Goal: Task Accomplishment & Management: Manage account settings

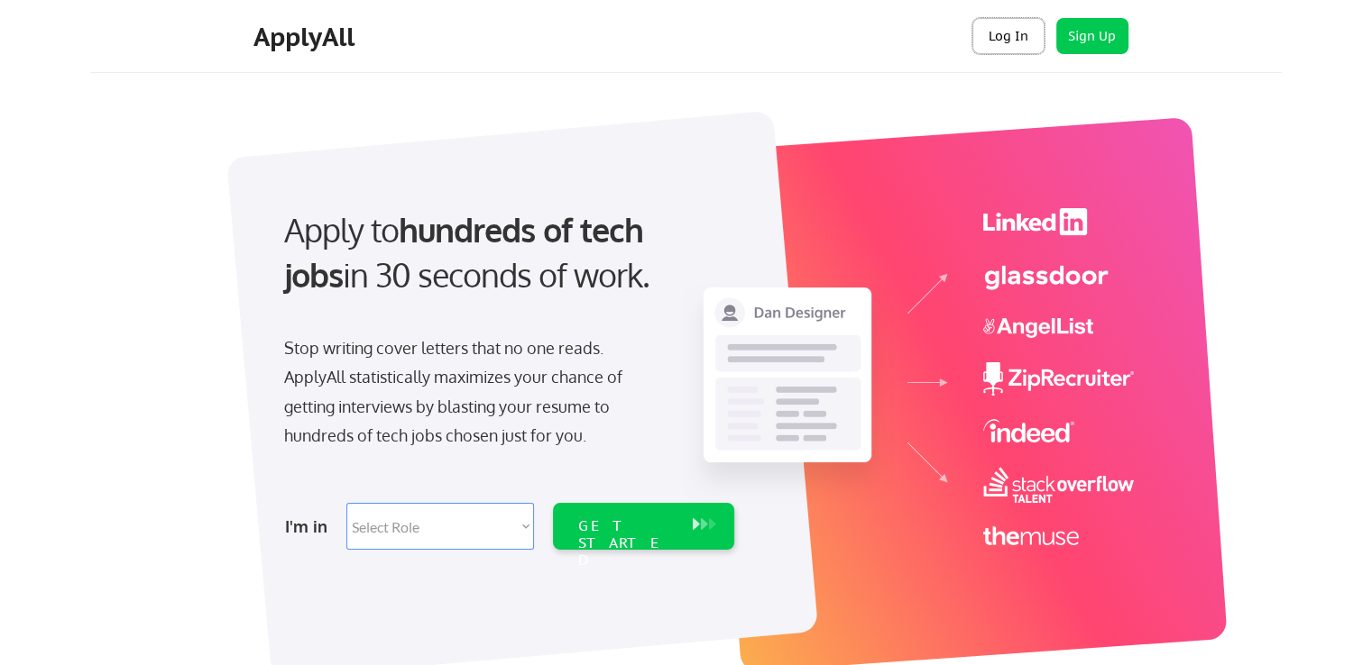
click at [1023, 32] on button "Log In" at bounding box center [1008, 36] width 72 height 36
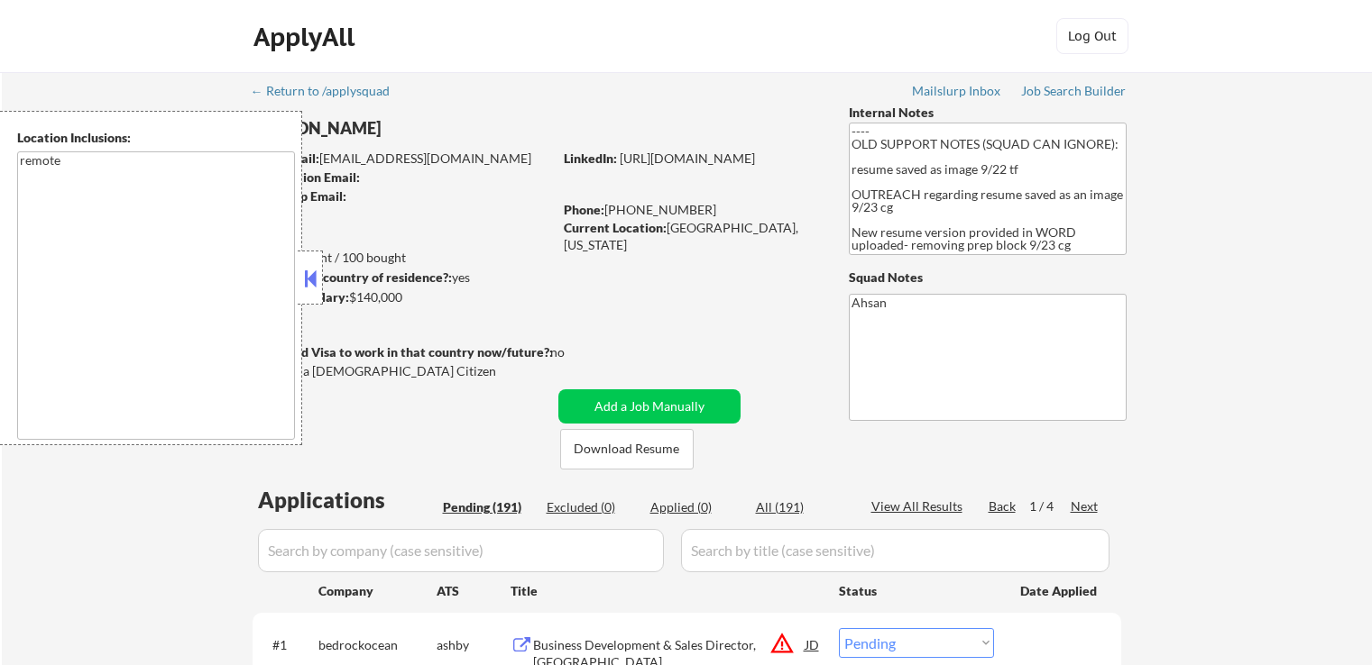
select select ""pending""
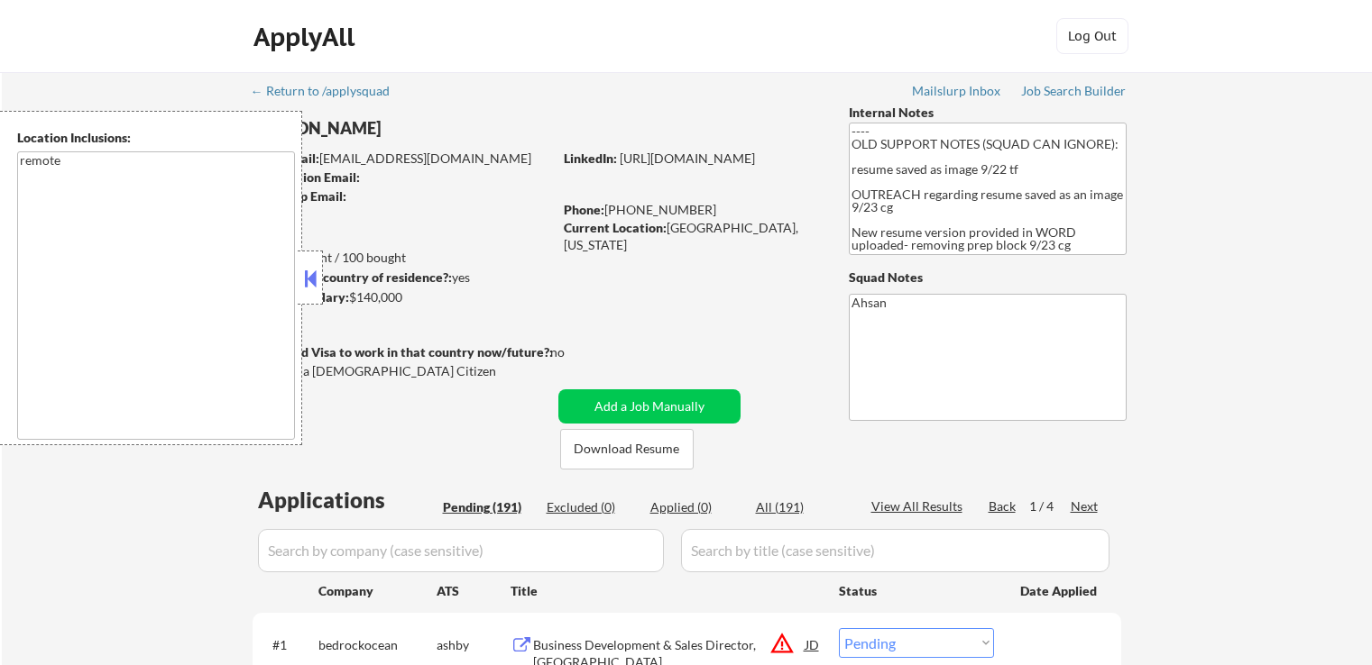
select select ""pending""
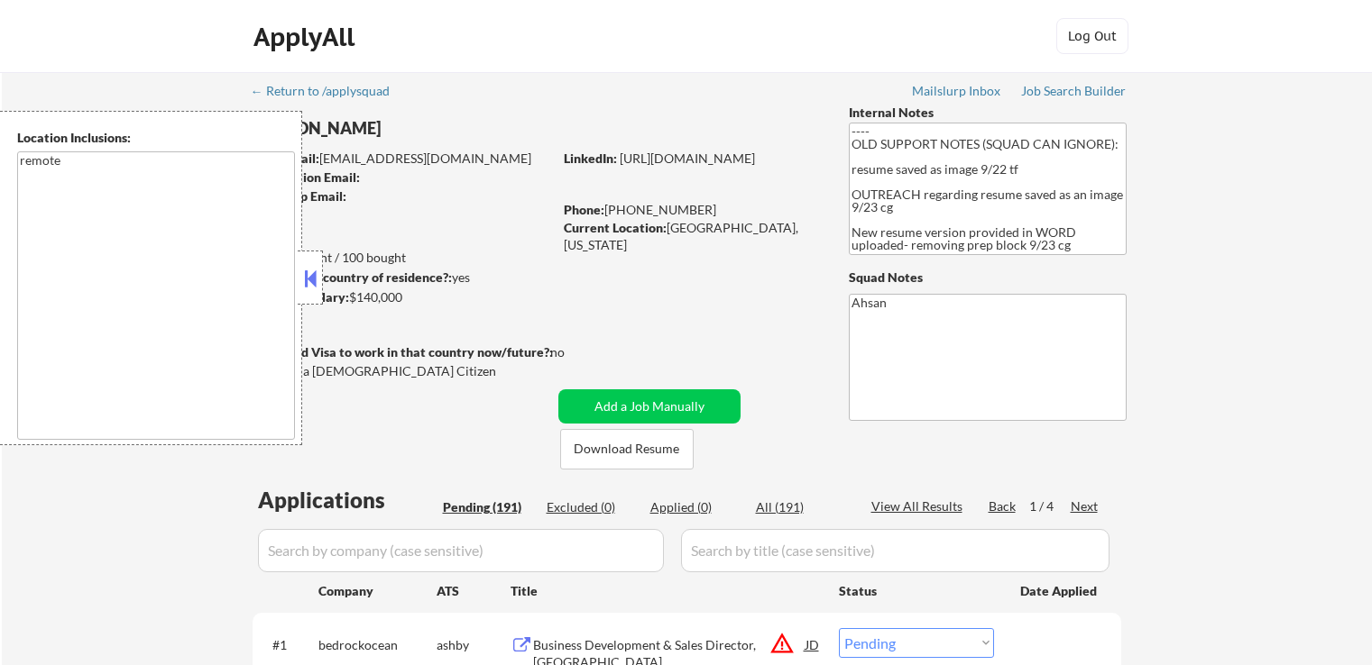
select select ""pending""
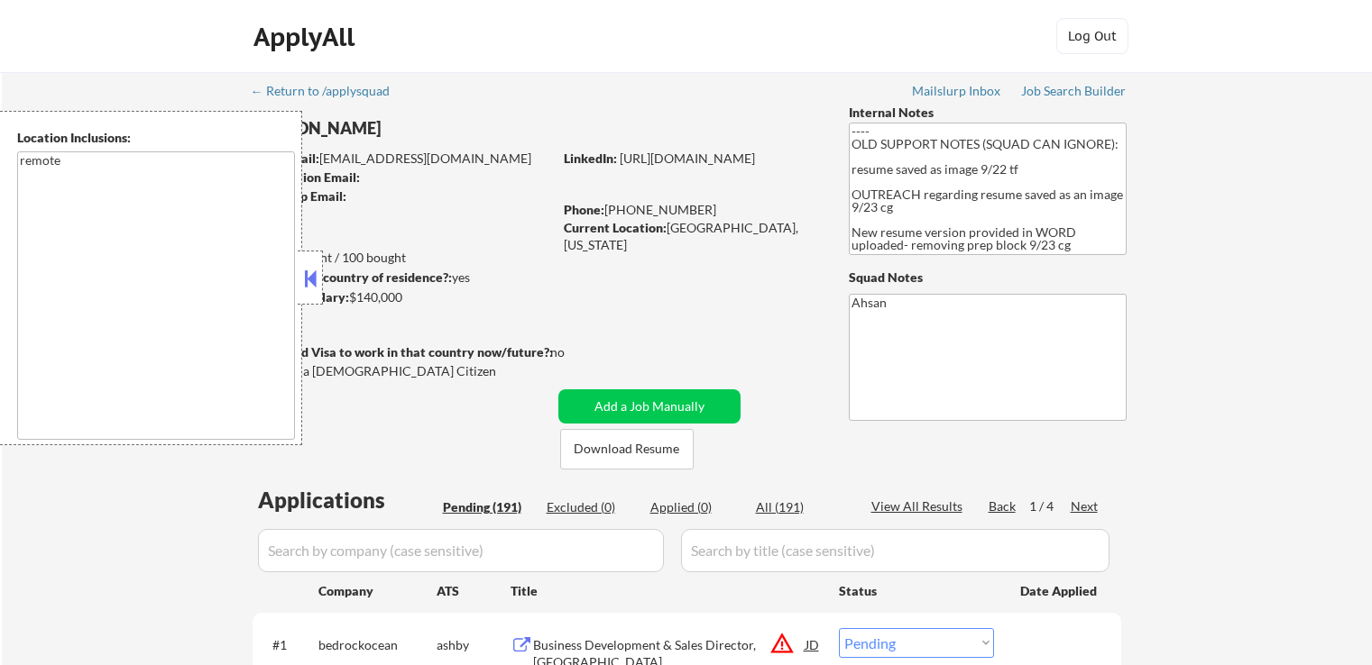
select select ""pending""
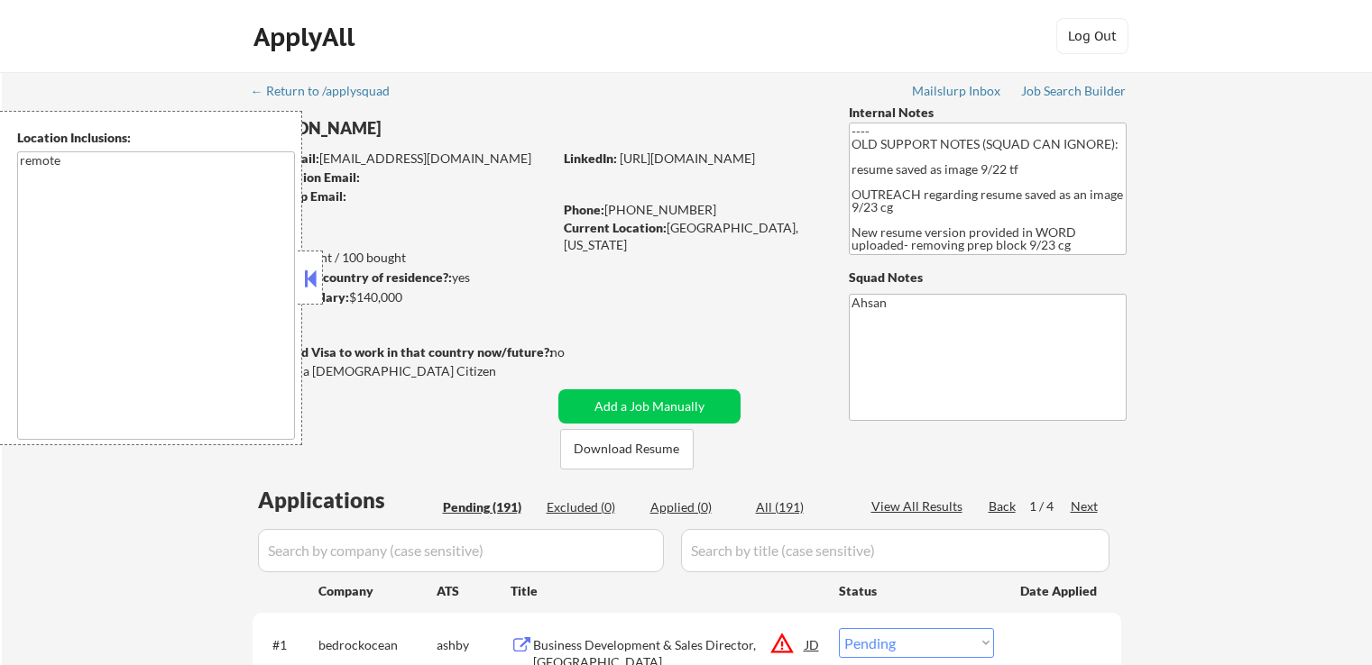
select select ""pending""
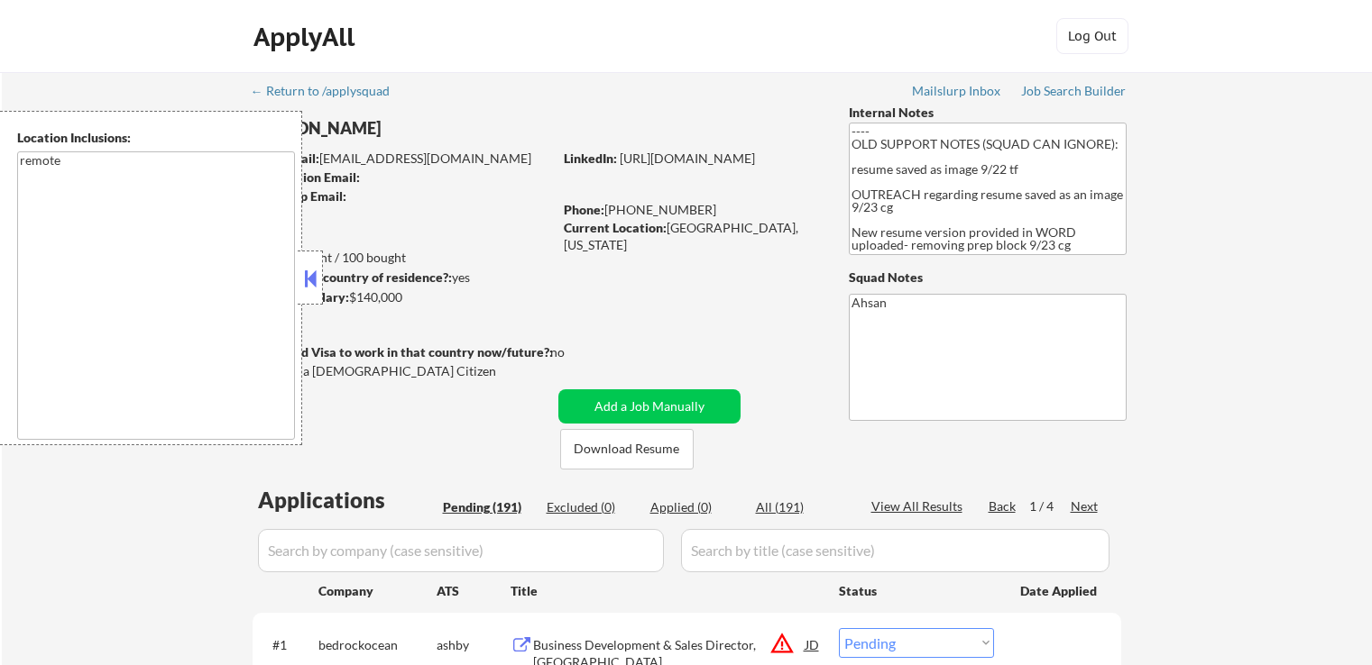
select select ""pending""
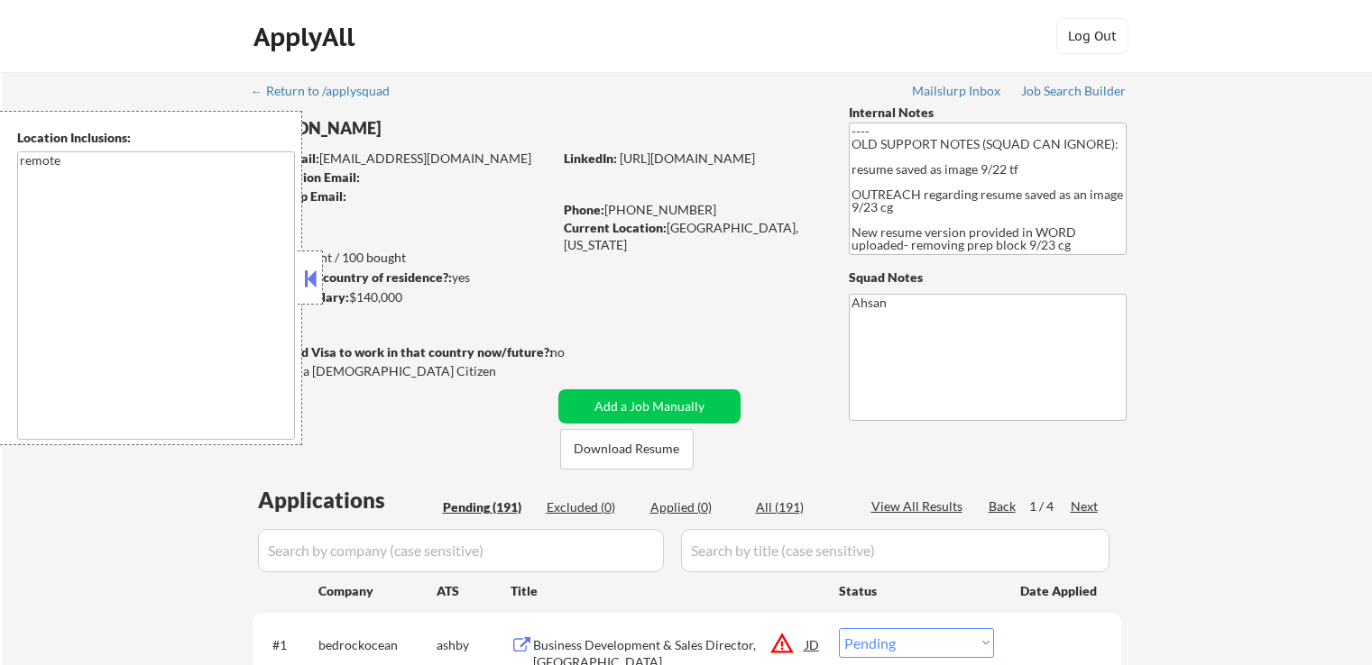
select select ""pending""
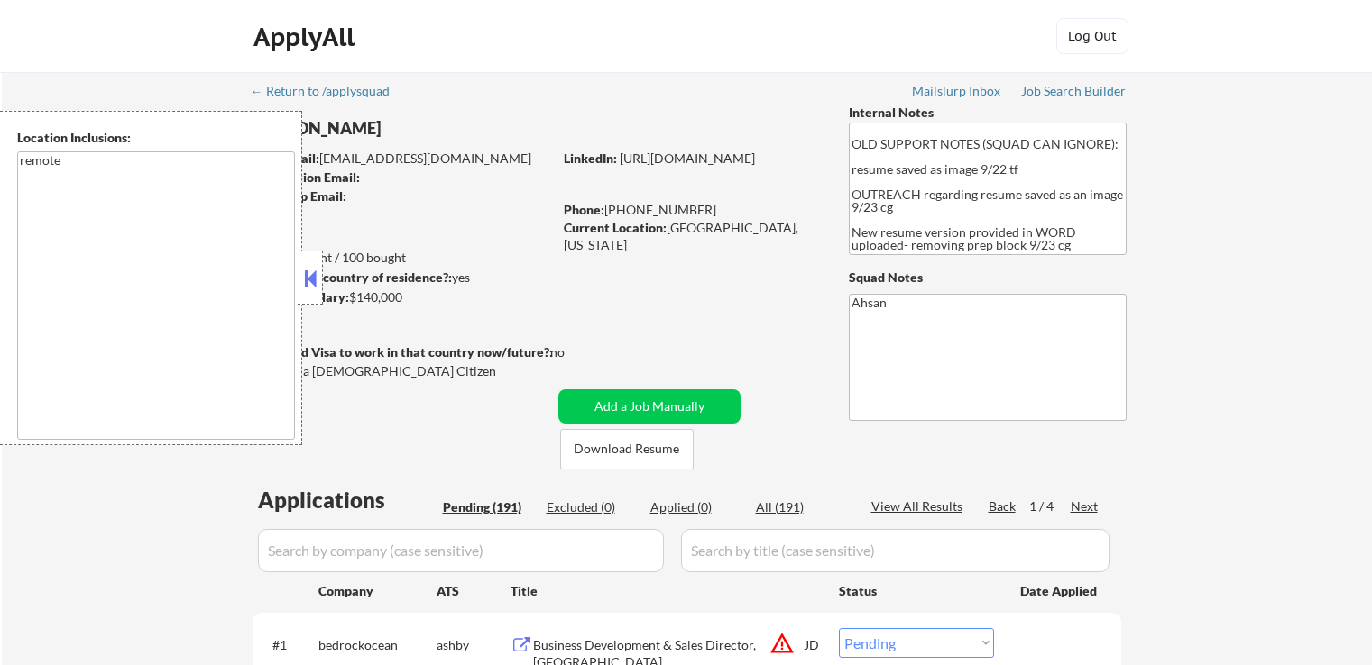
select select ""pending""
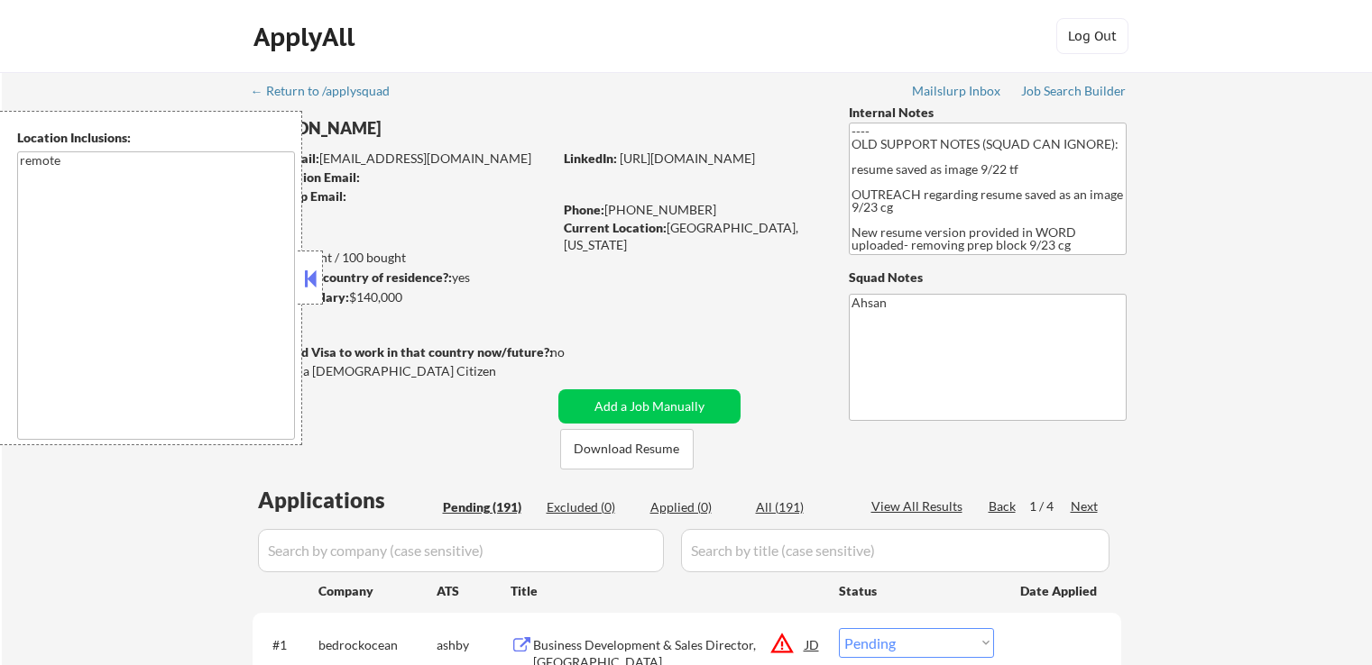
select select ""pending""
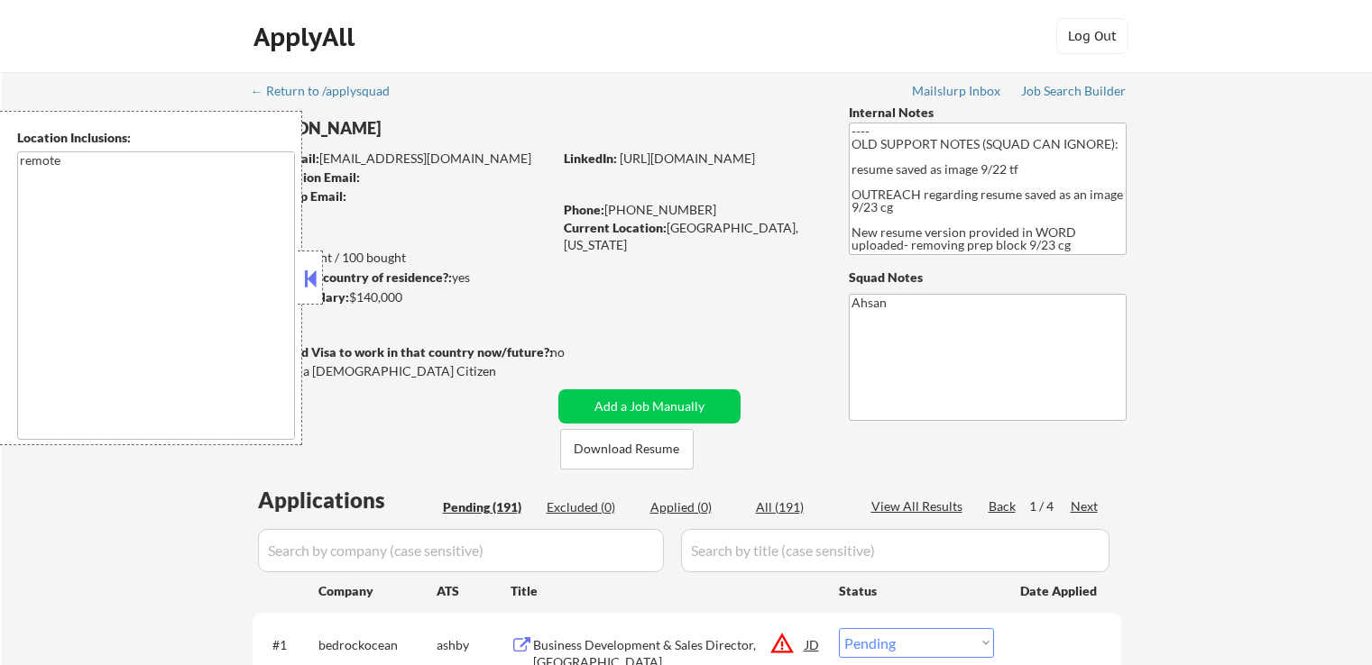
select select ""pending""
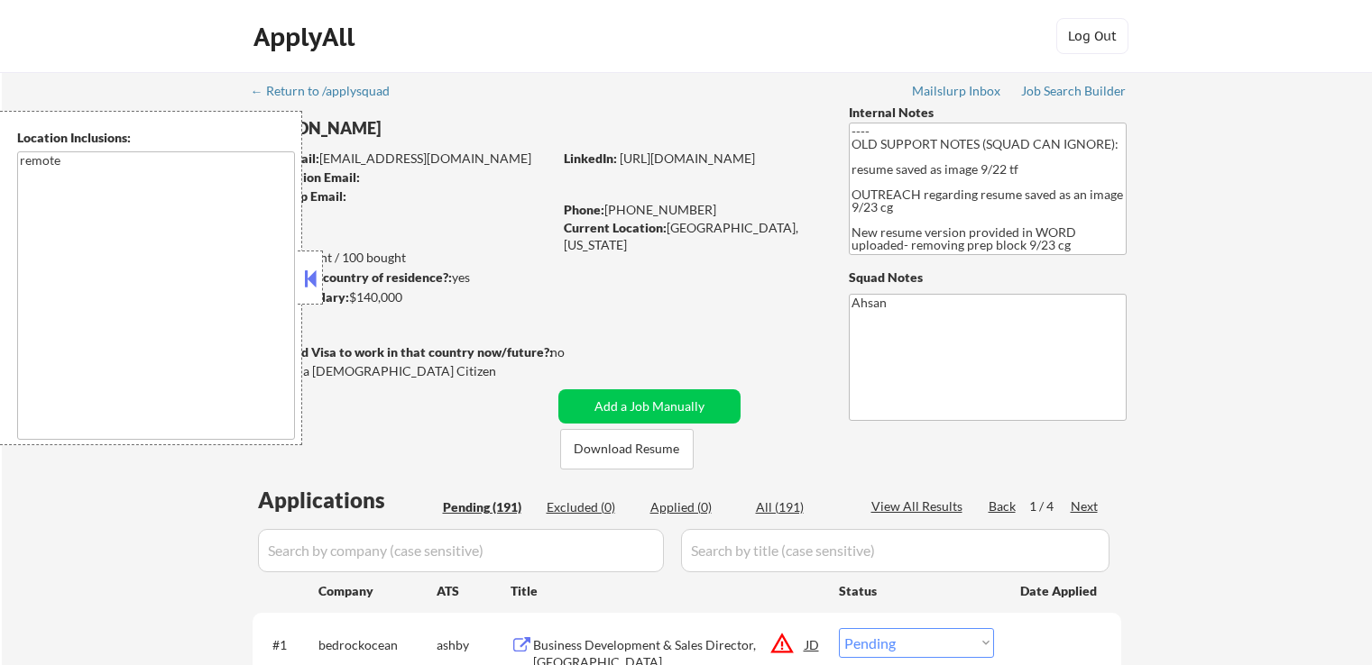
select select ""pending""
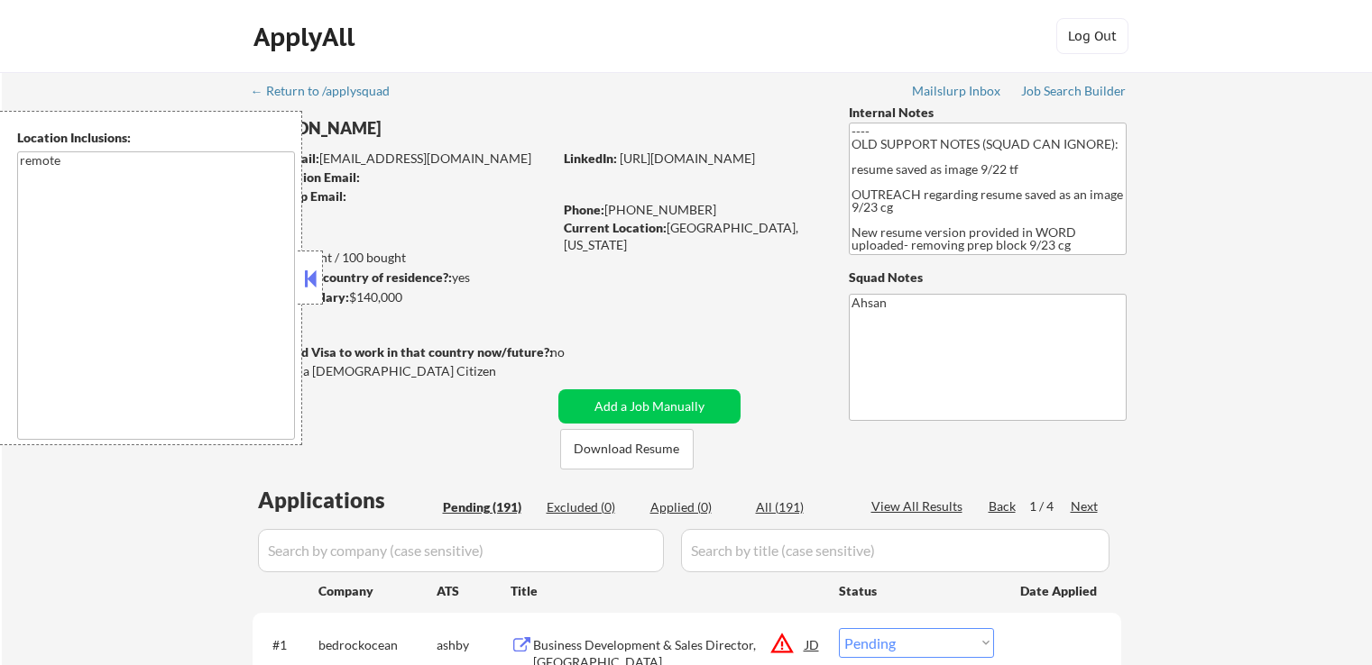
select select ""pending""
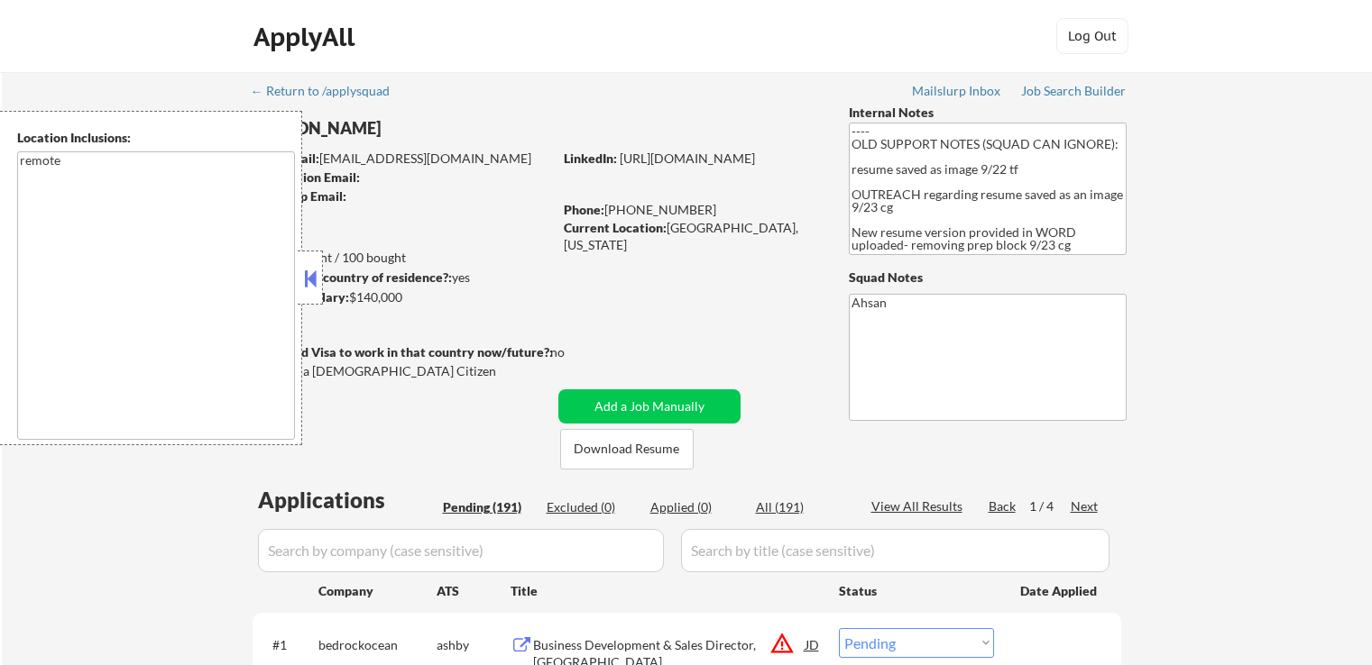
select select ""pending""
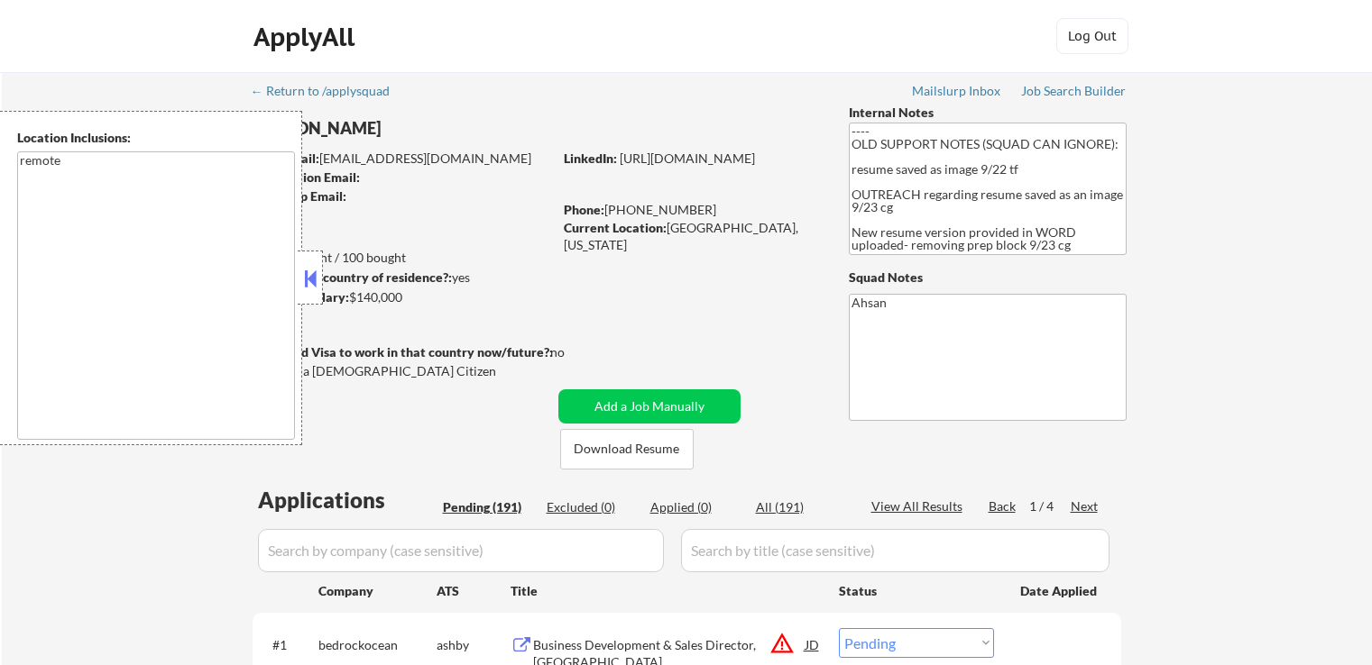
select select ""pending""
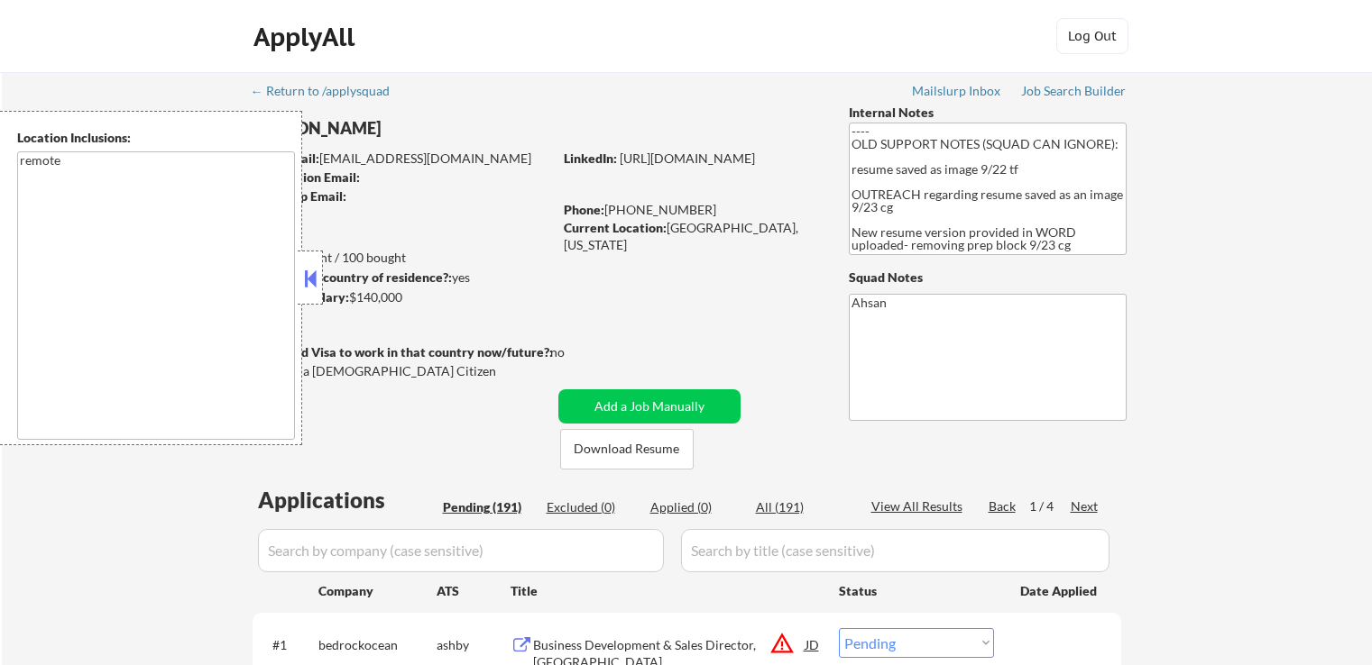
select select ""pending""
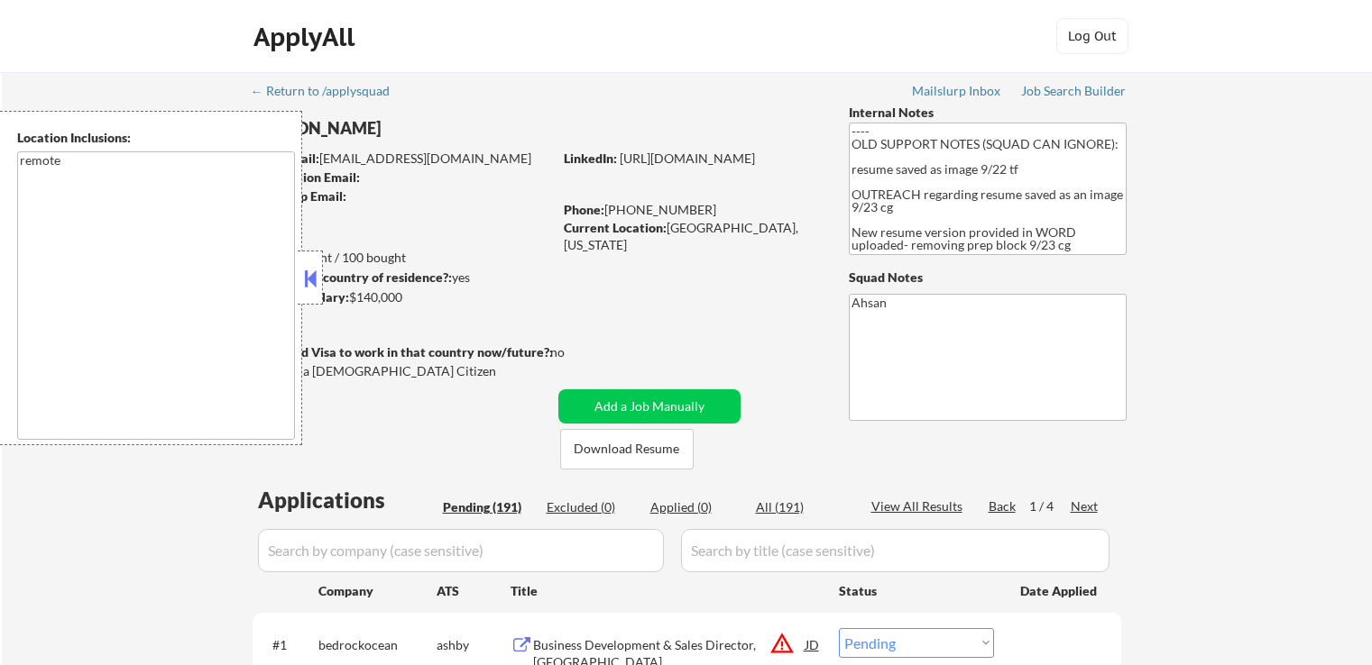
select select ""pending""
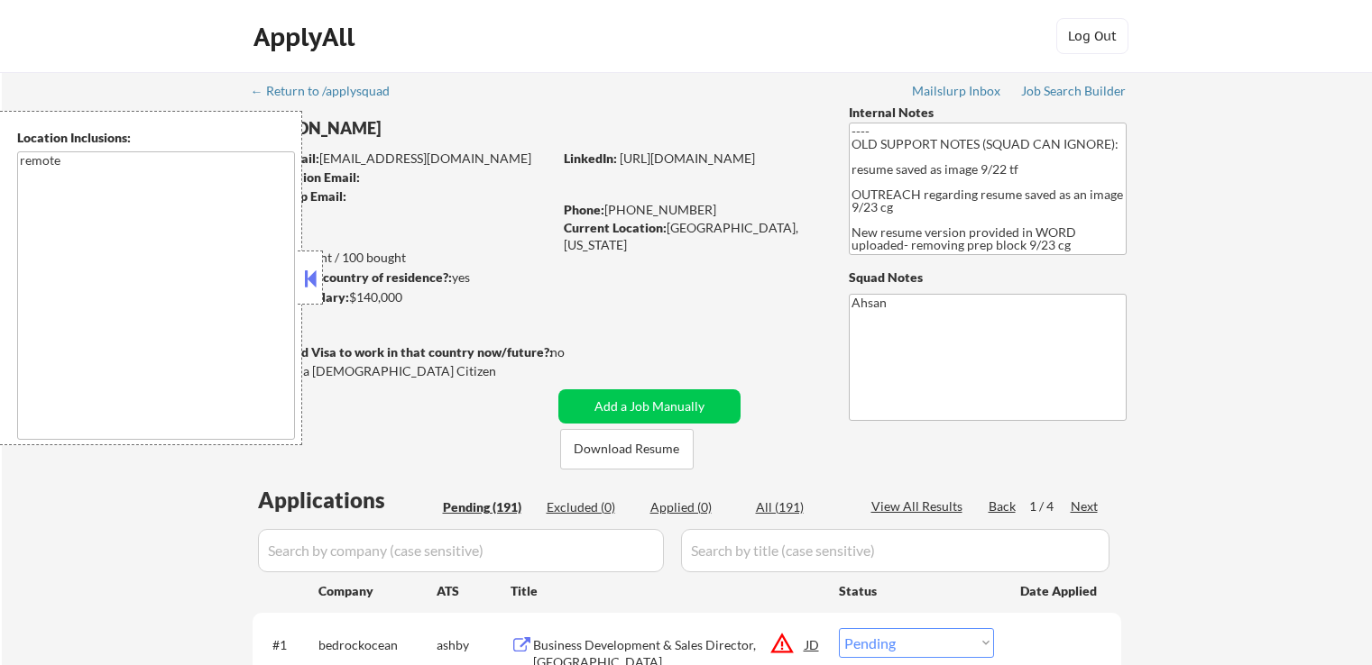
select select ""pending""
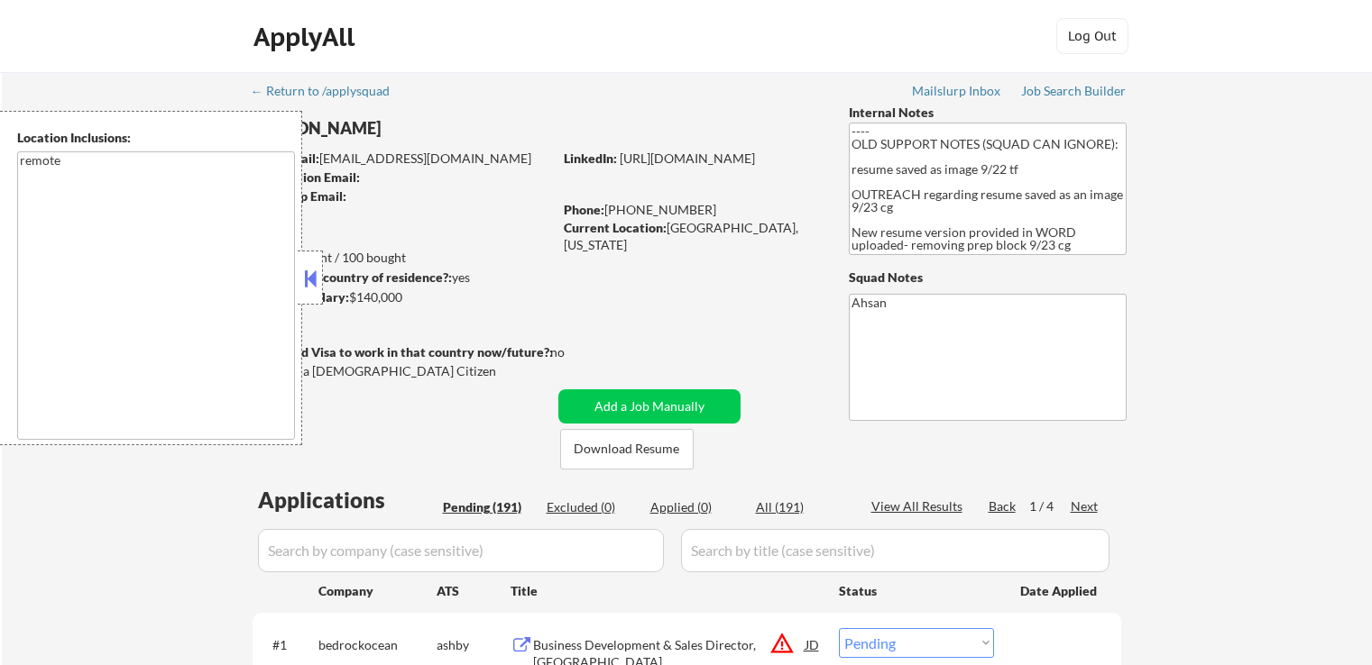
select select ""pending""
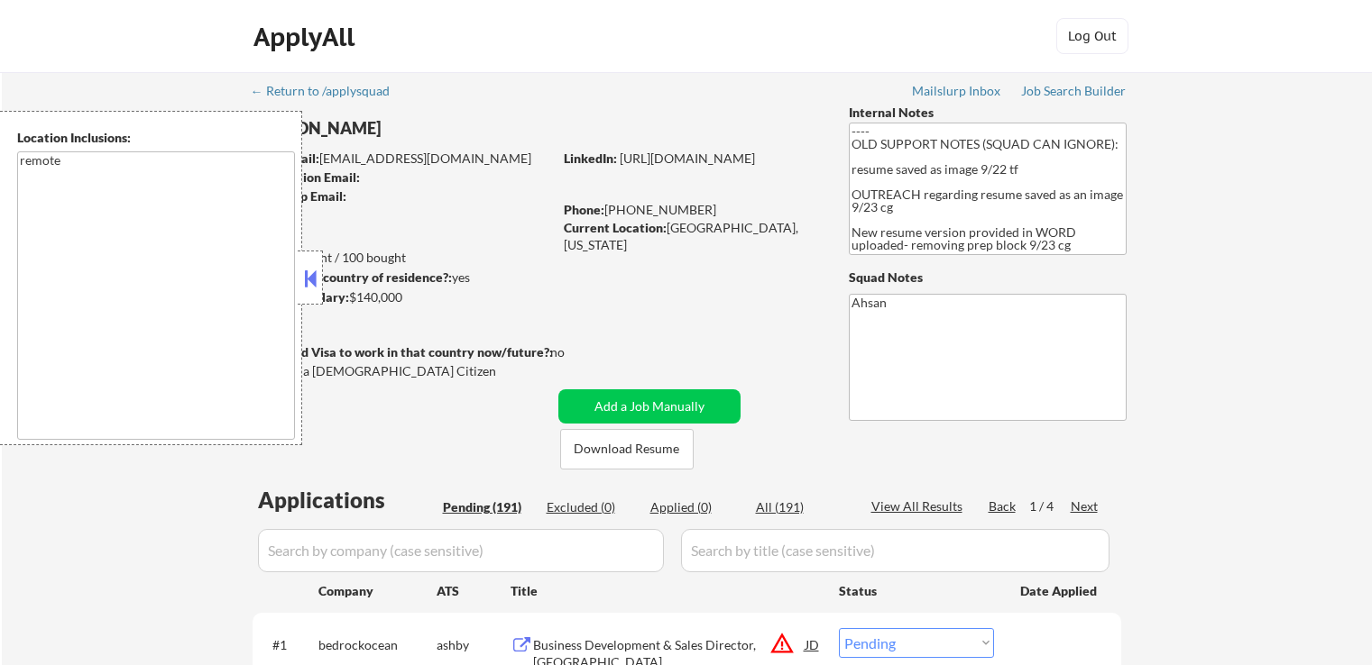
select select ""pending""
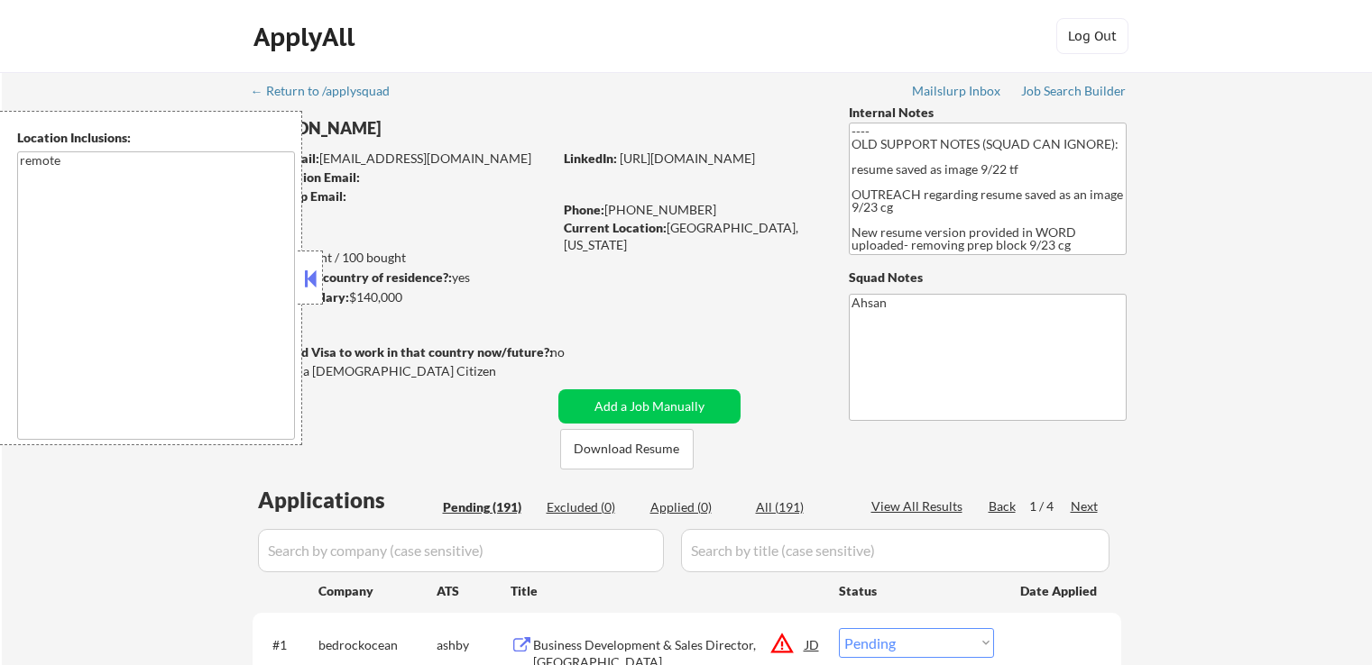
select select ""pending""
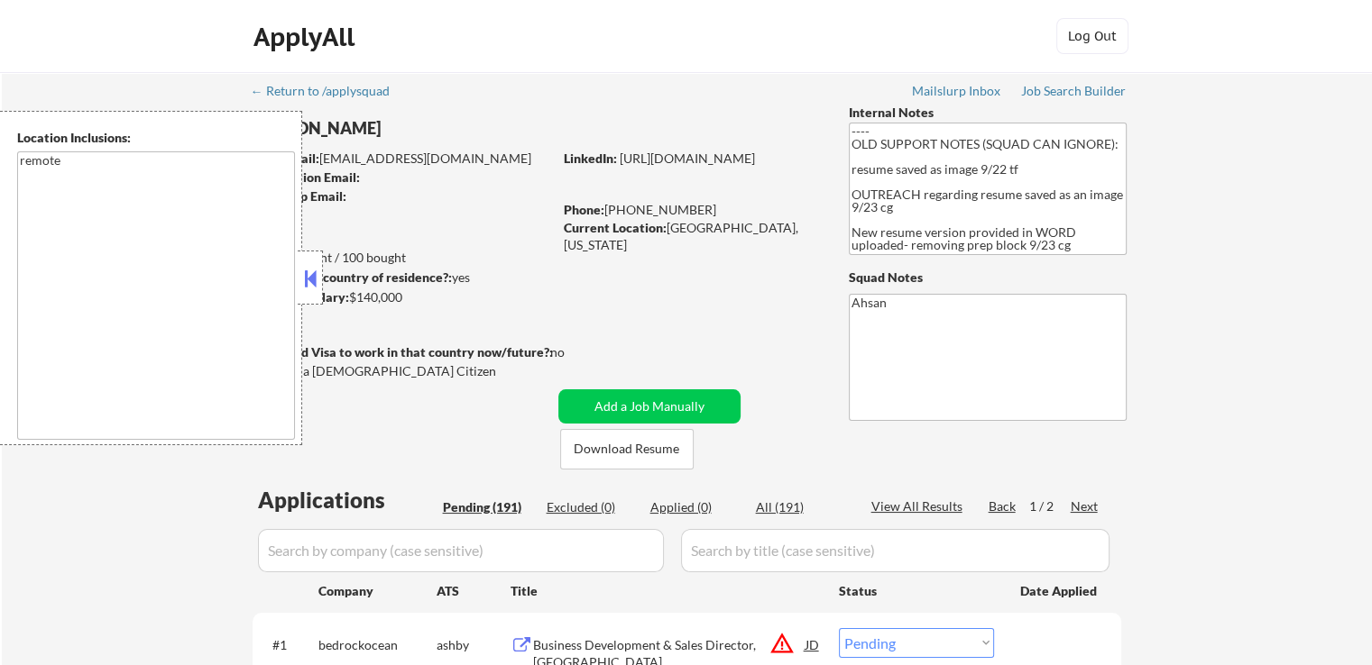
click at [308, 286] on button at bounding box center [310, 278] width 20 height 27
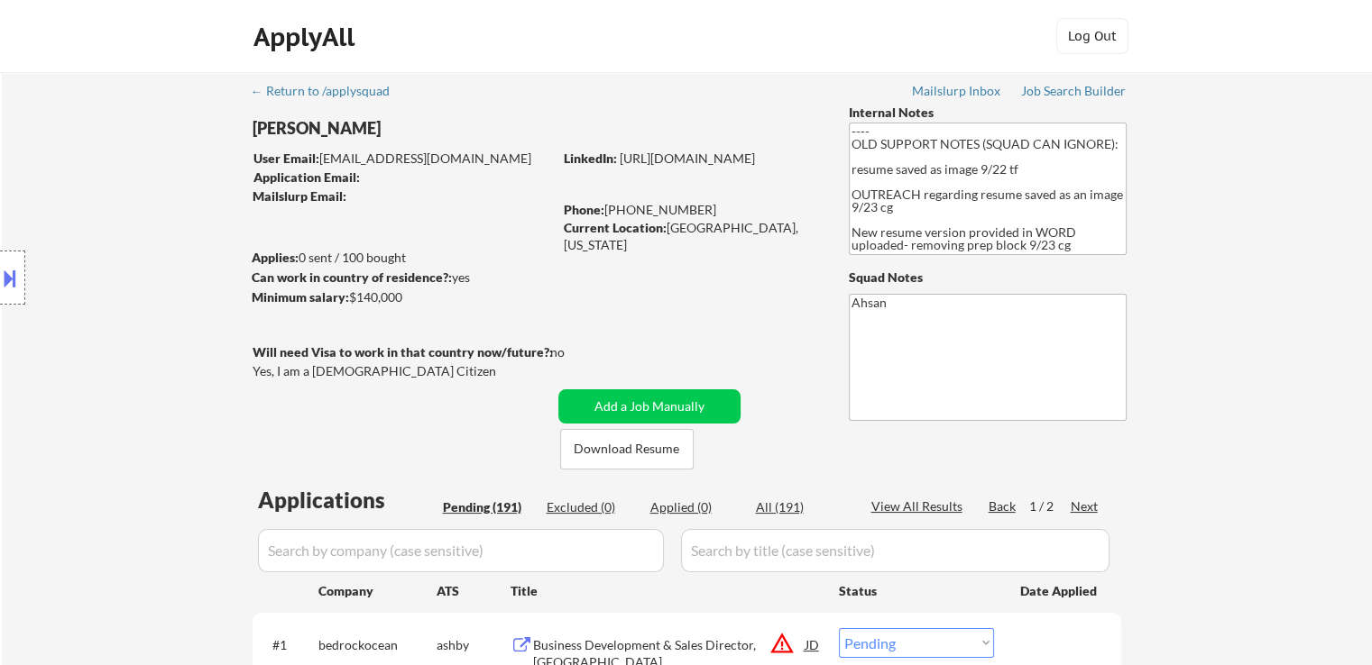
click at [24, 271] on div at bounding box center [12, 278] width 25 height 54
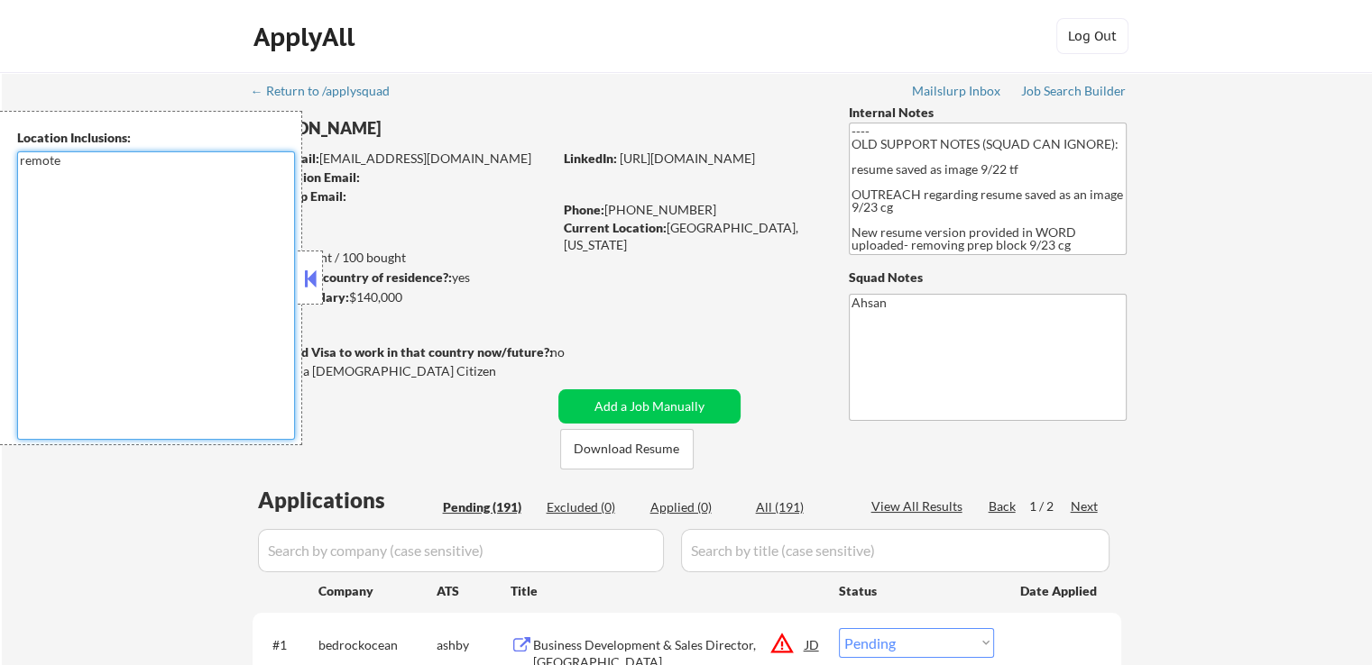
click at [23, 162] on textarea "remote" at bounding box center [156, 295] width 278 height 289
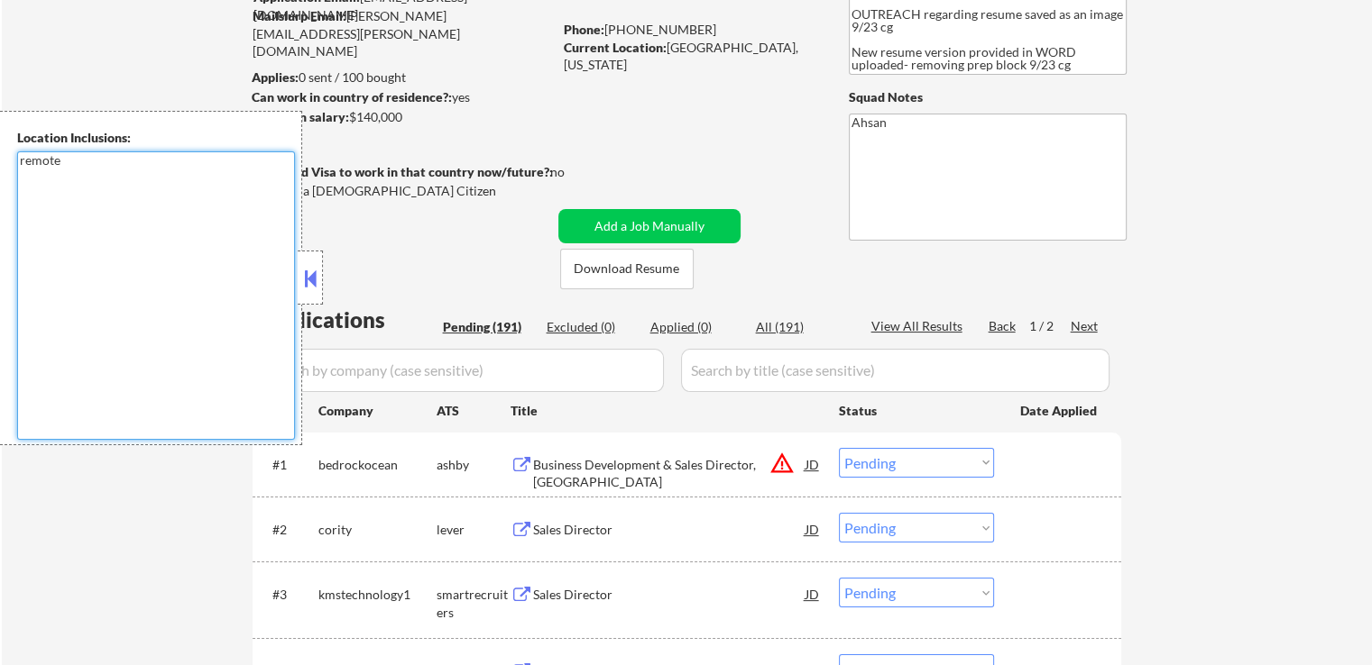
scroll to position [271, 0]
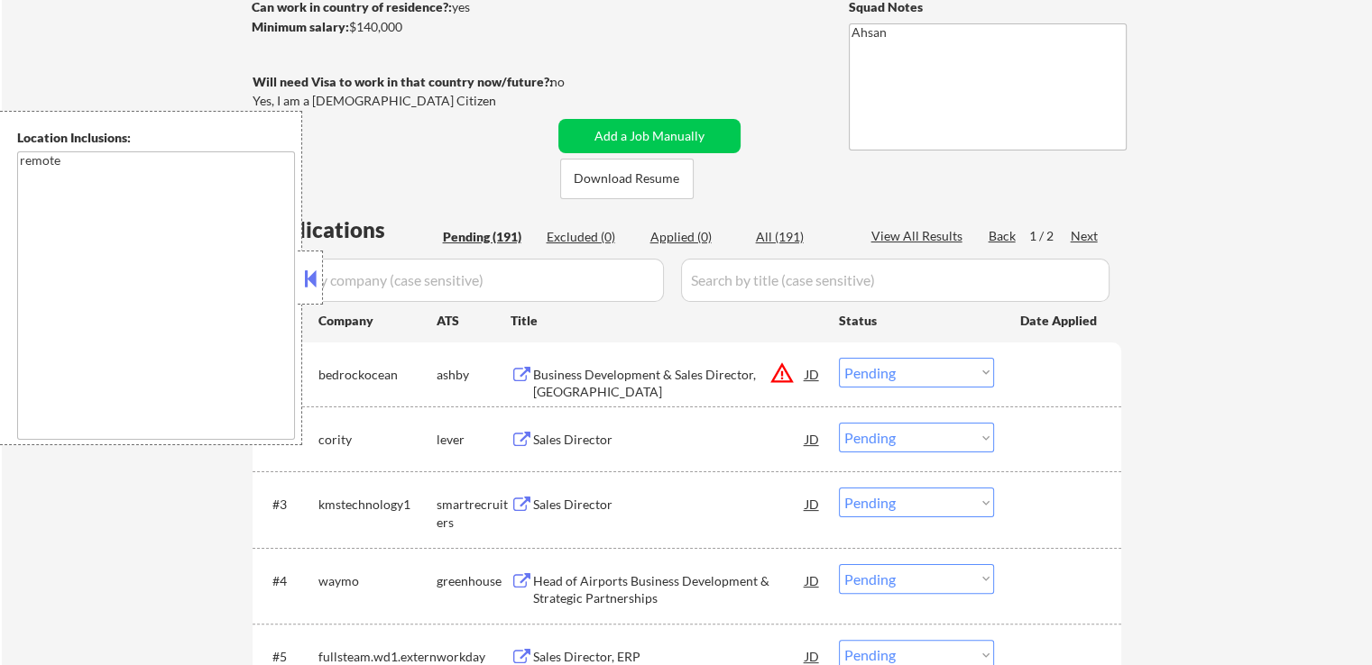
click at [317, 271] on button at bounding box center [310, 278] width 20 height 27
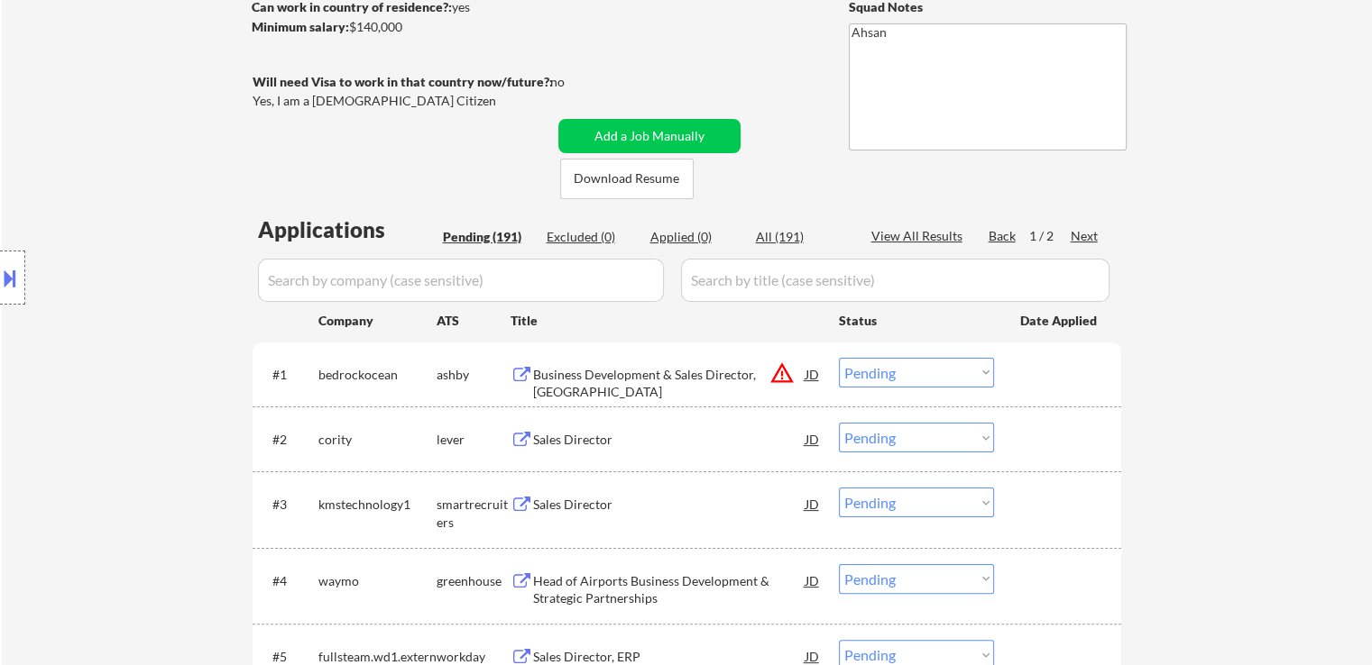
click at [622, 378] on div "Business Development & Sales Director, [GEOGRAPHIC_DATA]" at bounding box center [669, 383] width 272 height 35
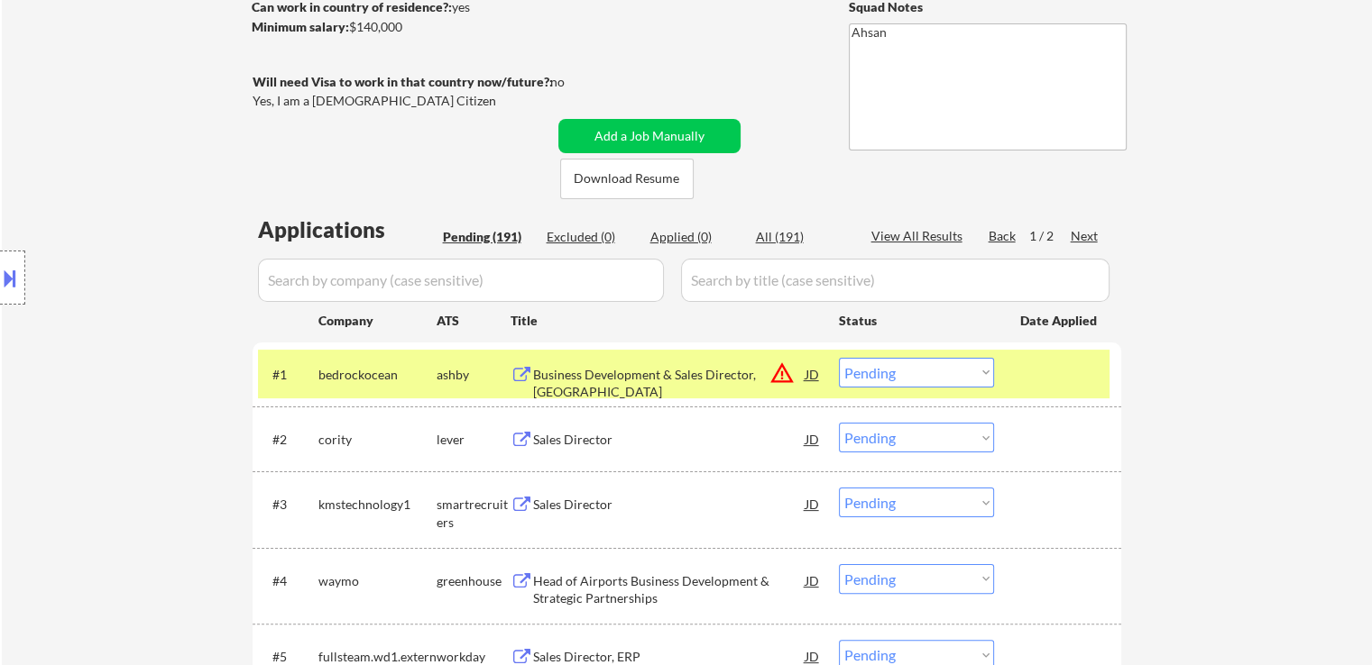
click at [16, 279] on button at bounding box center [10, 278] width 20 height 30
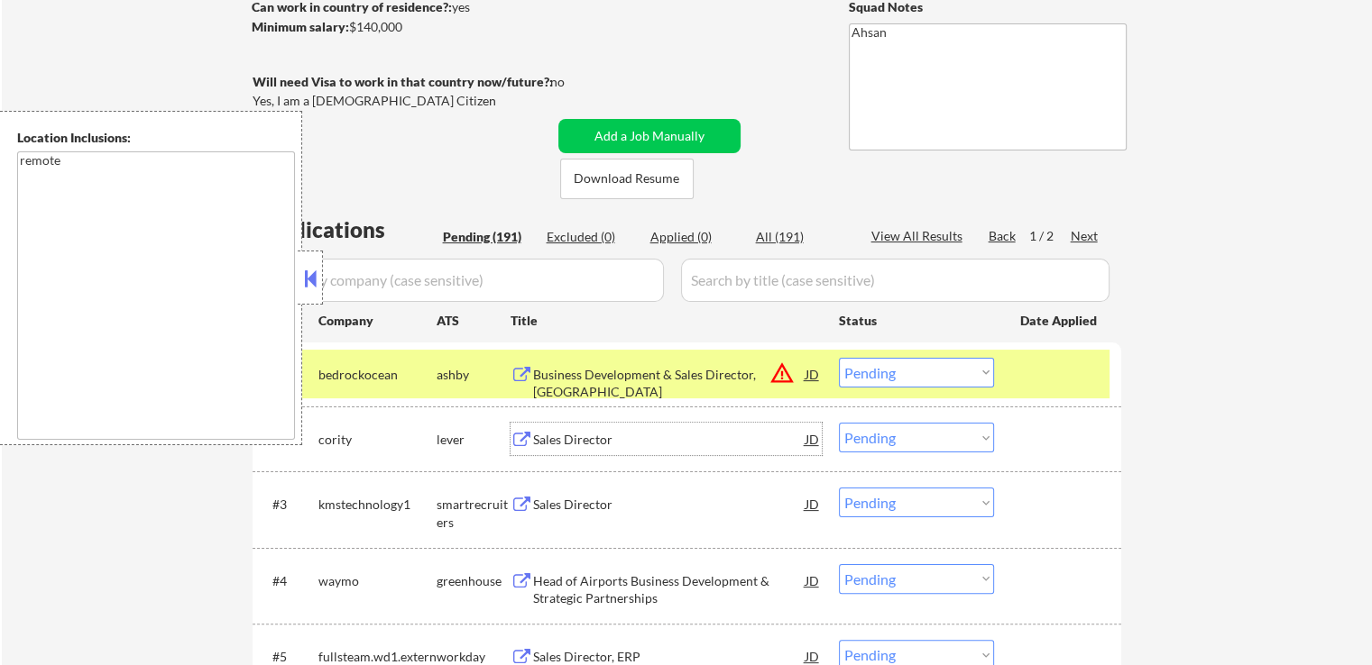
click at [546, 442] on div "Sales Director" at bounding box center [669, 440] width 272 height 18
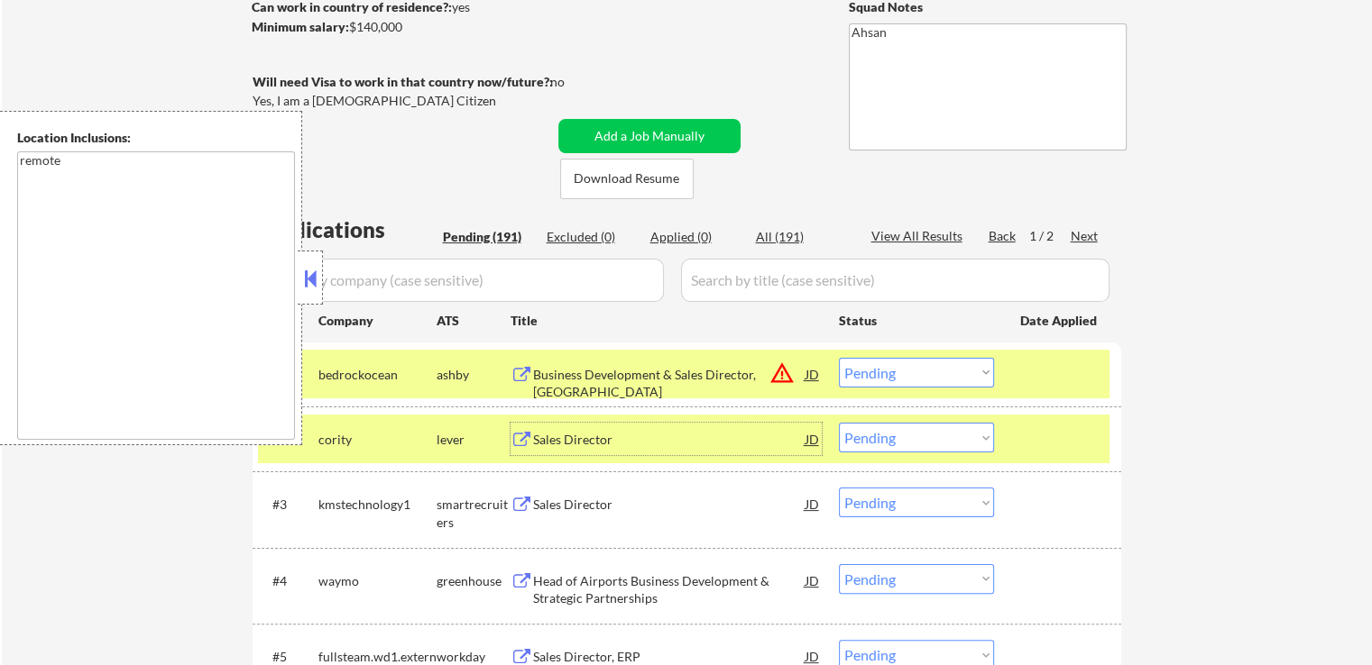
drag, startPoint x: 915, startPoint y: 360, endPoint x: 919, endPoint y: 381, distance: 21.9
click at [915, 360] on select "Choose an option... Pending Applied Excluded (Questions) Excluded (Expired) Exc…" at bounding box center [916, 373] width 155 height 30
click at [839, 358] on select "Choose an option... Pending Applied Excluded (Questions) Excluded (Expired) Exc…" at bounding box center [916, 373] width 155 height 30
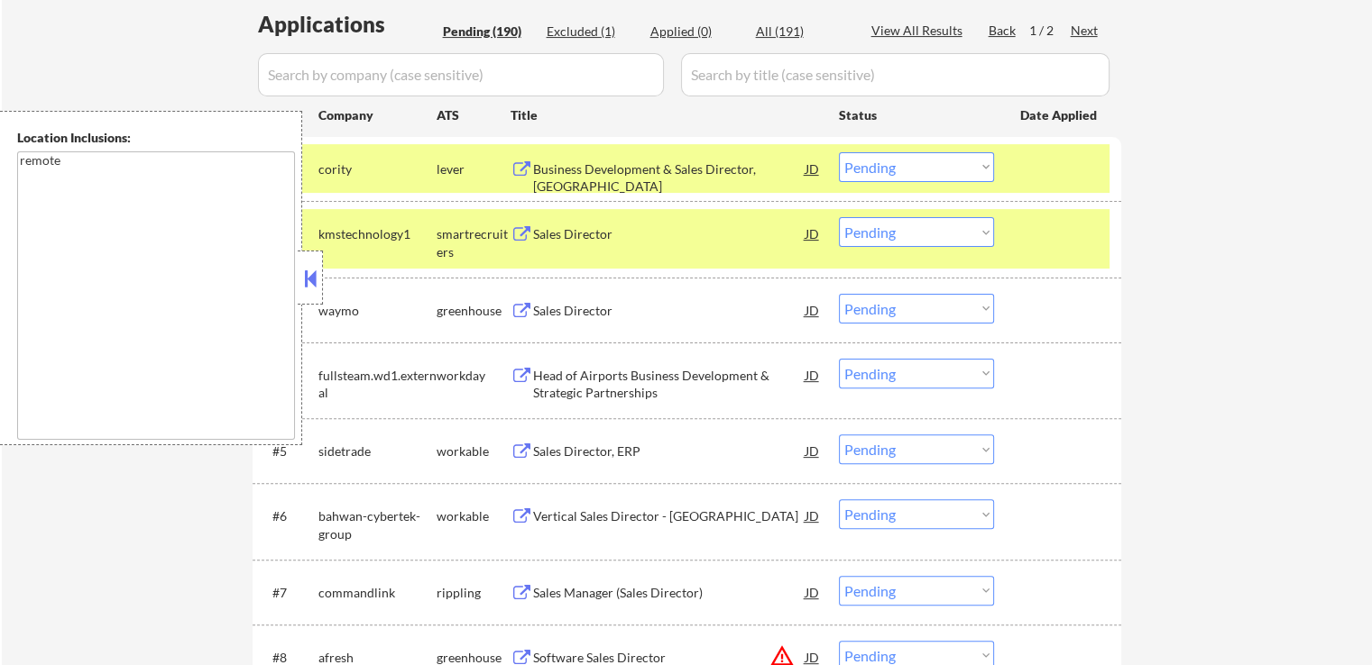
scroll to position [541, 0]
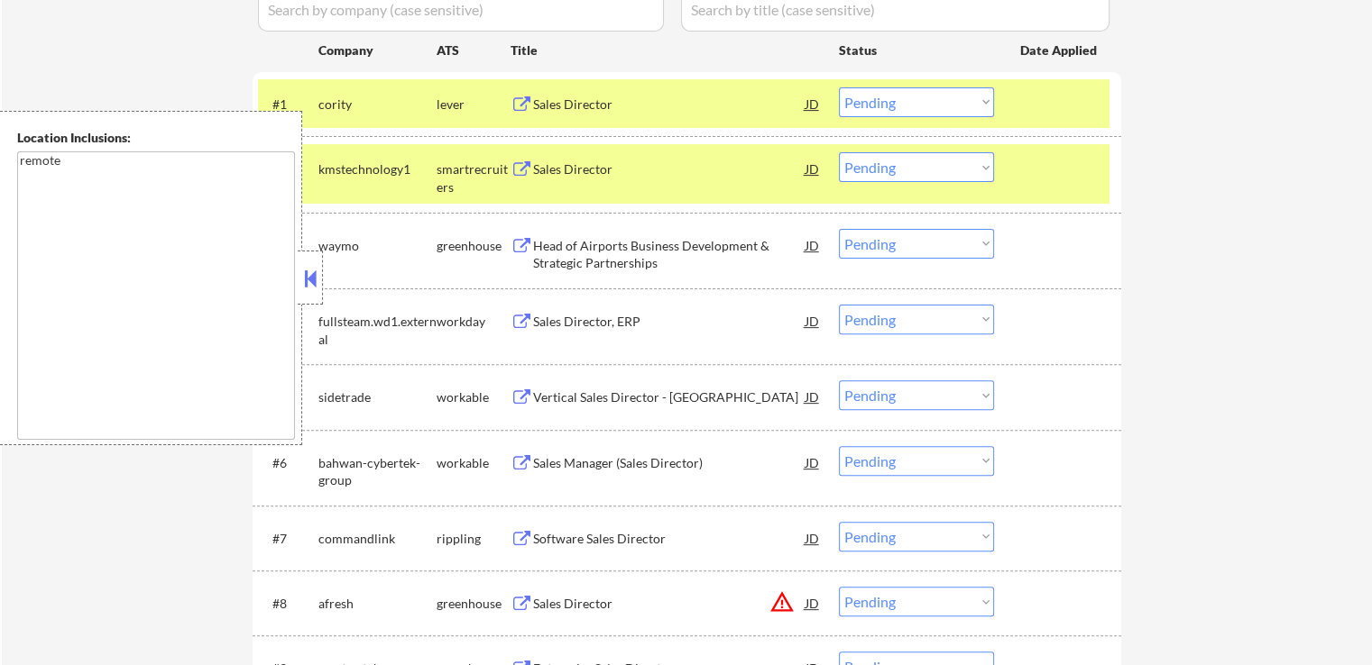
click at [552, 169] on div "Sales Director" at bounding box center [669, 170] width 272 height 18
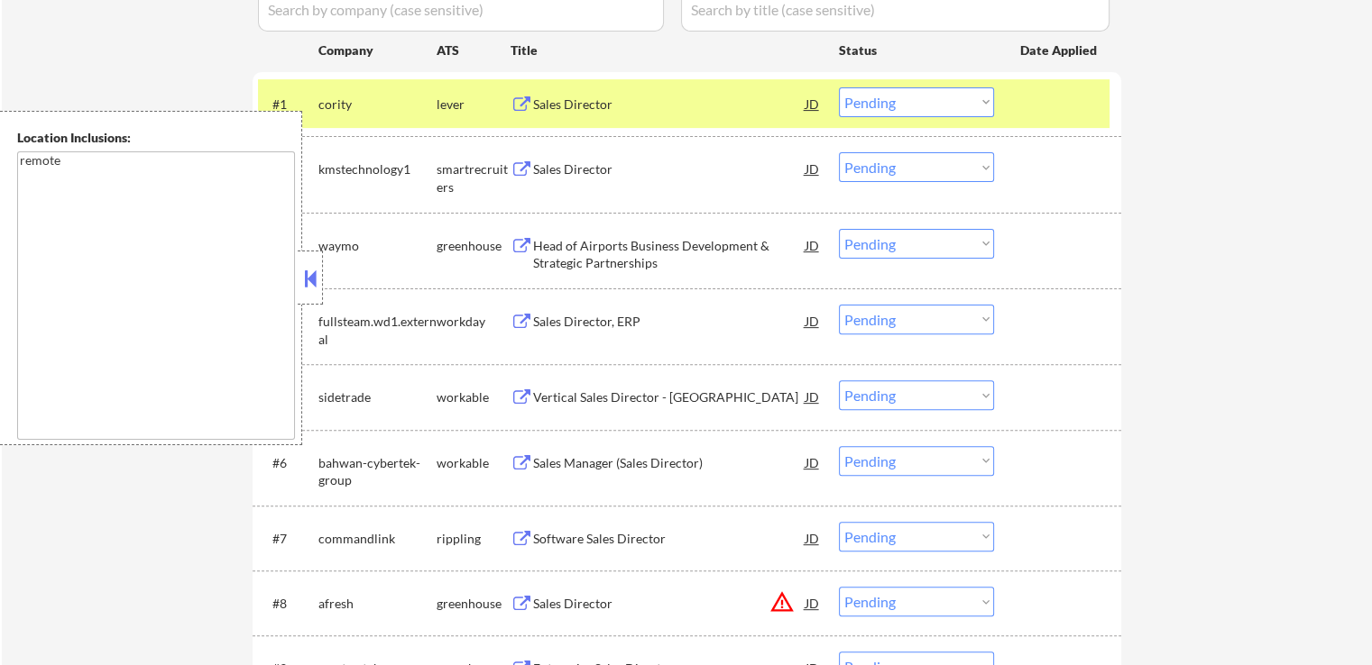
click at [536, 245] on div "Head of Airports Business Development & Strategic Partnerships" at bounding box center [669, 254] width 272 height 35
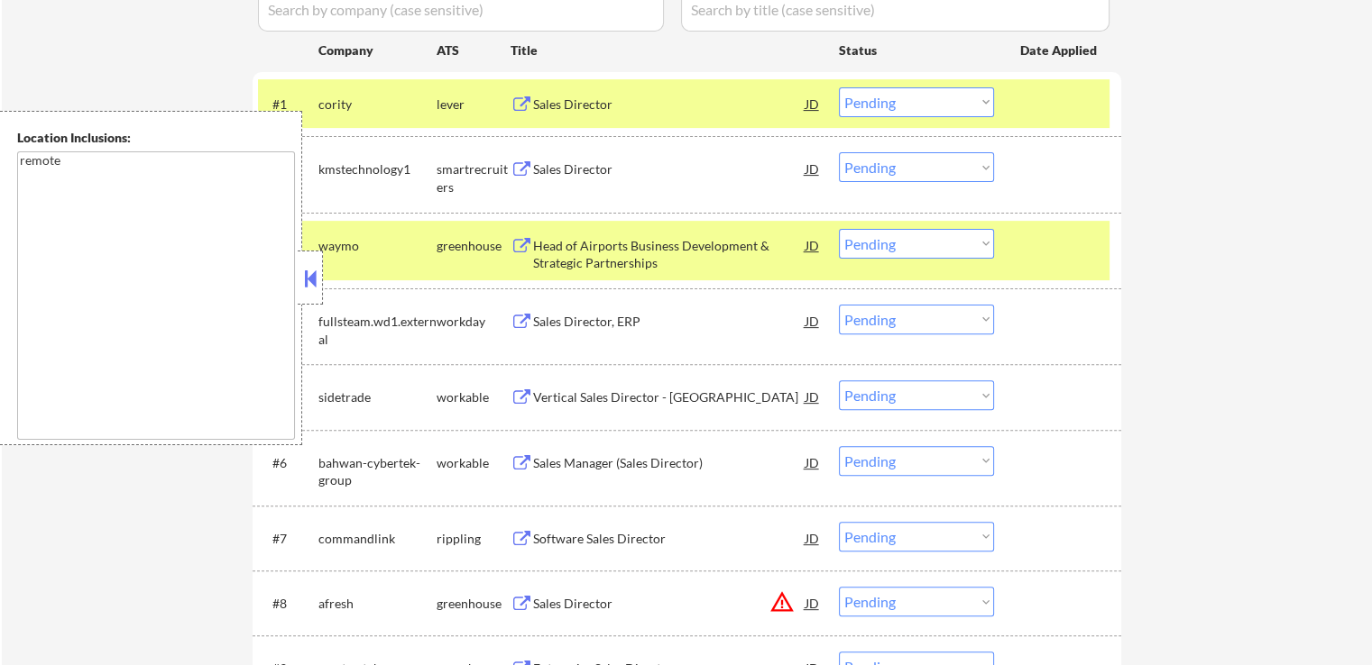
click at [545, 394] on div "Vertical Sales Director - [GEOGRAPHIC_DATA]" at bounding box center [669, 398] width 272 height 18
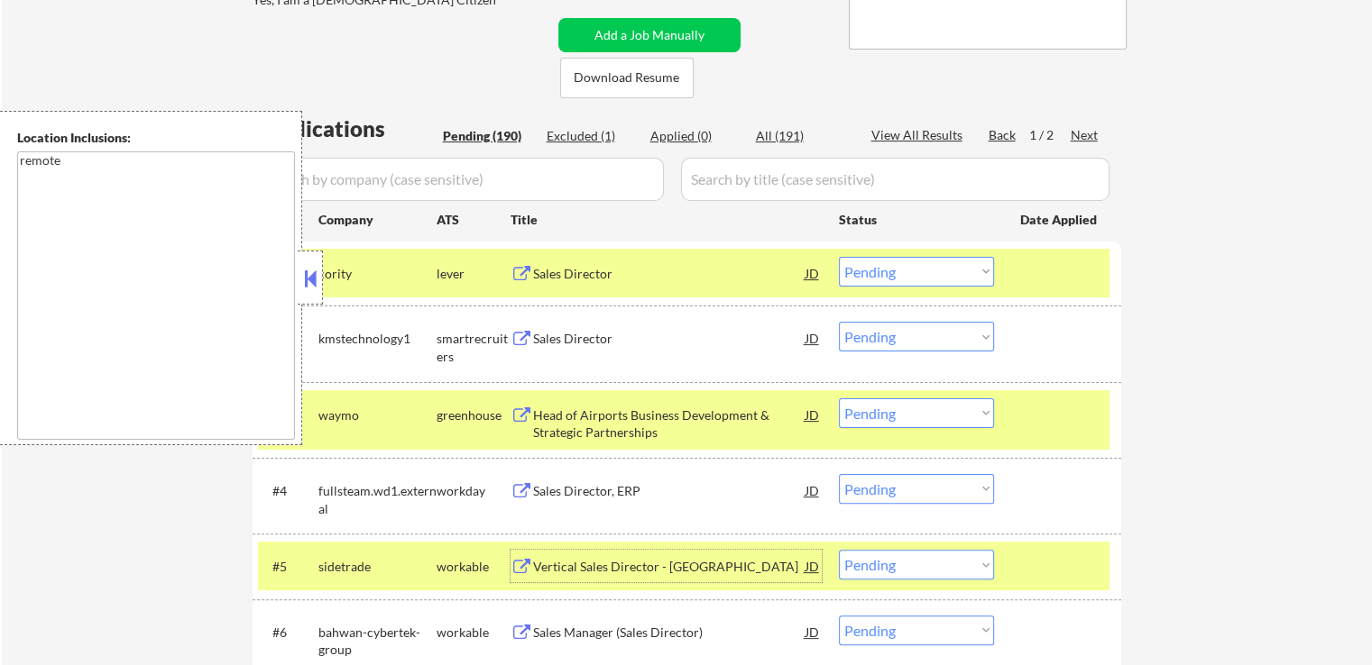
scroll to position [361, 0]
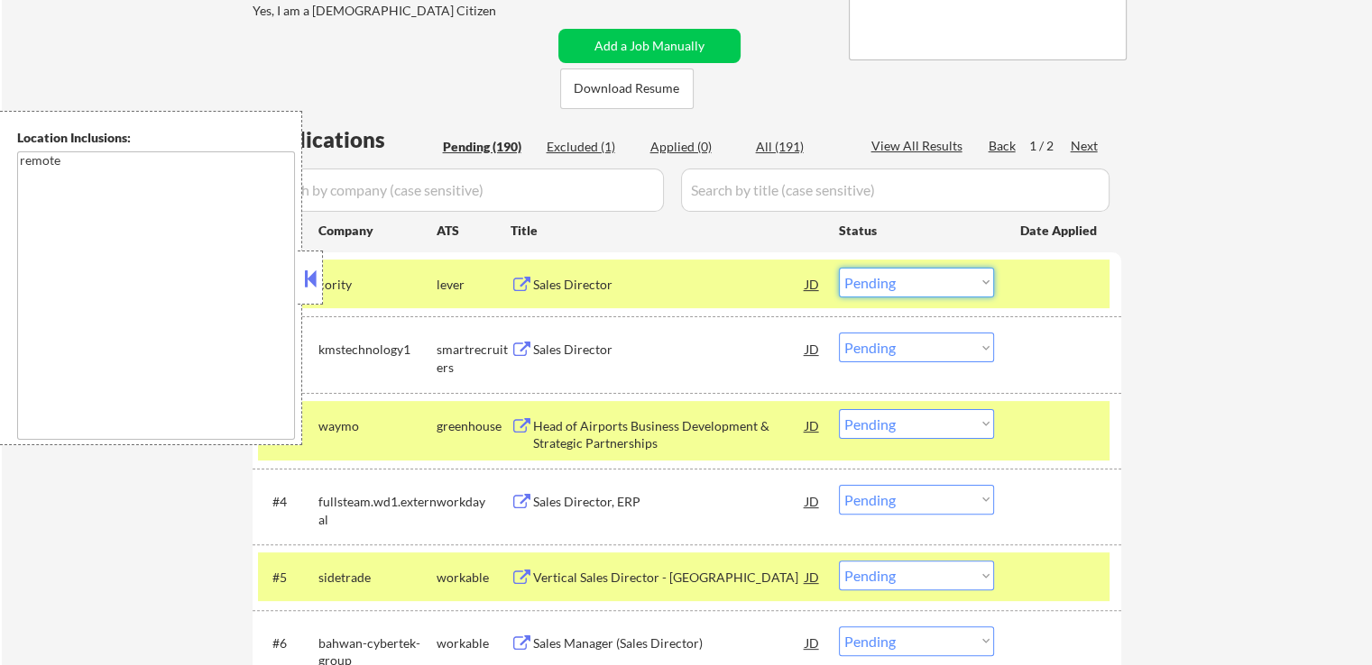
drag, startPoint x: 913, startPoint y: 282, endPoint x: 917, endPoint y: 294, distance: 12.3
click at [913, 282] on select "Choose an option... Pending Applied Excluded (Questions) Excluded (Expired) Exc…" at bounding box center [916, 283] width 155 height 30
click at [839, 268] on select "Choose an option... Pending Applied Excluded (Questions) Excluded (Expired) Exc…" at bounding box center [916, 283] width 155 height 30
select select ""pending""
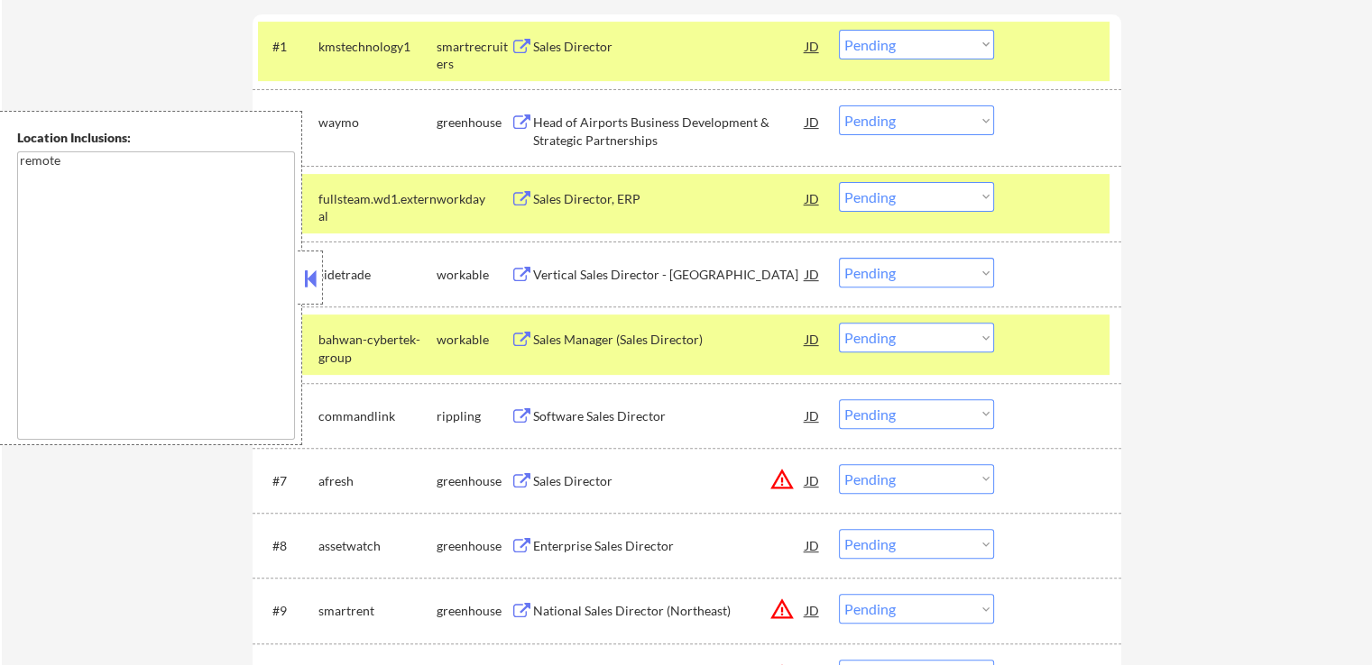
scroll to position [631, 0]
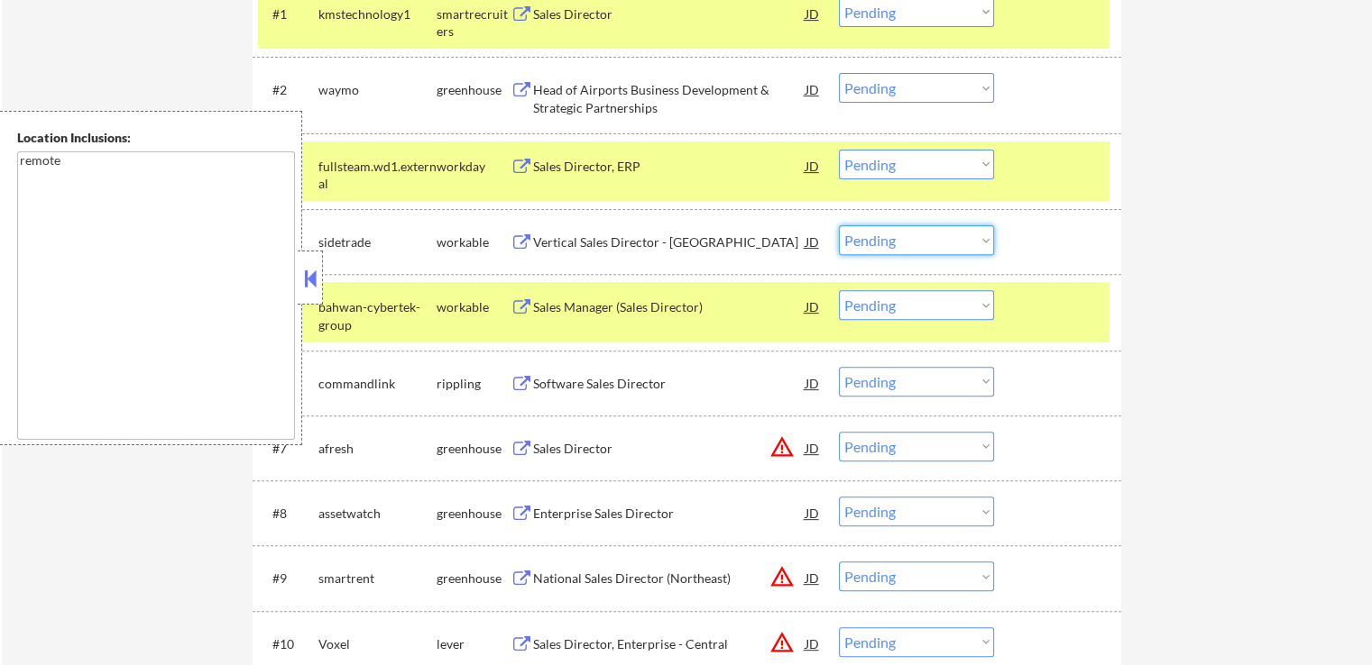
click at [887, 243] on select "Choose an option... Pending Applied Excluded (Questions) Excluded (Expired) Exc…" at bounding box center [916, 240] width 155 height 30
click at [839, 225] on select "Choose an option... Pending Applied Excluded (Questions) Excluded (Expired) Exc…" at bounding box center [916, 240] width 155 height 30
select select ""pending""
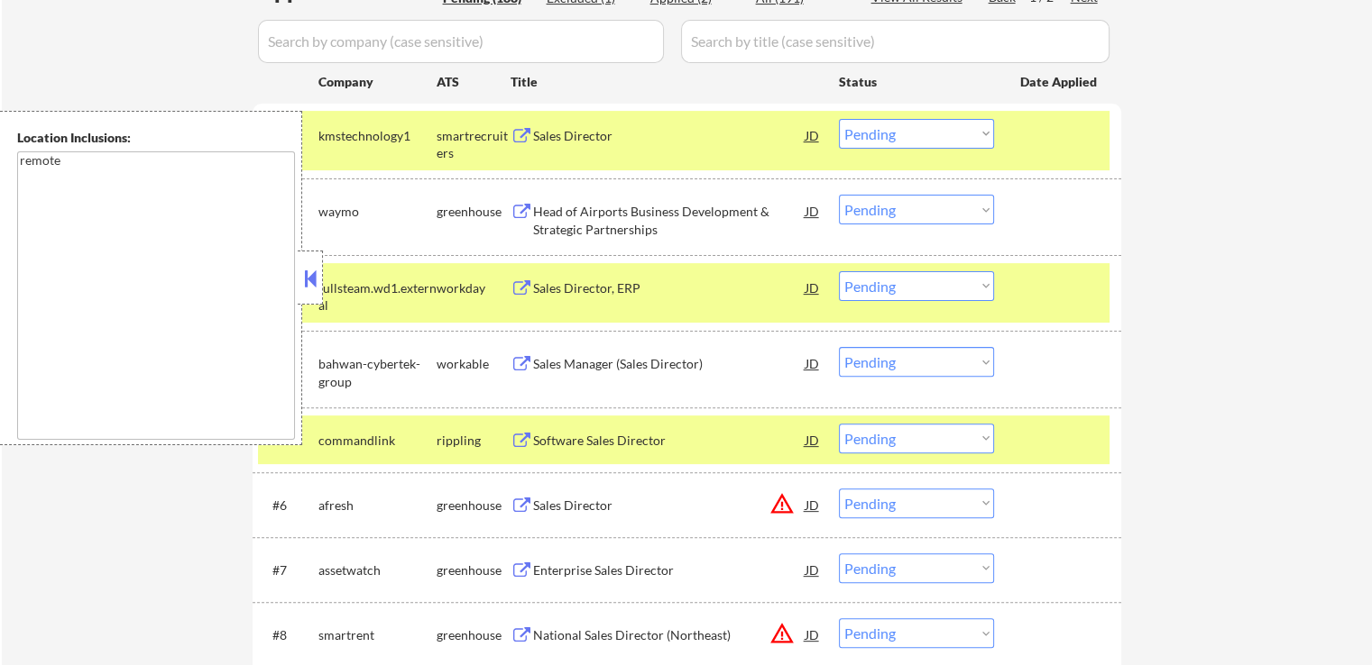
scroll to position [541, 0]
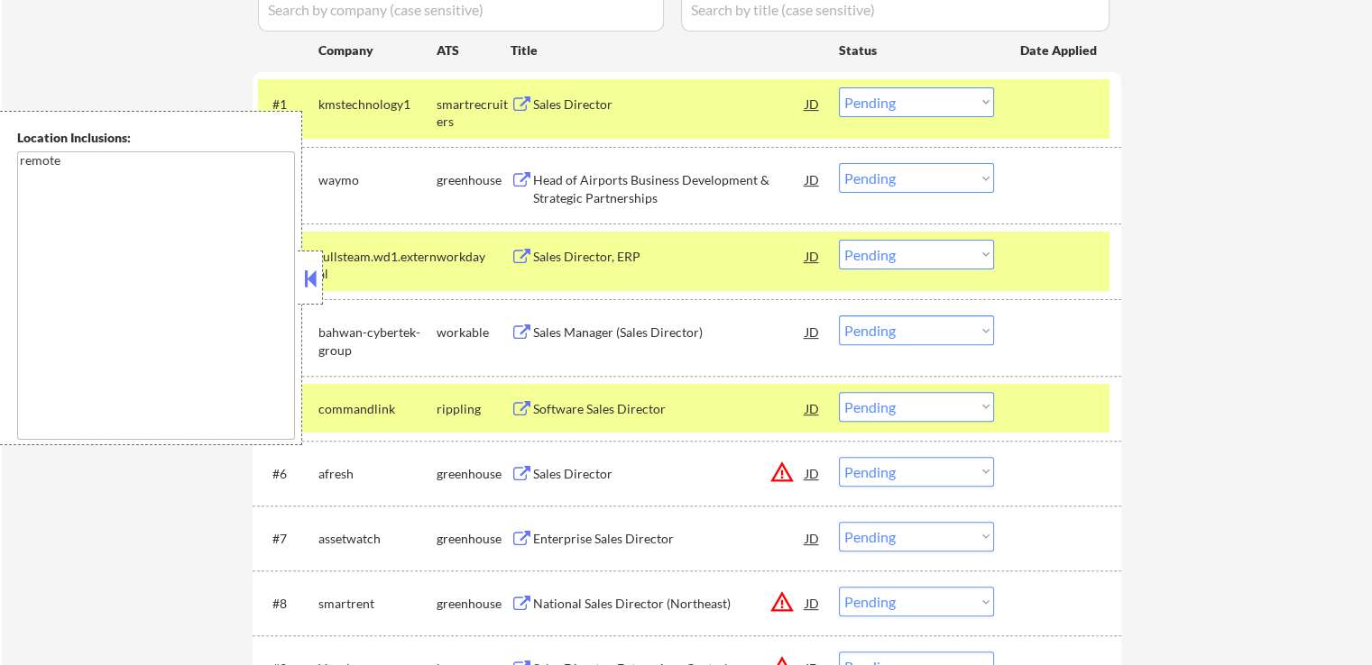
click at [884, 185] on select "Choose an option... Pending Applied Excluded (Questions) Excluded (Expired) Exc…" at bounding box center [916, 178] width 155 height 30
click at [839, 163] on select "Choose an option... Pending Applied Excluded (Questions) Excluded (Expired) Exc…" at bounding box center [916, 178] width 155 height 30
select select ""pending""
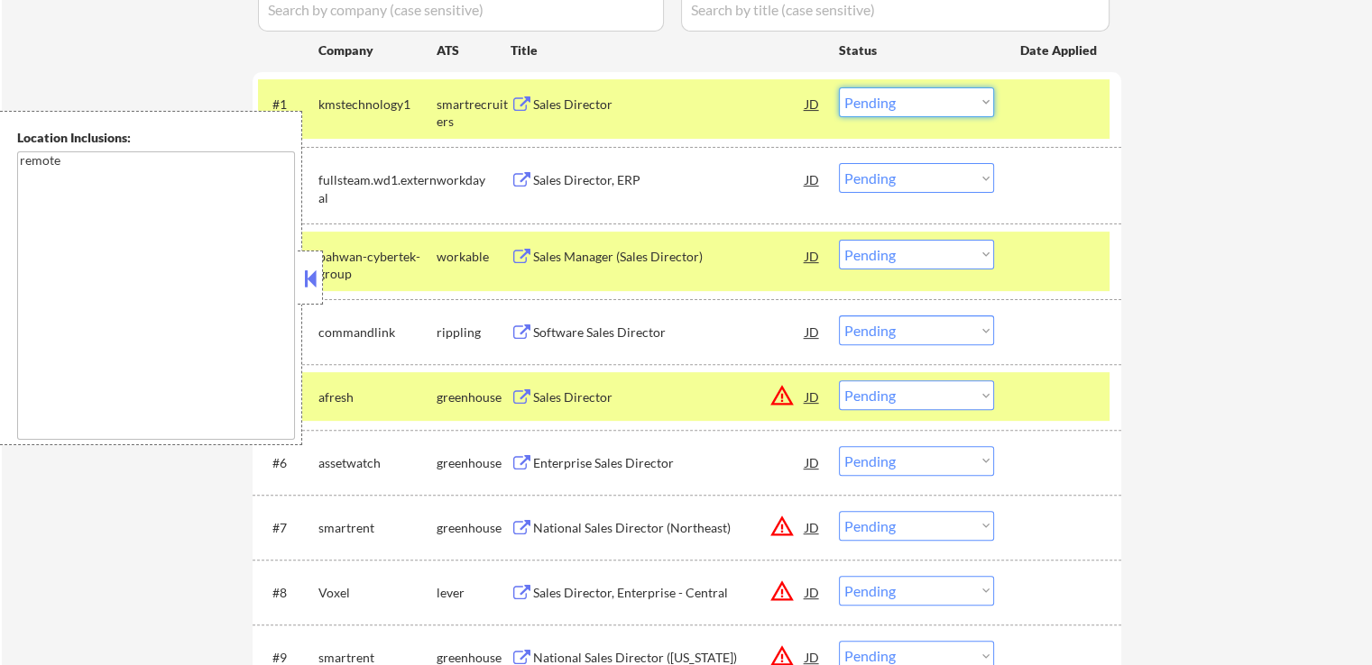
drag, startPoint x: 882, startPoint y: 97, endPoint x: 882, endPoint y: 114, distance: 16.2
click at [882, 97] on select "Choose an option... Pending Applied Excluded (Questions) Excluded (Expired) Exc…" at bounding box center [916, 102] width 155 height 30
click at [839, 87] on select "Choose an option... Pending Applied Excluded (Questions) Excluded (Expired) Exc…" at bounding box center [916, 102] width 155 height 30
click at [561, 252] on div "Sales Manager (Sales Director)" at bounding box center [669, 257] width 272 height 18
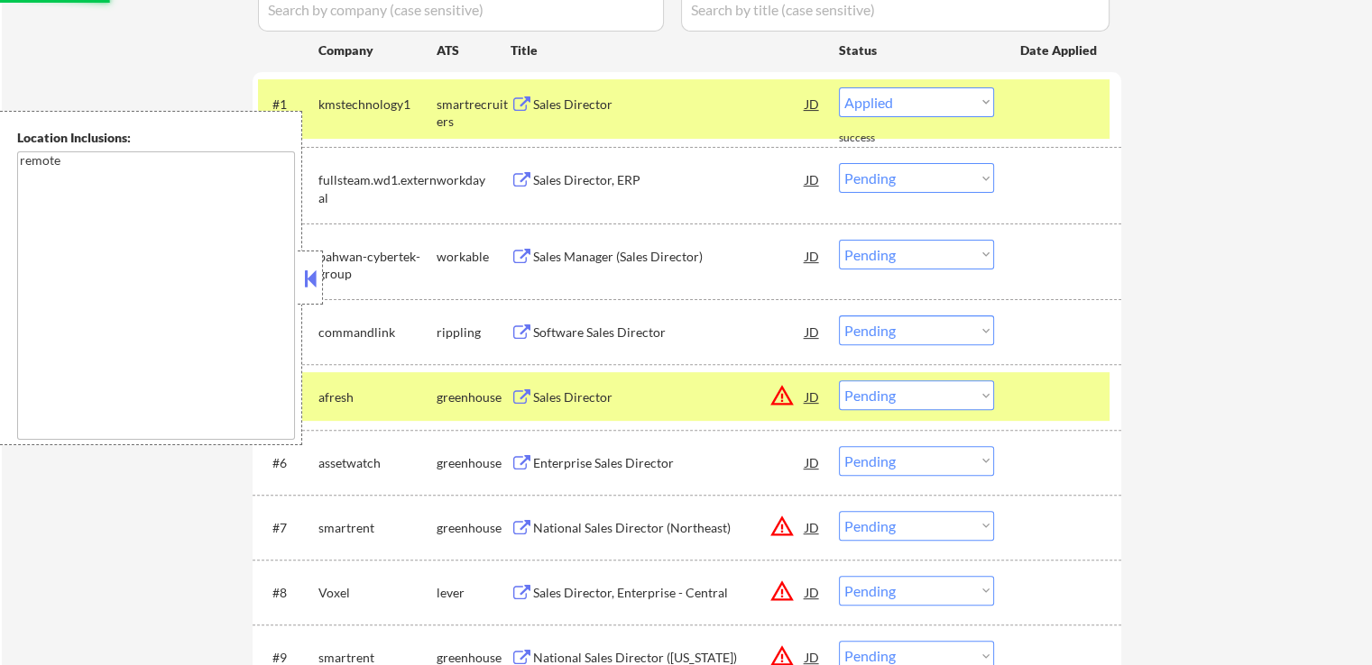
select select ""pending""
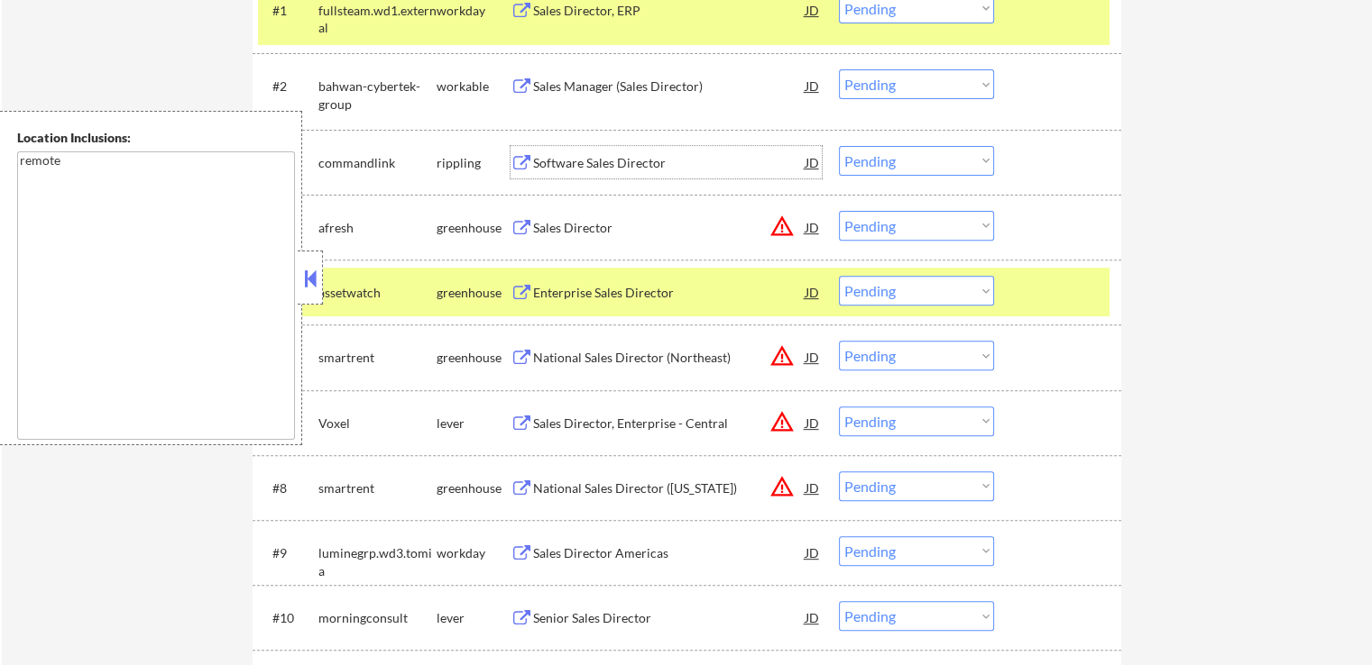
scroll to position [631, 0]
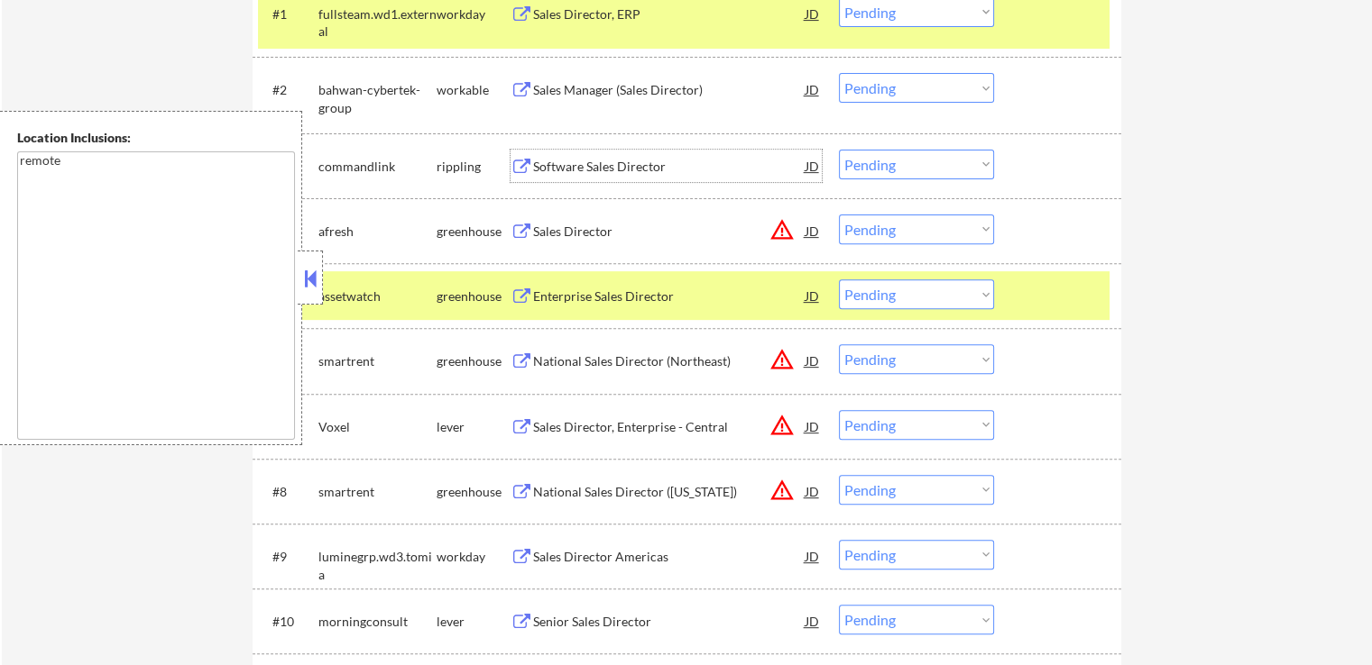
click at [584, 167] on div "Software Sales Director" at bounding box center [669, 167] width 272 height 18
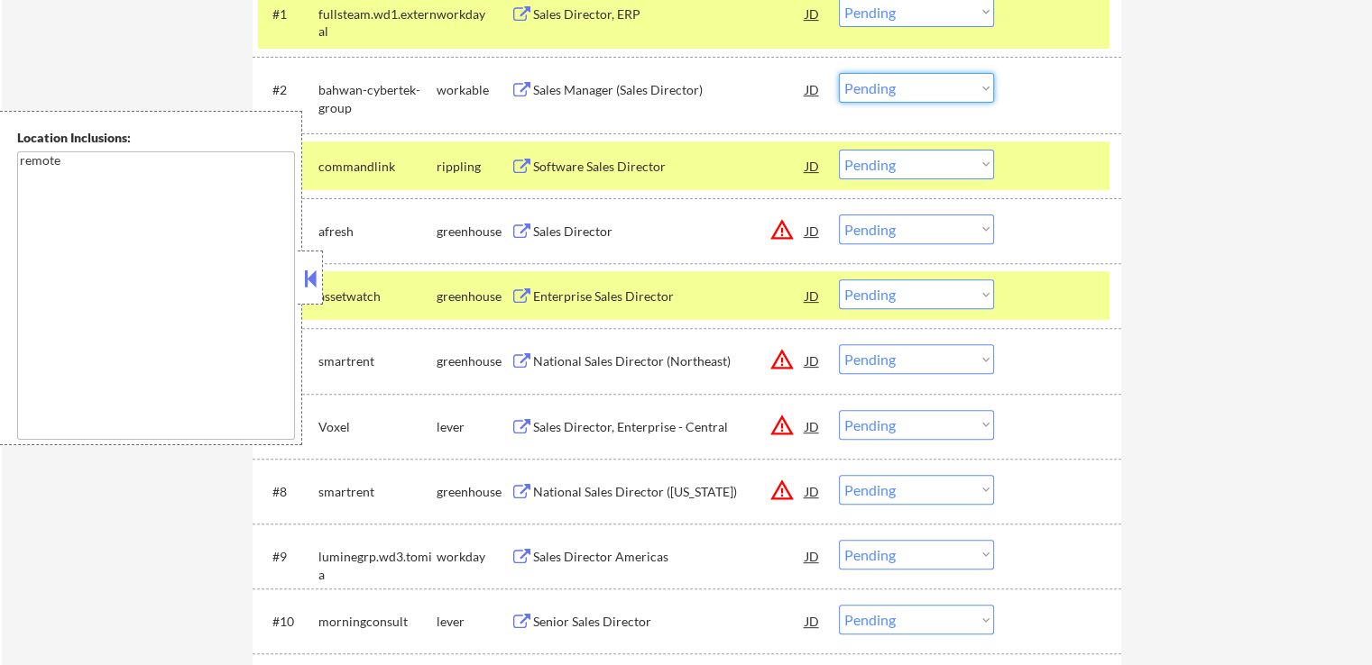
drag, startPoint x: 875, startPoint y: 88, endPoint x: 877, endPoint y: 98, distance: 10.3
click at [875, 87] on select "Choose an option... Pending Applied Excluded (Questions) Excluded (Expired) Exc…" at bounding box center [916, 88] width 155 height 30
click at [839, 73] on select "Choose an option... Pending Applied Excluded (Questions) Excluded (Expired) Exc…" at bounding box center [916, 88] width 155 height 30
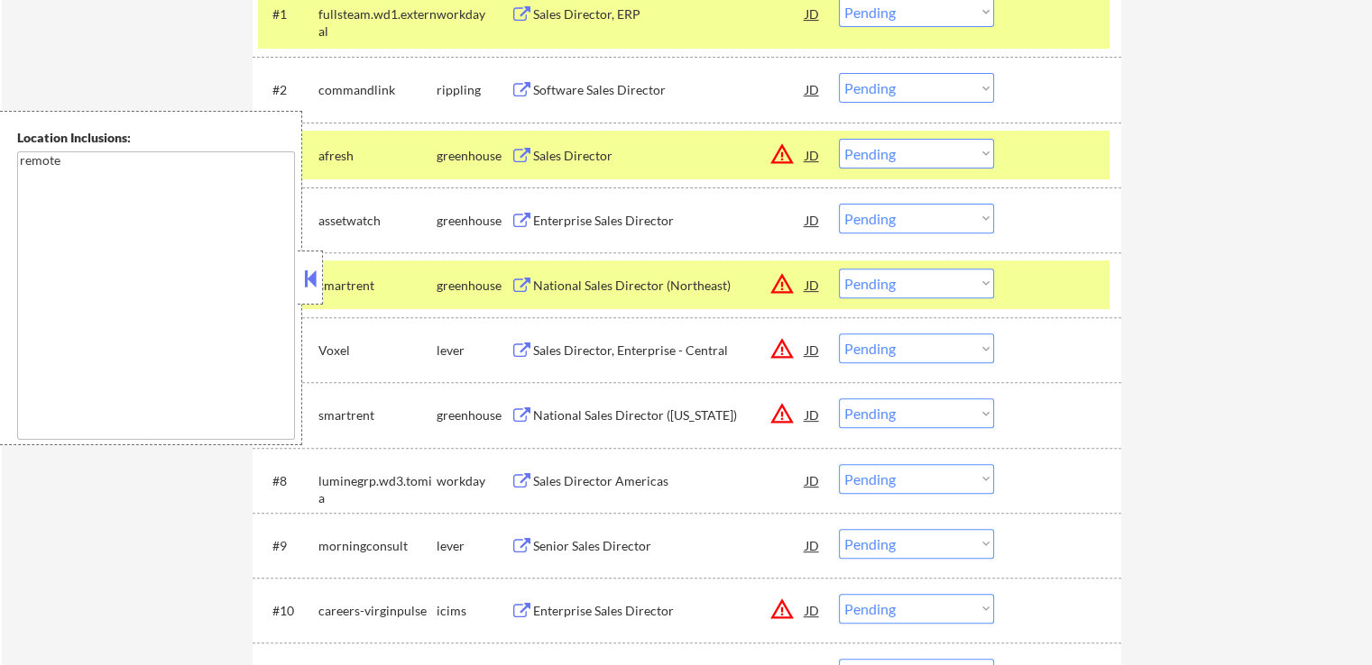
click at [918, 97] on select "Choose an option... Pending Applied Excluded (Questions) Excluded (Expired) Exc…" at bounding box center [916, 88] width 155 height 30
click at [839, 73] on select "Choose an option... Pending Applied Excluded (Questions) Excluded (Expired) Exc…" at bounding box center [916, 88] width 155 height 30
click at [567, 166] on div "Sales Director" at bounding box center [669, 155] width 272 height 32
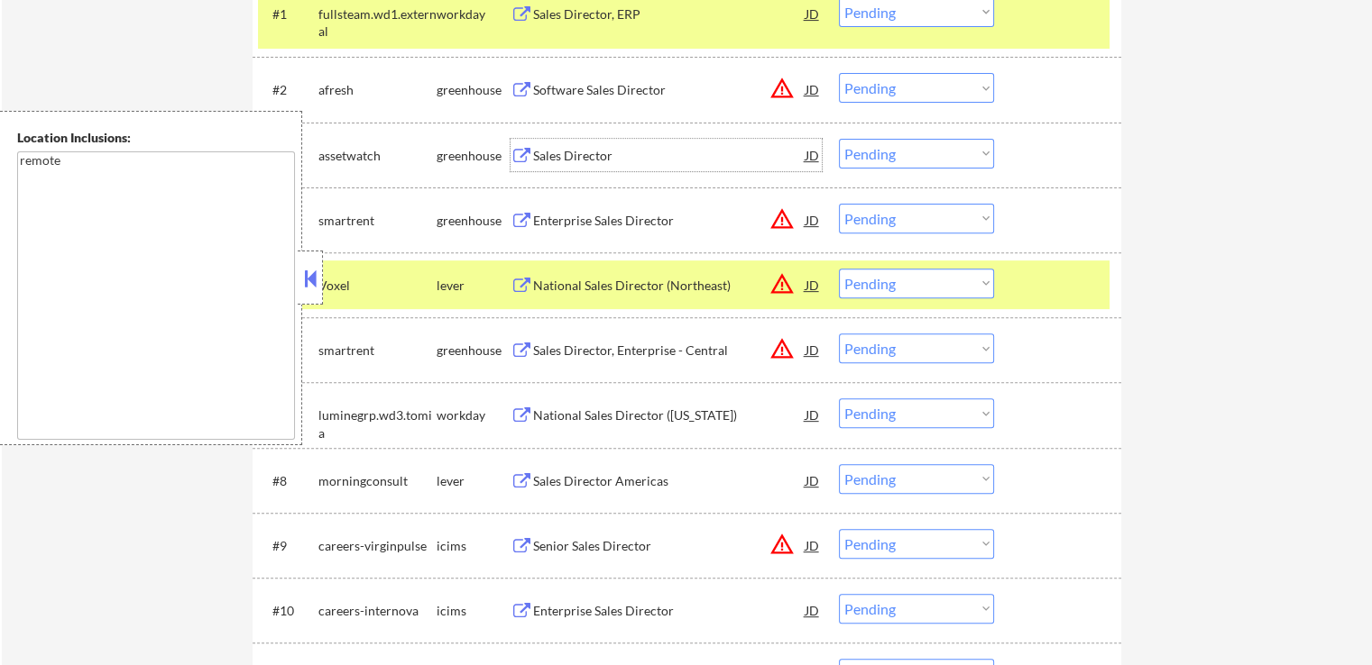
click at [581, 162] on div "Sales Director" at bounding box center [669, 156] width 272 height 18
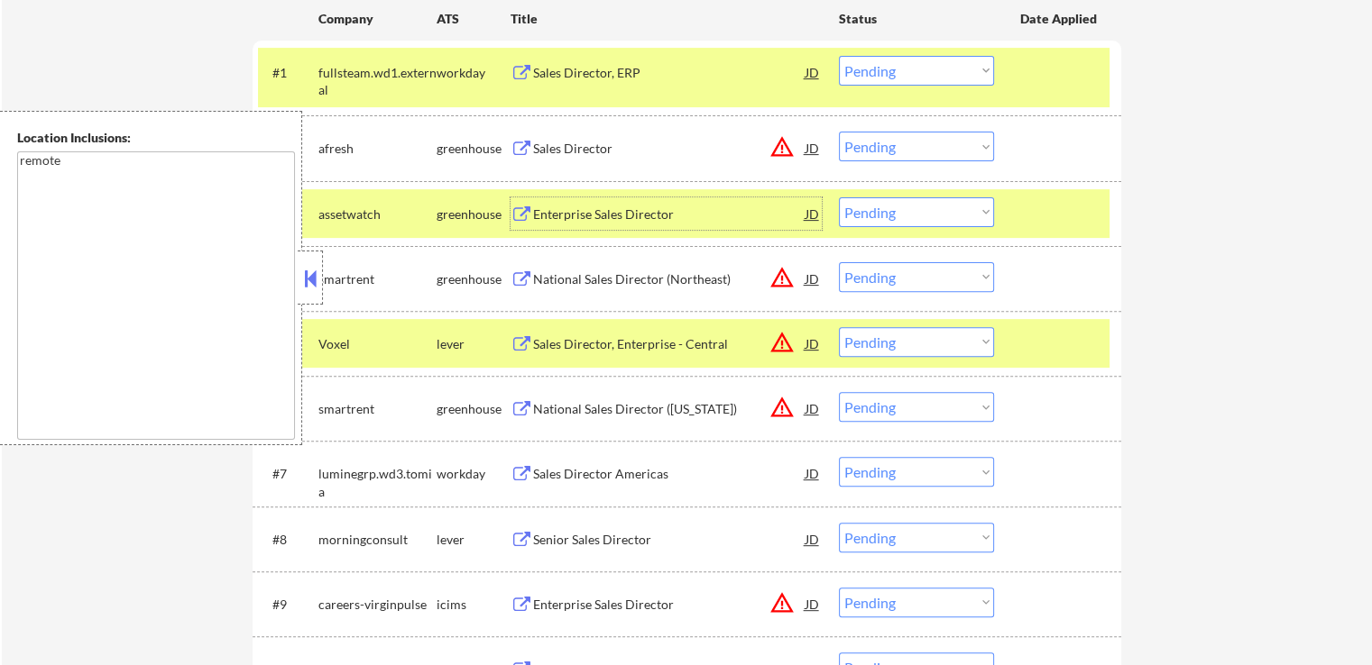
scroll to position [541, 0]
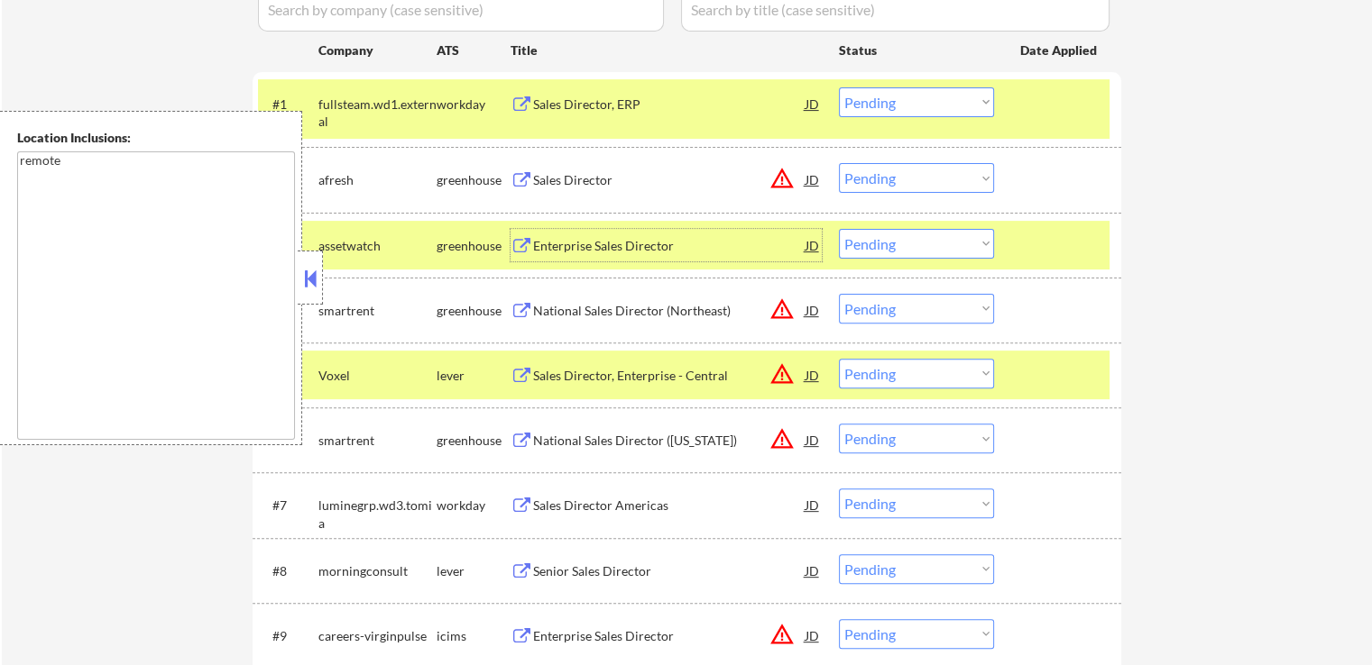
drag, startPoint x: 913, startPoint y: 179, endPoint x: 923, endPoint y: 192, distance: 16.1
click at [915, 179] on select "Choose an option... Pending Applied Excluded (Questions) Excluded (Expired) Exc…" at bounding box center [916, 178] width 155 height 30
click at [839, 163] on select "Choose an option... Pending Applied Excluded (Questions) Excluded (Expired) Exc…" at bounding box center [916, 178] width 155 height 30
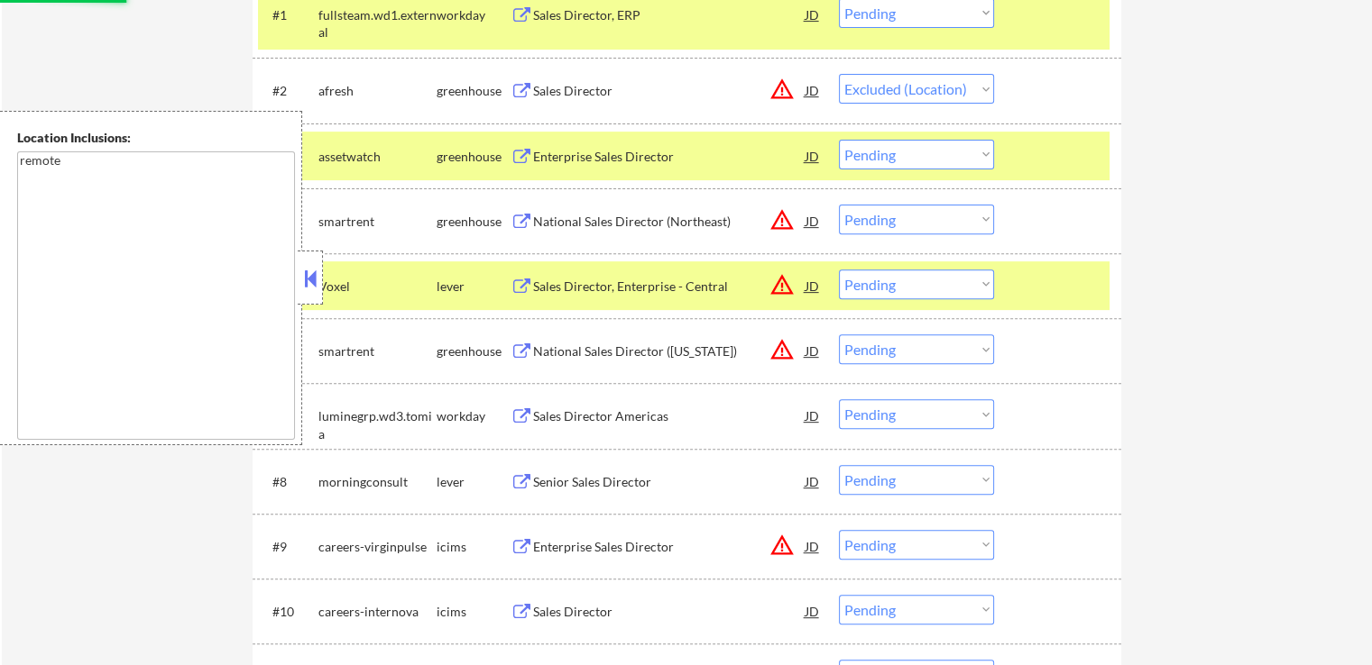
scroll to position [631, 0]
click at [619, 223] on div "National Sales Director (Northeast)" at bounding box center [669, 221] width 272 height 18
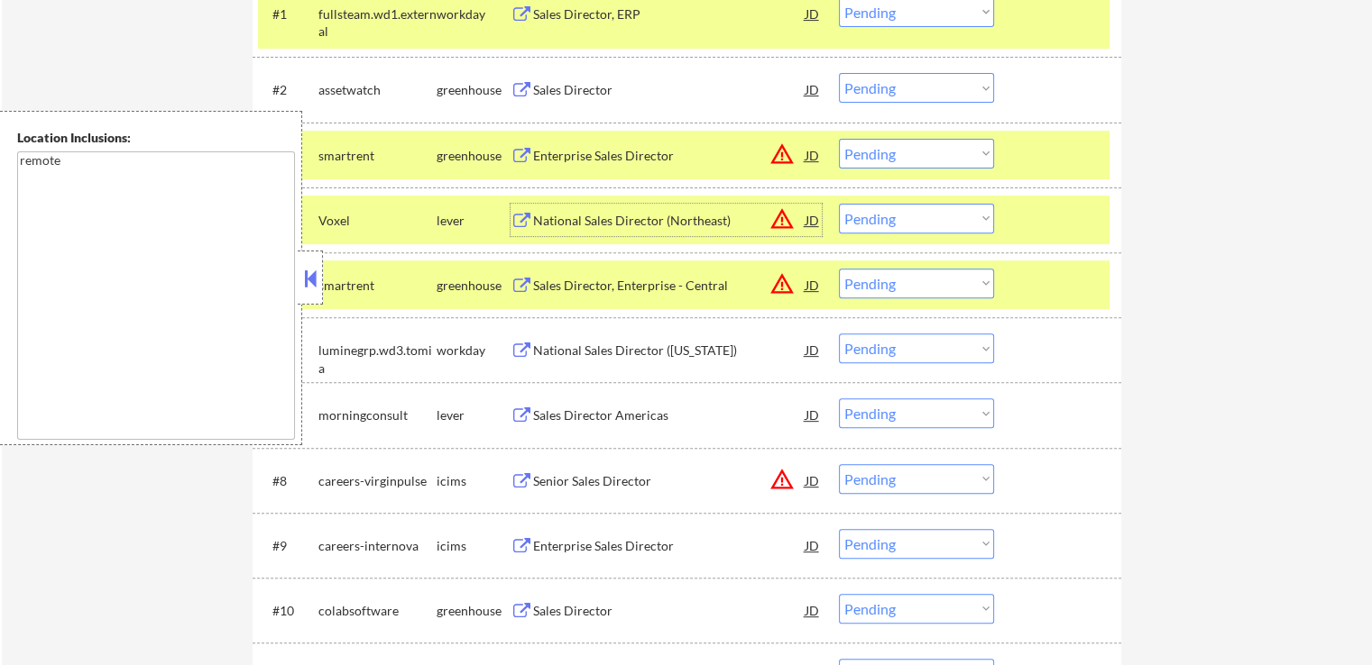
click at [865, 106] on div "#2 assetwatch greenhouse Sales Director JD warning_amber Choose an option... Pe…" at bounding box center [683, 89] width 851 height 49
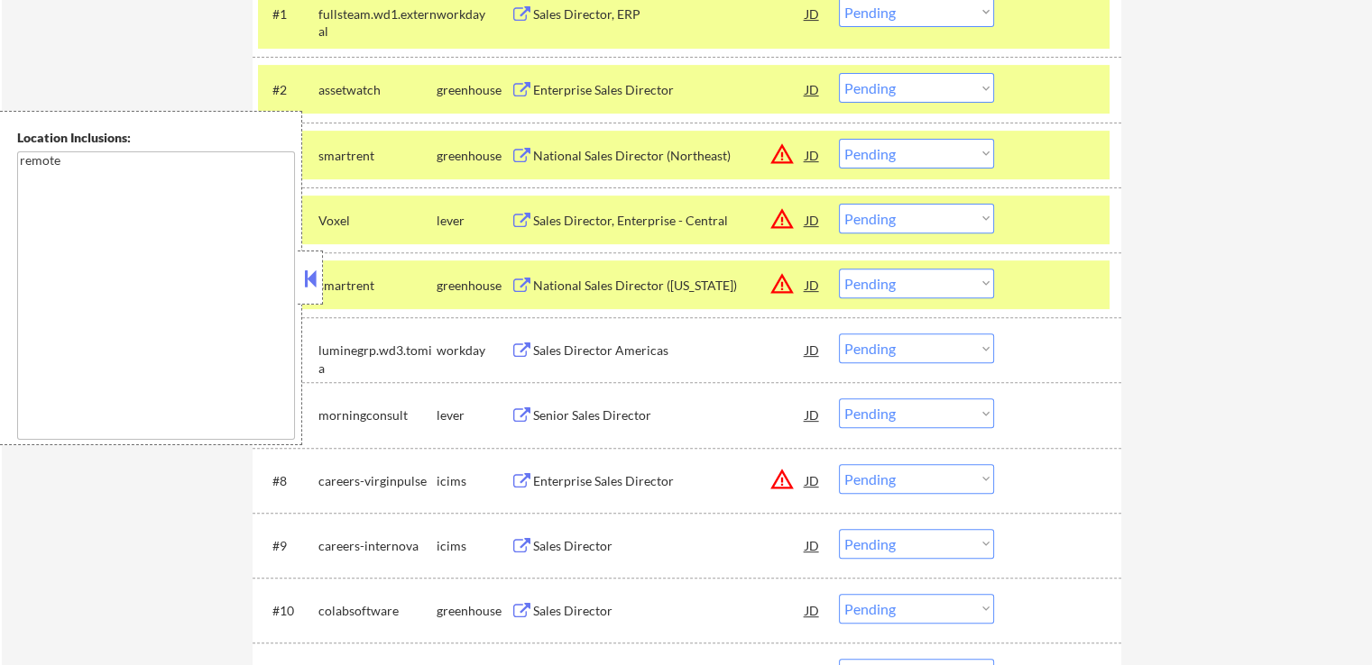
click at [904, 89] on select "Choose an option... Pending Applied Excluded (Questions) Excluded (Expired) Exc…" at bounding box center [916, 88] width 155 height 30
click at [839, 73] on select "Choose an option... Pending Applied Excluded (Questions) Excluded (Expired) Exc…" at bounding box center [916, 88] width 155 height 30
click at [545, 216] on div "Sales Director, Enterprise - Central" at bounding box center [669, 221] width 272 height 18
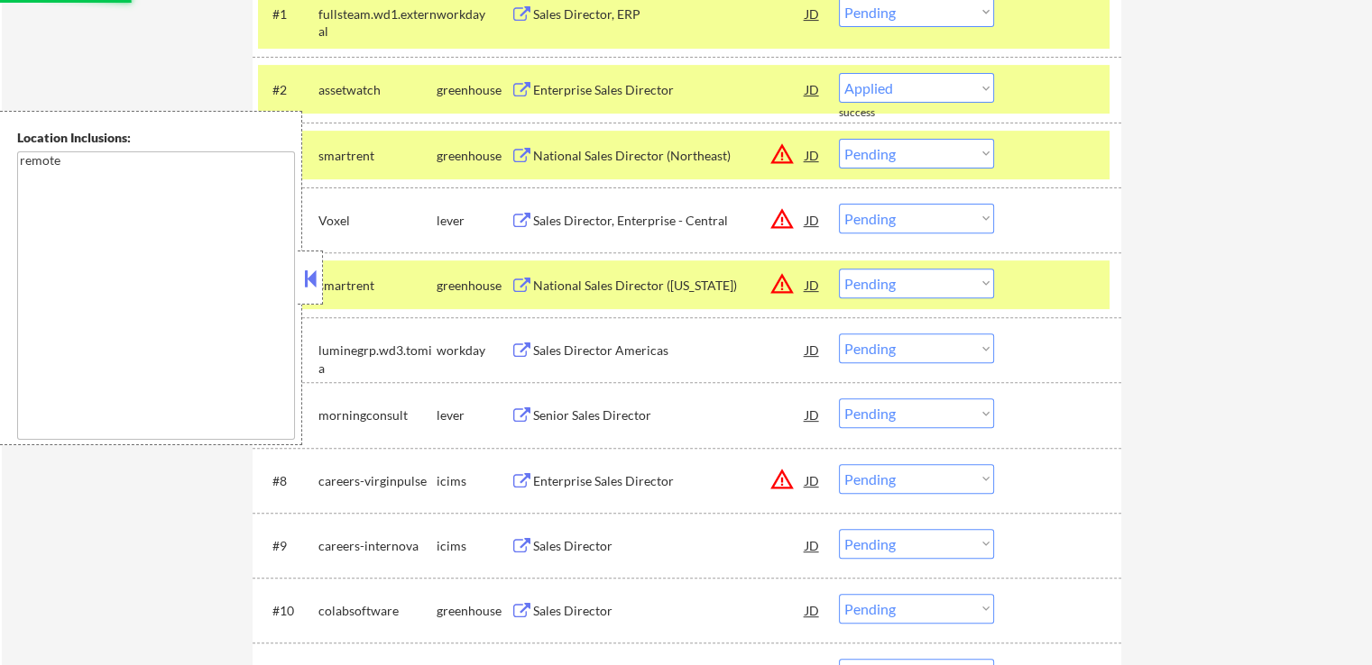
select select ""pending""
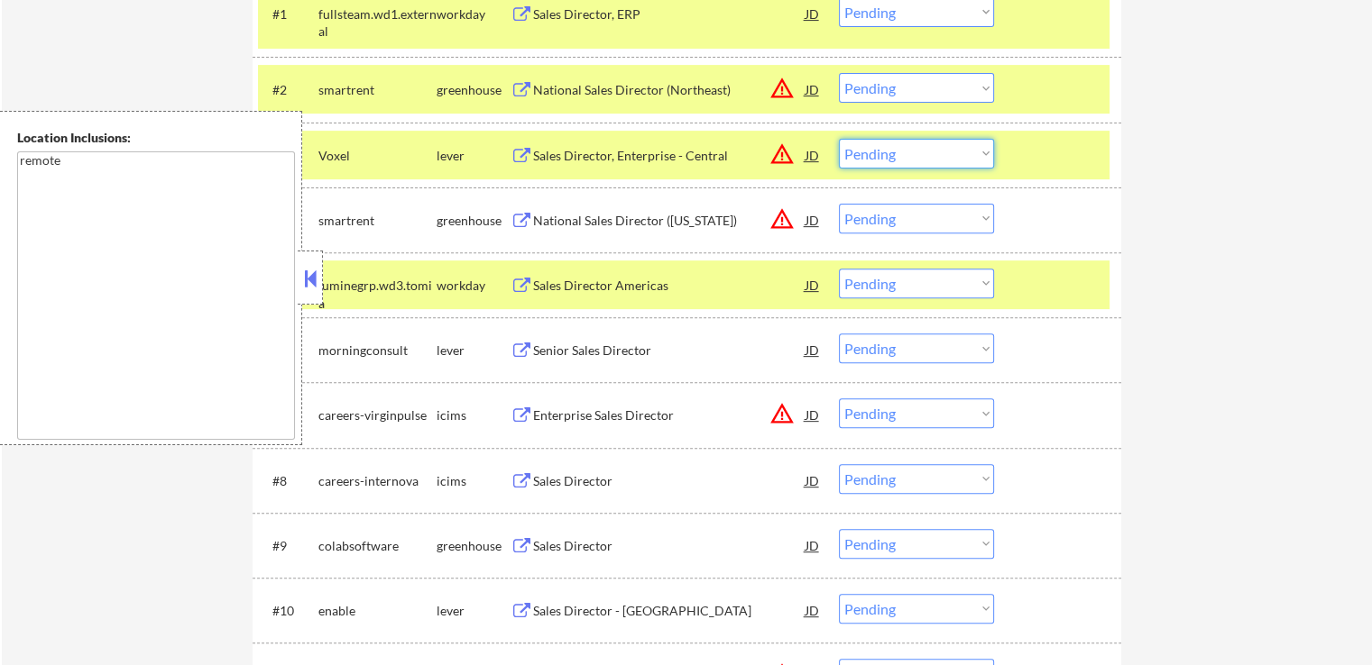
drag, startPoint x: 902, startPoint y: 152, endPoint x: 905, endPoint y: 166, distance: 14.0
click at [902, 152] on select "Choose an option... Pending Applied Excluded (Questions) Excluded (Expired) Exc…" at bounding box center [916, 154] width 155 height 30
click at [839, 139] on select "Choose an option... Pending Applied Excluded (Questions) Excluded (Expired) Exc…" at bounding box center [916, 154] width 155 height 30
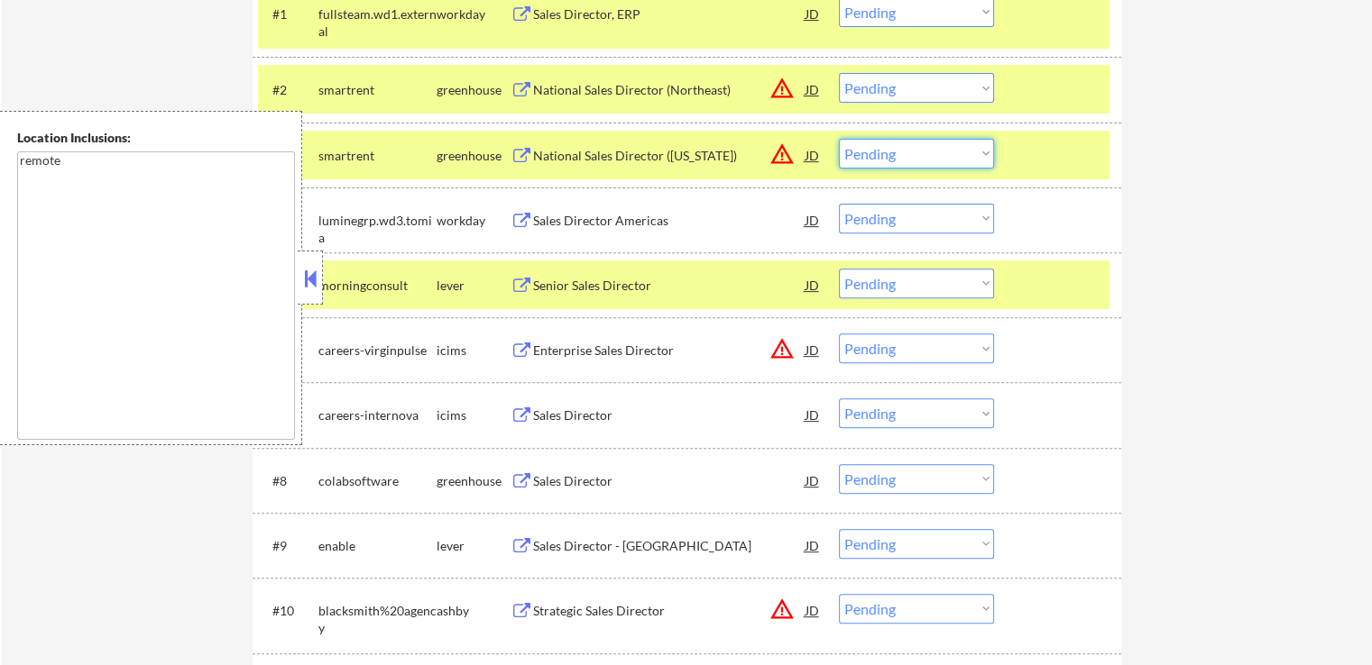
click at [889, 157] on select "Choose an option... Pending Applied Excluded (Questions) Excluded (Expired) Exc…" at bounding box center [916, 154] width 155 height 30
click at [839, 139] on select "Choose an option... Pending Applied Excluded (Questions) Excluded (Expired) Exc…" at bounding box center [916, 154] width 155 height 30
click at [592, 288] on div "Senior Sales Director" at bounding box center [669, 286] width 272 height 18
select select ""pending""
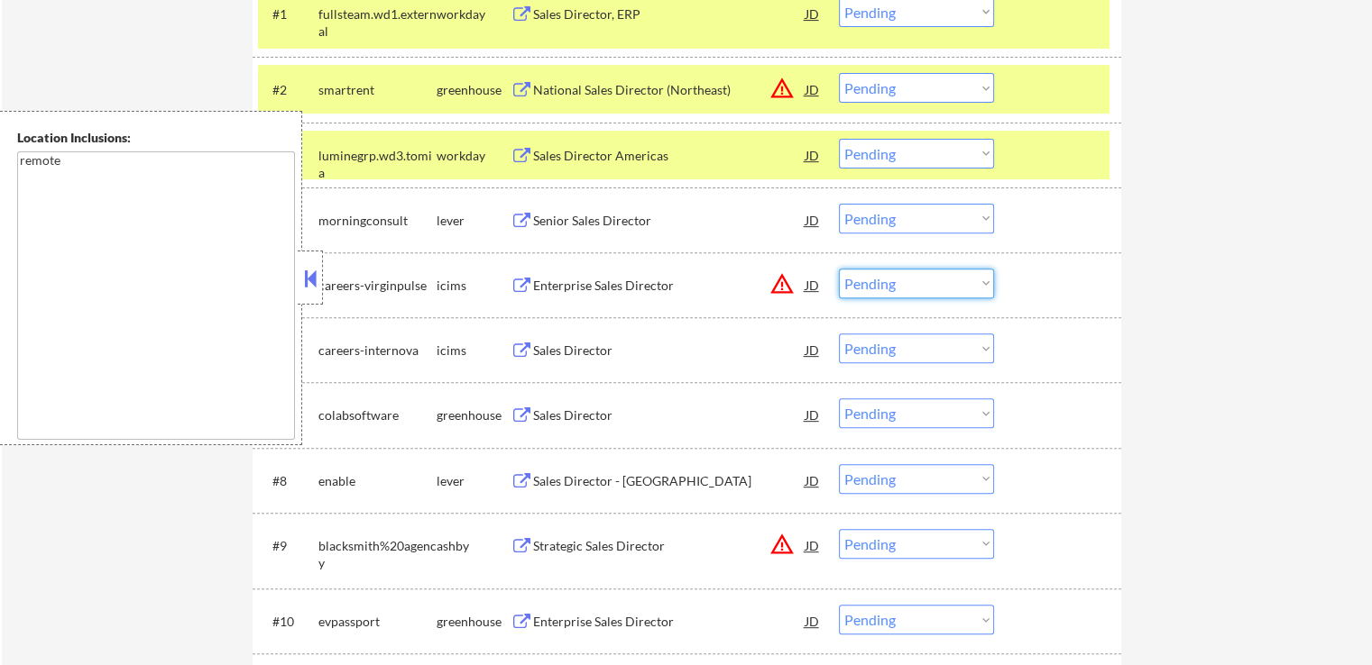
click at [861, 279] on select "Choose an option... Pending Applied Excluded (Questions) Excluded (Expired) Exc…" at bounding box center [916, 284] width 155 height 30
click at [839, 269] on select "Choose an option... Pending Applied Excluded (Questions) Excluded (Expired) Exc…" at bounding box center [916, 284] width 155 height 30
click at [595, 225] on div "Senior Sales Director" at bounding box center [669, 221] width 272 height 18
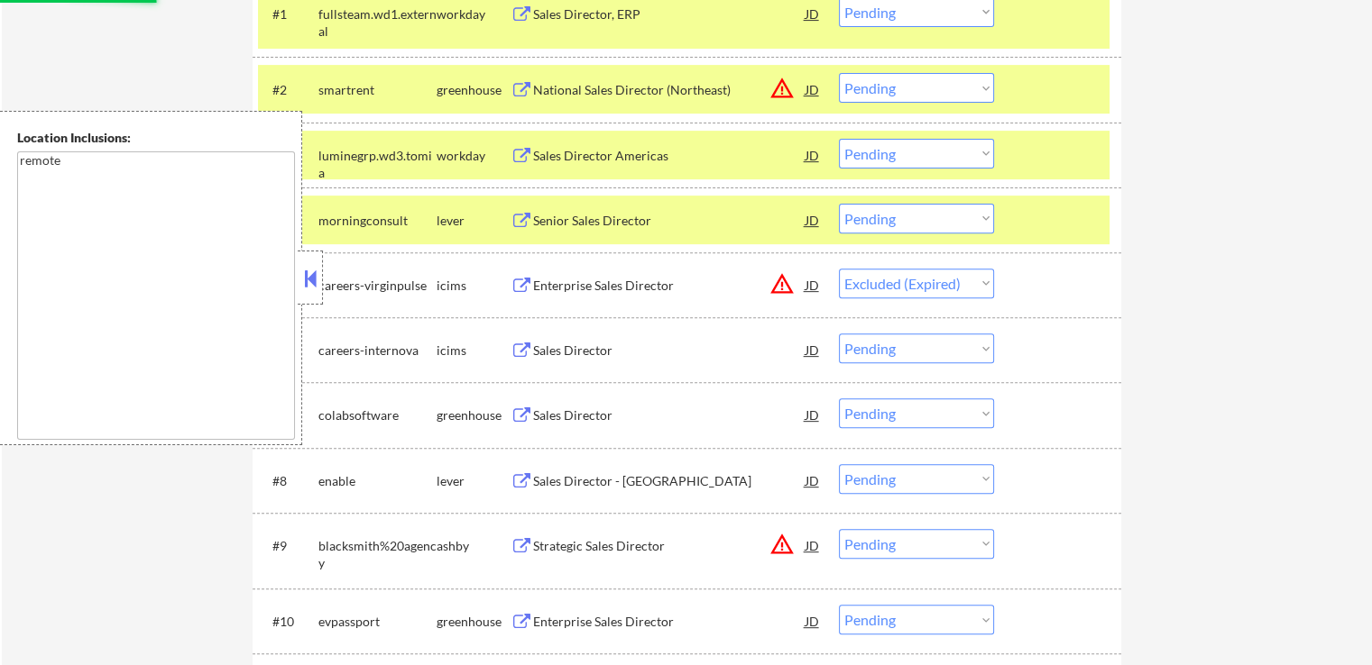
select select ""pending""
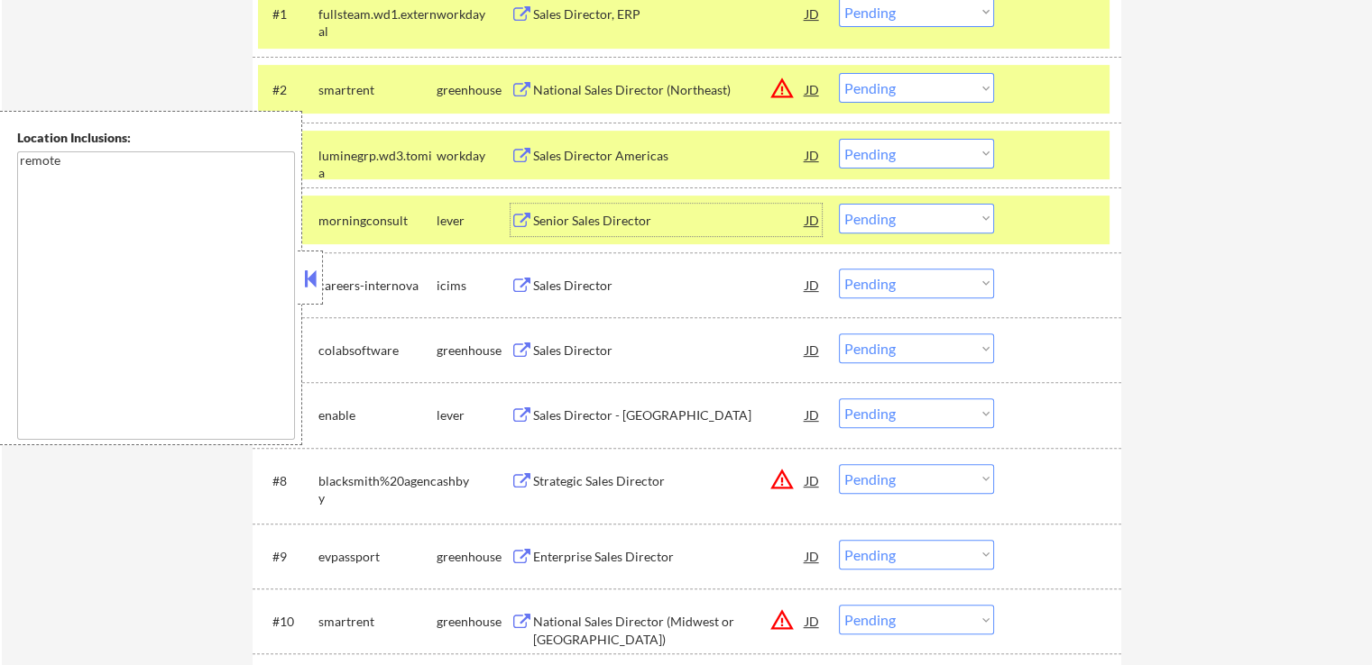
click at [905, 102] on select "Choose an option... Pending Applied Excluded (Questions) Excluded (Expired) Exc…" at bounding box center [916, 88] width 155 height 30
click at [839, 73] on select "Choose an option... Pending Applied Excluded (Questions) Excluded (Expired) Exc…" at bounding box center [916, 88] width 155 height 30
select select ""pending""
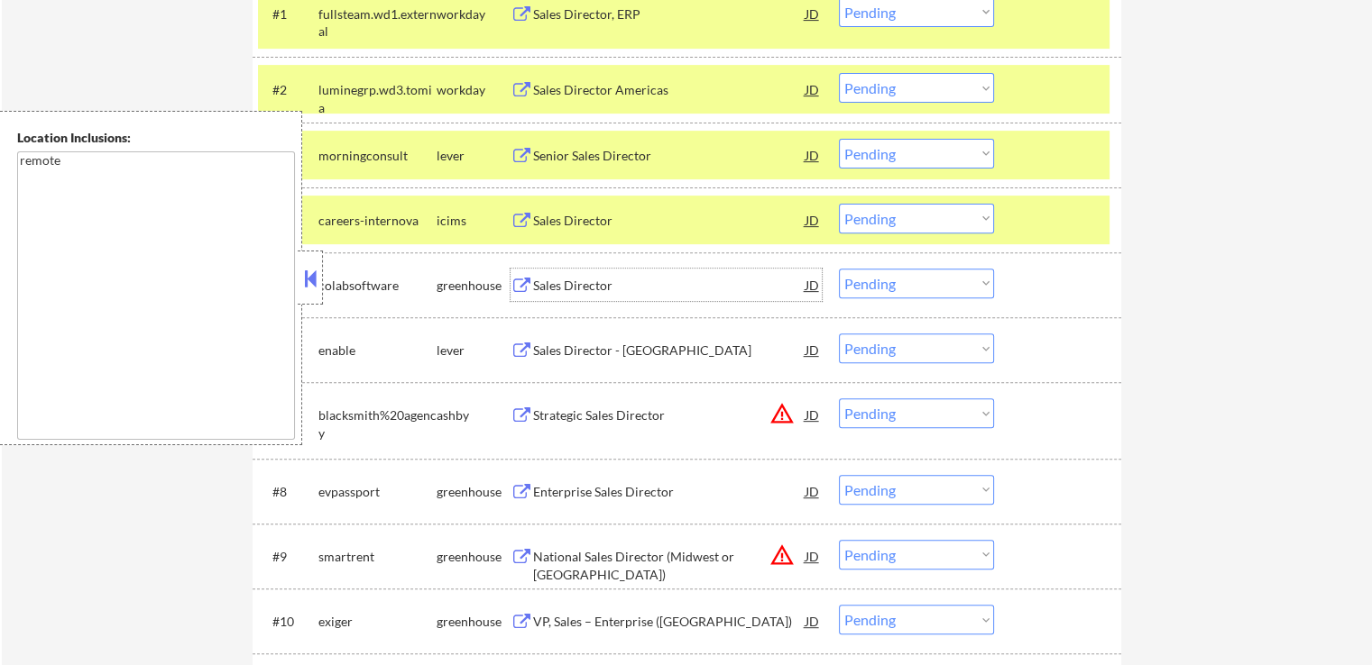
click at [573, 288] on div "Sales Director" at bounding box center [669, 286] width 272 height 18
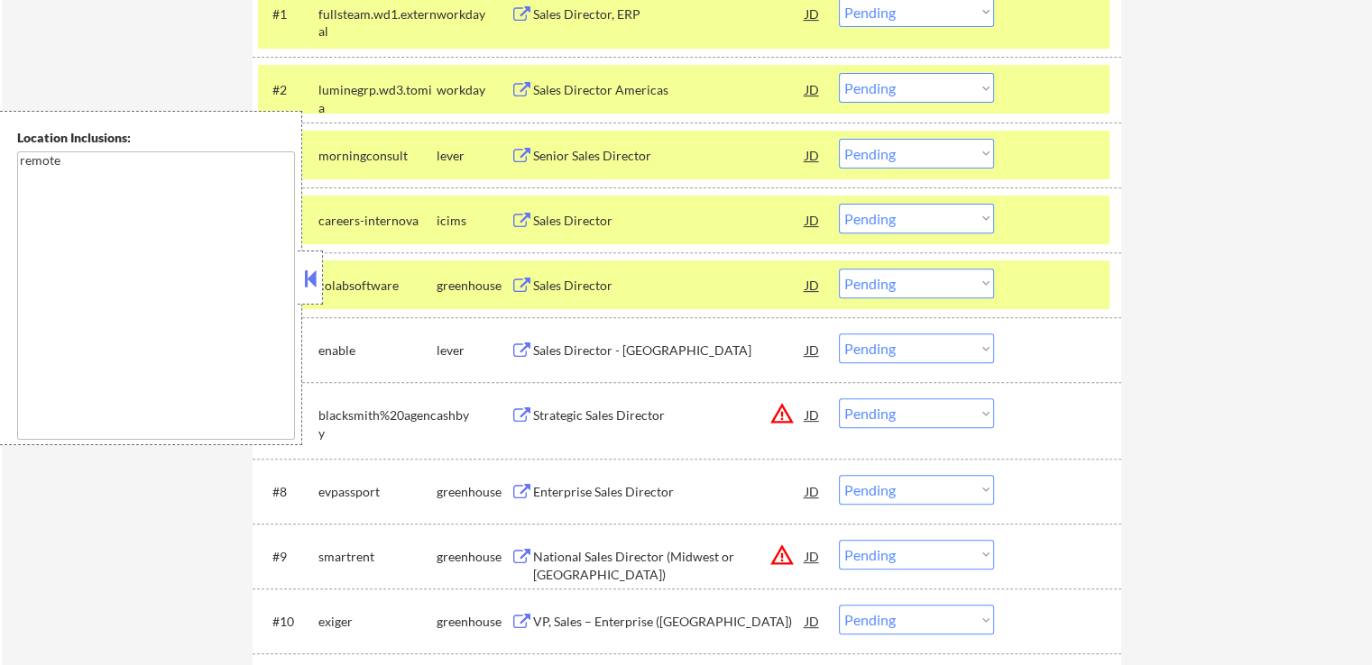
click at [541, 354] on div "Sales Director - [GEOGRAPHIC_DATA]" at bounding box center [669, 351] width 272 height 18
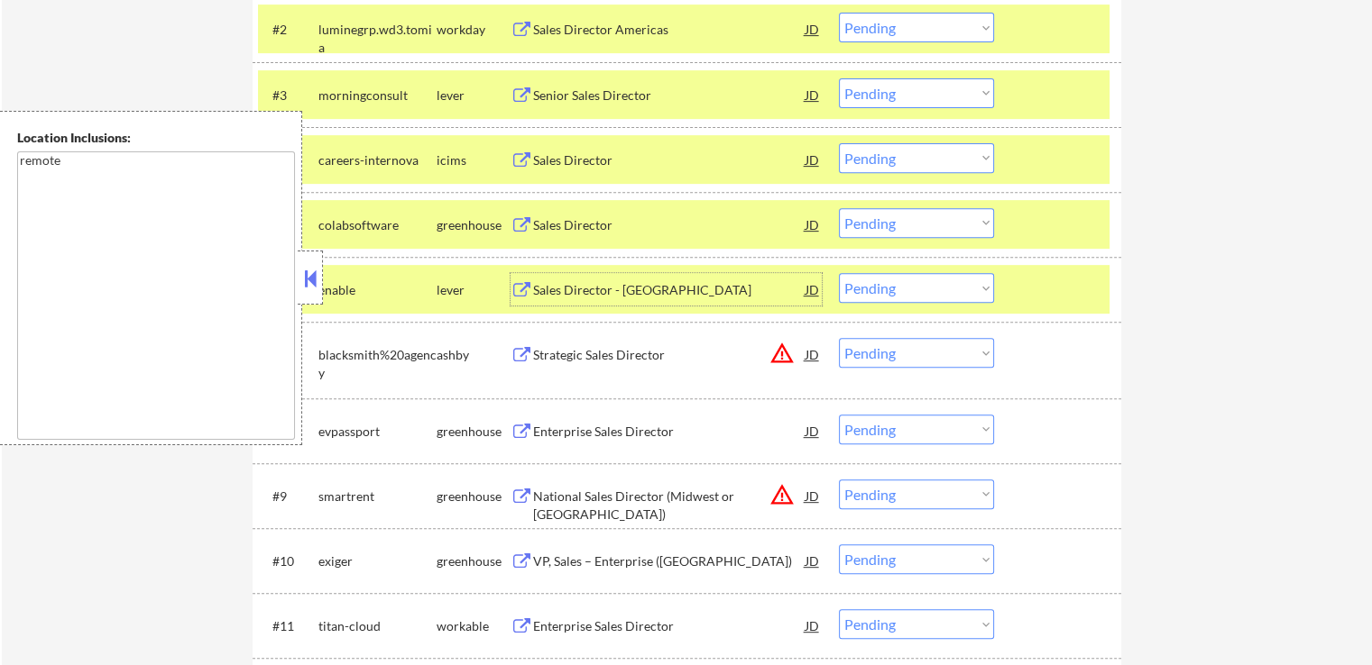
scroll to position [721, 0]
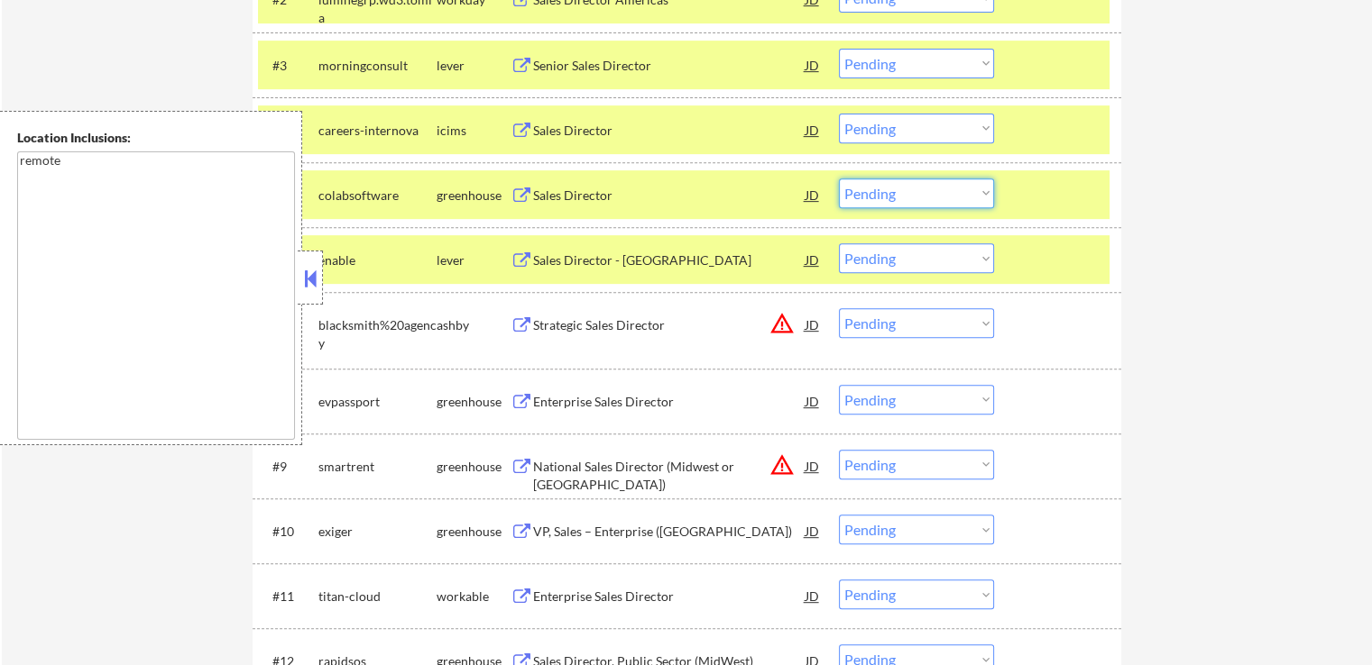
click at [915, 185] on select "Choose an option... Pending Applied Excluded (Questions) Excluded (Expired) Exc…" at bounding box center [916, 194] width 155 height 30
click at [839, 179] on select "Choose an option... Pending Applied Excluded (Questions) Excluded (Expired) Exc…" at bounding box center [916, 194] width 155 height 30
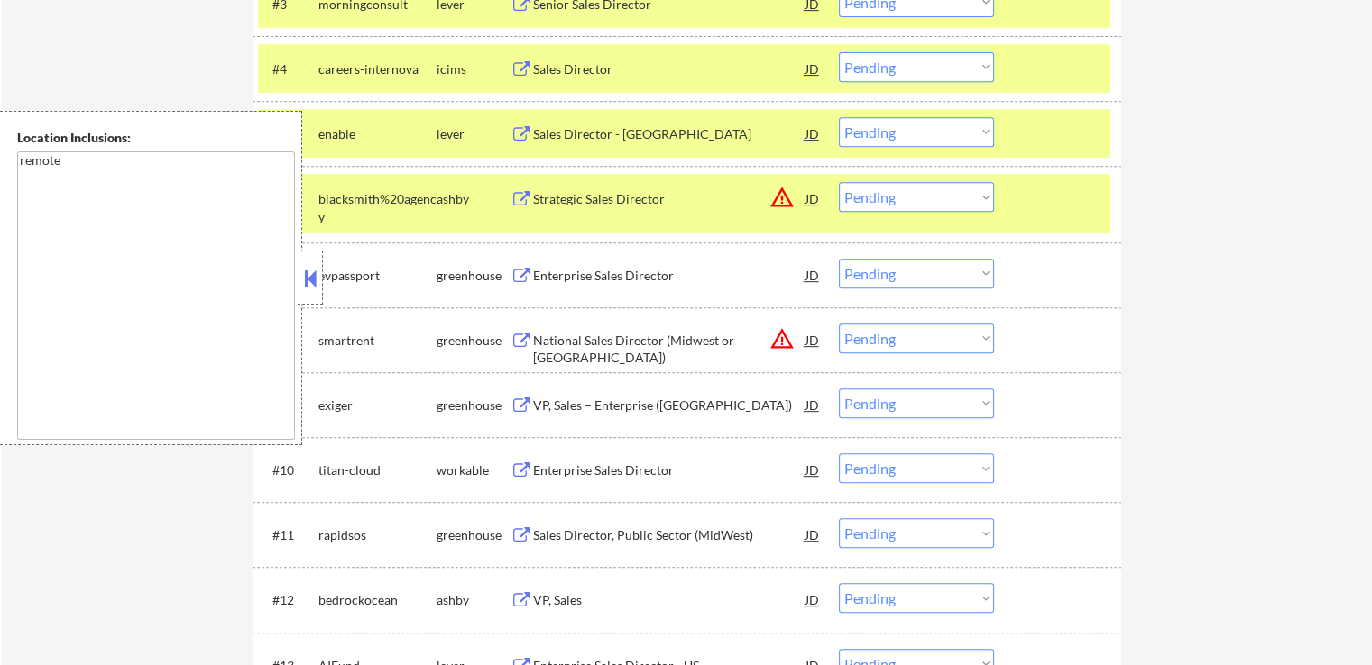
scroll to position [812, 0]
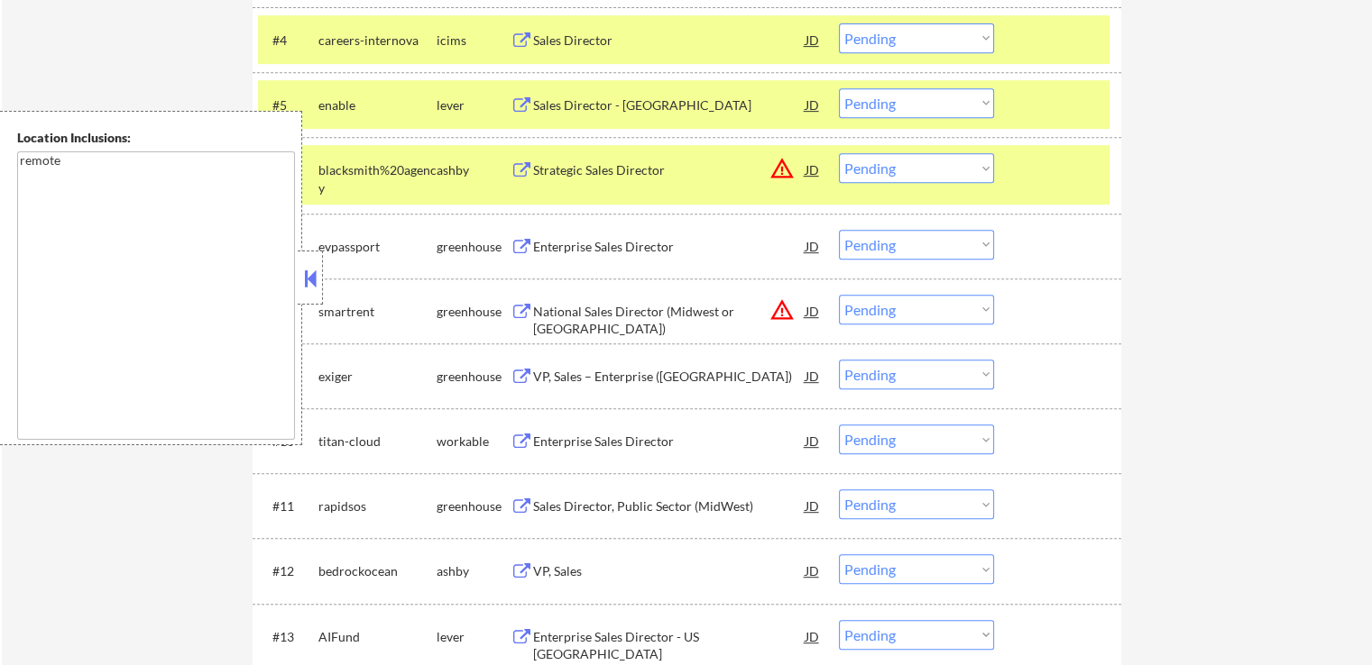
click at [902, 103] on select "Choose an option... Pending Applied Excluded (Questions) Excluded (Expired) Exc…" at bounding box center [916, 103] width 155 height 30
click at [839, 88] on select "Choose an option... Pending Applied Excluded (Questions) Excluded (Expired) Exc…" at bounding box center [916, 103] width 155 height 30
select select ""pending""
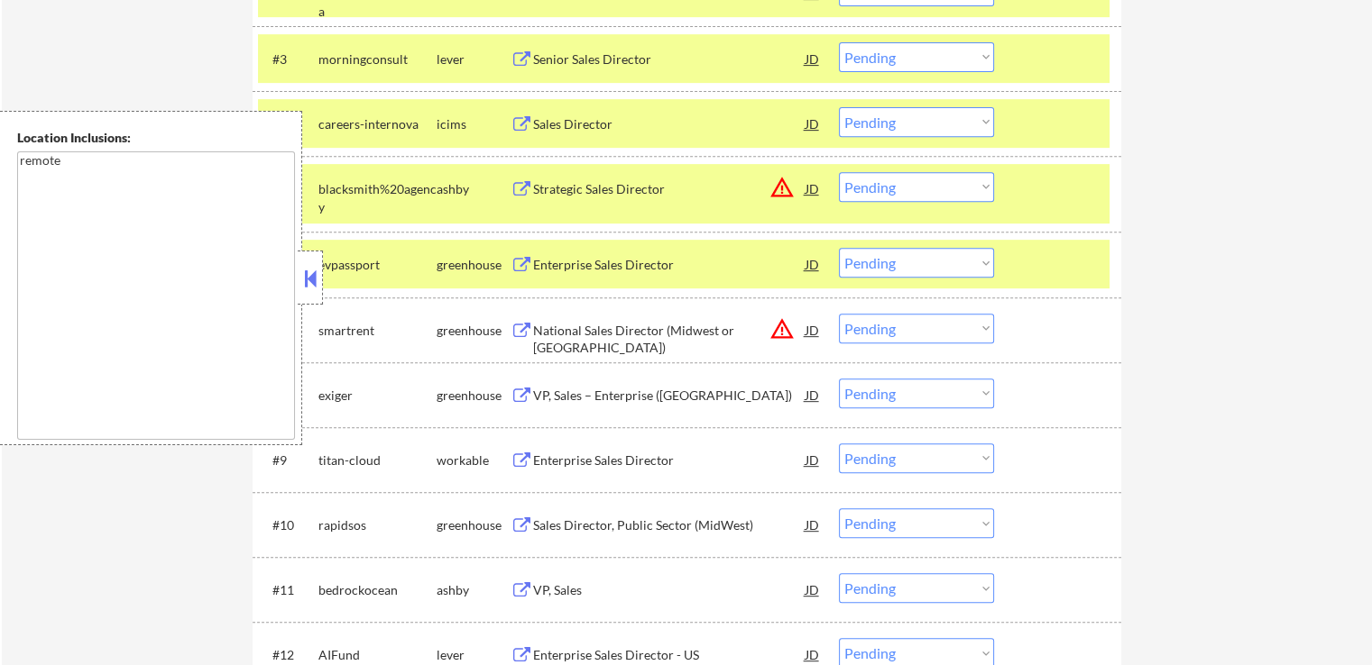
scroll to position [631, 0]
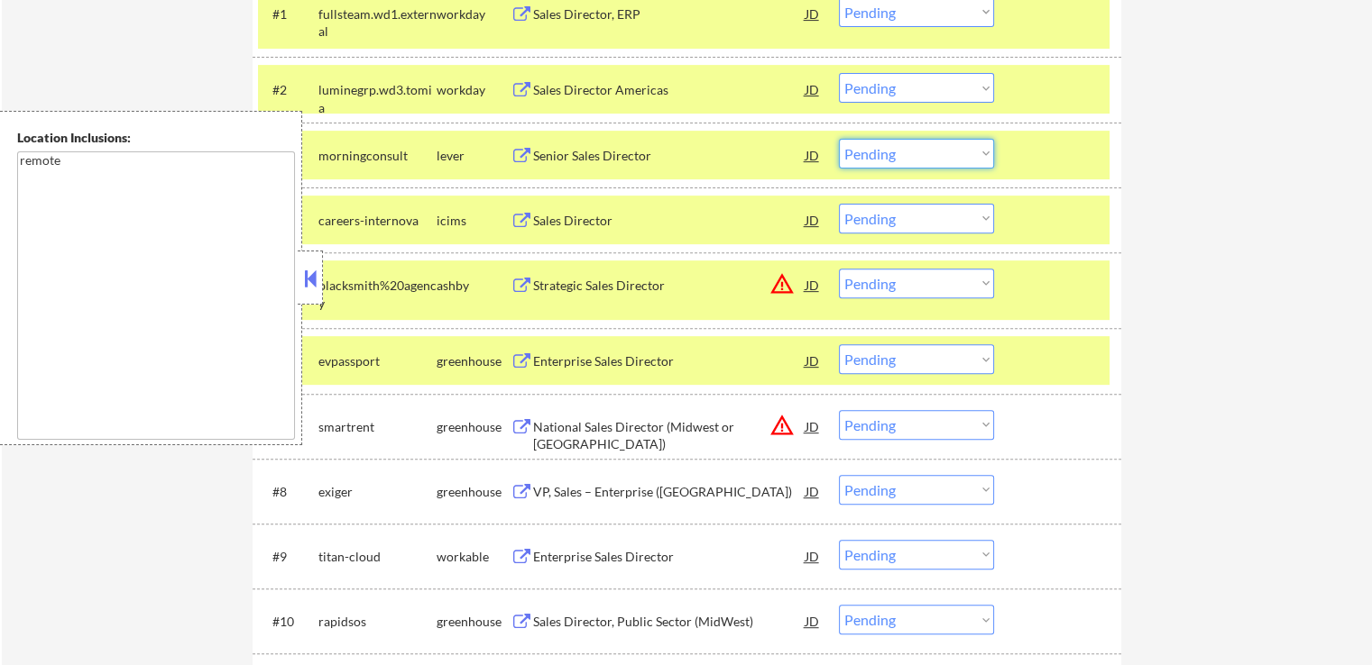
click at [895, 156] on select "Choose an option... Pending Applied Excluded (Questions) Excluded (Expired) Exc…" at bounding box center [916, 154] width 155 height 30
click at [839, 139] on select "Choose an option... Pending Applied Excluded (Questions) Excluded (Expired) Exc…" at bounding box center [916, 154] width 155 height 30
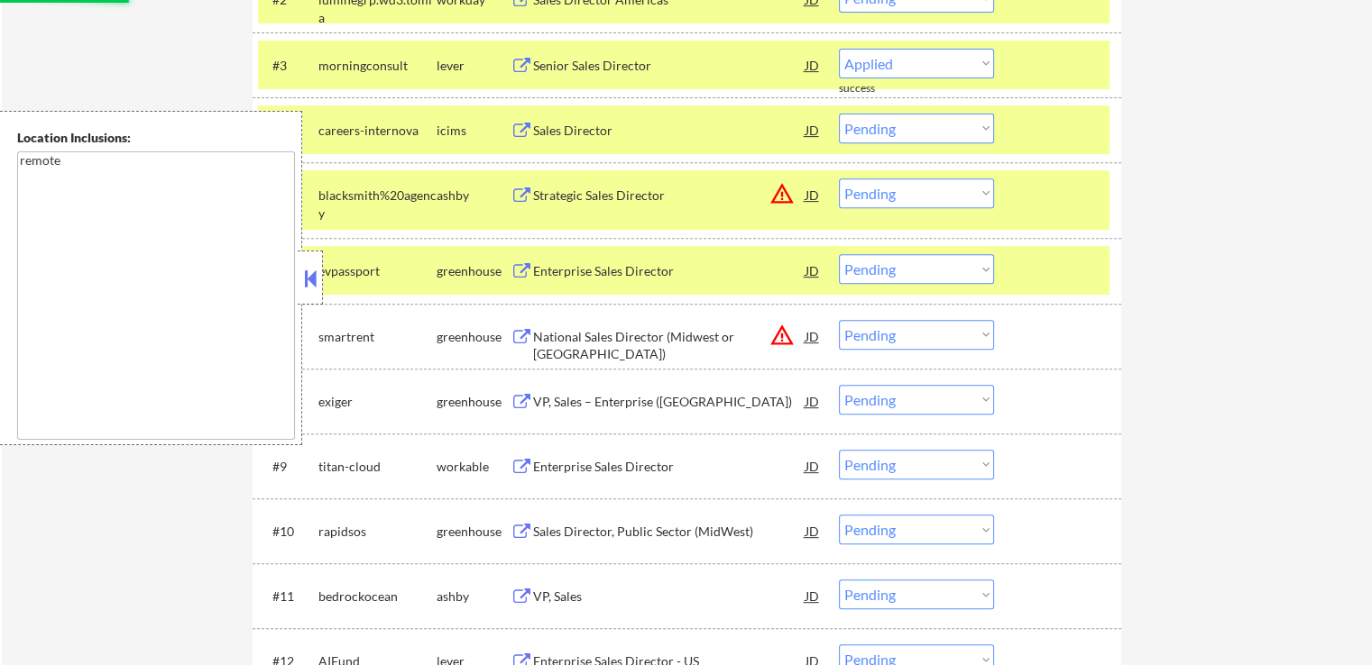
select select ""pending""
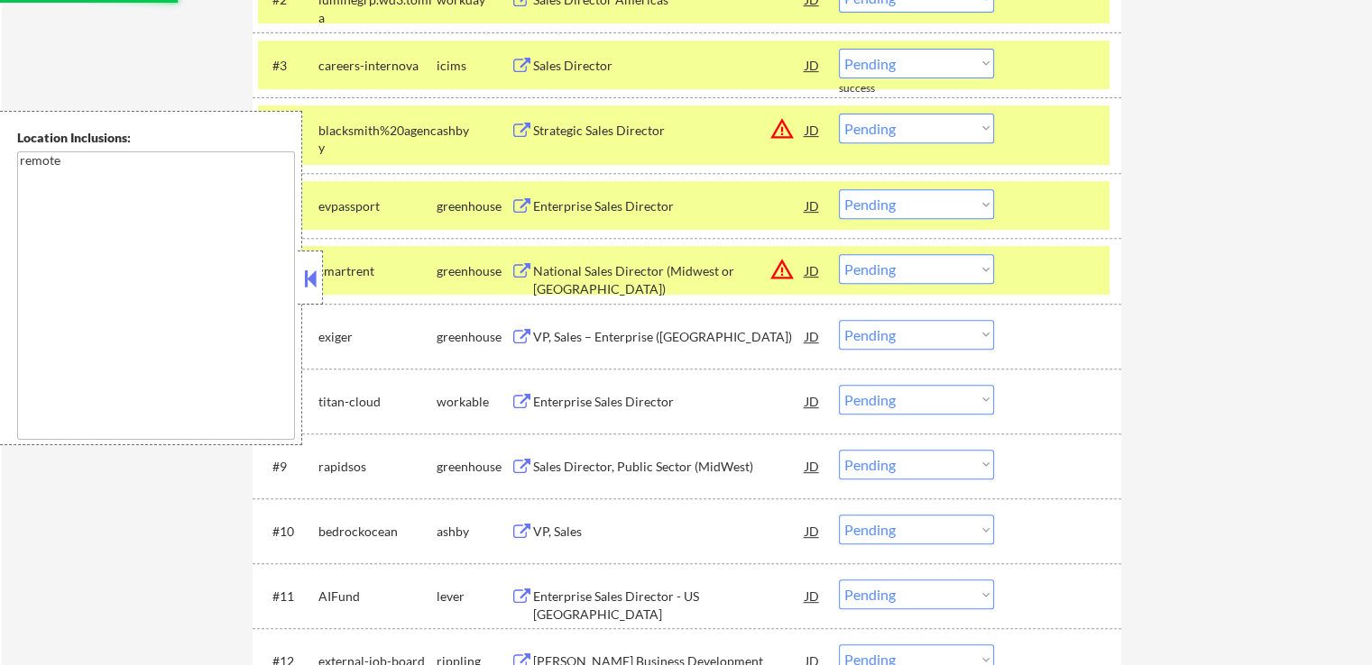
click at [592, 130] on div "Strategic Sales Director" at bounding box center [669, 131] width 272 height 18
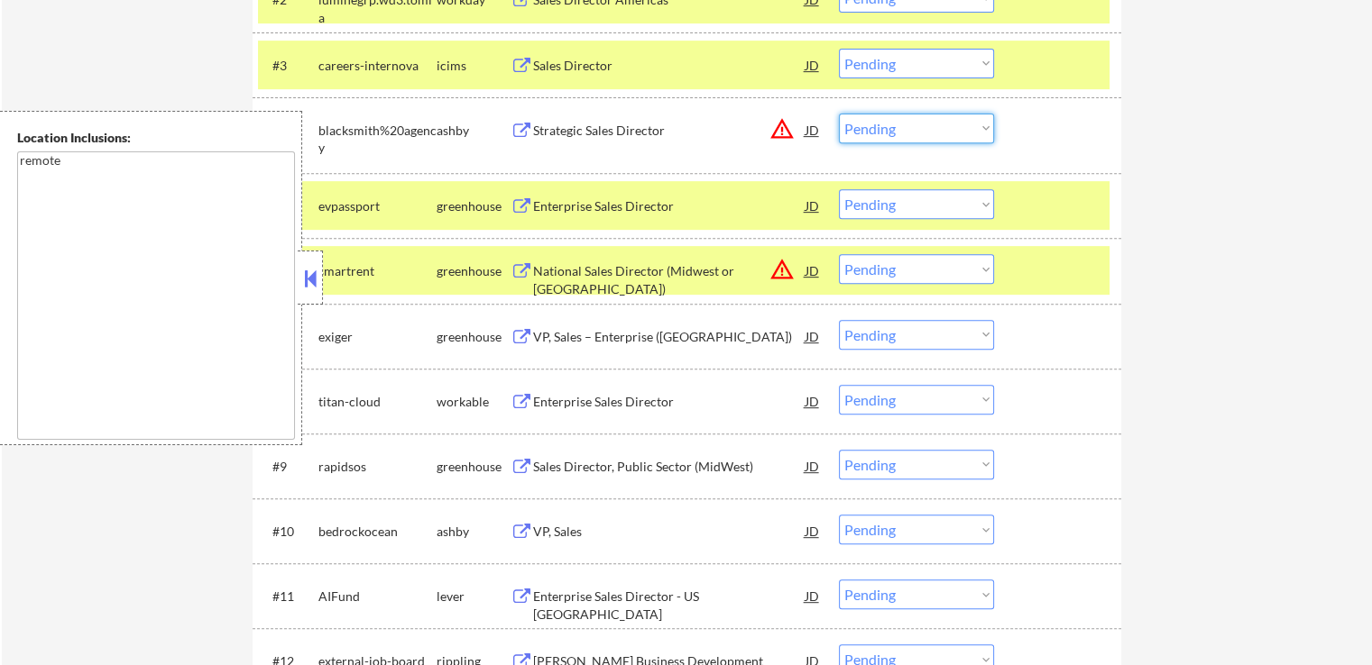
drag, startPoint x: 901, startPoint y: 124, endPoint x: 905, endPoint y: 139, distance: 15.1
click at [902, 124] on select "Choose an option... Pending Applied Excluded (Questions) Excluded (Expired) Exc…" at bounding box center [916, 129] width 155 height 30
click at [839, 114] on select "Choose an option... Pending Applied Excluded (Questions) Excluded (Expired) Exc…" at bounding box center [916, 129] width 155 height 30
click at [563, 216] on div "Enterprise Sales Director" at bounding box center [669, 205] width 272 height 32
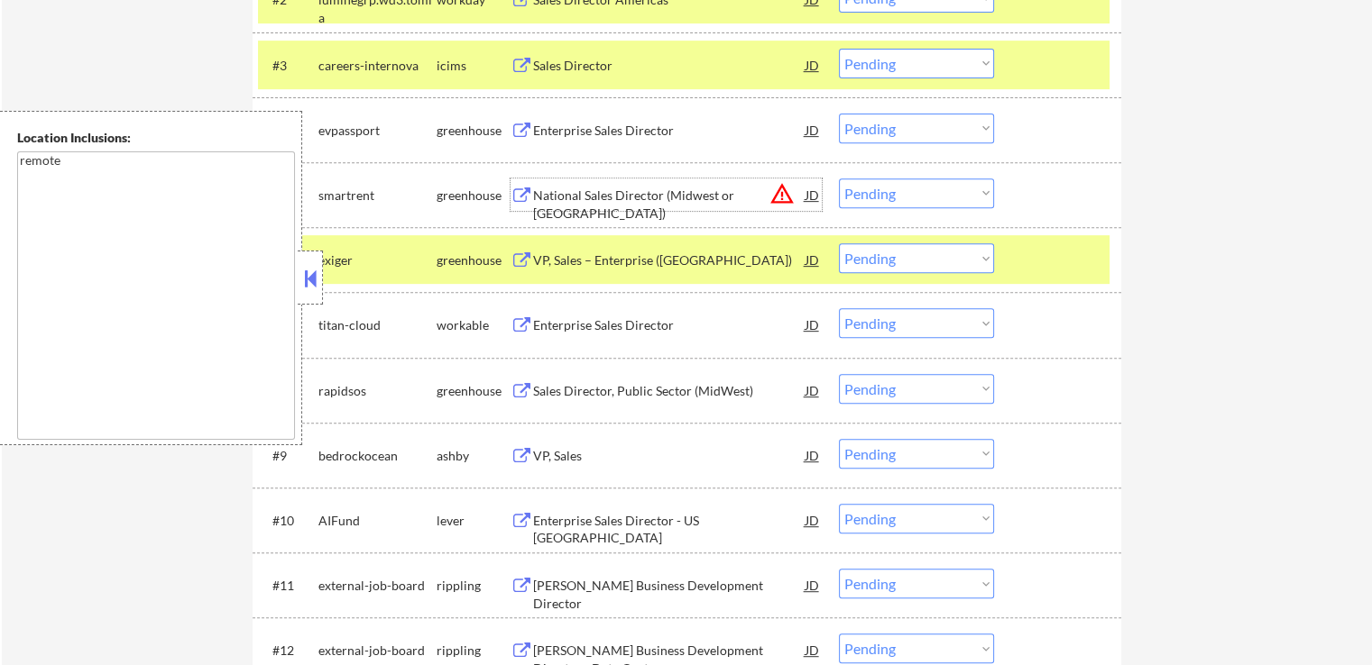
click at [697, 202] on div "National Sales Director (Midwest or [GEOGRAPHIC_DATA])" at bounding box center [669, 204] width 272 height 35
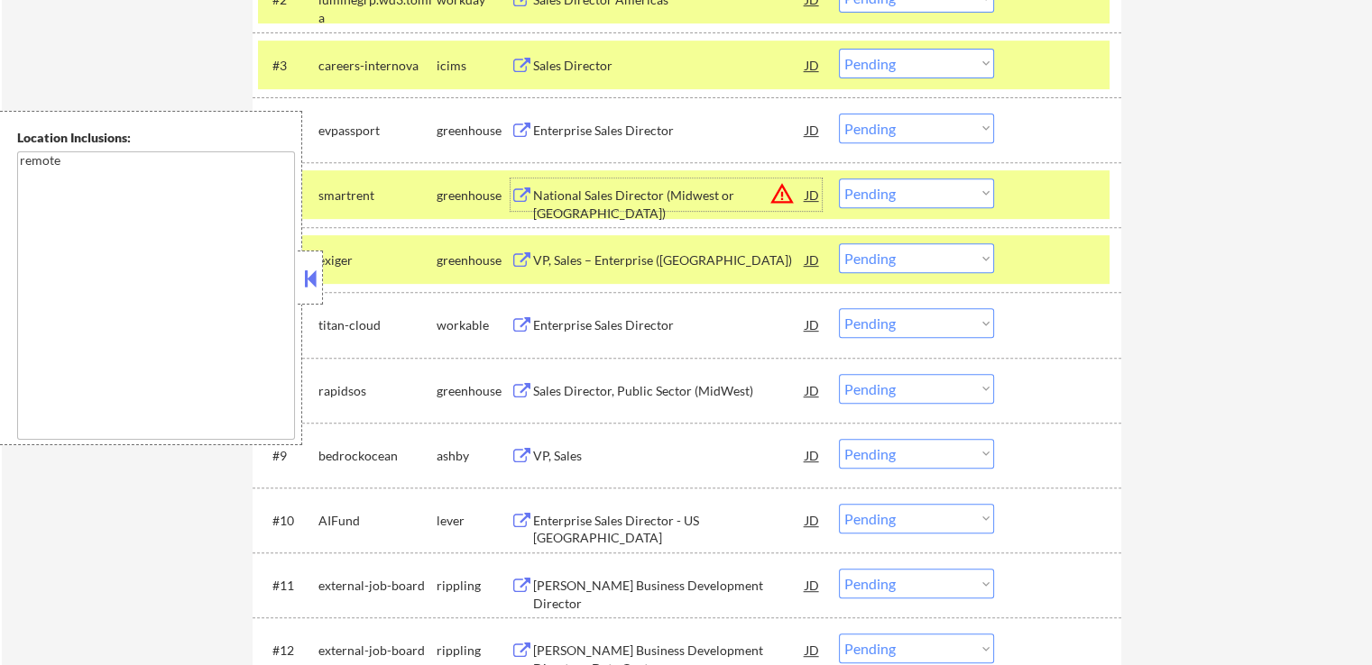
drag, startPoint x: 876, startPoint y: 134, endPoint x: 884, endPoint y: 141, distance: 9.6
click at [878, 134] on select "Choose an option... Pending Applied Excluded (Questions) Excluded (Expired) Exc…" at bounding box center [916, 129] width 155 height 30
click at [839, 114] on select "Choose an option... Pending Applied Excluded (Questions) Excluded (Expired) Exc…" at bounding box center [916, 129] width 155 height 30
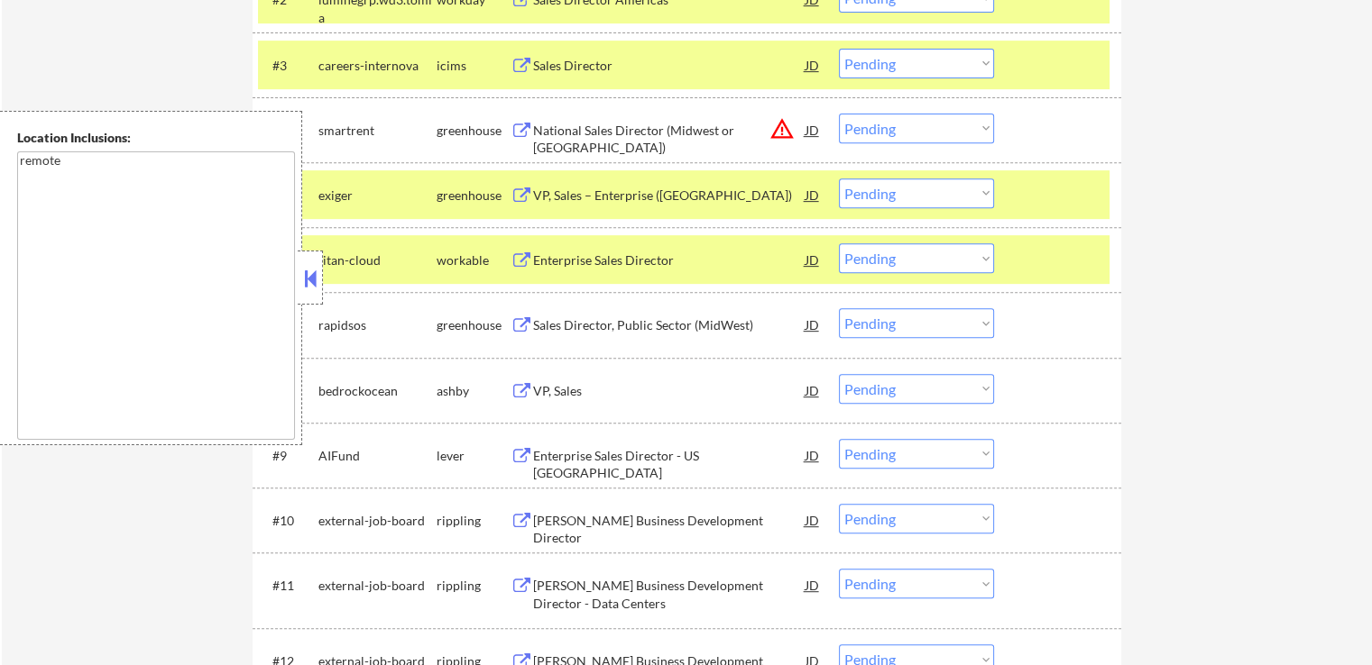
click at [811, 127] on div "JD" at bounding box center [812, 130] width 18 height 32
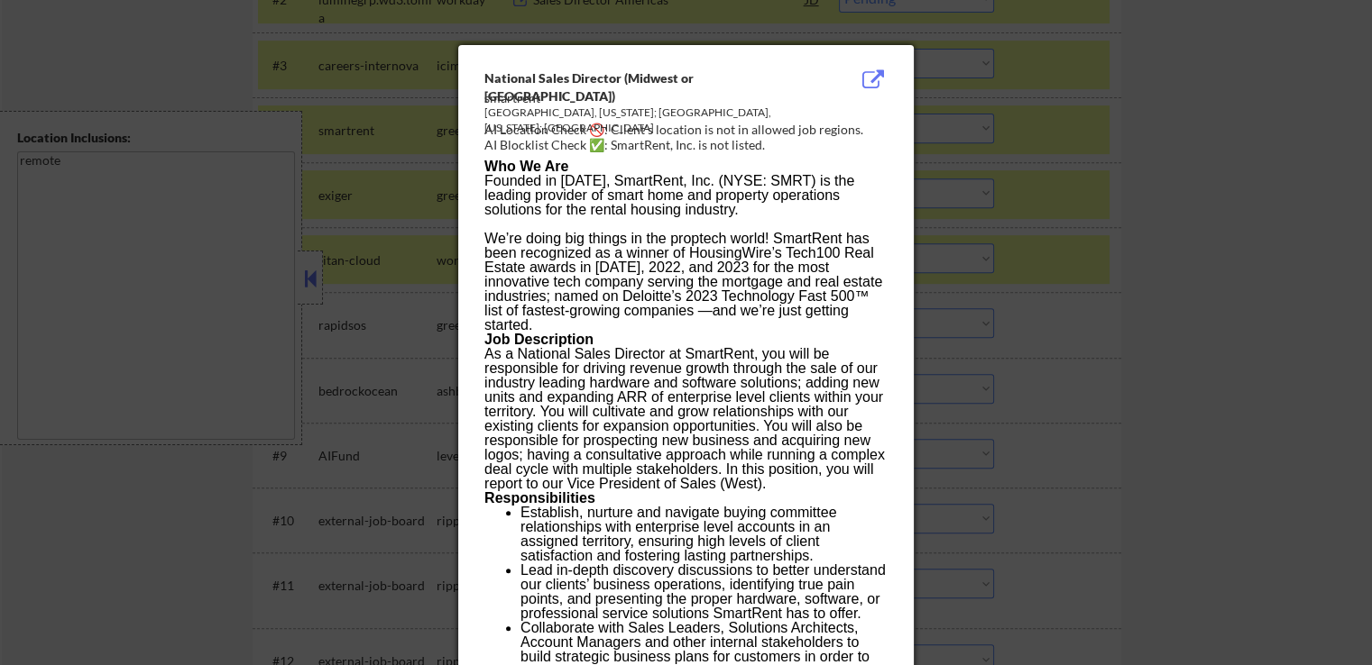
click at [1212, 320] on div at bounding box center [686, 332] width 1372 height 665
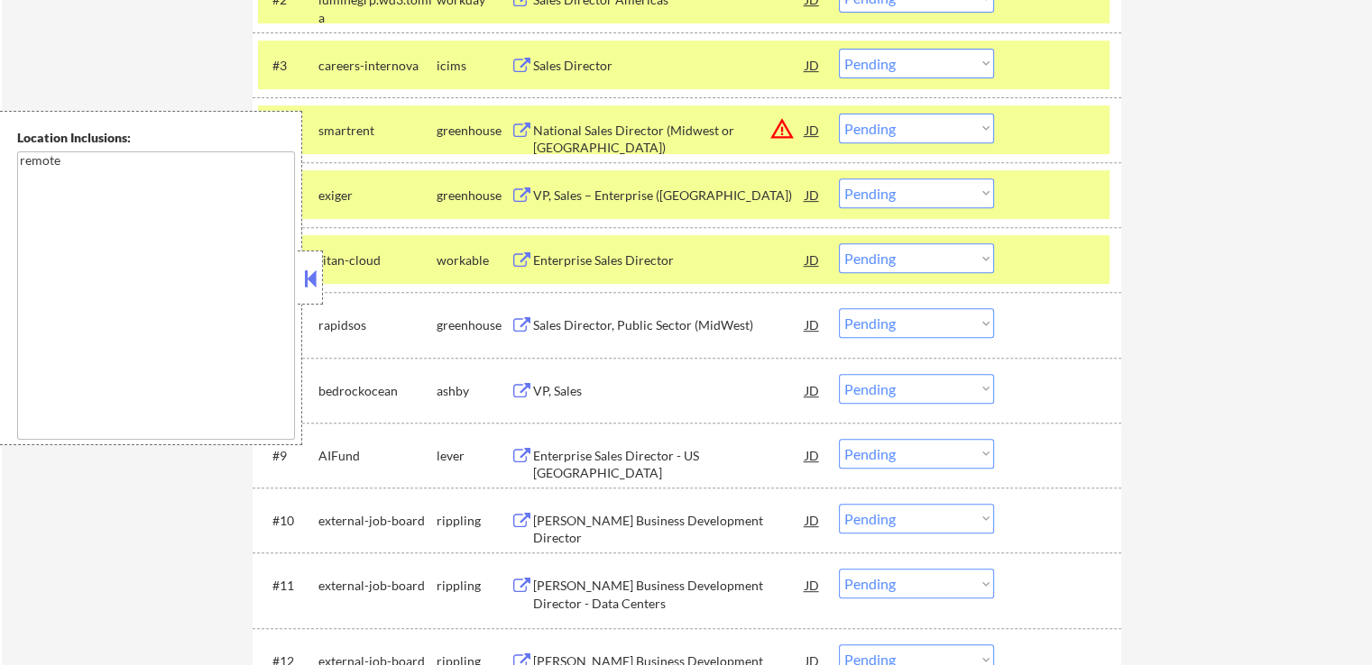
click at [908, 128] on select "Choose an option... Pending Applied Excluded (Questions) Excluded (Expired) Exc…" at bounding box center [916, 129] width 155 height 30
click at [839, 114] on select "Choose an option... Pending Applied Excluded (Questions) Excluded (Expired) Exc…" at bounding box center [916, 129] width 155 height 30
click at [639, 199] on div "VP, Sales – Enterprise ([GEOGRAPHIC_DATA])" at bounding box center [669, 196] width 272 height 18
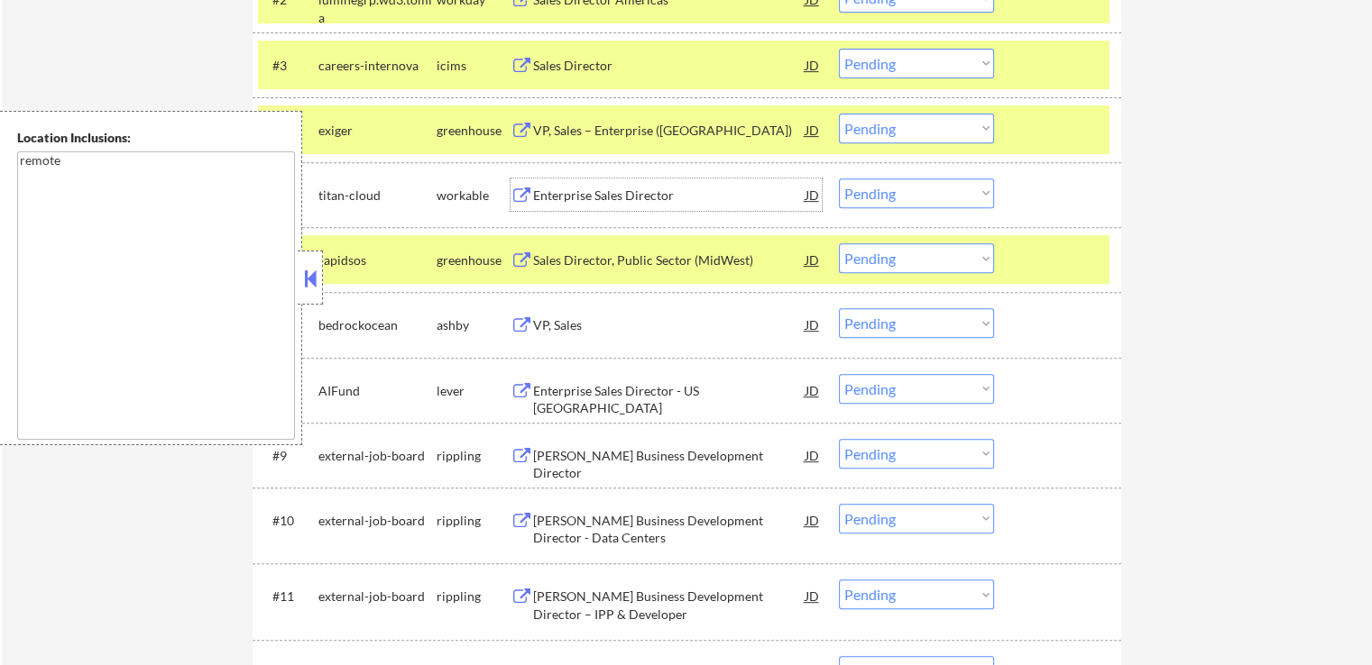
click at [876, 131] on select "Choose an option... Pending Applied Excluded (Questions) Excluded (Expired) Exc…" at bounding box center [916, 129] width 155 height 30
click at [839, 114] on select "Choose an option... Pending Applied Excluded (Questions) Excluded (Expired) Exc…" at bounding box center [916, 129] width 155 height 30
click at [573, 197] on div "Enterprise Sales Director" at bounding box center [669, 196] width 272 height 18
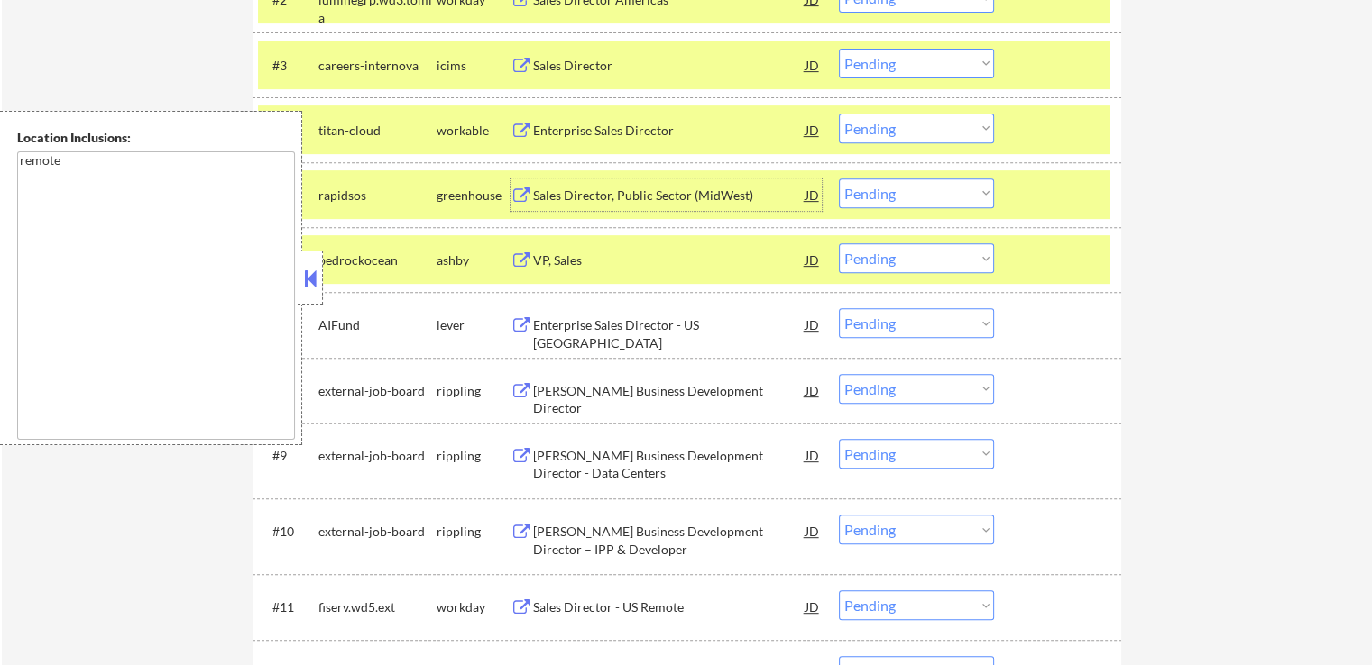
click at [902, 129] on select "Choose an option... Pending Applied Excluded (Questions) Excluded (Expired) Exc…" at bounding box center [916, 129] width 155 height 30
click at [839, 114] on select "Choose an option... Pending Applied Excluded (Questions) Excluded (Expired) Exc…" at bounding box center [916, 129] width 155 height 30
click at [538, 199] on div "Sales Director, Public Sector (MidWest)" at bounding box center [669, 196] width 272 height 18
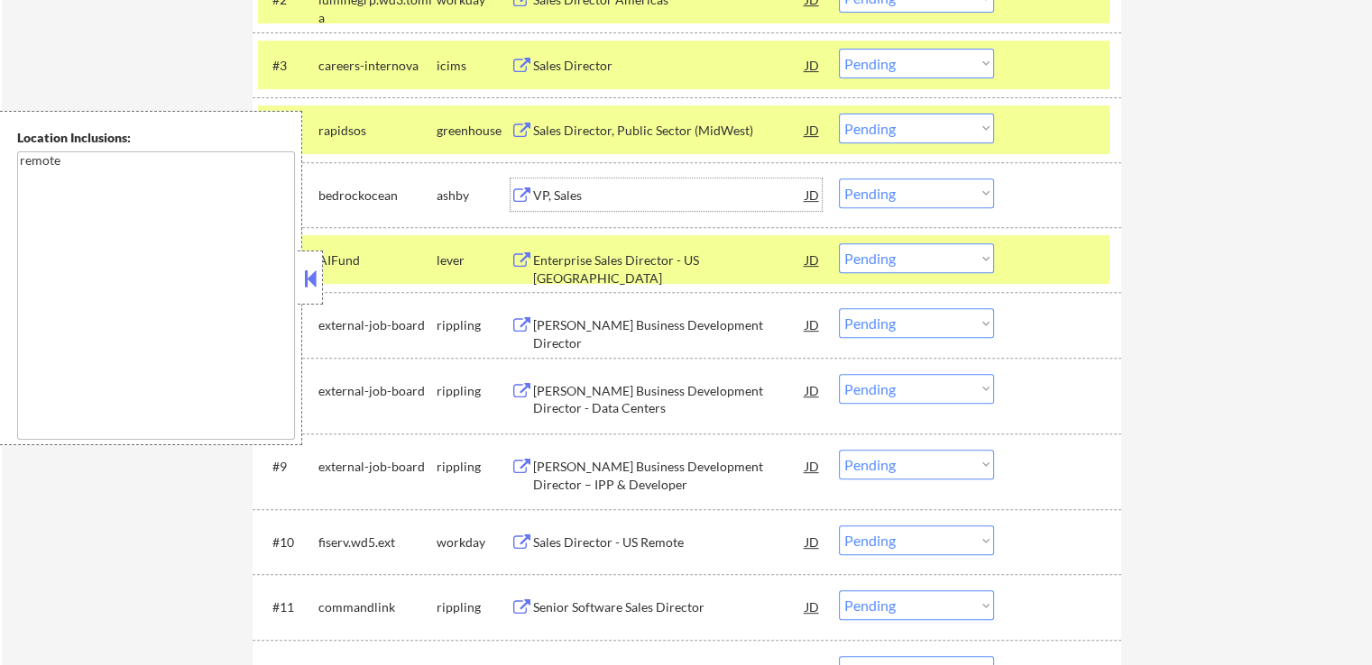
click at [895, 131] on select "Choose an option... Pending Applied Excluded (Questions) Excluded (Expired) Exc…" at bounding box center [916, 129] width 155 height 30
click at [839, 114] on select "Choose an option... Pending Applied Excluded (Questions) Excluded (Expired) Exc…" at bounding box center [916, 129] width 155 height 30
click at [524, 195] on button at bounding box center [521, 196] width 23 height 17
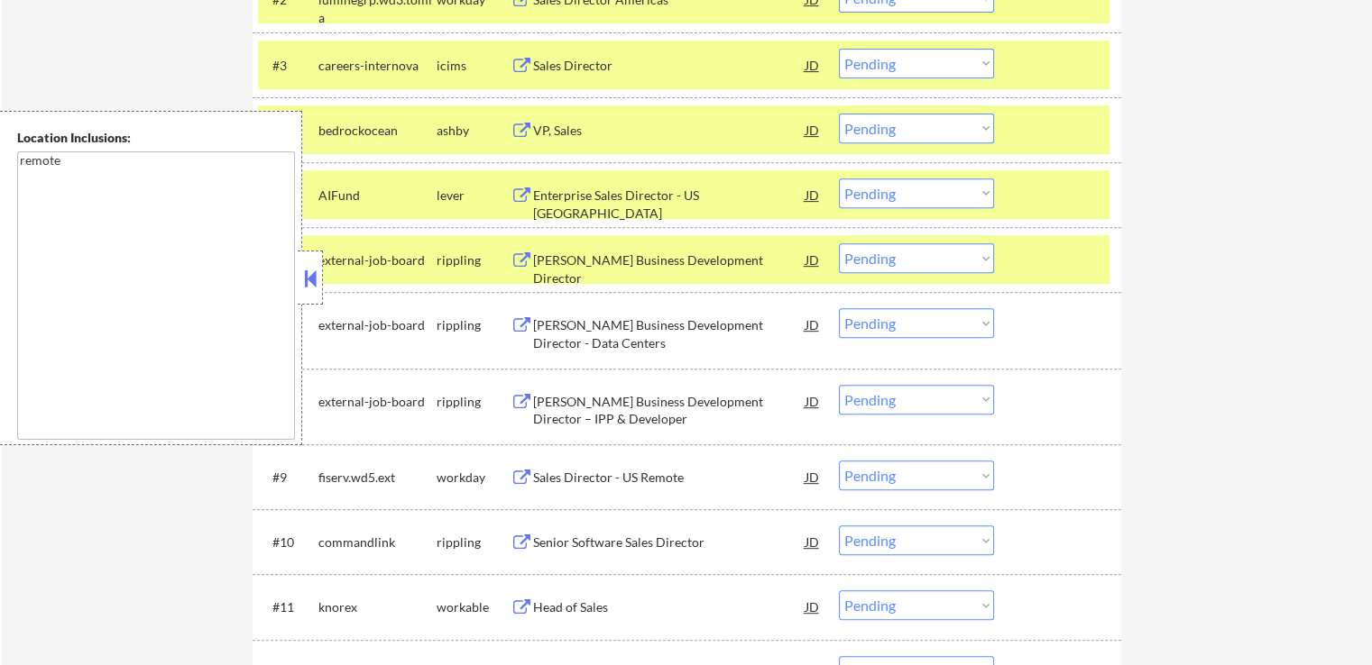
click at [546, 192] on div "Enterprise Sales Director - US [GEOGRAPHIC_DATA]" at bounding box center [669, 204] width 272 height 35
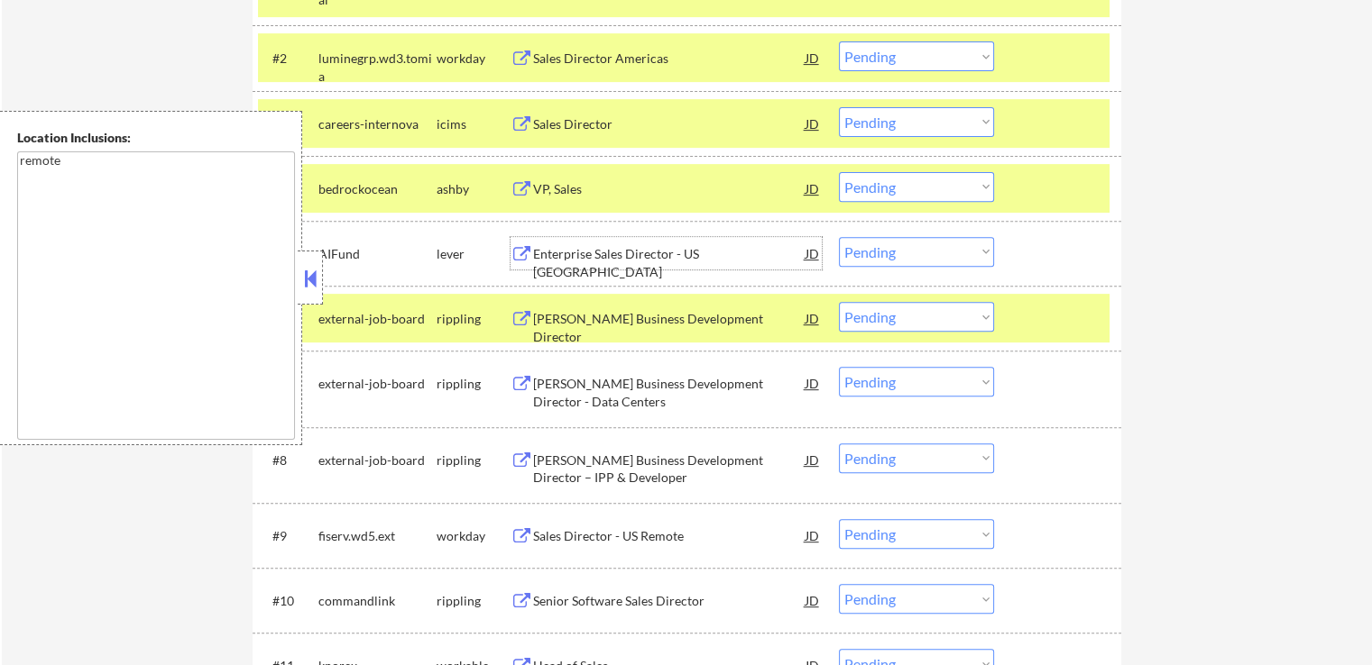
scroll to position [631, 0]
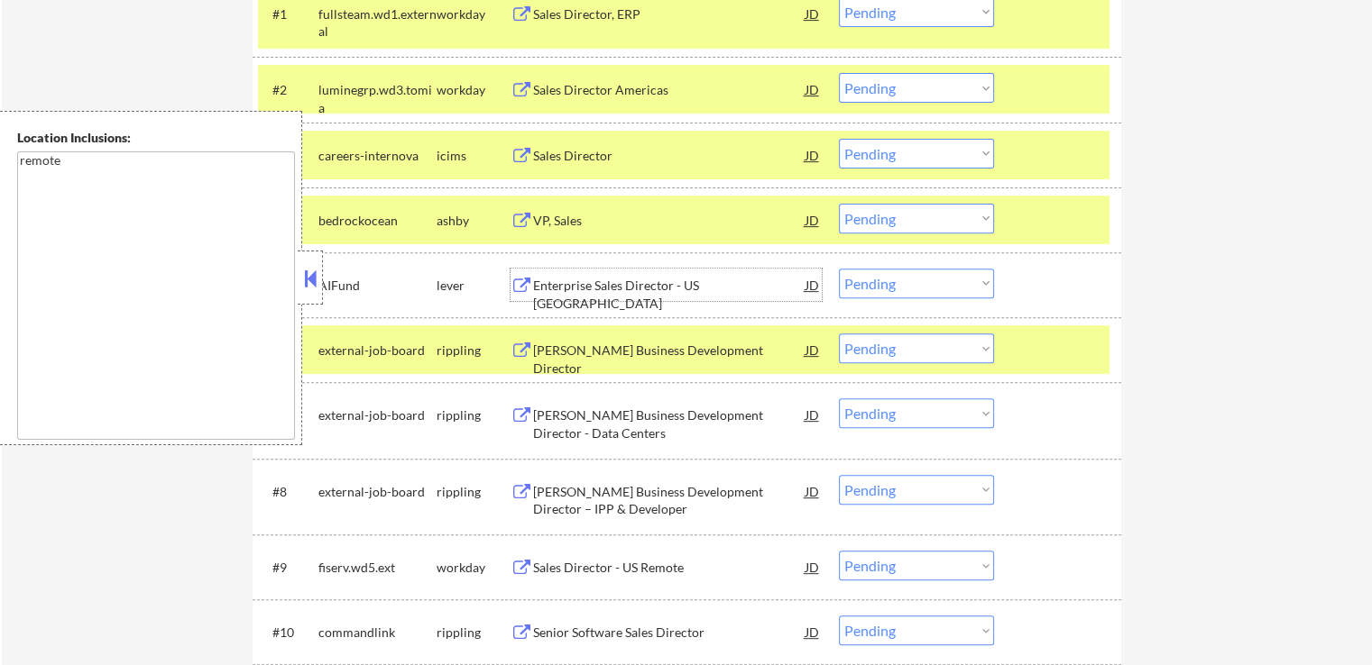
drag, startPoint x: 900, startPoint y: 216, endPoint x: 912, endPoint y: 228, distance: 17.2
click at [901, 216] on select "Choose an option... Pending Applied Excluded (Questions) Excluded (Expired) Exc…" at bounding box center [916, 219] width 155 height 30
click at [839, 204] on select "Choose an option... Pending Applied Excluded (Questions) Excluded (Expired) Exc…" at bounding box center [916, 219] width 155 height 30
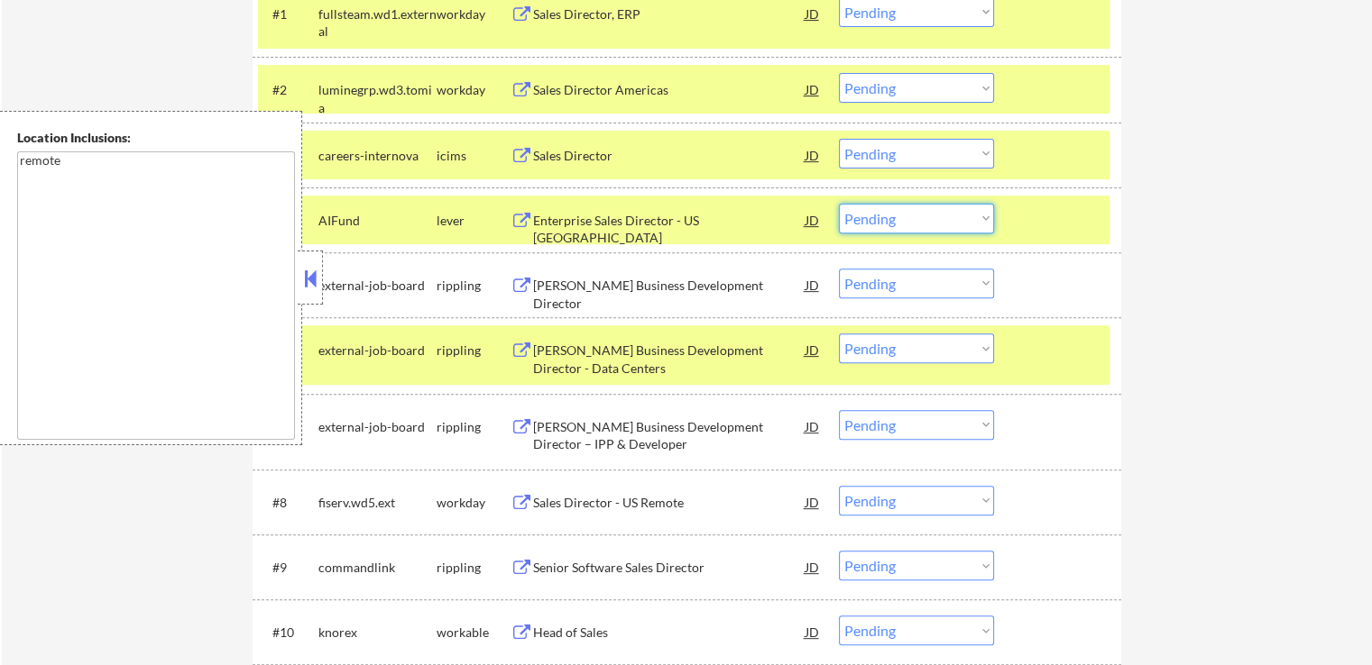
click at [915, 216] on select "Choose an option... Pending Applied Excluded (Questions) Excluded (Expired) Exc…" at bounding box center [916, 219] width 155 height 30
click at [839, 204] on select "Choose an option... Pending Applied Excluded (Questions) Excluded (Expired) Exc…" at bounding box center [916, 219] width 155 height 30
select select ""pending""
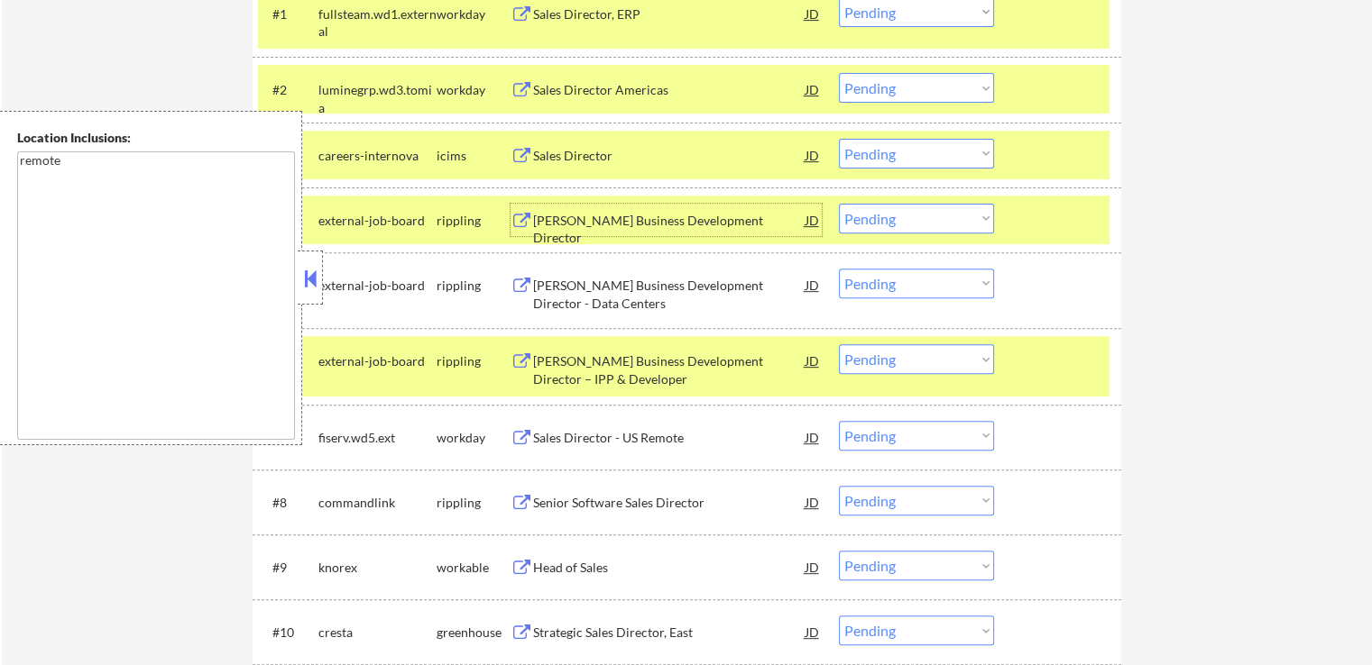
click at [617, 225] on div "[PERSON_NAME] Business Development Director" at bounding box center [669, 229] width 272 height 35
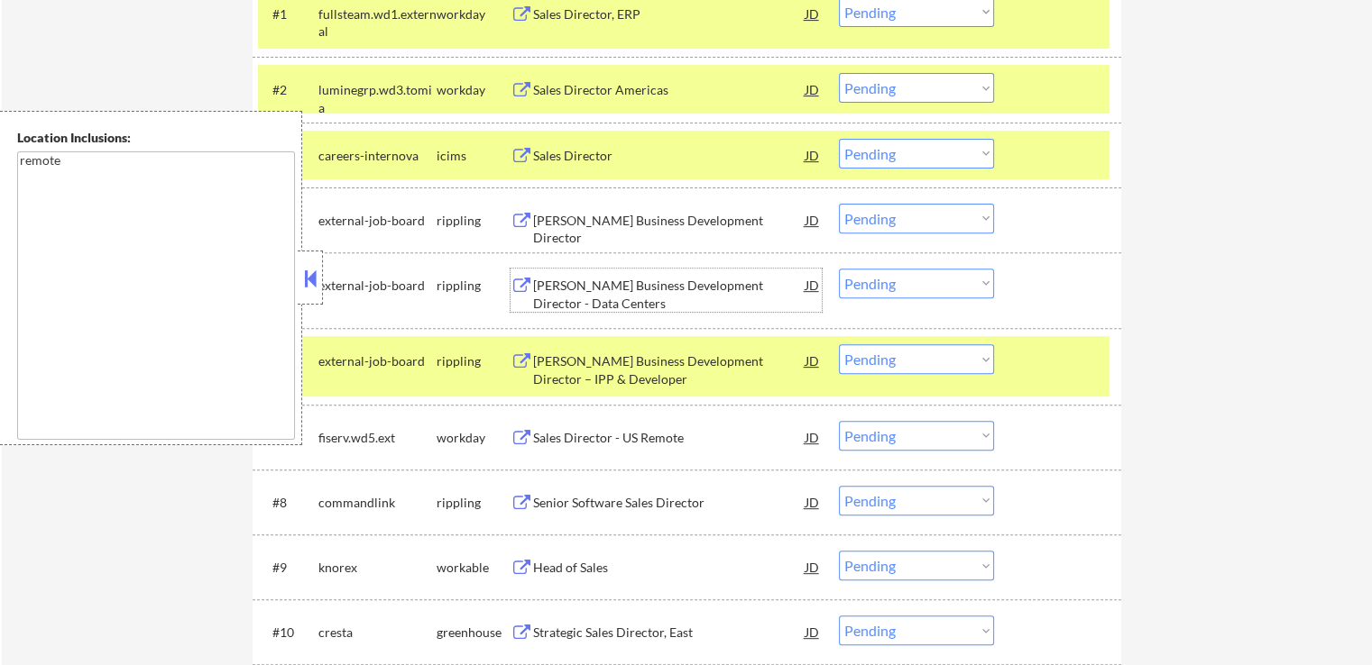
click at [577, 287] on div "[PERSON_NAME] Business Development Director - Data Centers" at bounding box center [669, 294] width 272 height 35
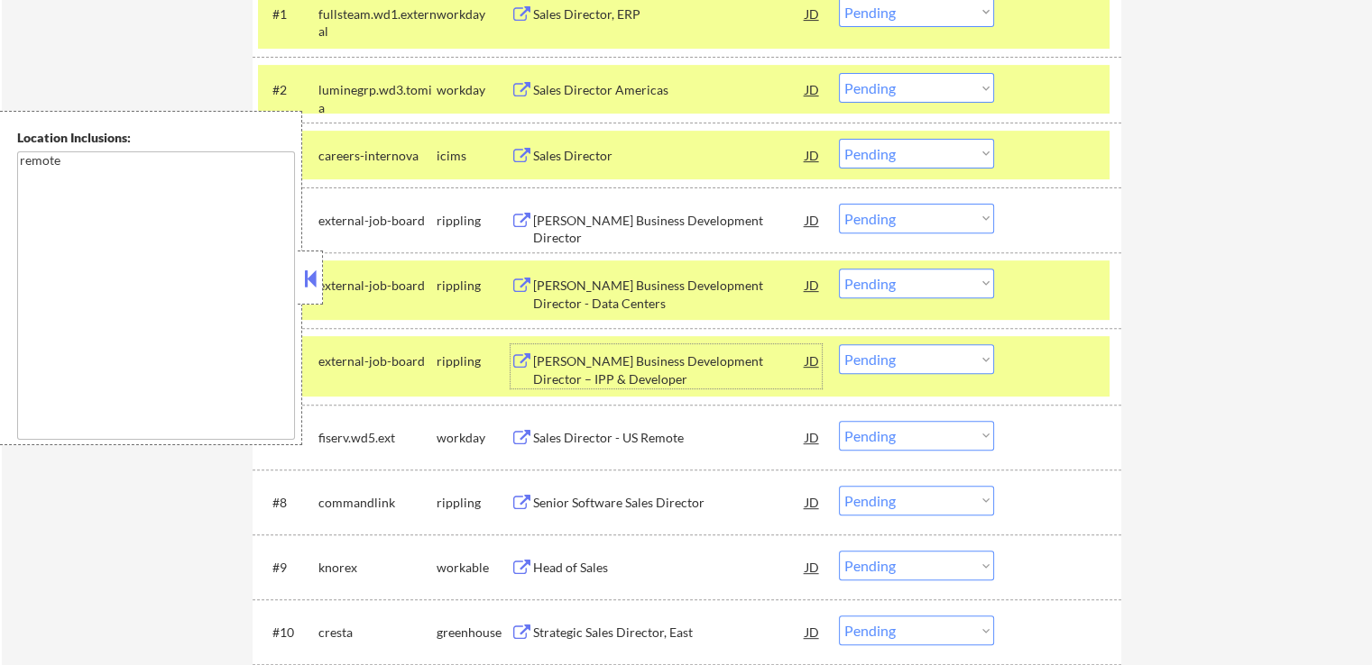
click at [584, 368] on div "[PERSON_NAME] Business Development Director – IPP & Developer" at bounding box center [669, 370] width 272 height 35
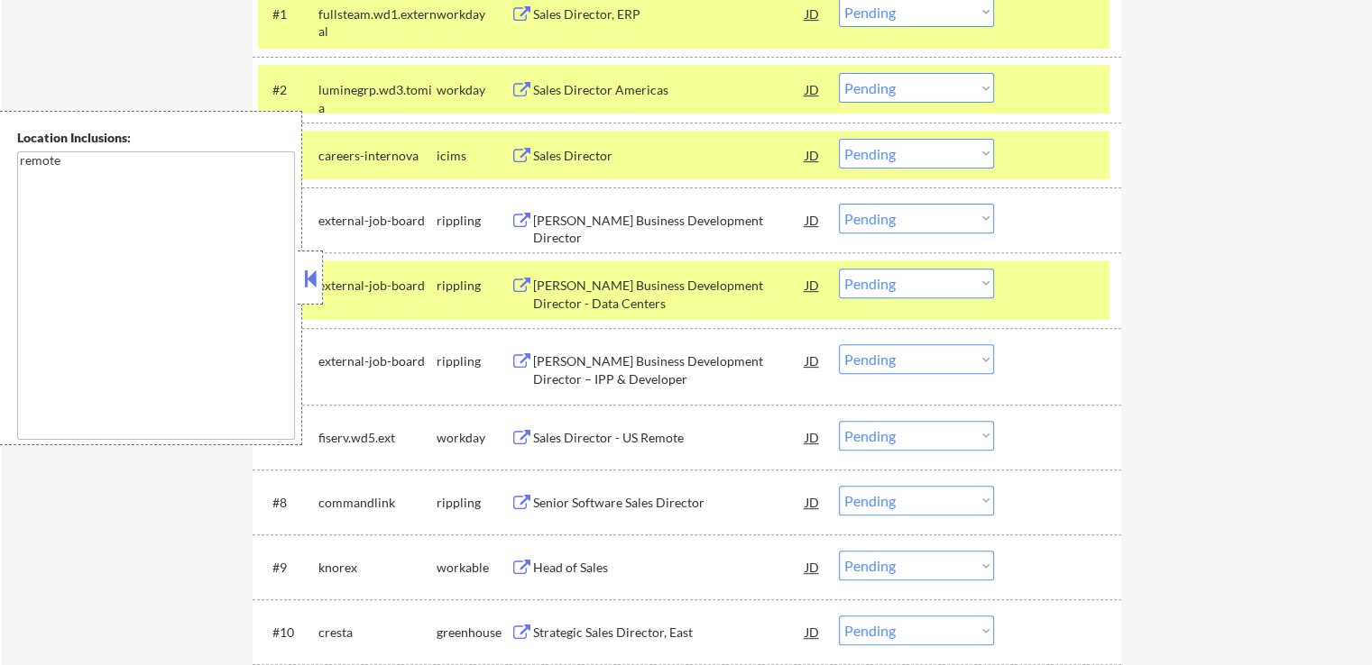
click at [313, 262] on div at bounding box center [310, 278] width 25 height 54
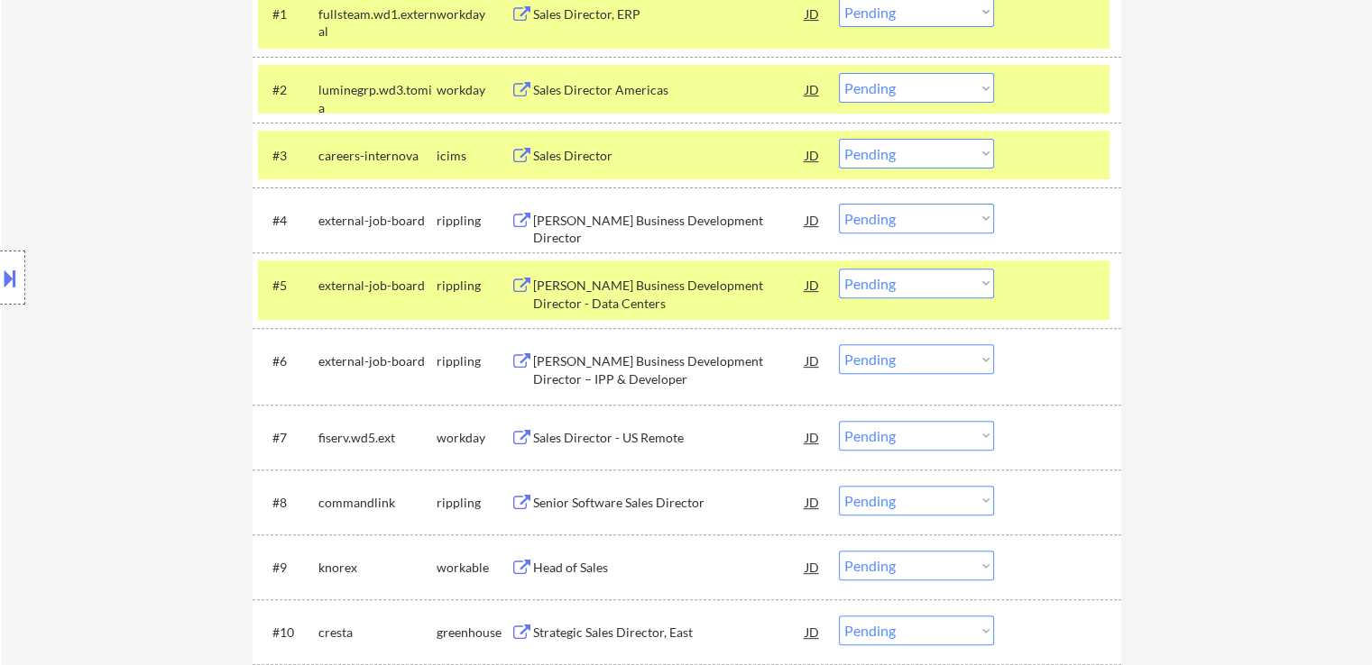
click at [881, 363] on select "Choose an option... Pending Applied Excluded (Questions) Excluded (Expired) Exc…" at bounding box center [916, 359] width 155 height 30
click at [839, 344] on select "Choose an option... Pending Applied Excluded (Questions) Excluded (Expired) Exc…" at bounding box center [916, 359] width 155 height 30
select select ""pending""
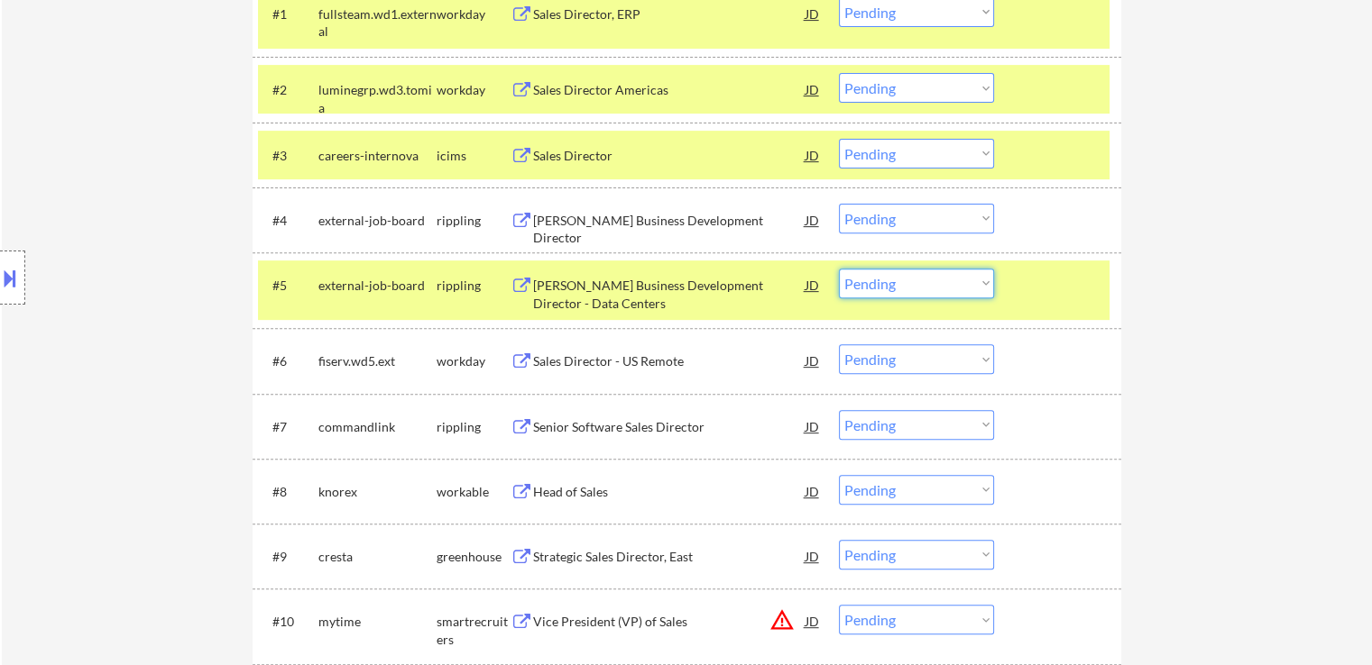
click at [905, 289] on select "Choose an option... Pending Applied Excluded (Questions) Excluded (Expired) Exc…" at bounding box center [916, 284] width 155 height 30
click at [535, 424] on div "Senior Software Sales Director" at bounding box center [669, 427] width 272 height 18
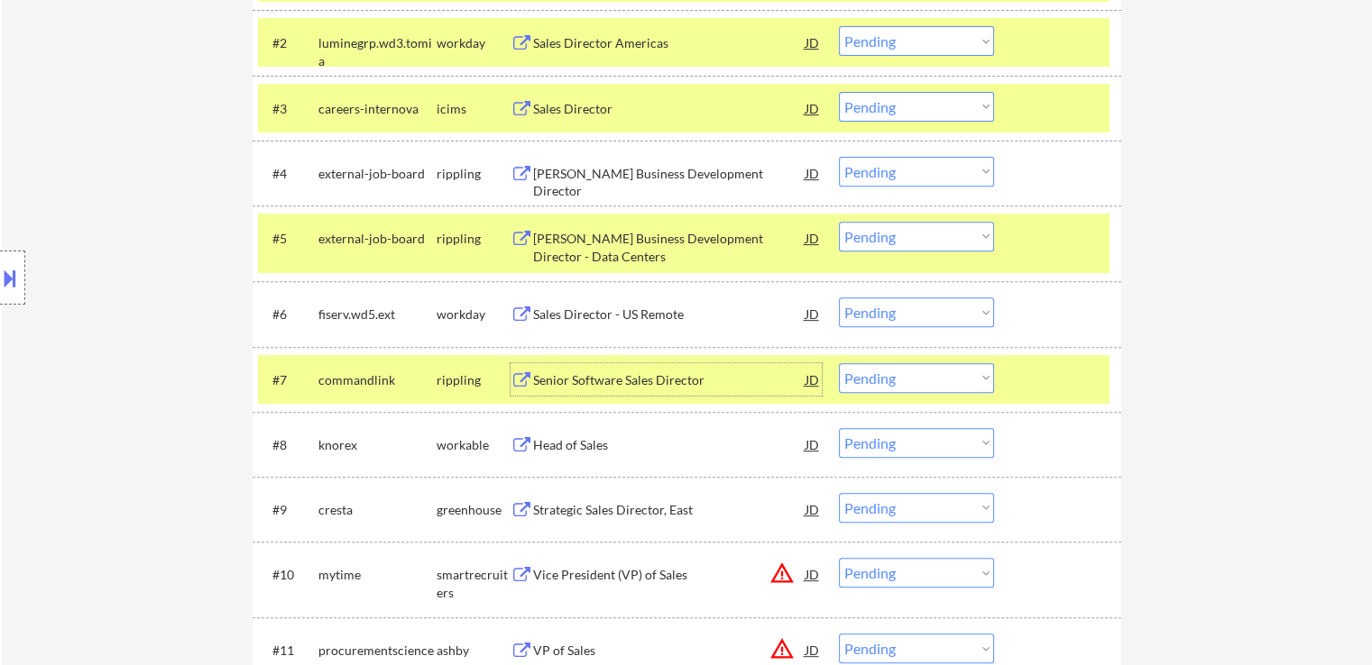
scroll to position [721, 0]
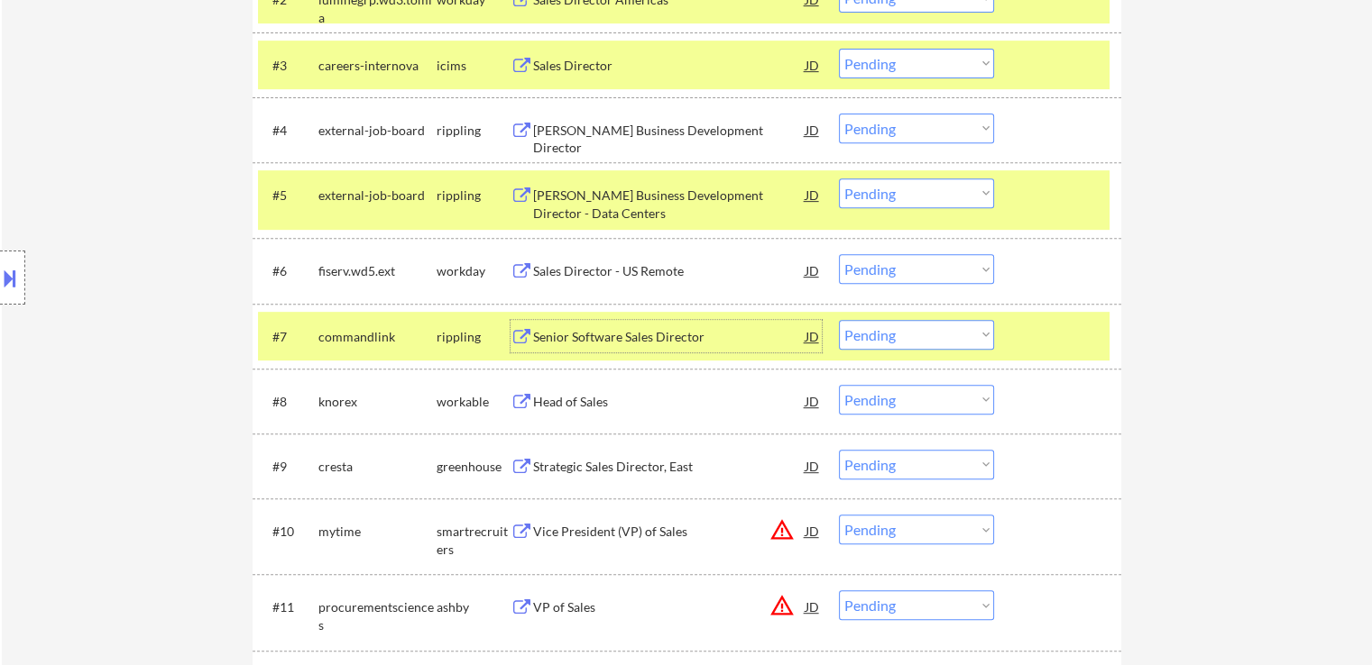
click at [943, 334] on select "Choose an option... Pending Applied Excluded (Questions) Excluded (Expired) Exc…" at bounding box center [916, 335] width 155 height 30
click at [839, 320] on select "Choose an option... Pending Applied Excluded (Questions) Excluded (Expired) Exc…" at bounding box center [916, 335] width 155 height 30
select select ""pending""
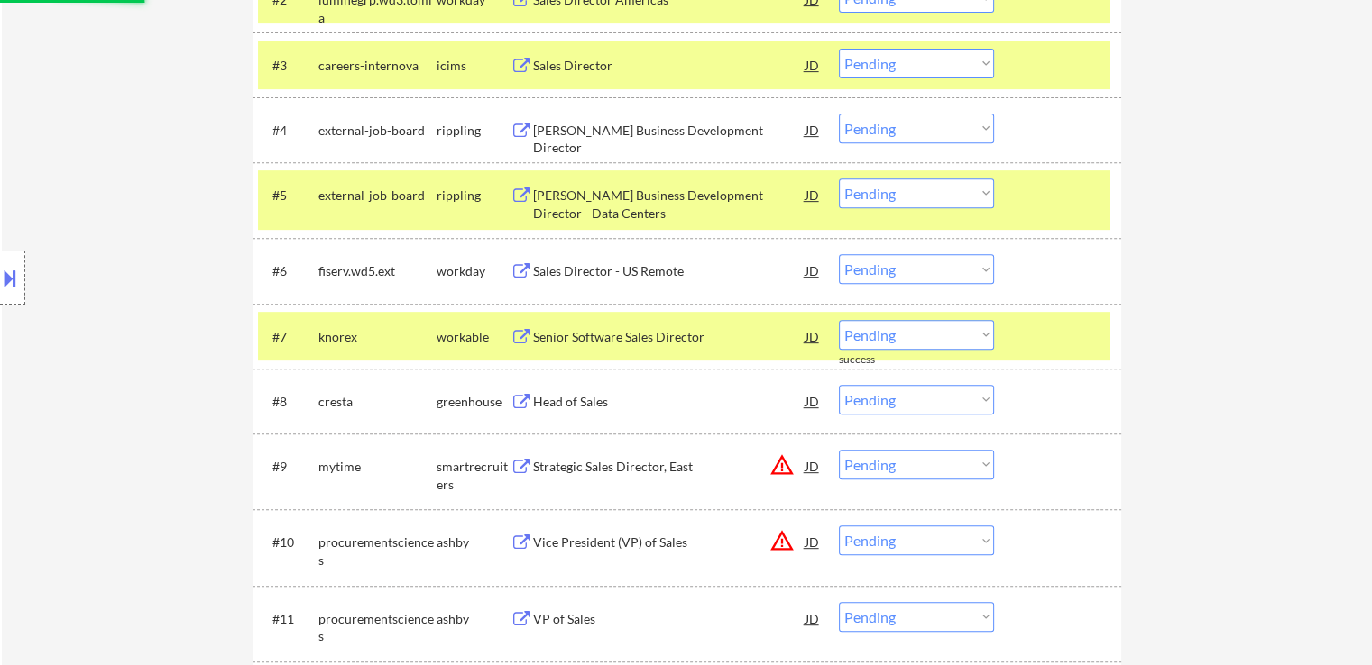
click at [905, 197] on select "Choose an option... Pending Applied Excluded (Questions) Excluded (Expired) Exc…" at bounding box center [916, 194] width 155 height 30
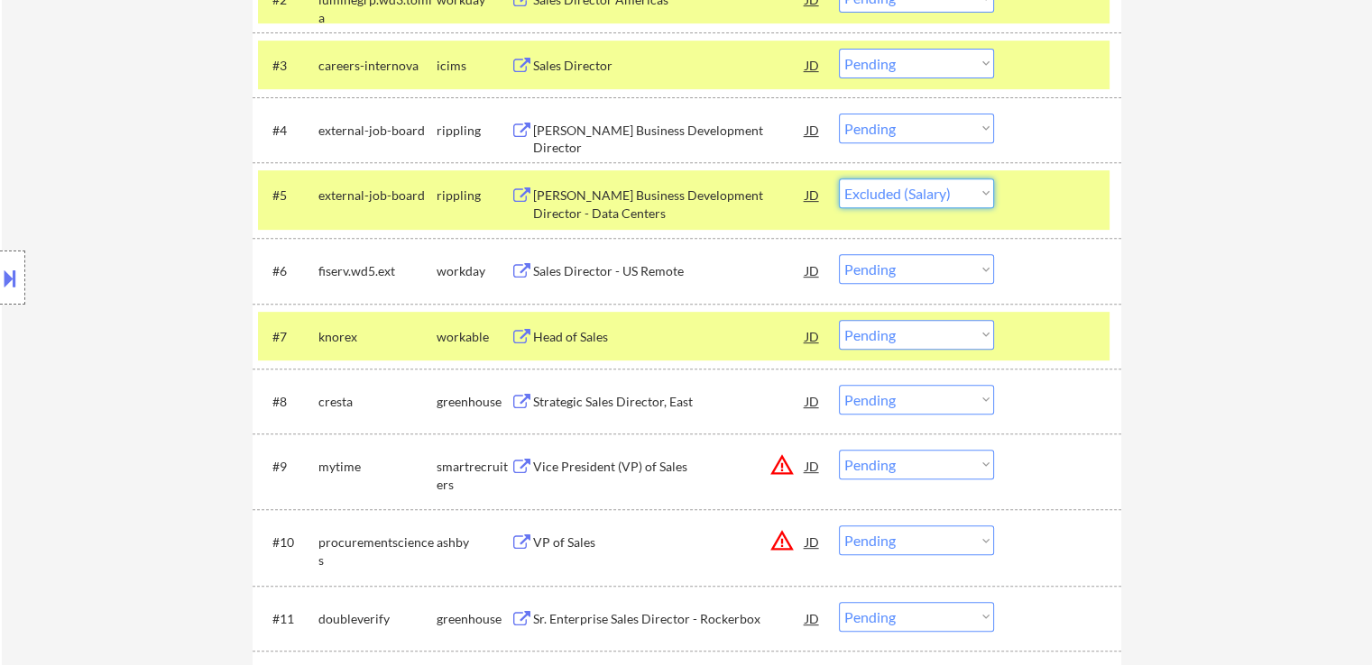
click at [839, 179] on select "Choose an option... Pending Applied Excluded (Questions) Excluded (Expired) Exc…" at bounding box center [916, 194] width 155 height 30
click at [901, 132] on select "Choose an option... Pending Applied Excluded (Questions) Excluded (Expired) Exc…" at bounding box center [916, 129] width 155 height 30
select select ""pending""
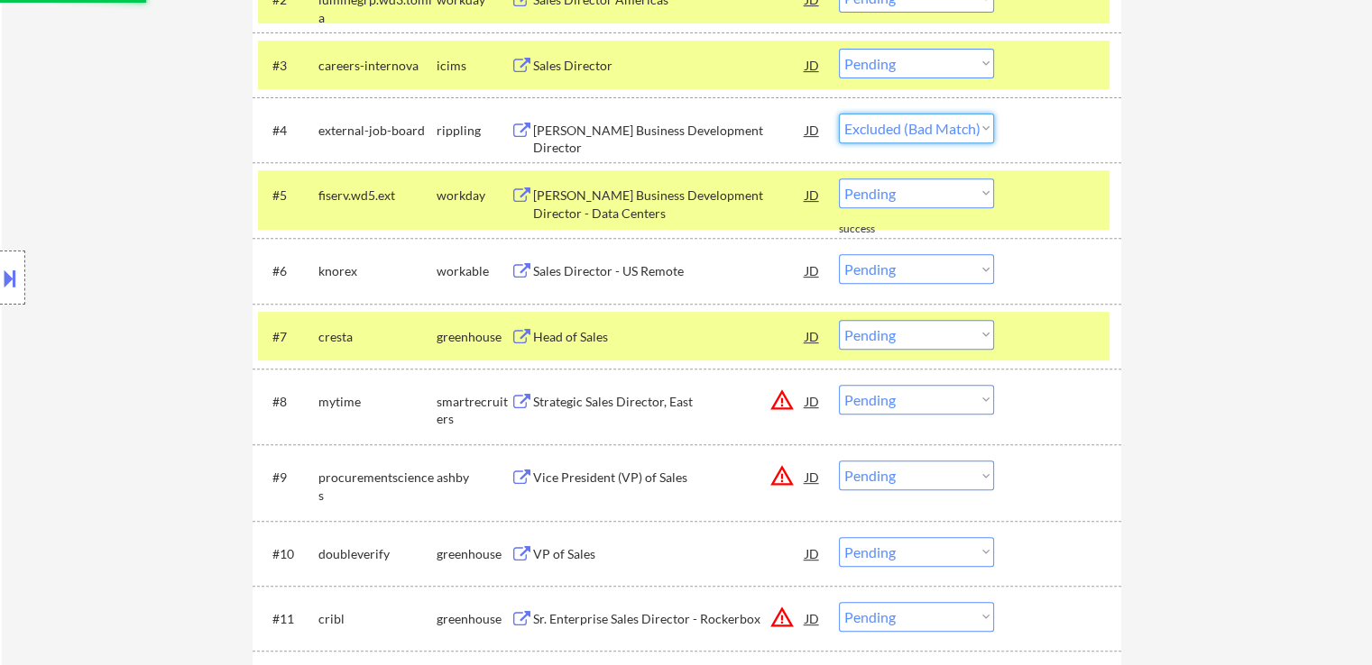
click at [839, 114] on select "Choose an option... Pending Applied Excluded (Questions) Excluded (Expired) Exc…" at bounding box center [916, 129] width 155 height 30
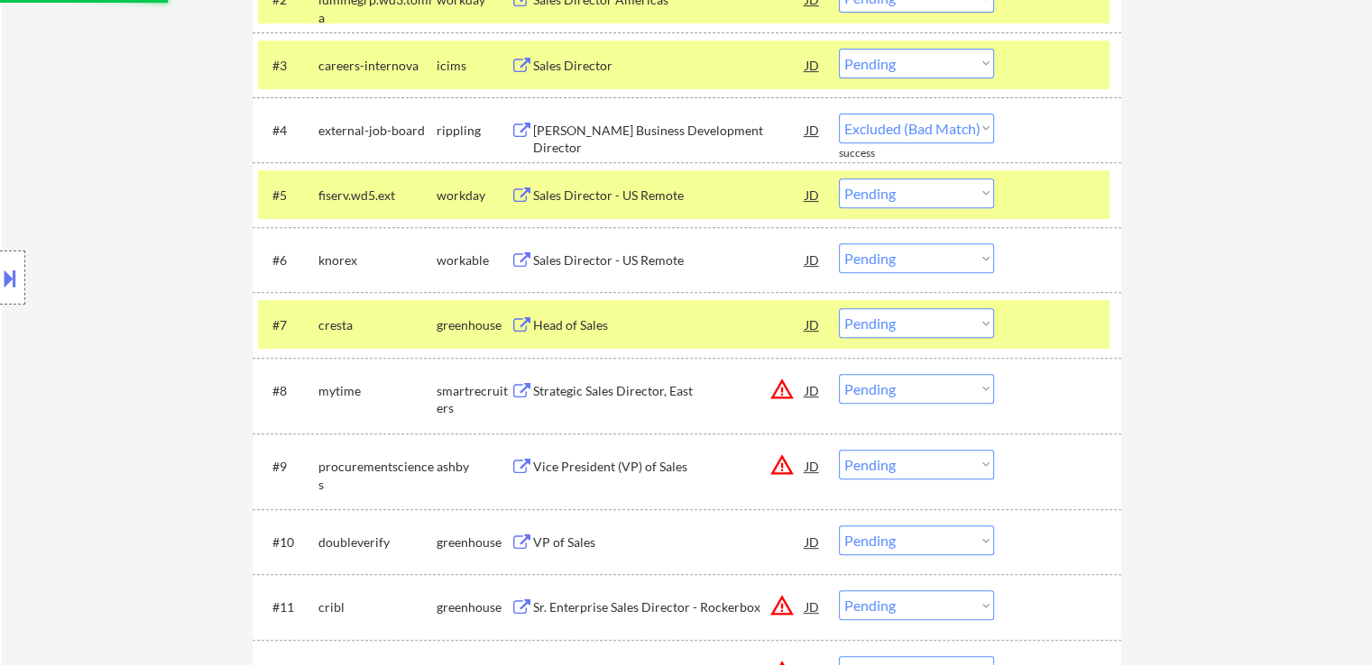
select select ""pending""
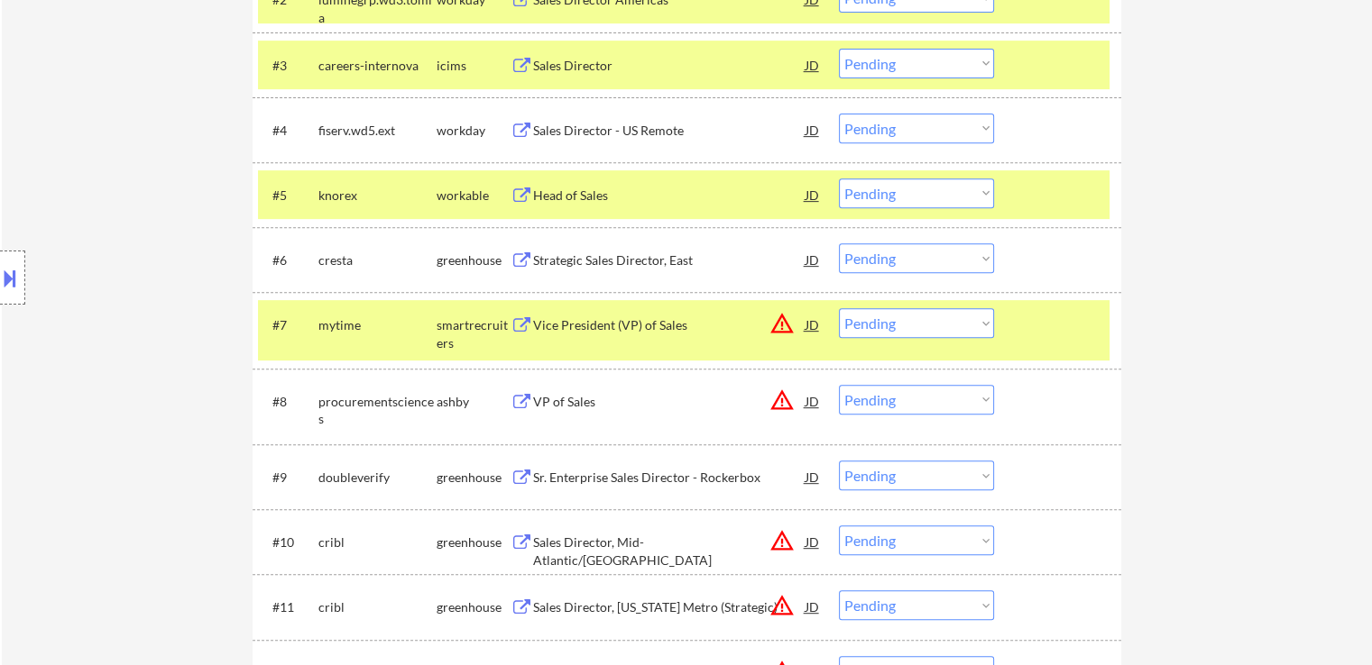
click at [573, 195] on div "Head of Sales" at bounding box center [669, 196] width 272 height 18
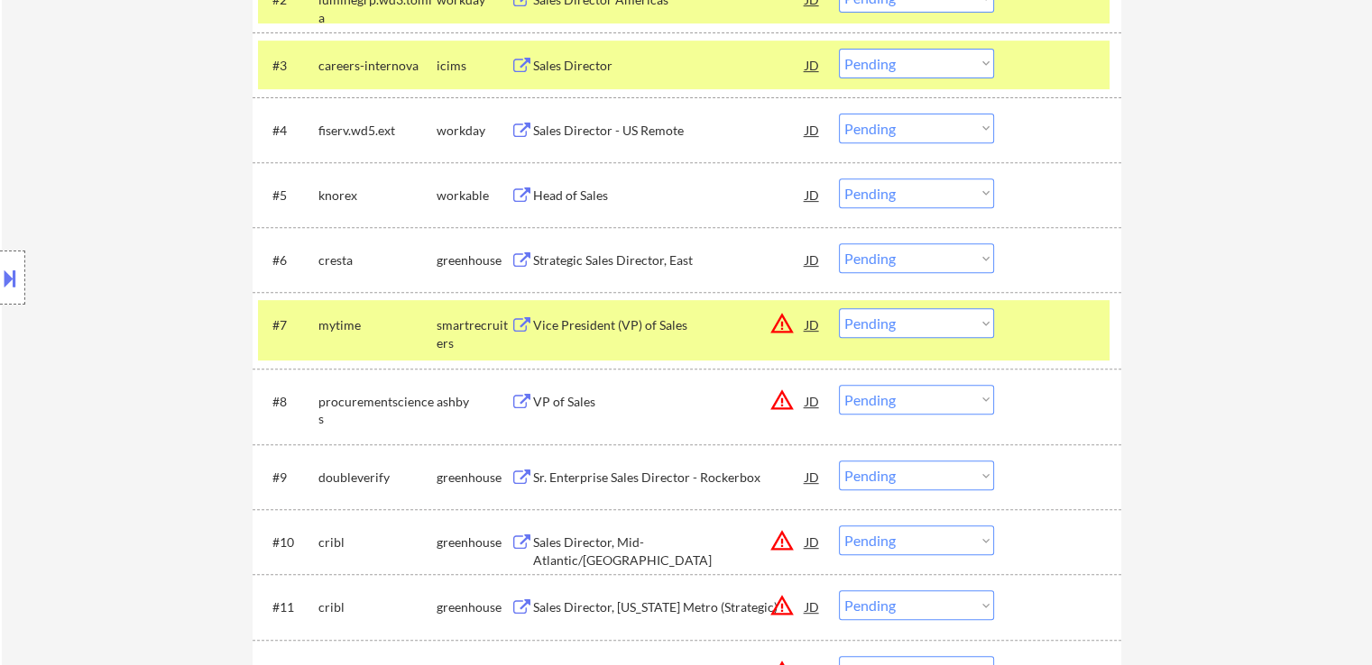
click at [566, 253] on div "Strategic Sales Director, East" at bounding box center [669, 261] width 272 height 18
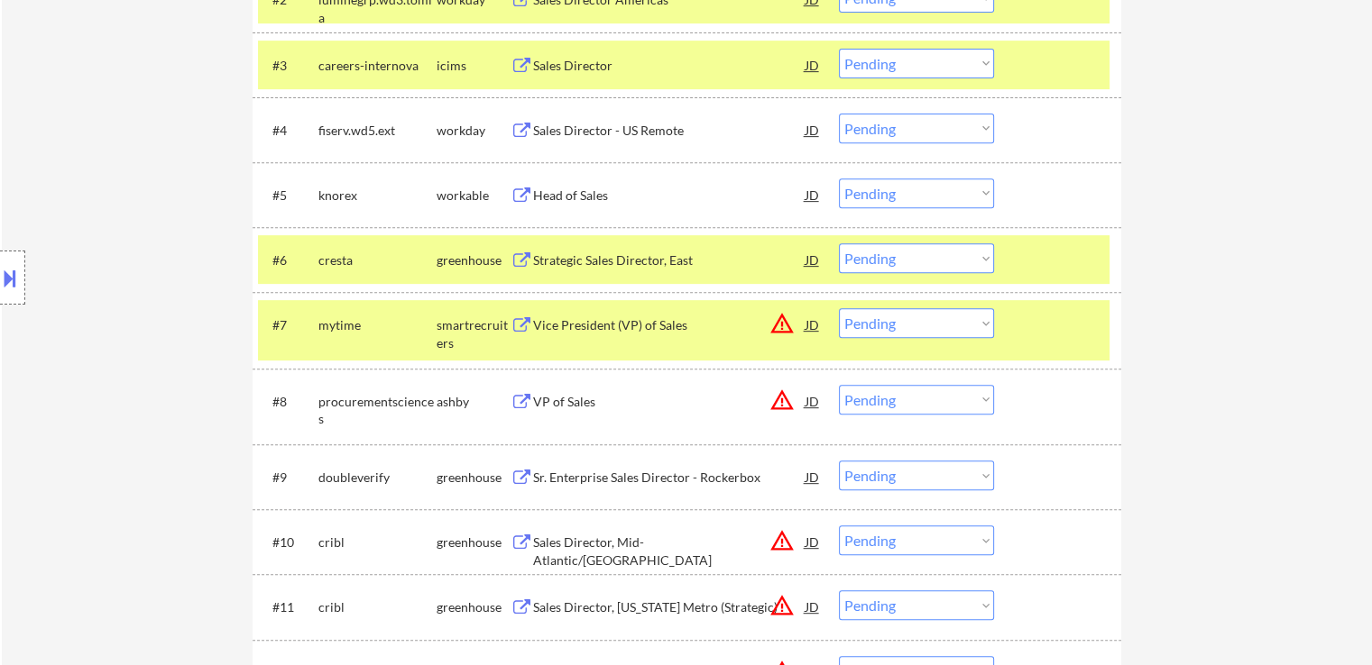
click at [563, 326] on div "Vice President (VP) of Sales" at bounding box center [669, 326] width 272 height 18
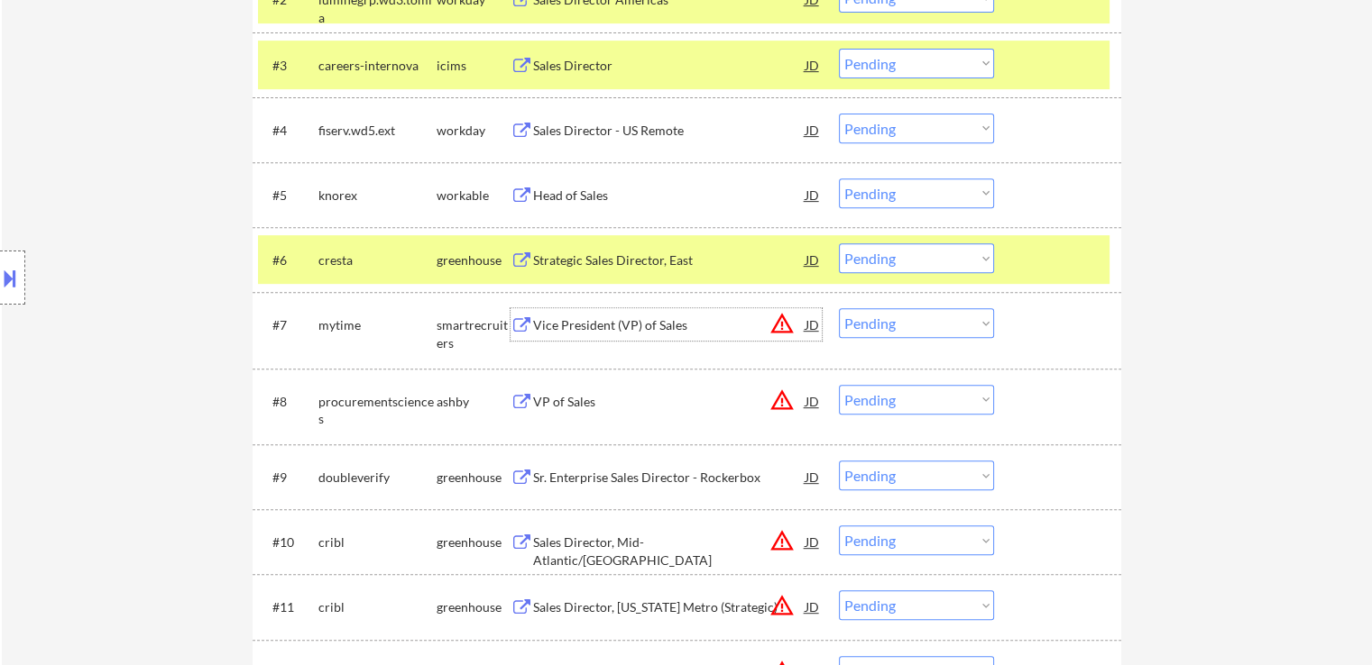
click at [923, 197] on select "Choose an option... Pending Applied Excluded (Questions) Excluded (Expired) Exc…" at bounding box center [916, 194] width 155 height 30
click at [839, 179] on select "Choose an option... Pending Applied Excluded (Questions) Excluded (Expired) Exc…" at bounding box center [916, 194] width 155 height 30
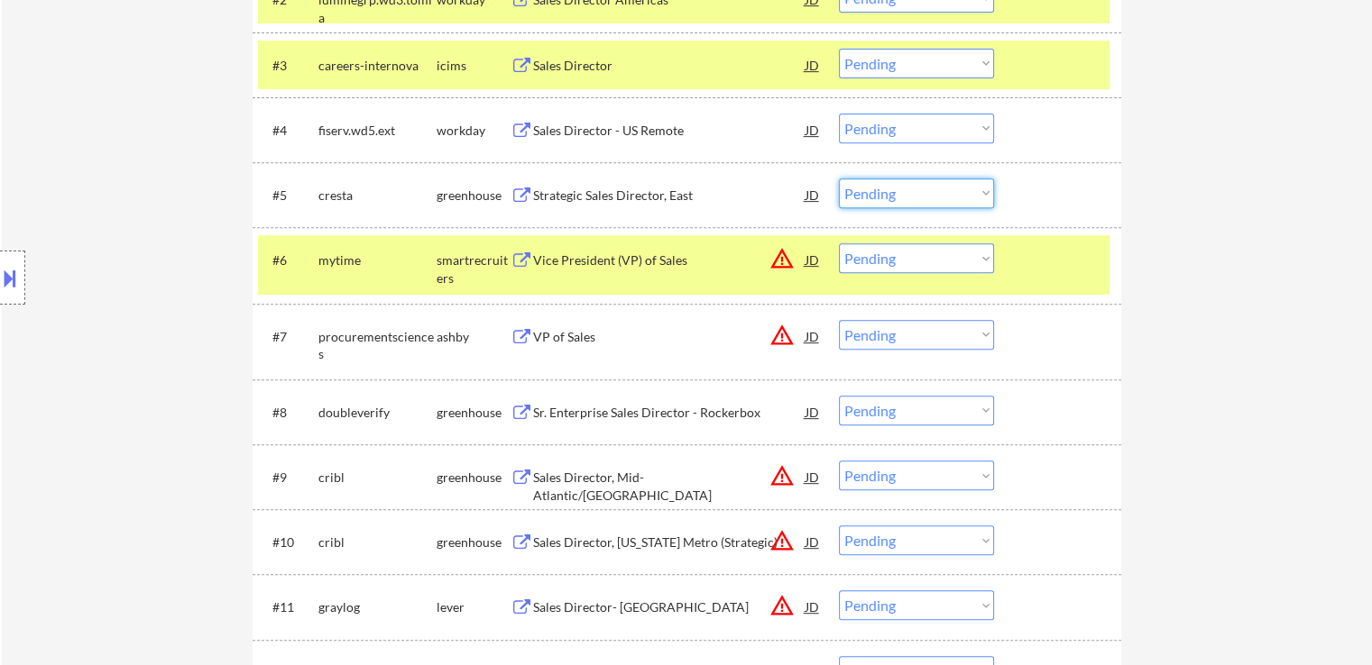
click at [879, 185] on select "Choose an option... Pending Applied Excluded (Questions) Excluded (Expired) Exc…" at bounding box center [916, 194] width 155 height 30
click at [839, 179] on select "Choose an option... Pending Applied Excluded (Questions) Excluded (Expired) Exc…" at bounding box center [916, 194] width 155 height 30
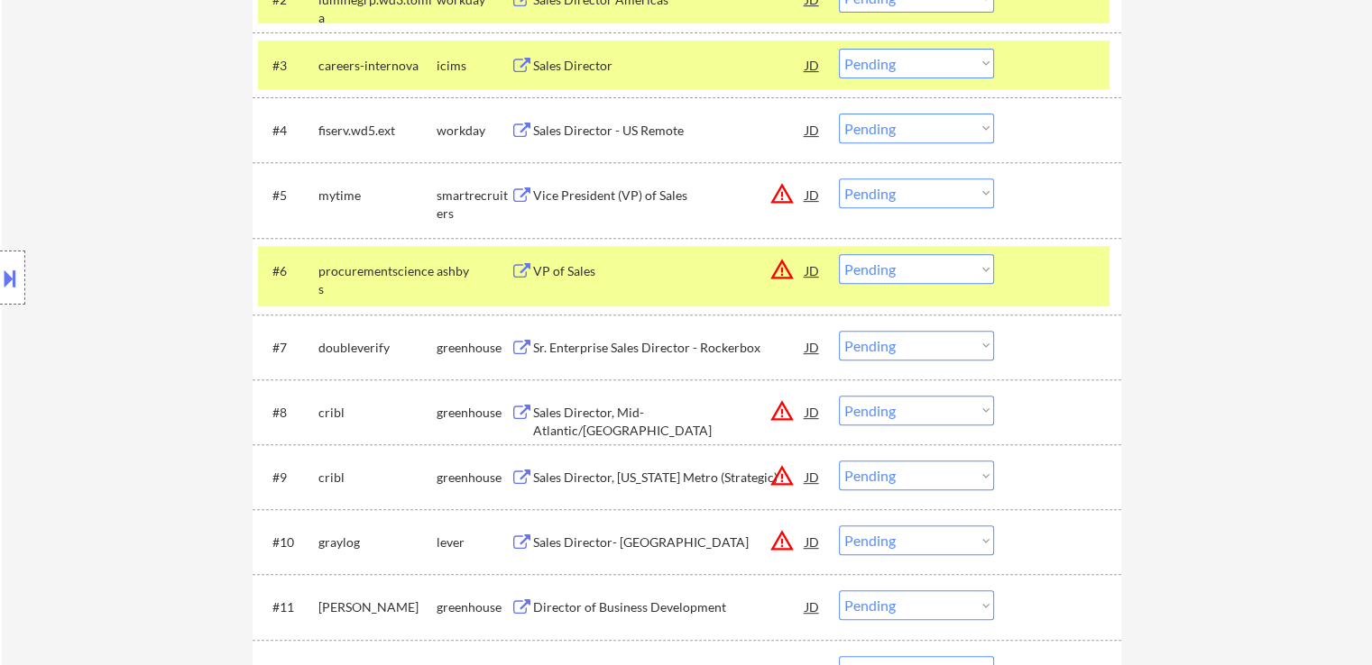
click at [887, 196] on select "Choose an option... Pending Applied Excluded (Questions) Excluded (Expired) Exc…" at bounding box center [916, 194] width 155 height 30
click at [839, 179] on select "Choose an option... Pending Applied Excluded (Questions) Excluded (Expired) Exc…" at bounding box center [916, 194] width 155 height 30
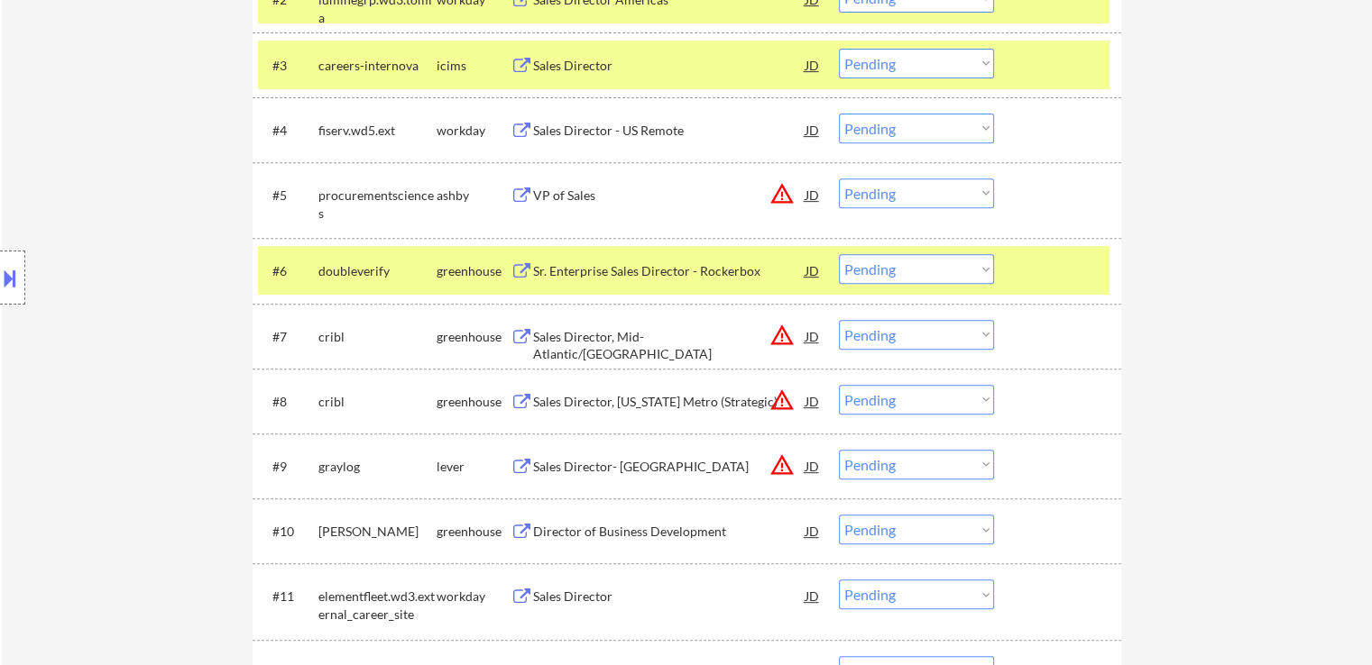
click at [565, 196] on div "VP of Sales" at bounding box center [669, 196] width 272 height 18
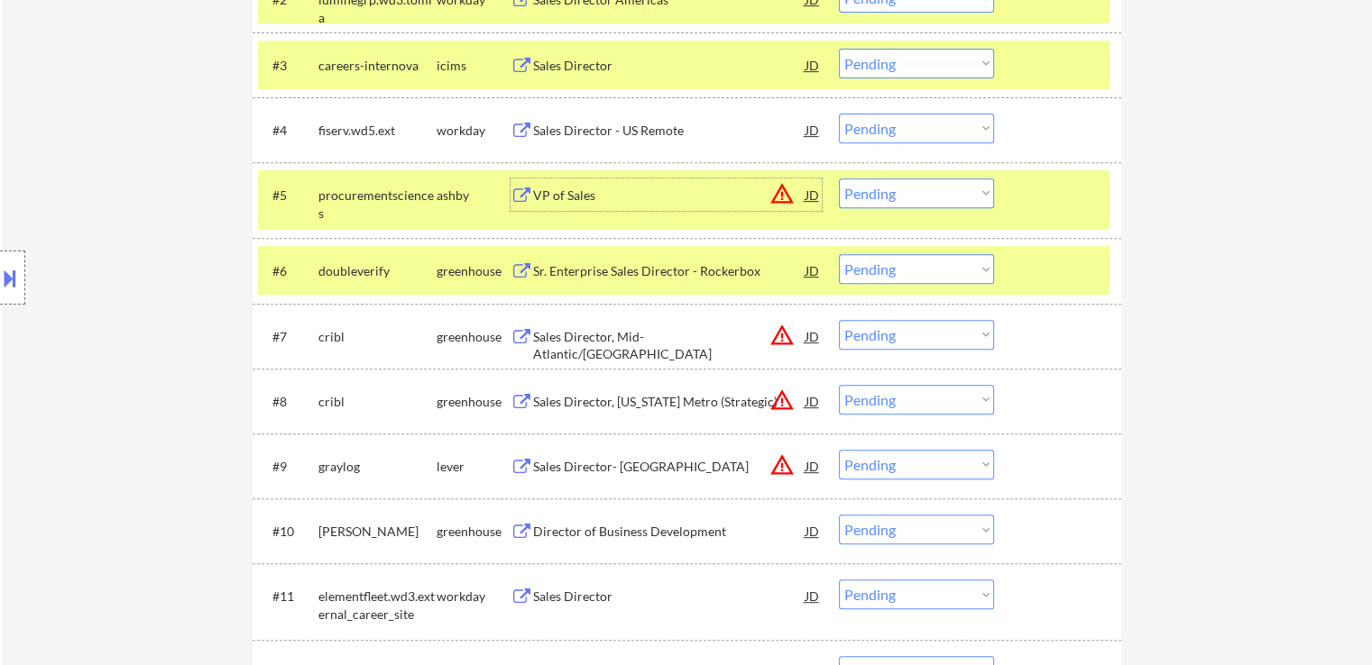
click at [571, 277] on div "Sr. Enterprise Sales Director - Rockerbox" at bounding box center [669, 271] width 272 height 18
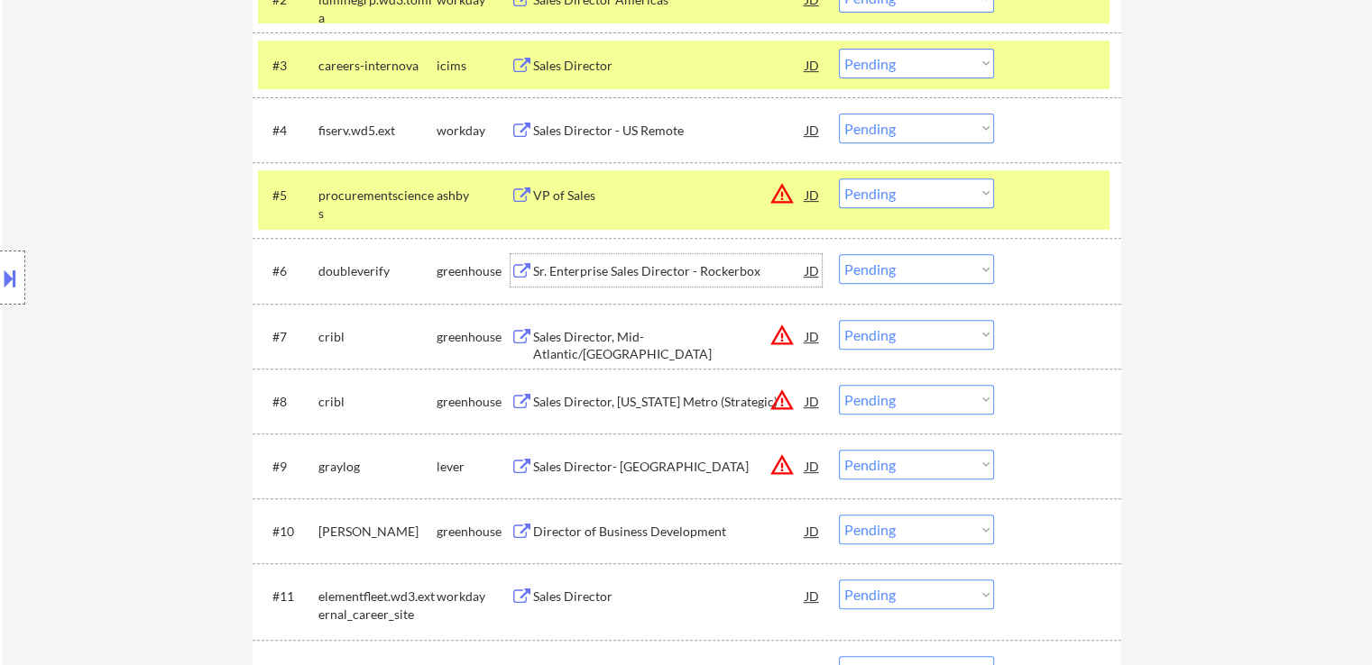
click at [909, 201] on select "Choose an option... Pending Applied Excluded (Questions) Excluded (Expired) Exc…" at bounding box center [916, 194] width 155 height 30
click at [839, 179] on select "Choose an option... Pending Applied Excluded (Questions) Excluded (Expired) Exc…" at bounding box center [916, 194] width 155 height 30
select select ""pending""
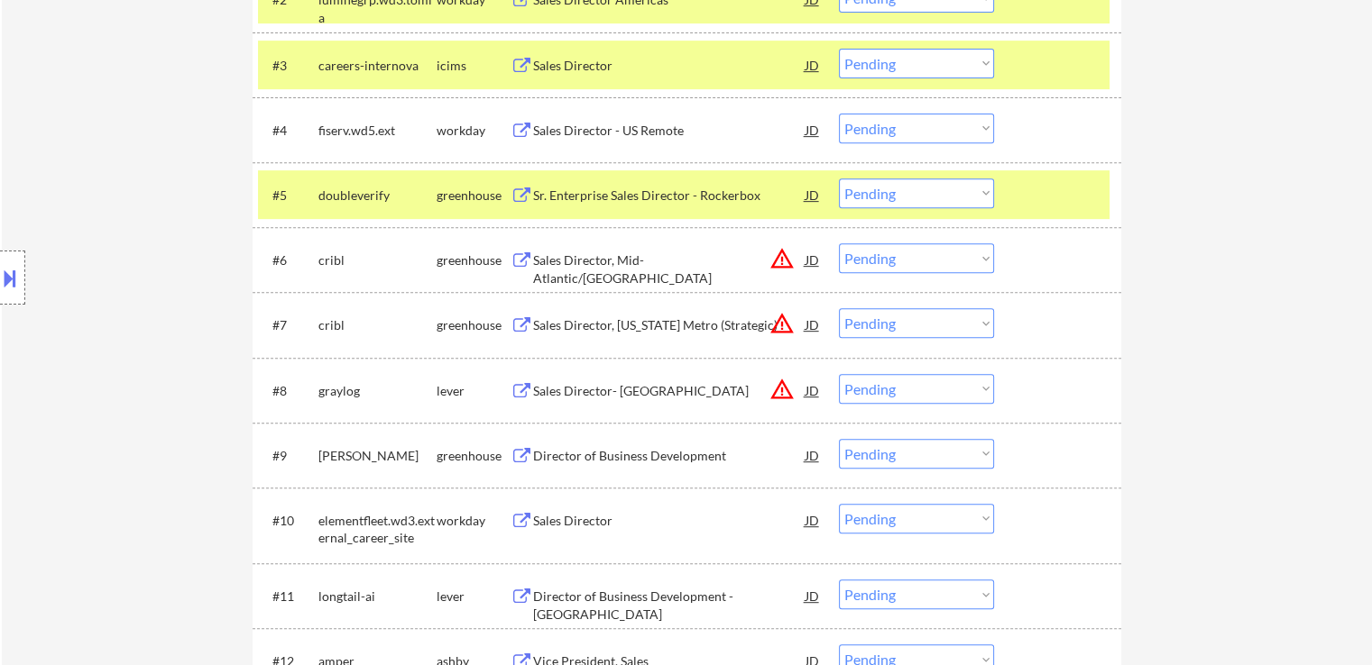
click at [897, 253] on select "Choose an option... Pending Applied Excluded (Questions) Excluded (Expired) Exc…" at bounding box center [916, 258] width 155 height 30
select select ""excluded__location_""
click at [839, 243] on select "Choose an option... Pending Applied Excluded (Questions) Excluded (Expired) Exc…" at bounding box center [916, 258] width 155 height 30
click at [939, 323] on select "Choose an option... Pending Applied Excluded (Questions) Excluded (Expired) Exc…" at bounding box center [916, 323] width 155 height 30
select select ""excluded__location_""
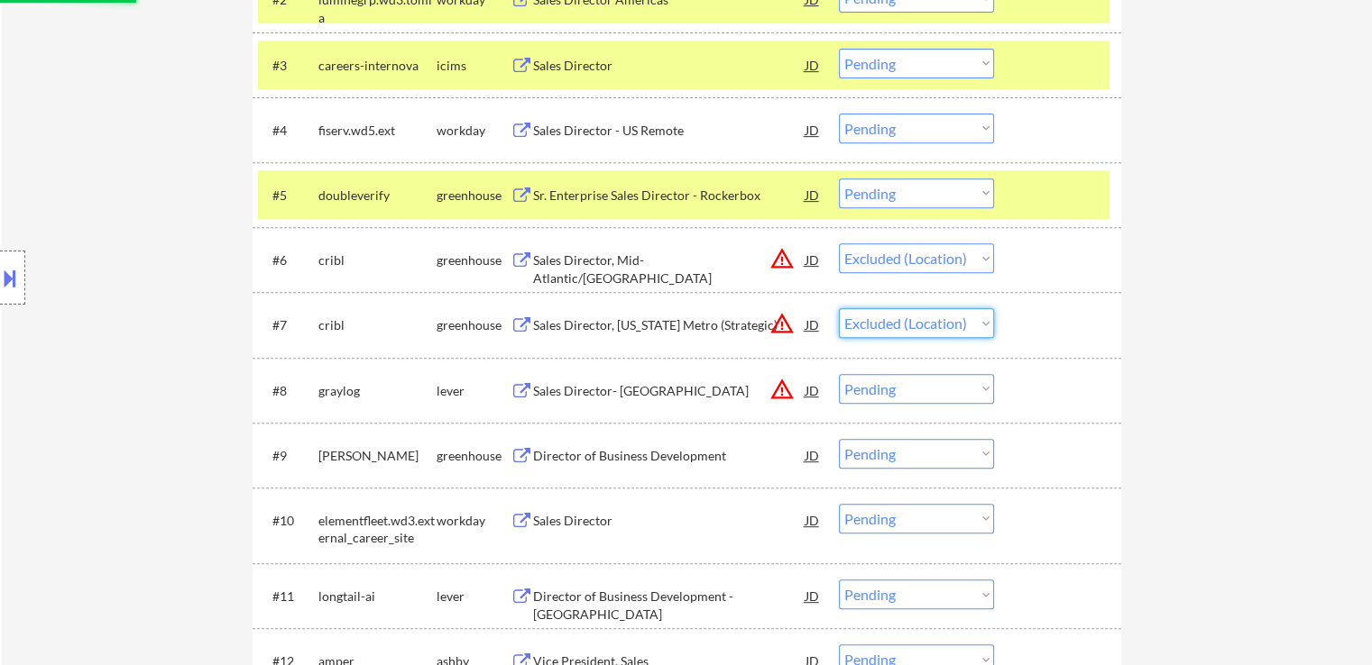
click at [839, 308] on select "Choose an option... Pending Applied Excluded (Questions) Excluded (Expired) Exc…" at bounding box center [916, 323] width 155 height 30
select select ""pending""
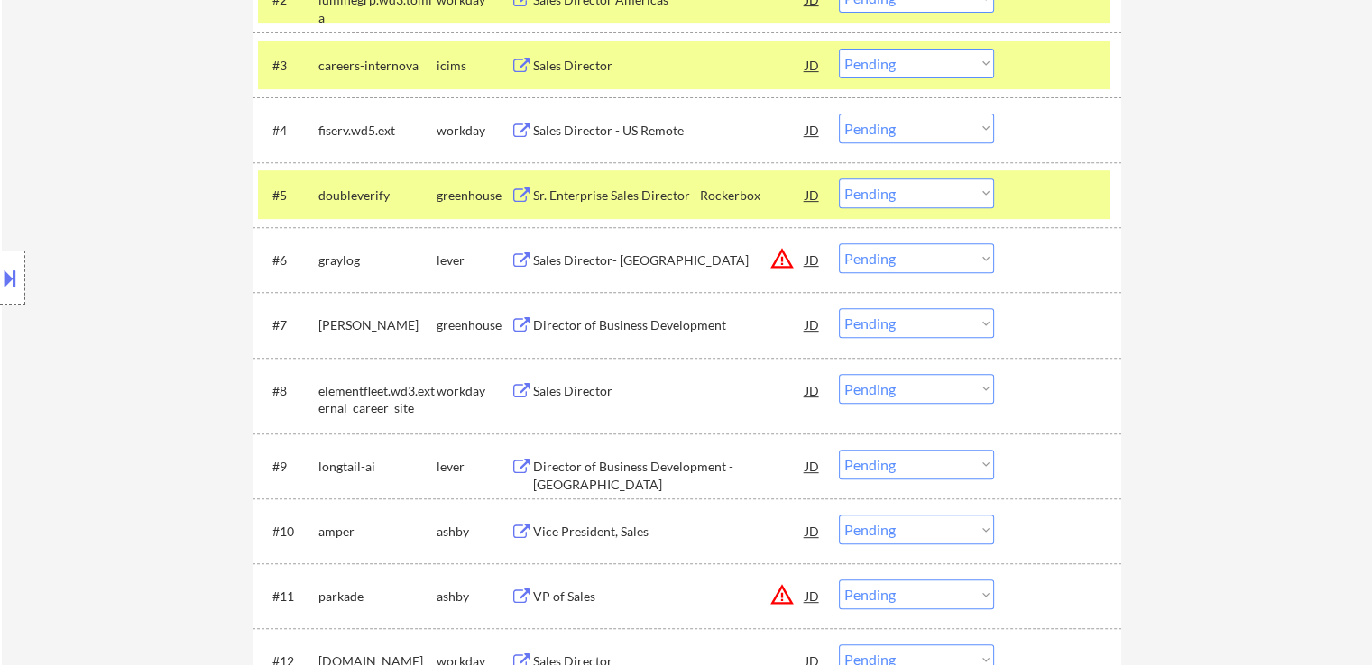
click at [555, 258] on div "Sales Director- [GEOGRAPHIC_DATA]" at bounding box center [669, 261] width 272 height 18
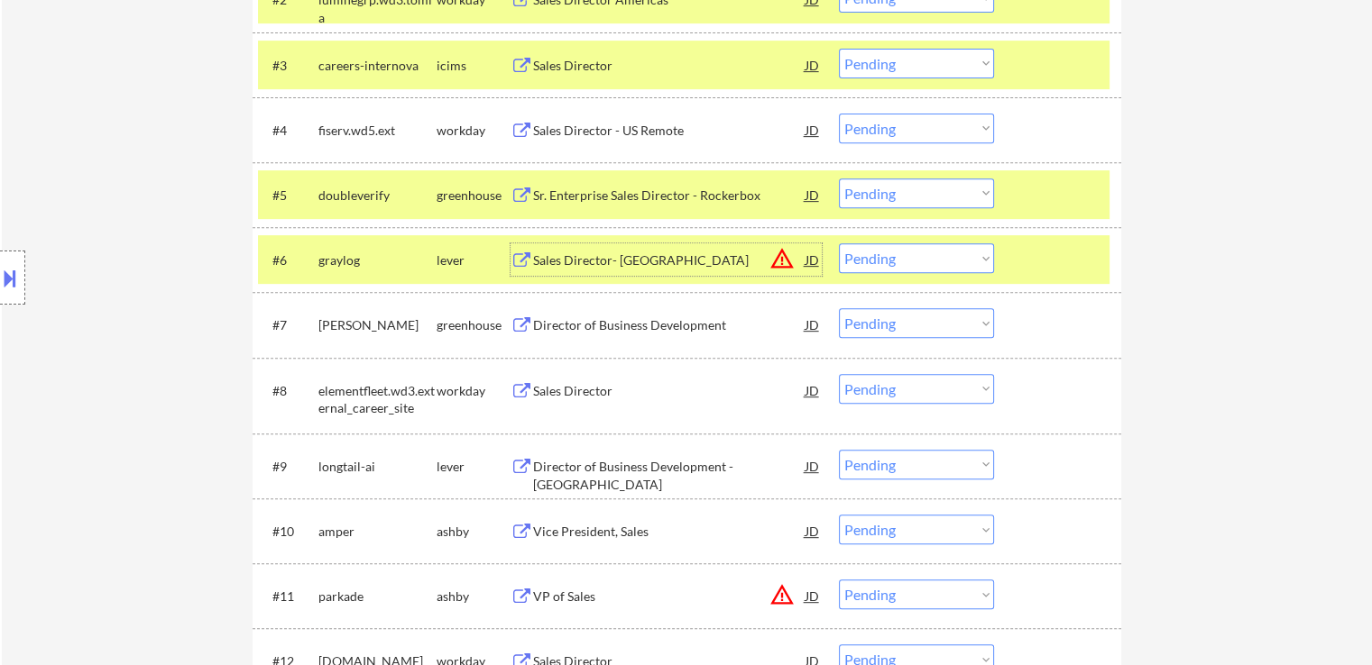
click at [898, 202] on select "Choose an option... Pending Applied Excluded (Questions) Excluded (Expired) Exc…" at bounding box center [916, 194] width 155 height 30
click at [839, 179] on select "Choose an option... Pending Applied Excluded (Questions) Excluded (Expired) Exc…" at bounding box center [916, 194] width 155 height 30
select select ""pending""
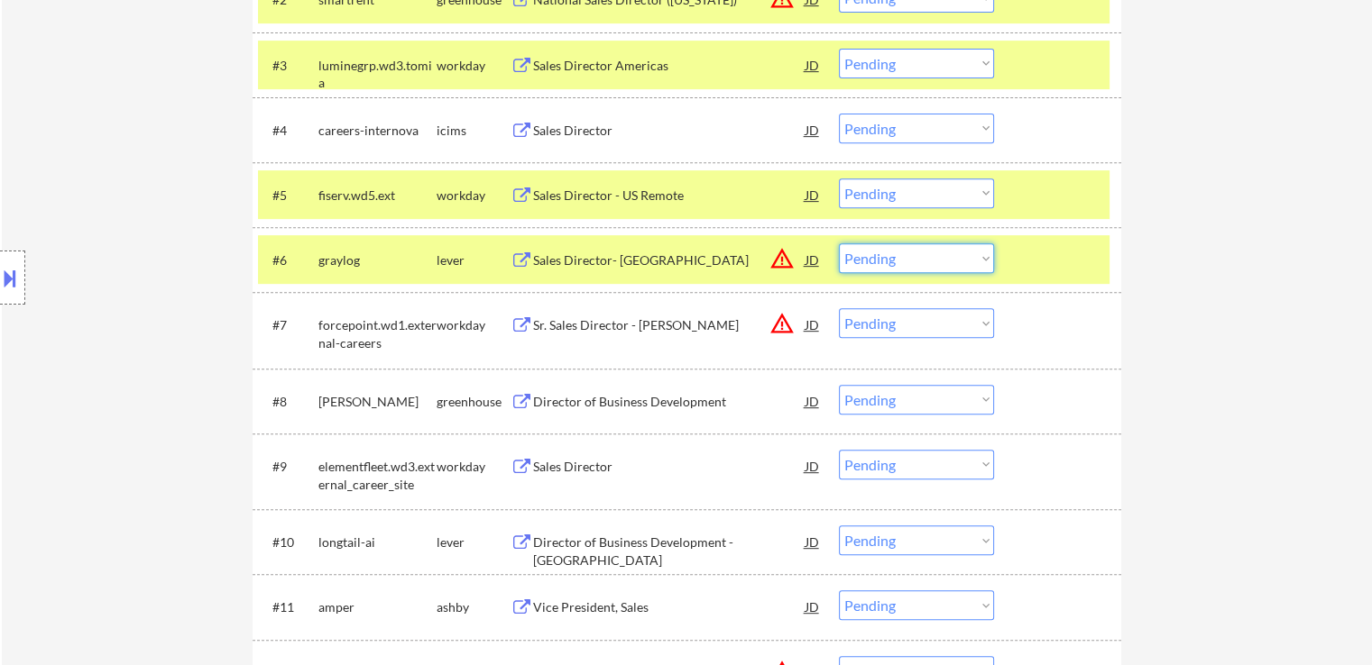
click at [901, 258] on select "Choose an option... Pending Applied Excluded (Questions) Excluded (Expired) Exc…" at bounding box center [916, 258] width 155 height 30
click at [839, 243] on select "Choose an option... Pending Applied Excluded (Questions) Excluded (Expired) Exc…" at bounding box center [916, 258] width 155 height 30
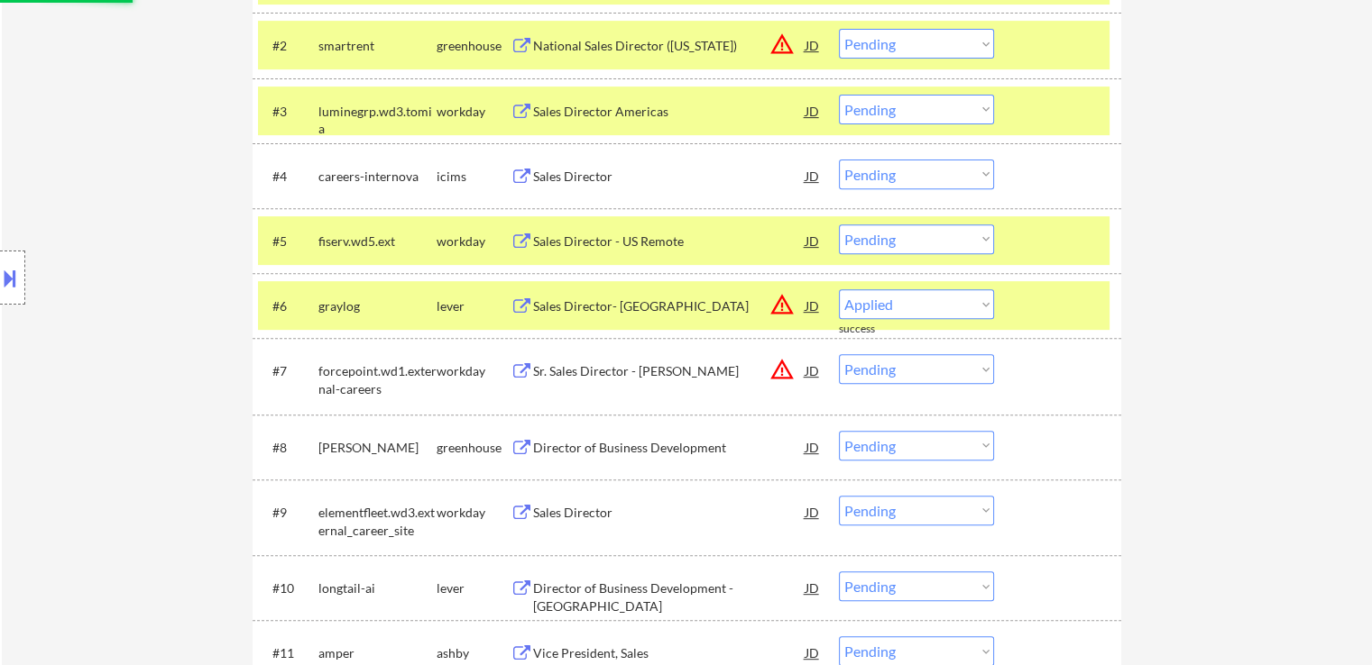
select select ""pending""
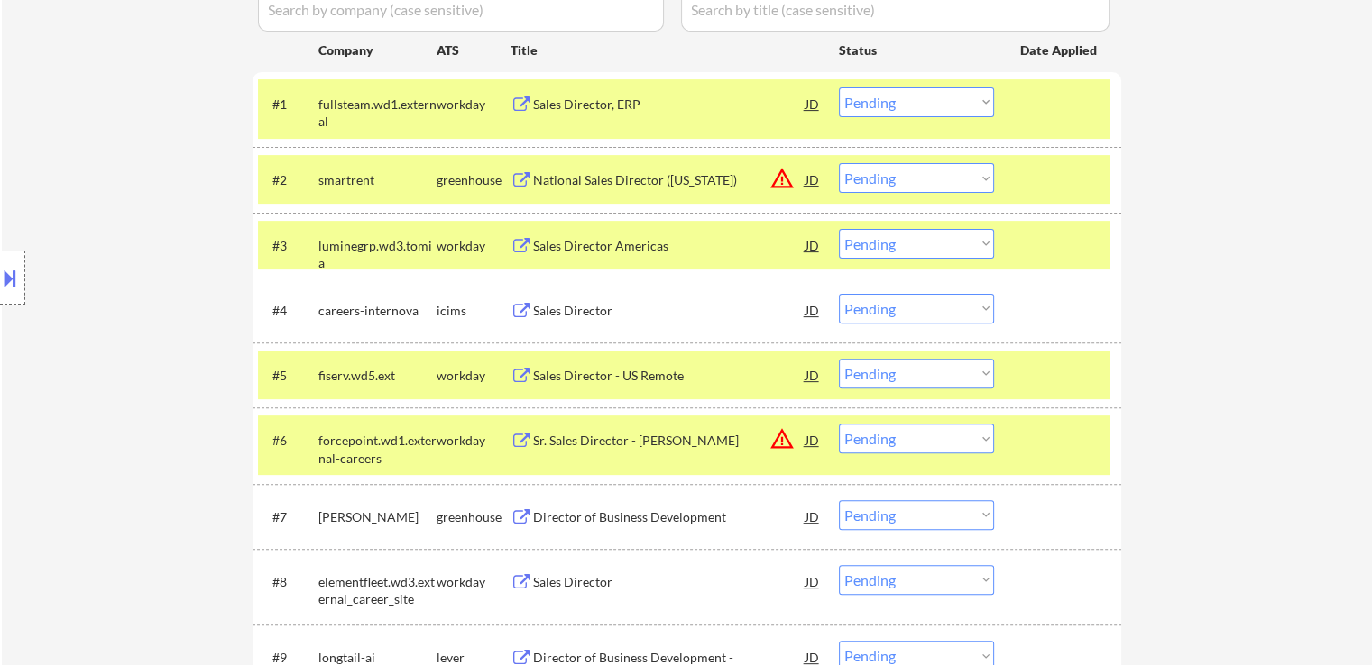
scroll to position [631, 0]
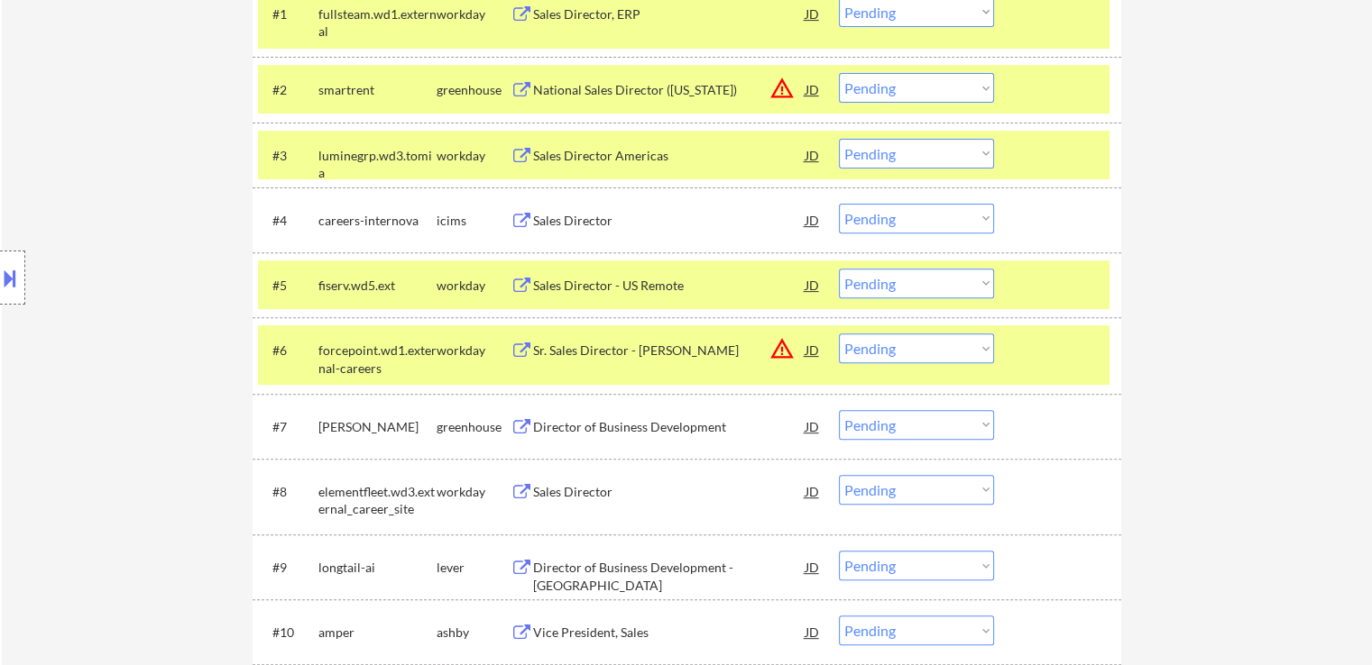
click at [895, 85] on select "Choose an option... Pending Applied Excluded (Questions) Excluded (Expired) Exc…" at bounding box center [916, 88] width 155 height 30
click at [839, 73] on select "Choose an option... Pending Applied Excluded (Questions) Excluded (Expired) Exc…" at bounding box center [916, 88] width 155 height 30
select select ""pending""
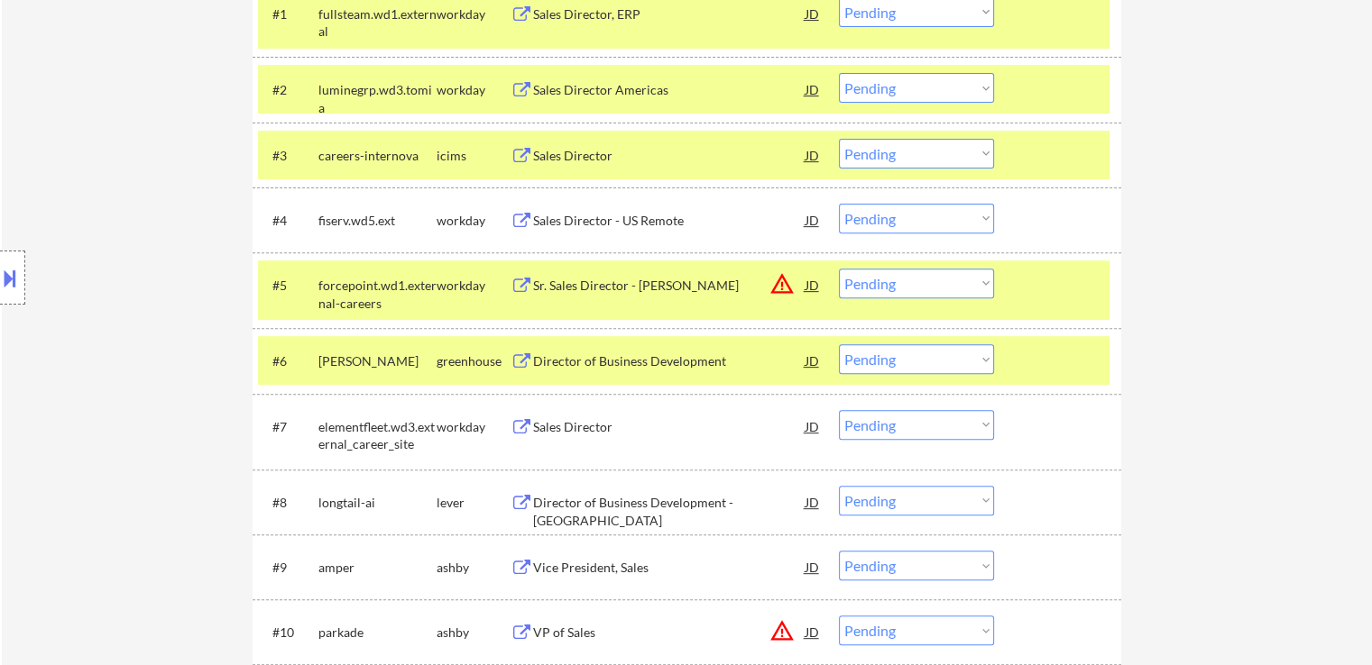
scroll to position [721, 0]
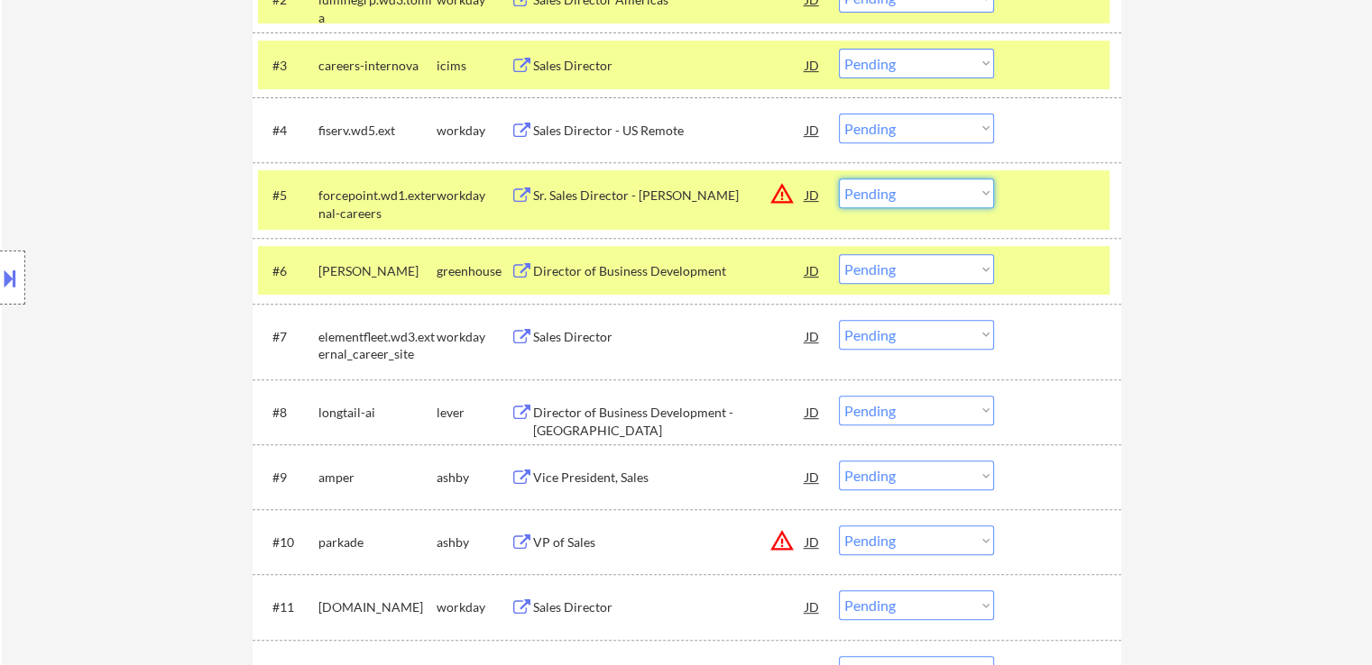
click at [928, 196] on select "Choose an option... Pending Applied Excluded (Questions) Excluded (Expired) Exc…" at bounding box center [916, 194] width 155 height 30
click at [839, 179] on select "Choose an option... Pending Applied Excluded (Questions) Excluded (Expired) Exc…" at bounding box center [916, 194] width 155 height 30
select select ""pending""
click at [599, 266] on div "Director of Business Development" at bounding box center [669, 271] width 272 height 18
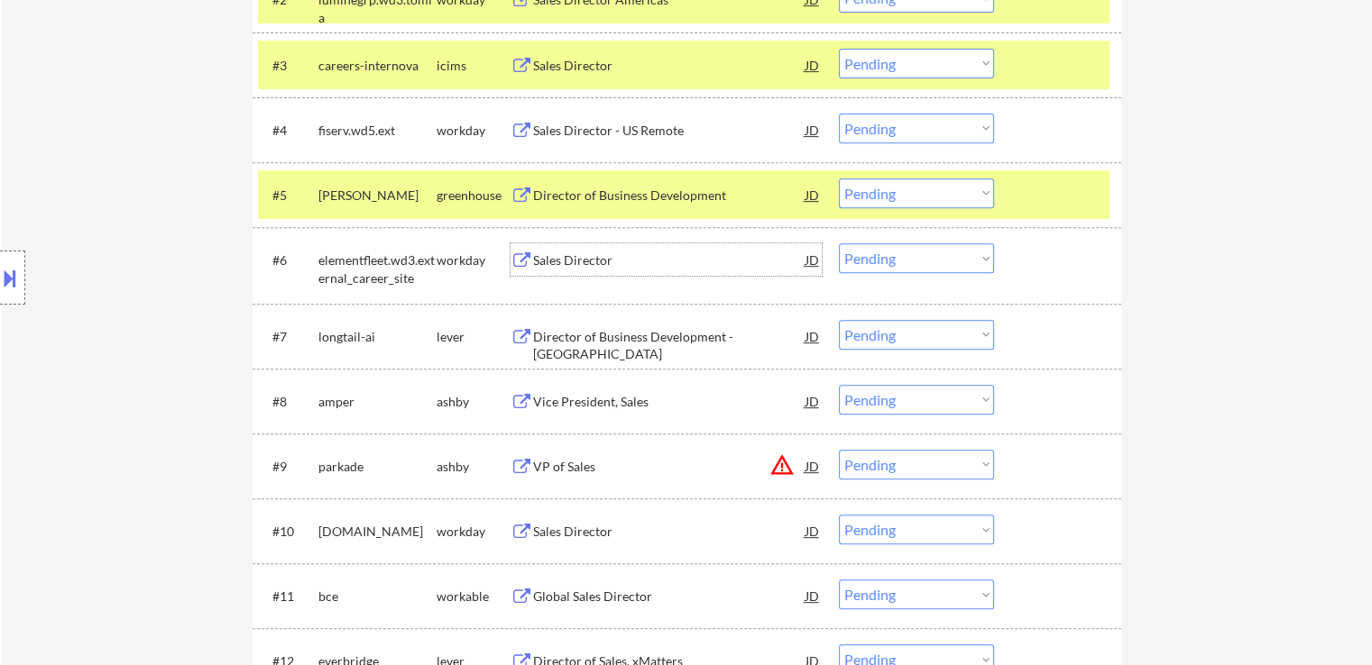
click at [545, 336] on div "Director of Business Development - [GEOGRAPHIC_DATA]" at bounding box center [669, 345] width 272 height 35
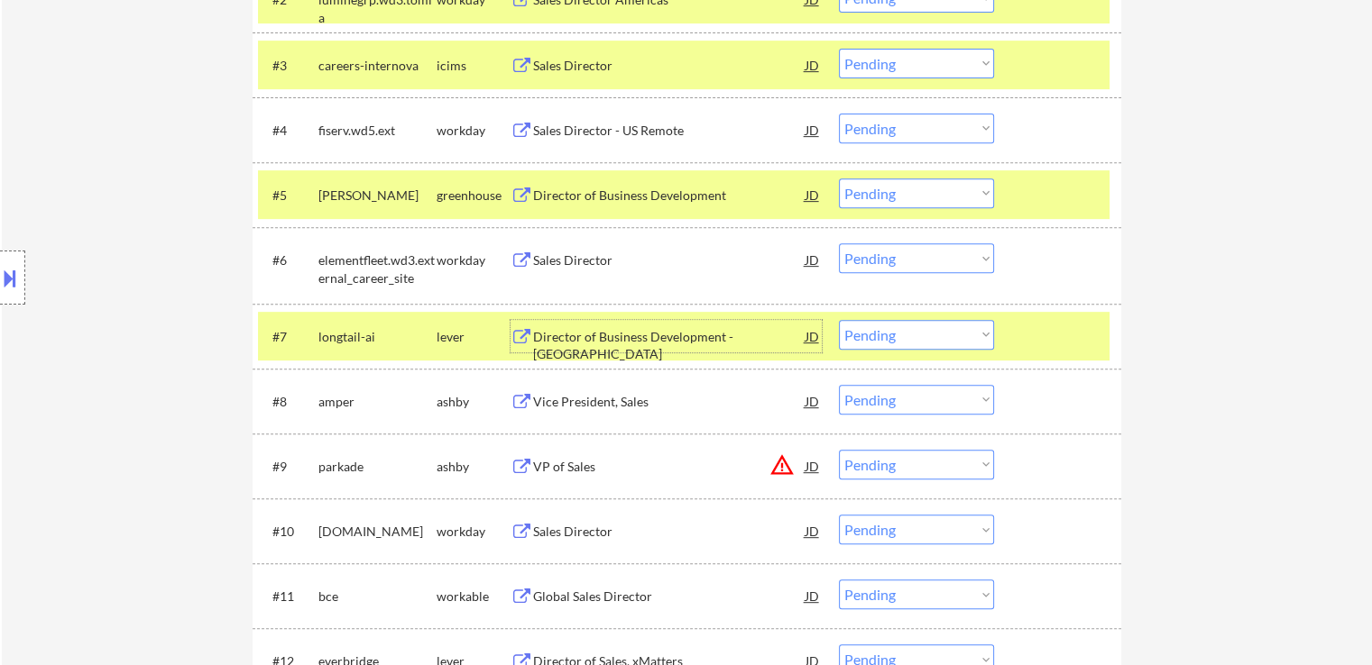
click at [606, 188] on div "Director of Business Development" at bounding box center [669, 196] width 272 height 18
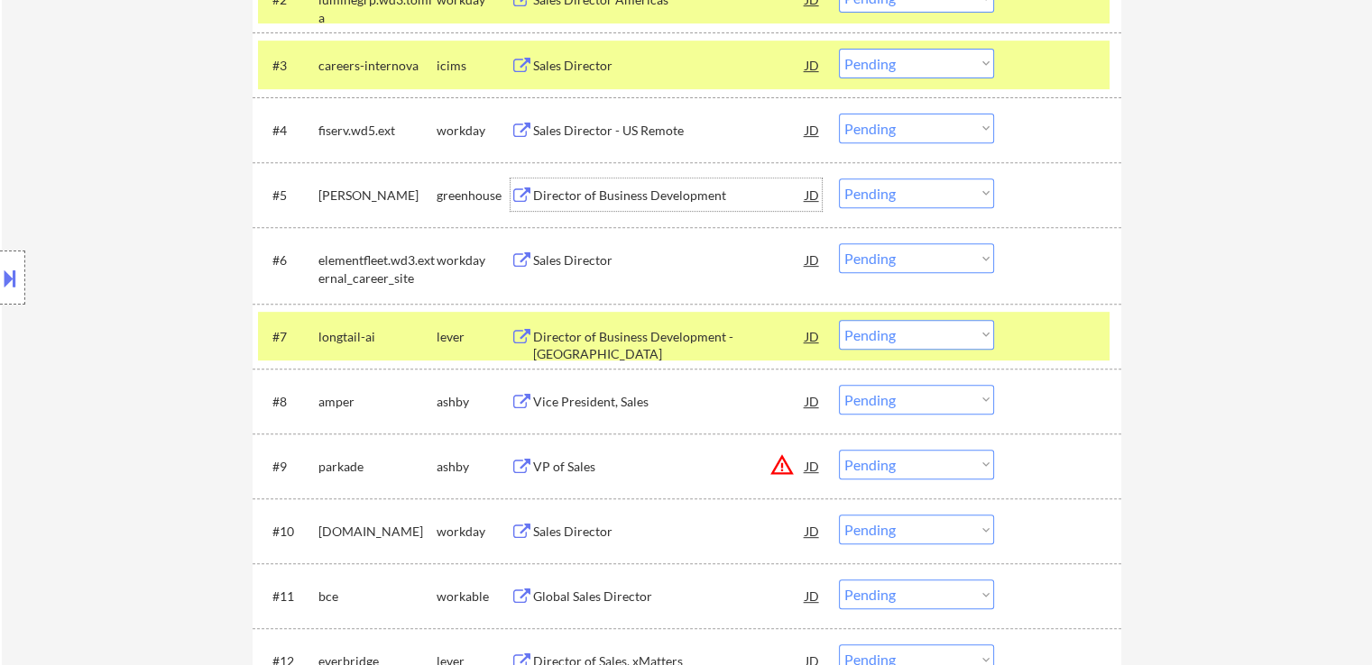
click at [540, 406] on div "Vice President, Sales" at bounding box center [669, 402] width 272 height 18
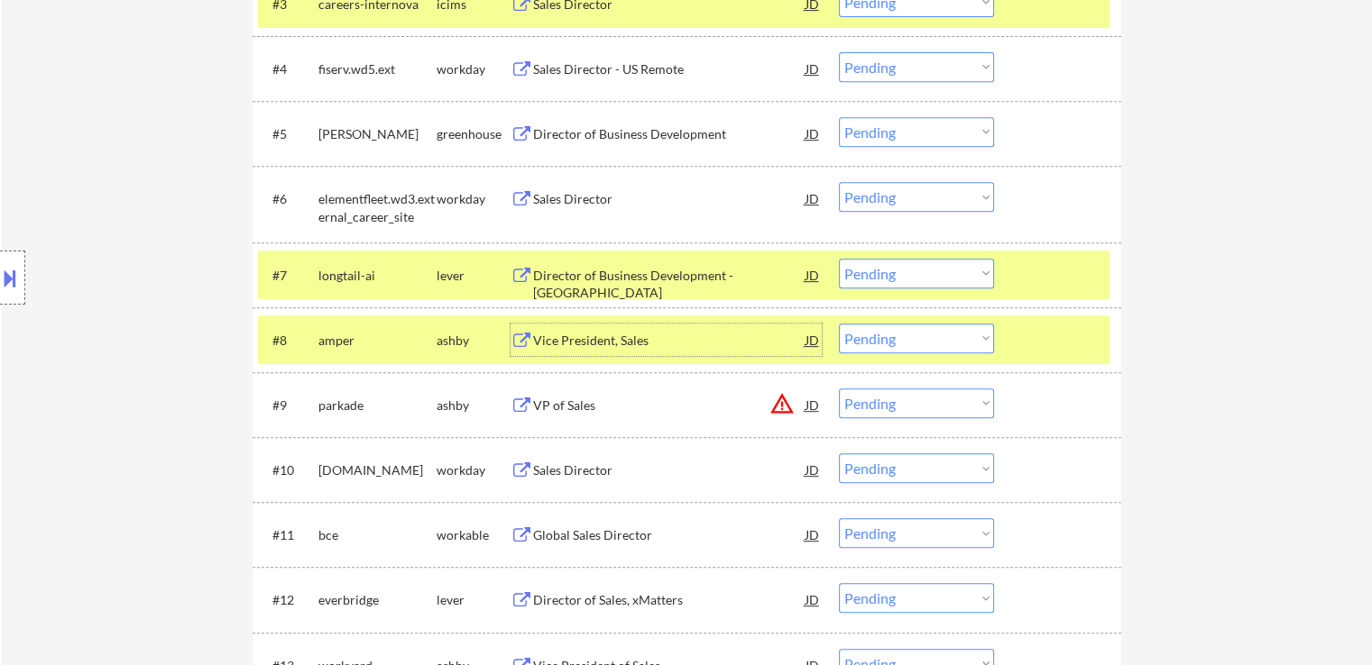
scroll to position [812, 0]
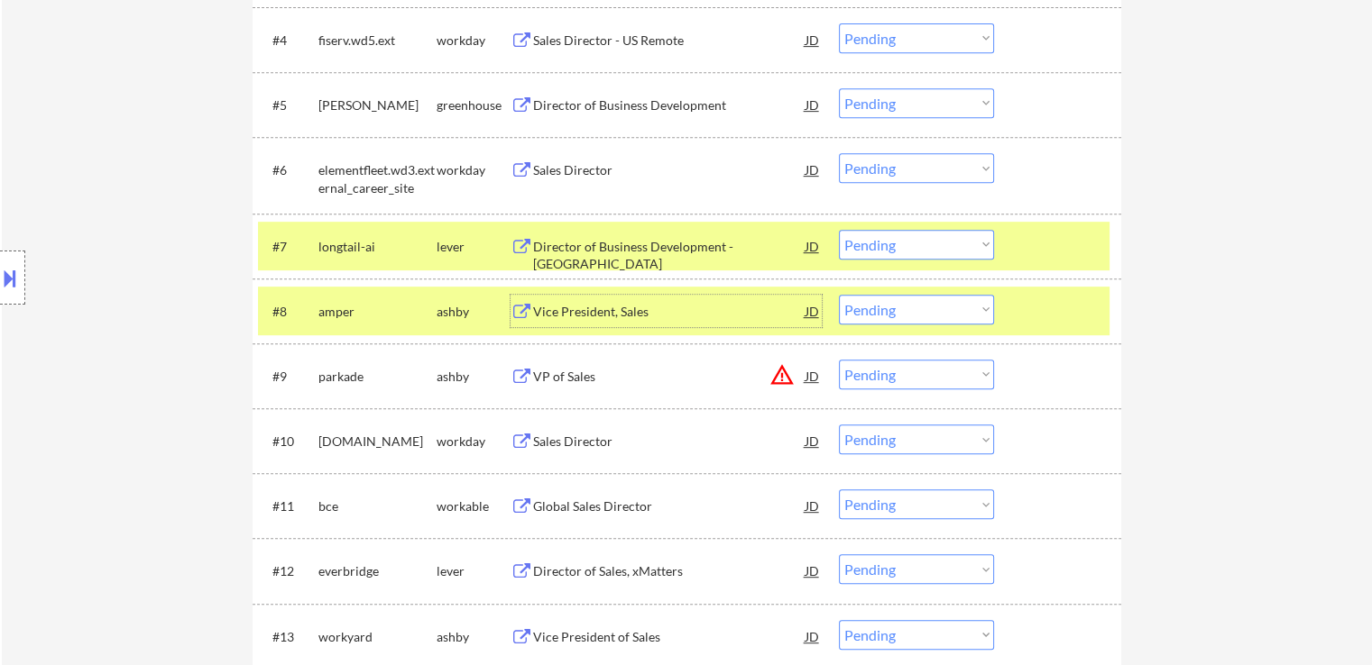
drag, startPoint x: 913, startPoint y: 309, endPoint x: 921, endPoint y: 322, distance: 14.5
click at [913, 309] on select "Choose an option... Pending Applied Excluded (Questions) Excluded (Expired) Exc…" at bounding box center [916, 310] width 155 height 30
click at [839, 295] on select "Choose an option... Pending Applied Excluded (Questions) Excluded (Expired) Exc…" at bounding box center [916, 310] width 155 height 30
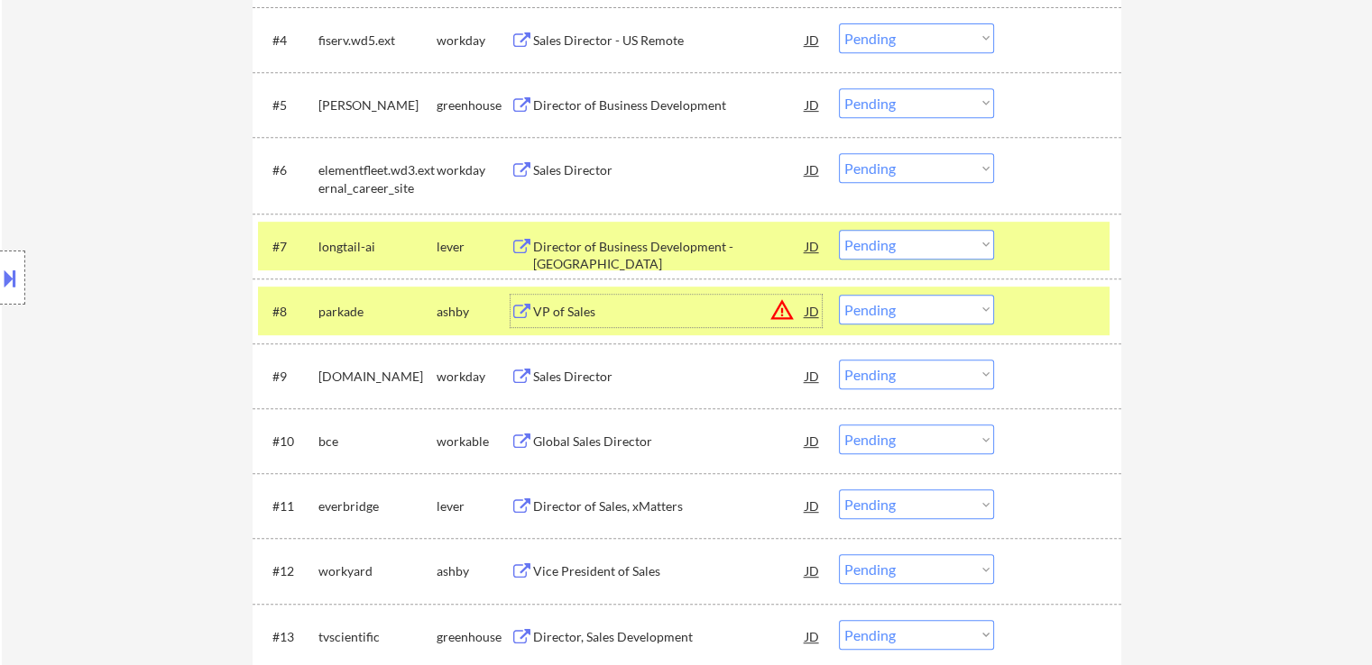
click at [573, 306] on div "VP of Sales" at bounding box center [669, 312] width 272 height 18
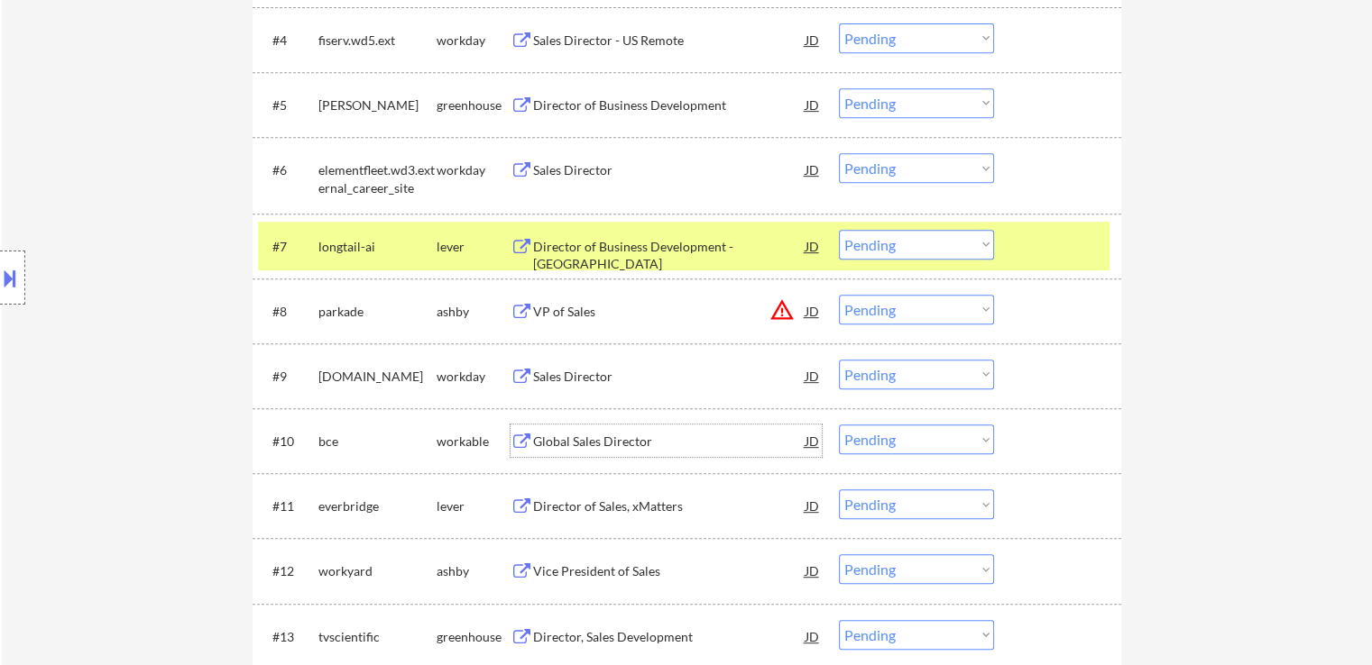
click at [552, 446] on div "Global Sales Director" at bounding box center [669, 442] width 272 height 18
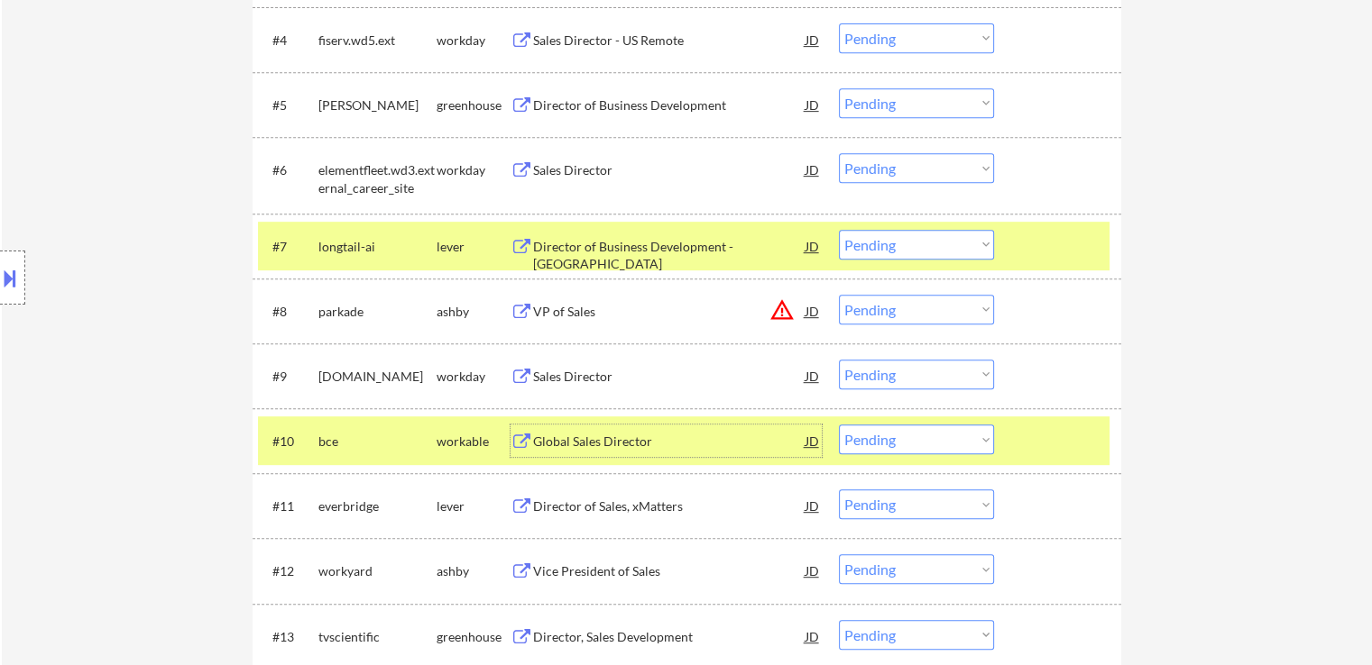
click at [927, 302] on select "Choose an option... Pending Applied Excluded (Questions) Excluded (Expired) Exc…" at bounding box center [916, 310] width 155 height 30
click at [839, 295] on select "Choose an option... Pending Applied Excluded (Questions) Excluded (Expired) Exc…" at bounding box center [916, 310] width 155 height 30
select select ""pending""
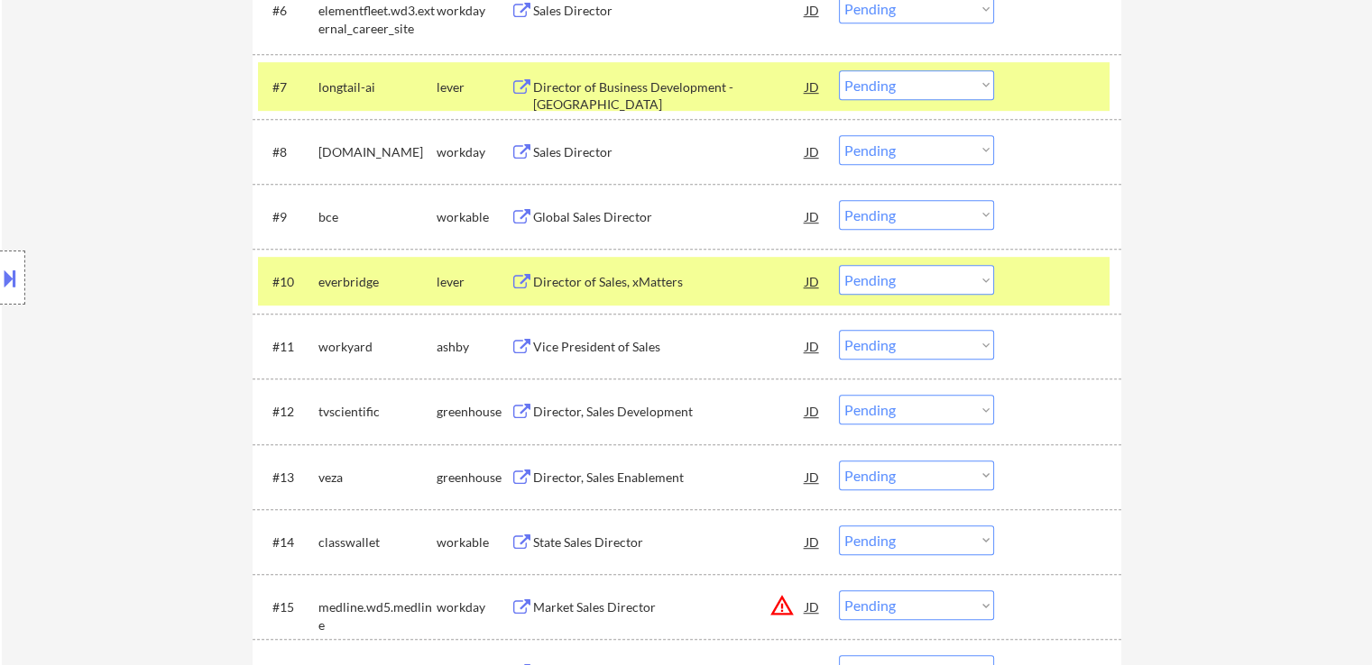
scroll to position [992, 0]
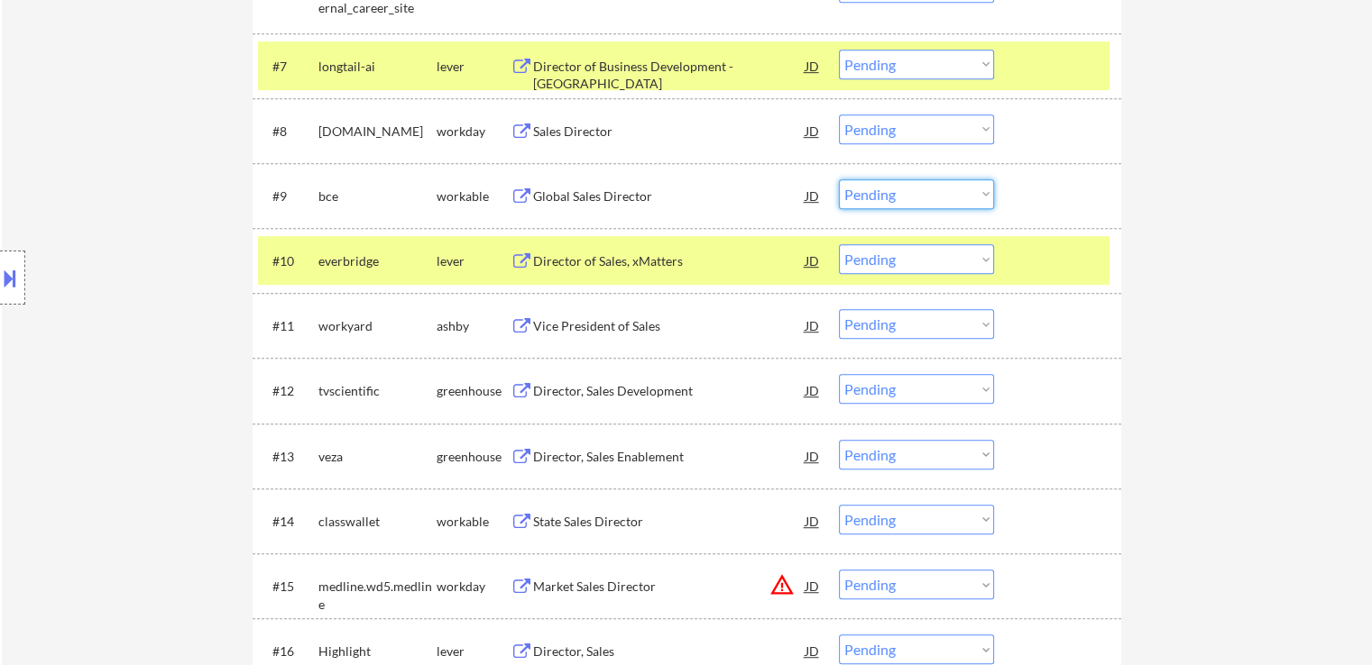
drag, startPoint x: 885, startPoint y: 194, endPoint x: 894, endPoint y: 205, distance: 14.1
click at [887, 197] on select "Choose an option... Pending Applied Excluded (Questions) Excluded (Expired) Exc…" at bounding box center [916, 194] width 155 height 30
click at [839, 179] on select "Choose an option... Pending Applied Excluded (Questions) Excluded (Expired) Exc…" at bounding box center [916, 194] width 155 height 30
click at [583, 268] on div "Director of Sales, xMatters" at bounding box center [669, 261] width 272 height 18
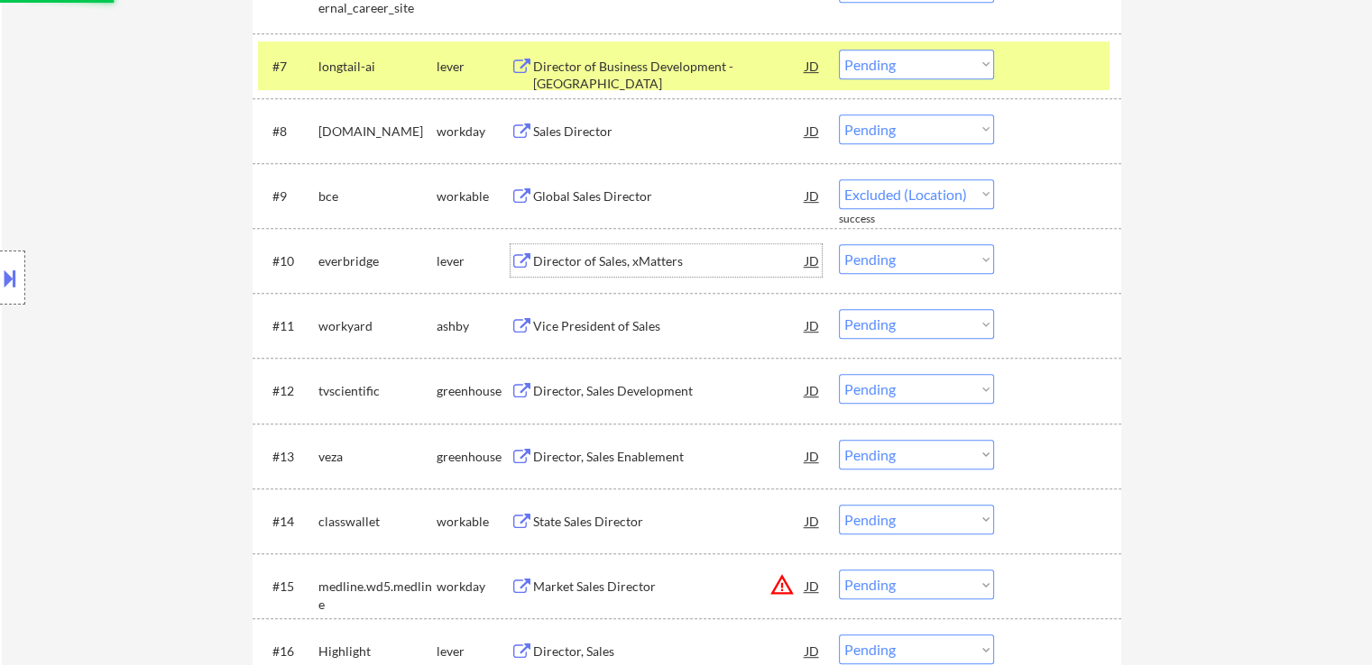
select select ""pending""
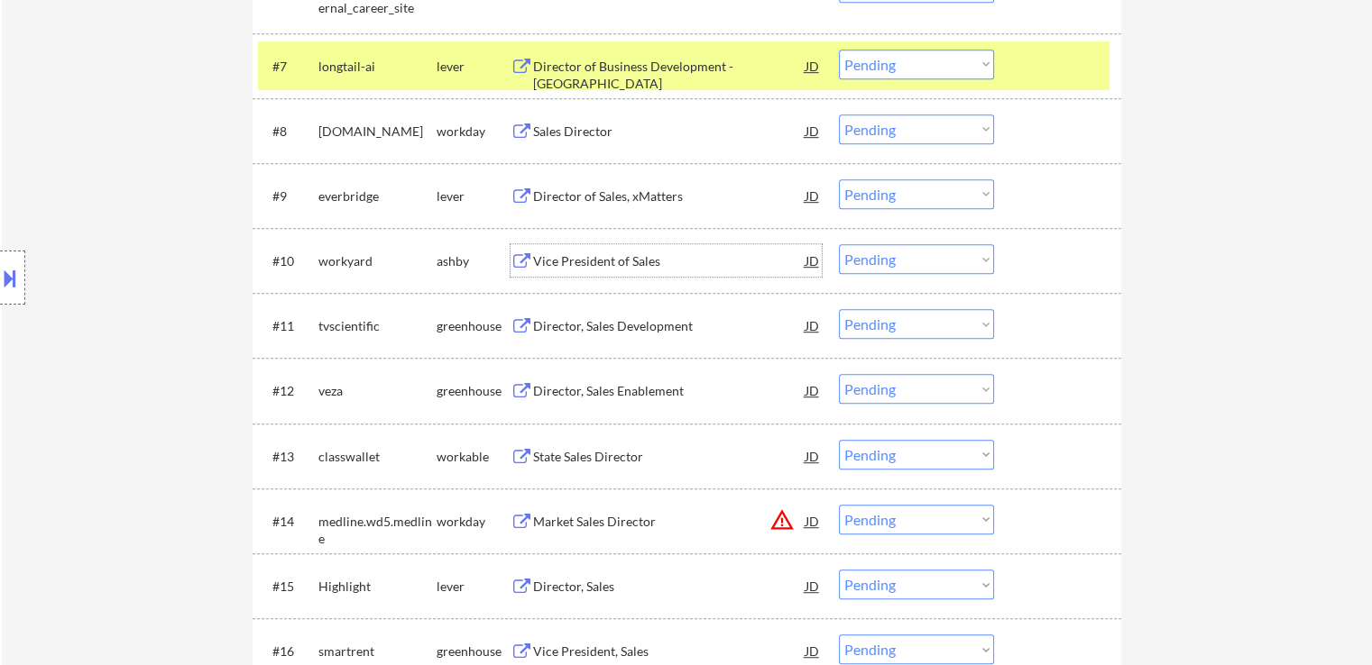
click at [562, 251] on div "Vice President of Sales" at bounding box center [669, 260] width 272 height 32
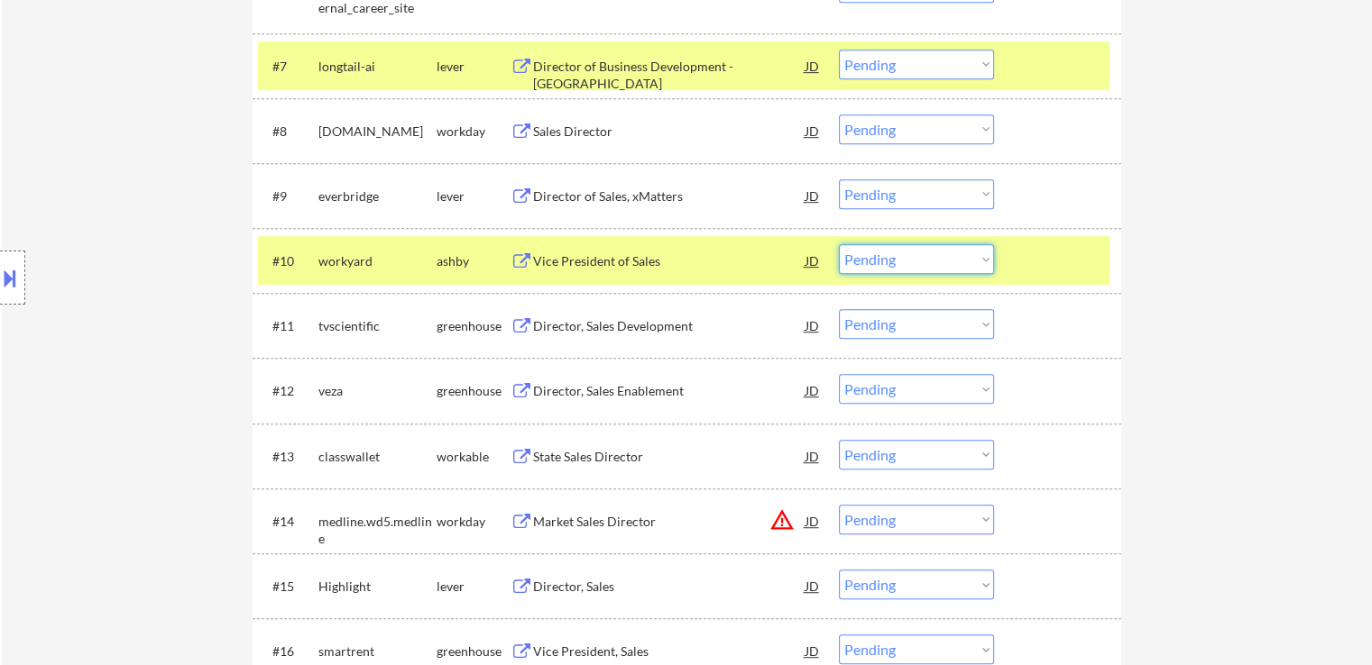
click at [909, 258] on select "Choose an option... Pending Applied Excluded (Questions) Excluded (Expired) Exc…" at bounding box center [916, 259] width 155 height 30
click at [839, 244] on select "Choose an option... Pending Applied Excluded (Questions) Excluded (Expired) Exc…" at bounding box center [916, 259] width 155 height 30
select select ""pending""
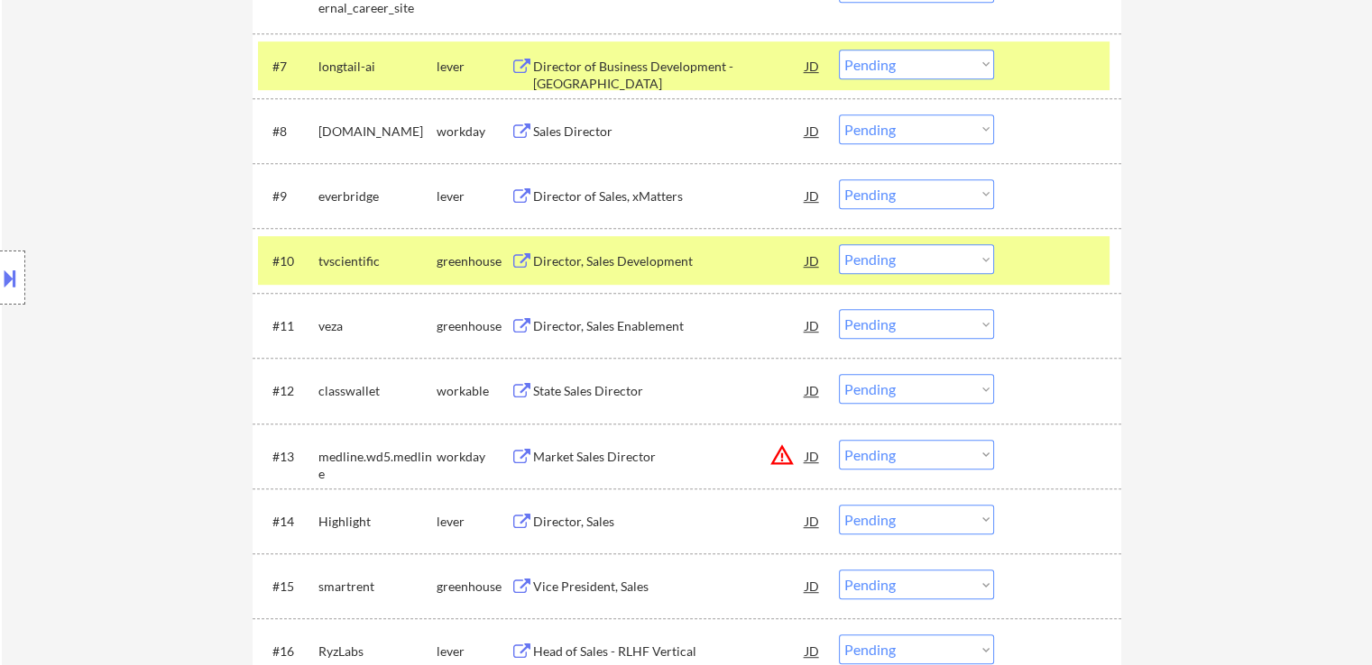
click at [886, 191] on select "Choose an option... Pending Applied Excluded (Questions) Excluded (Expired) Exc…" at bounding box center [916, 194] width 155 height 30
click at [839, 179] on select "Choose an option... Pending Applied Excluded (Questions) Excluded (Expired) Exc…" at bounding box center [916, 194] width 155 height 30
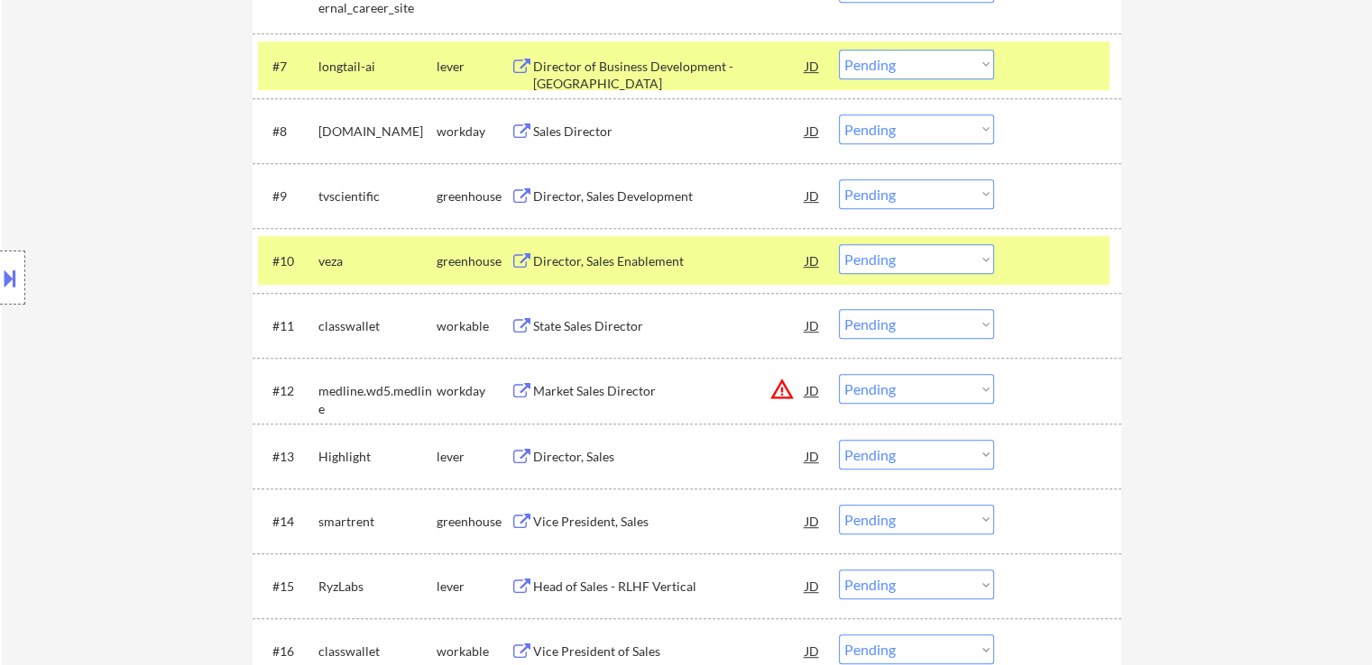
click at [597, 197] on div "Director, Sales Development" at bounding box center [669, 197] width 272 height 18
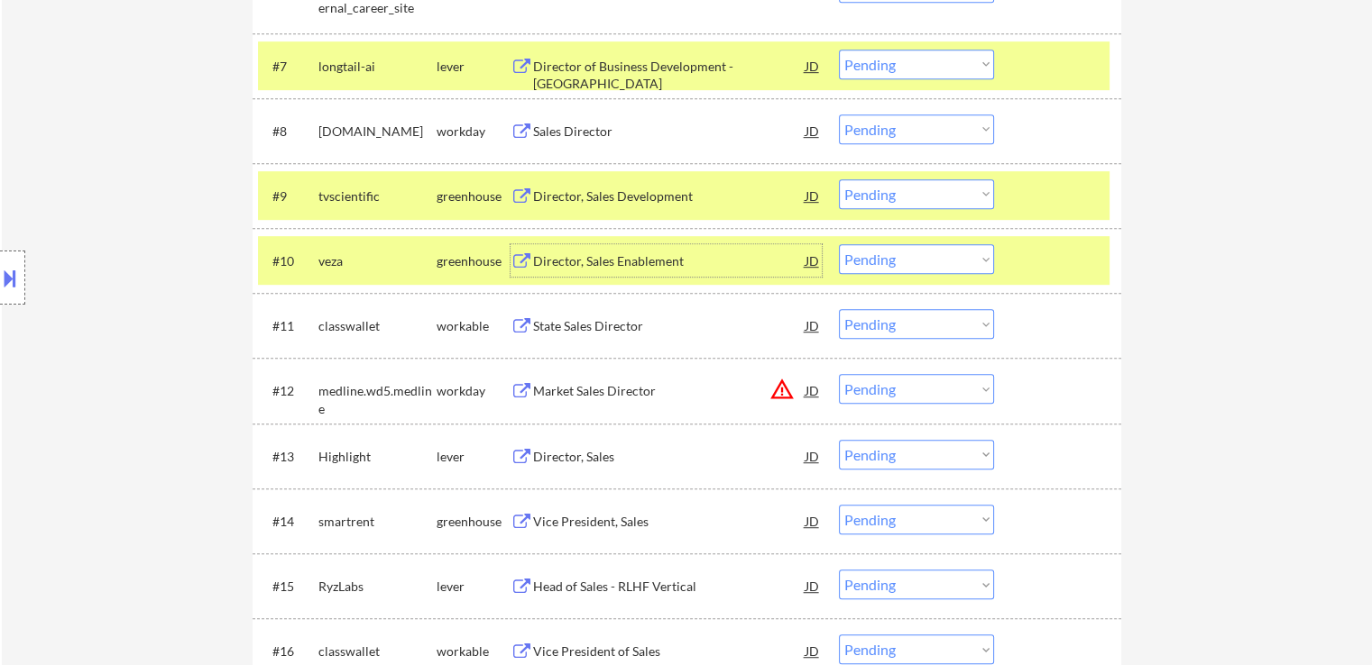
click at [570, 259] on div "Director, Sales Enablement" at bounding box center [669, 261] width 272 height 18
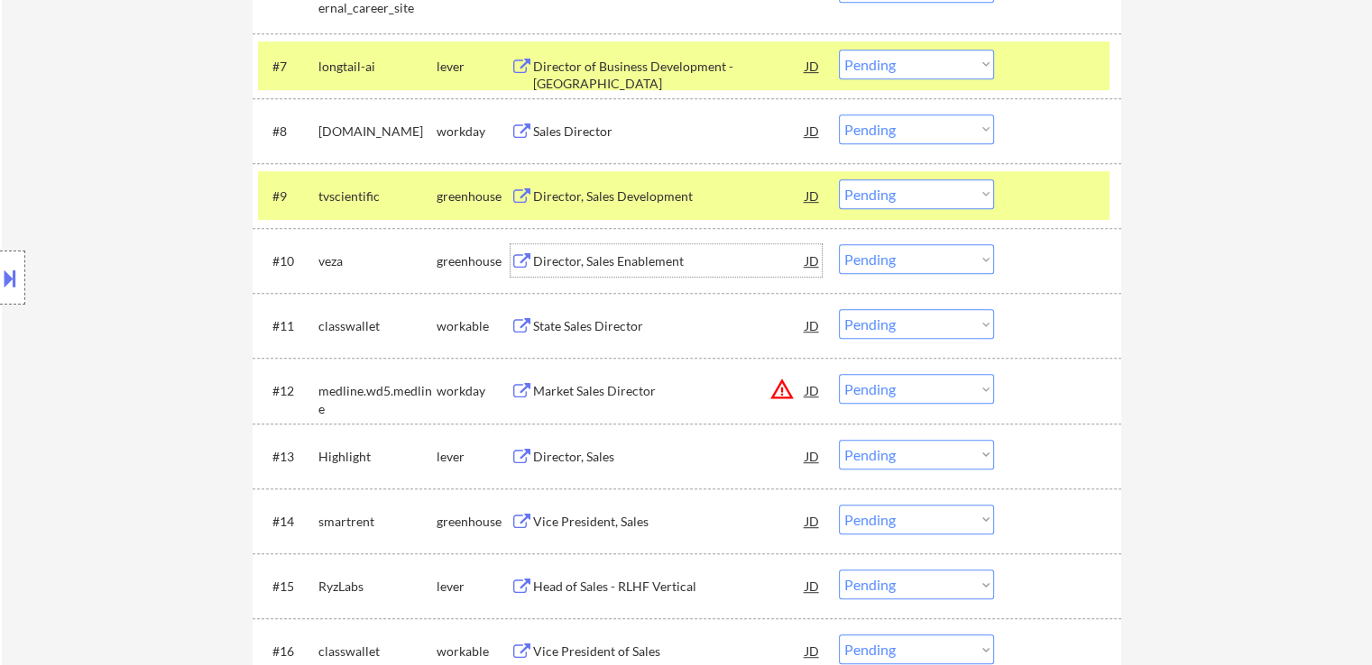
click at [545, 326] on div "State Sales Director" at bounding box center [669, 326] width 272 height 18
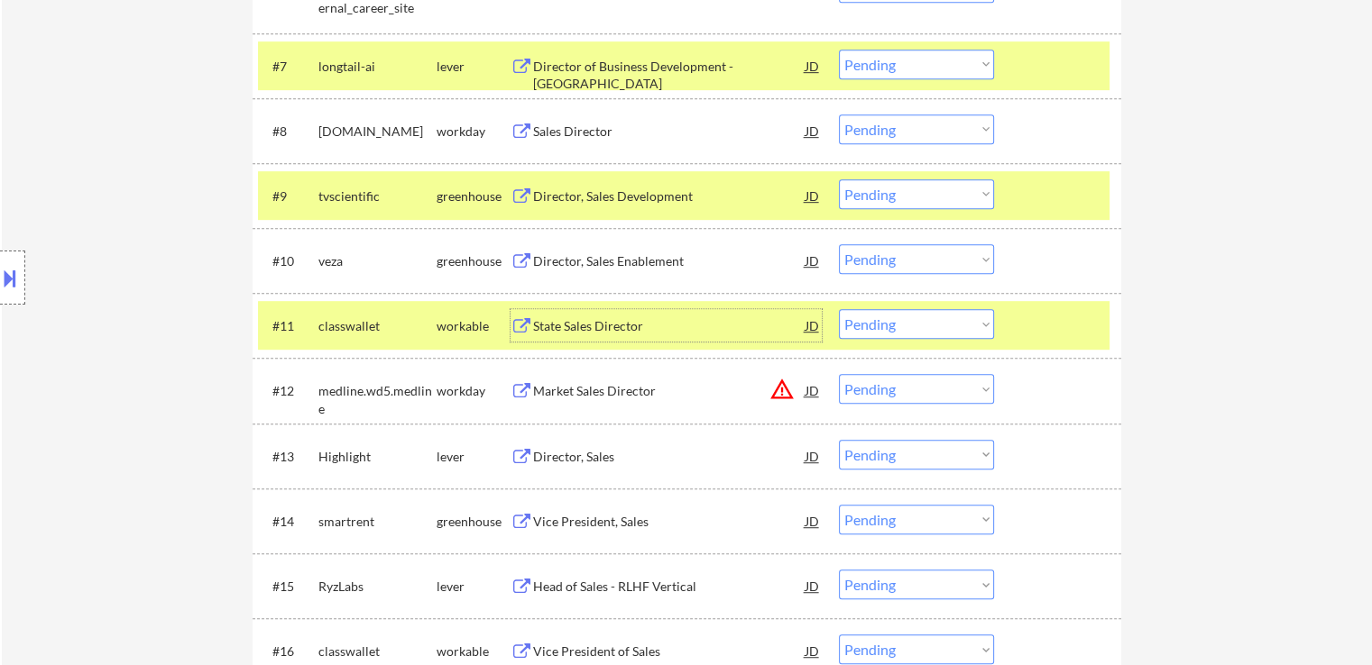
click at [572, 457] on div "Director, Sales" at bounding box center [669, 457] width 272 height 18
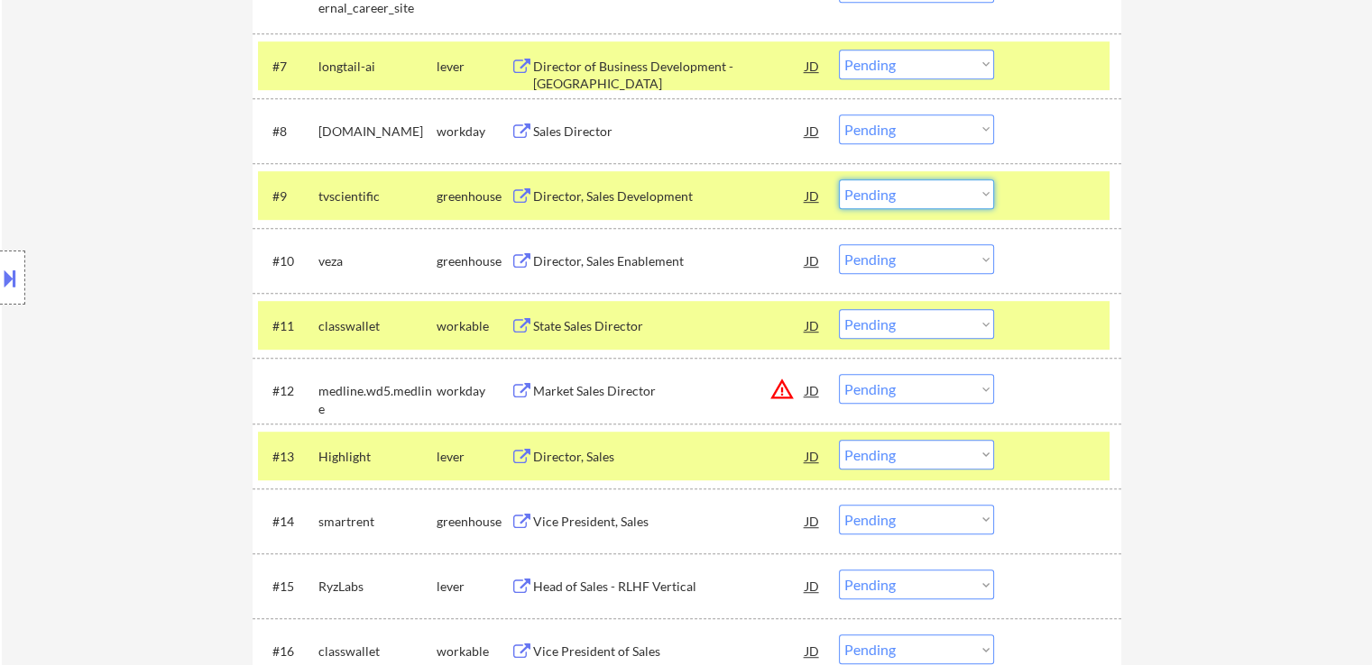
click at [909, 191] on select "Choose an option... Pending Applied Excluded (Questions) Excluded (Expired) Exc…" at bounding box center [916, 194] width 155 height 30
click at [839, 179] on select "Choose an option... Pending Applied Excluded (Questions) Excluded (Expired) Exc…" at bounding box center [916, 194] width 155 height 30
select select ""pending""
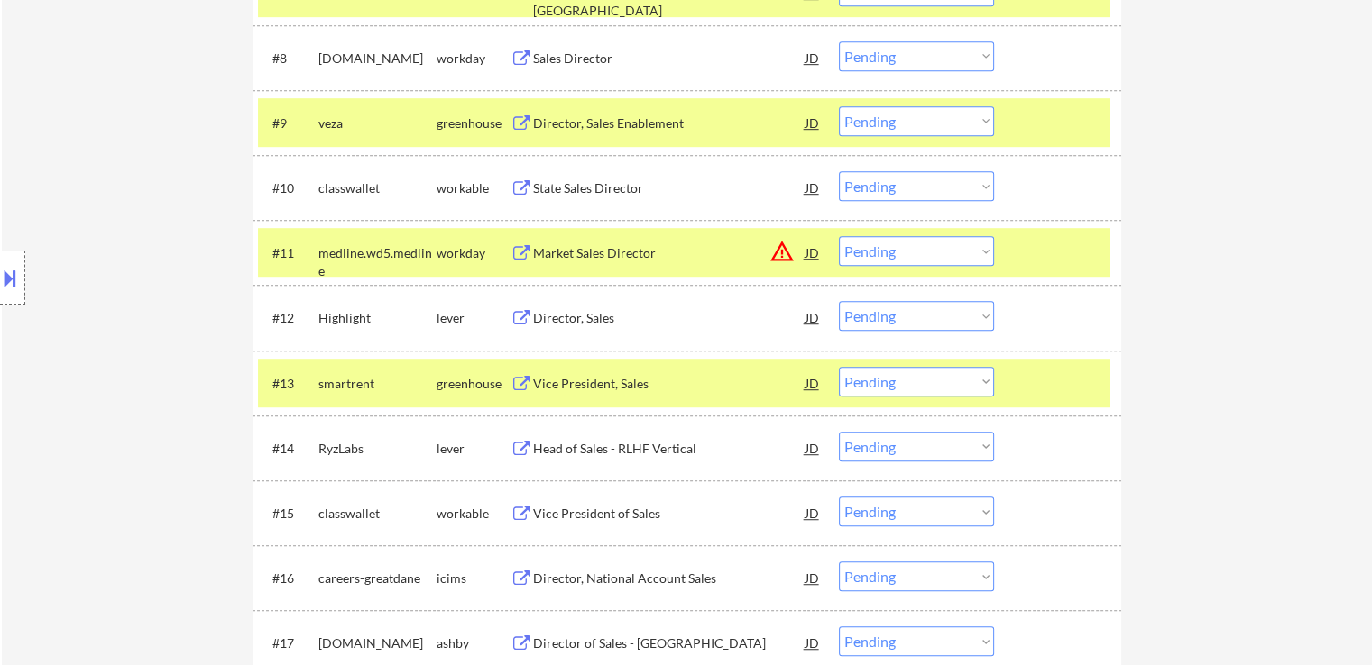
scroll to position [1172, 0]
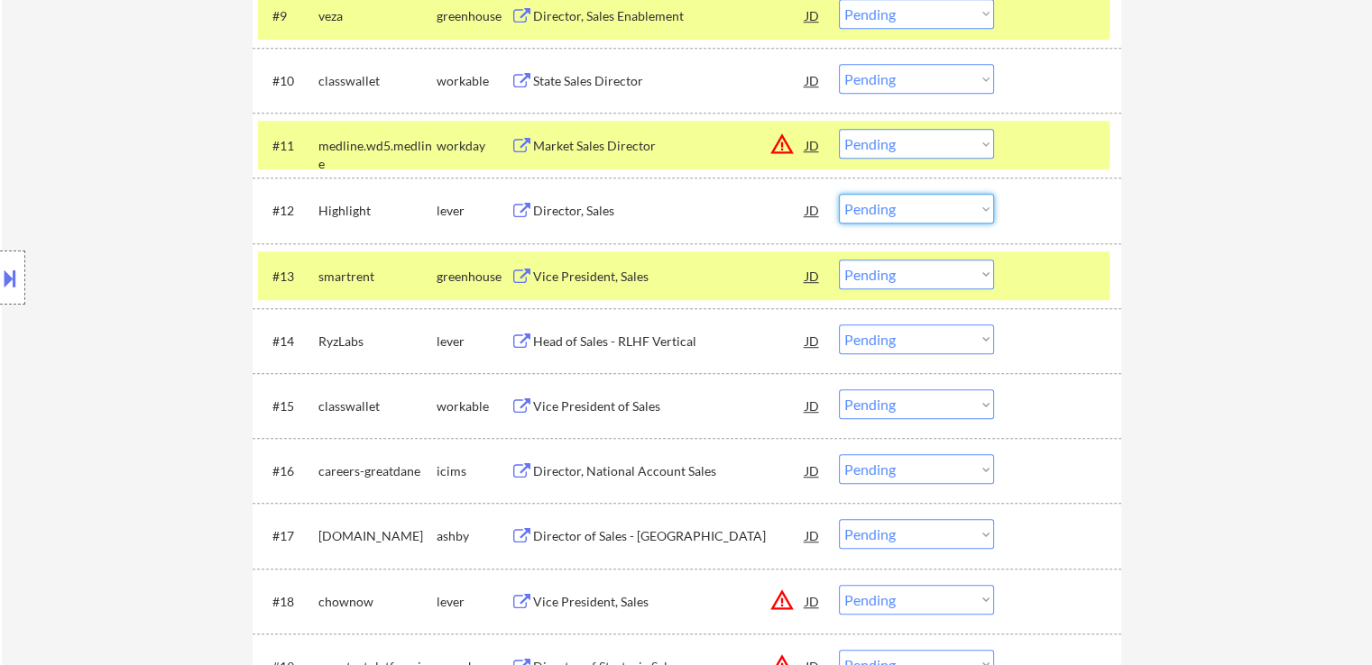
click at [899, 204] on select "Choose an option... Pending Applied Excluded (Questions) Excluded (Expired) Exc…" at bounding box center [916, 209] width 155 height 30
click at [839, 194] on select "Choose an option... Pending Applied Excluded (Questions) Excluded (Expired) Exc…" at bounding box center [916, 209] width 155 height 30
select select ""pending""
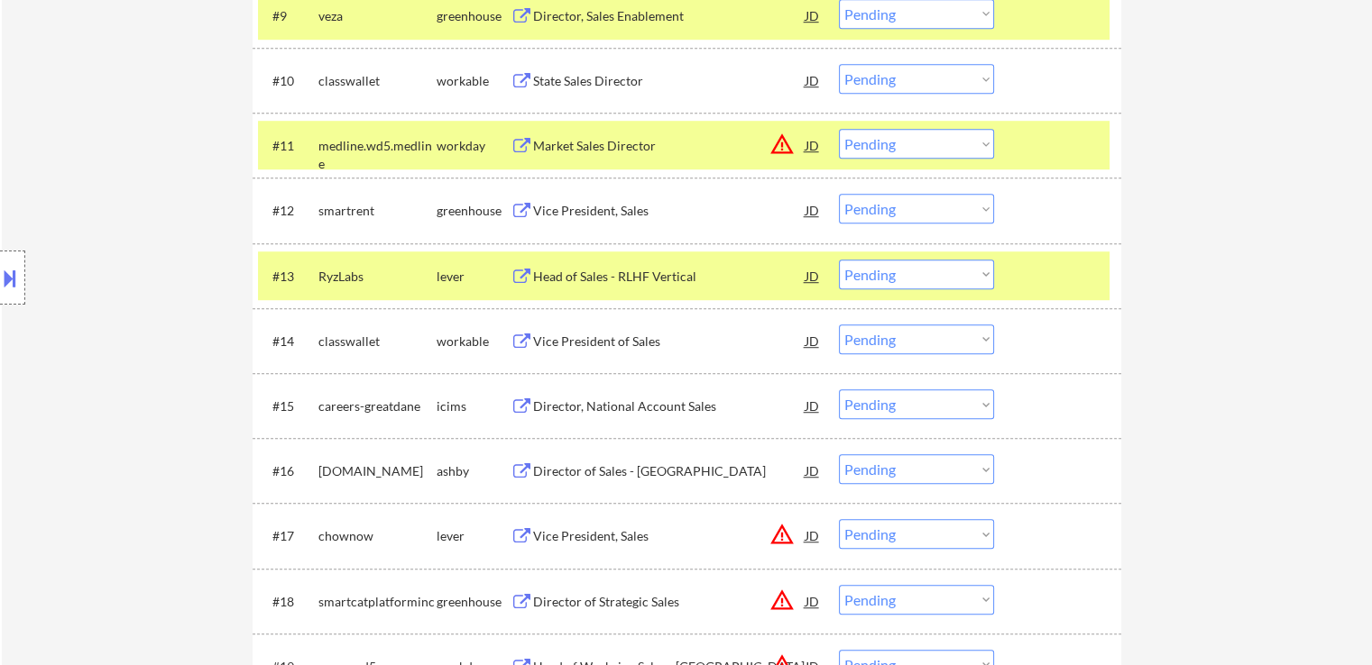
click at [904, 80] on select "Choose an option... Pending Applied Excluded (Questions) Excluded (Expired) Exc…" at bounding box center [916, 79] width 155 height 30
click at [839, 64] on select "Choose an option... Pending Applied Excluded (Questions) Excluded (Expired) Exc…" at bounding box center [916, 79] width 155 height 30
select select ""pending""
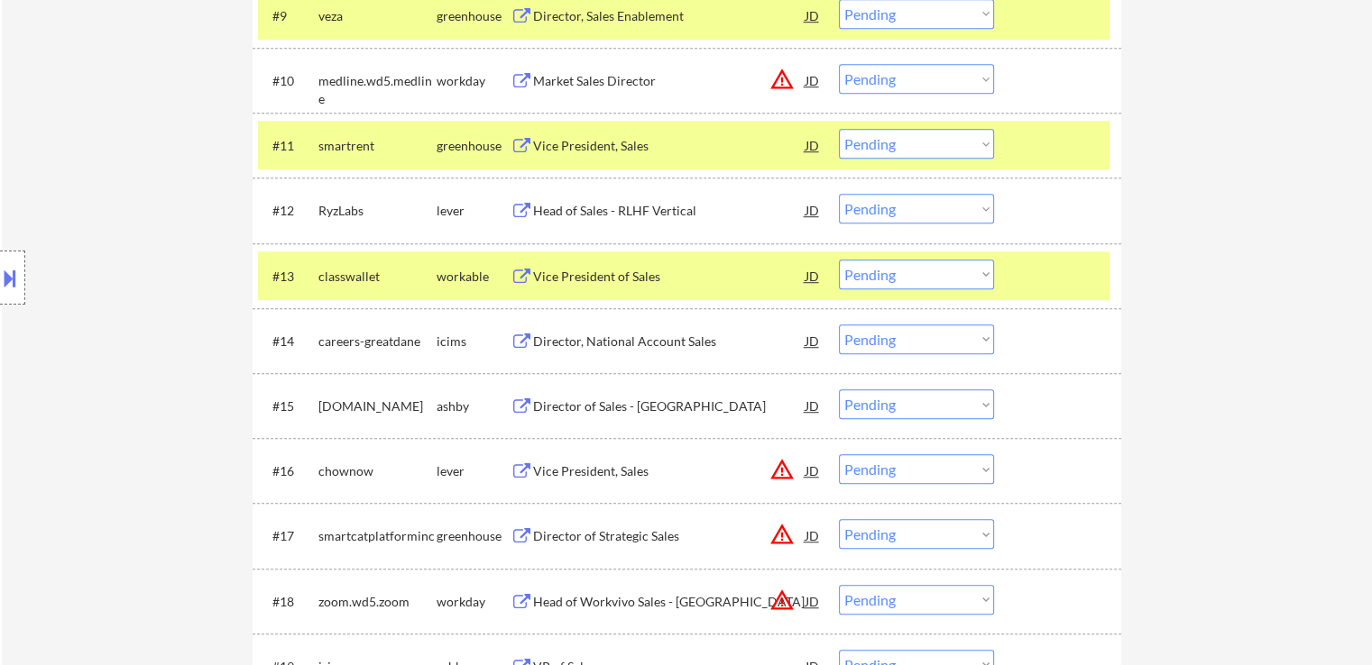
drag, startPoint x: 919, startPoint y: 271, endPoint x: 920, endPoint y: 286, distance: 14.5
click at [919, 271] on select "Choose an option... Pending Applied Excluded (Questions) Excluded (Expired) Exc…" at bounding box center [916, 275] width 155 height 30
click at [839, 260] on select "Choose an option... Pending Applied Excluded (Questions) Excluded (Expired) Exc…" at bounding box center [916, 275] width 155 height 30
select select ""pending""
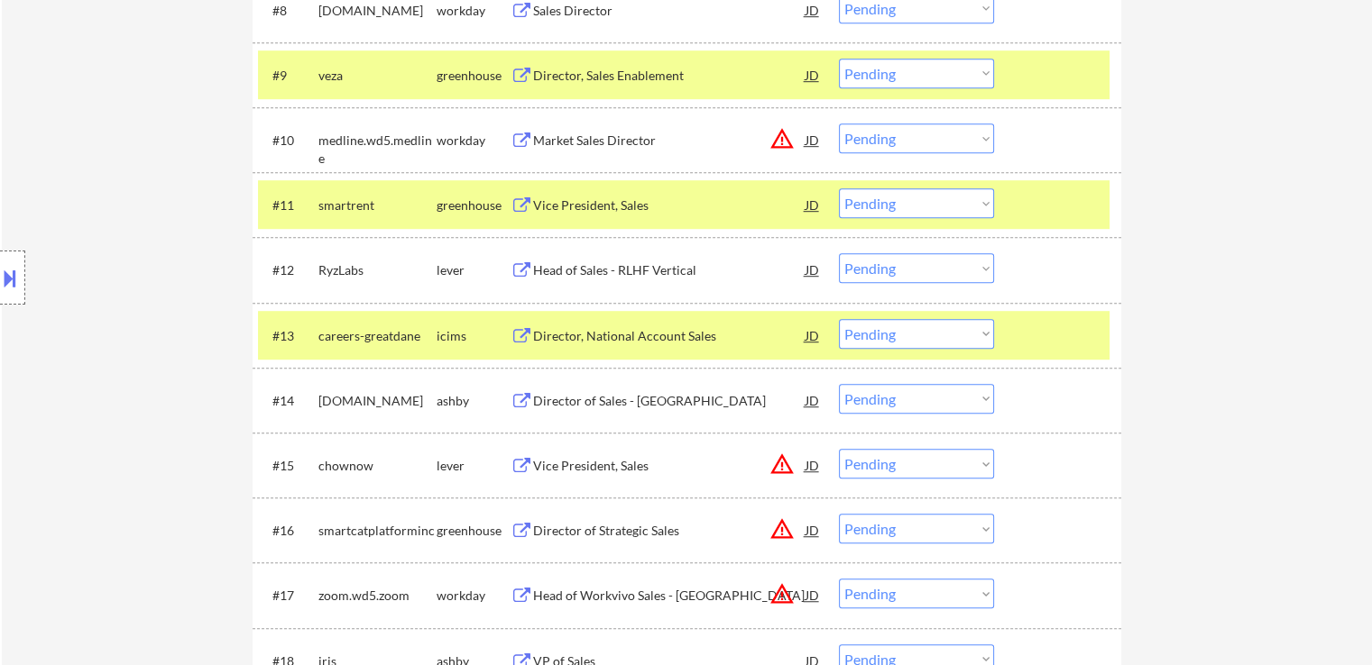
scroll to position [1082, 0]
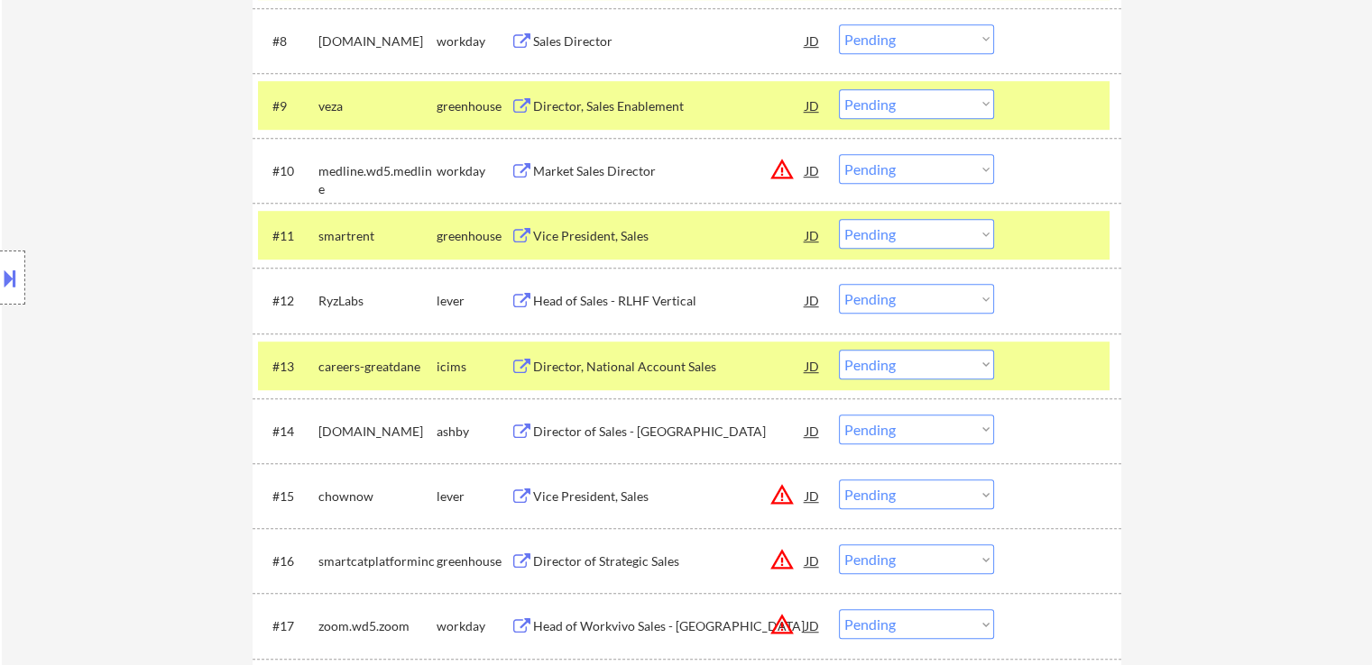
click at [887, 98] on select "Choose an option... Pending Applied Excluded (Questions) Excluded (Expired) Exc…" at bounding box center [916, 104] width 155 height 30
click at [839, 89] on select "Choose an option... Pending Applied Excluded (Questions) Excluded (Expired) Exc…" at bounding box center [916, 104] width 155 height 30
click at [530, 235] on button at bounding box center [521, 236] width 23 height 17
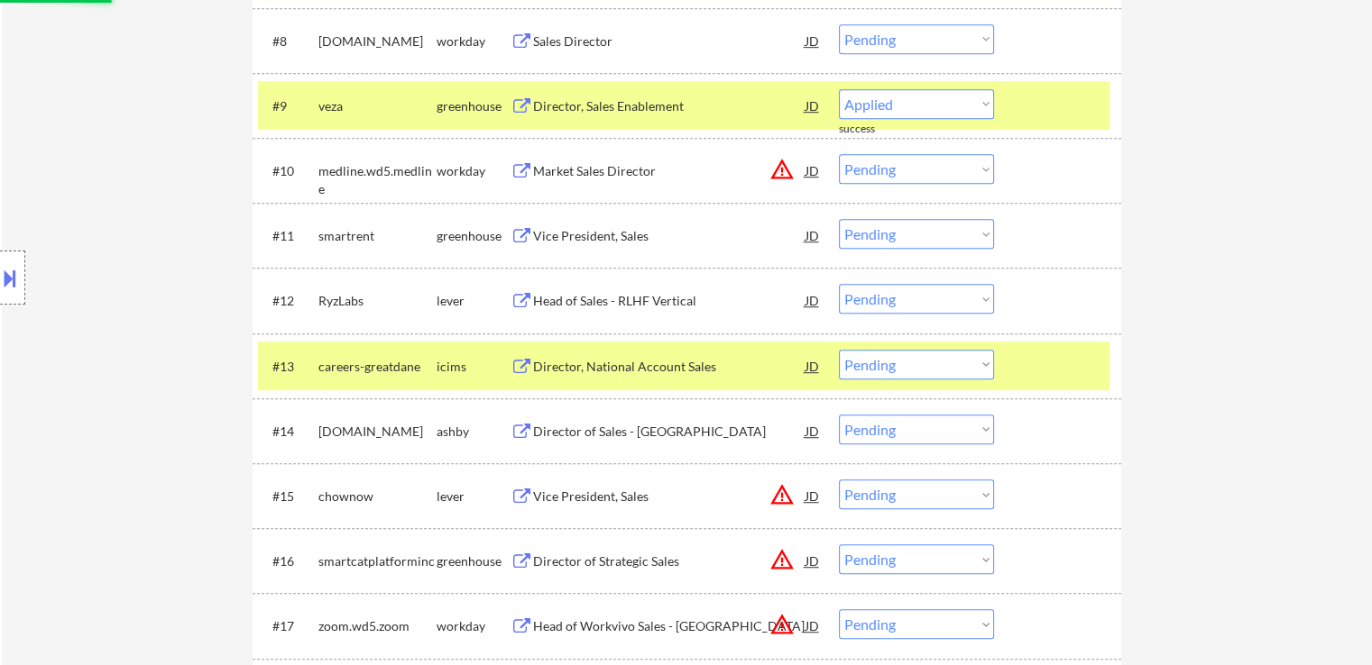
select select ""pending""
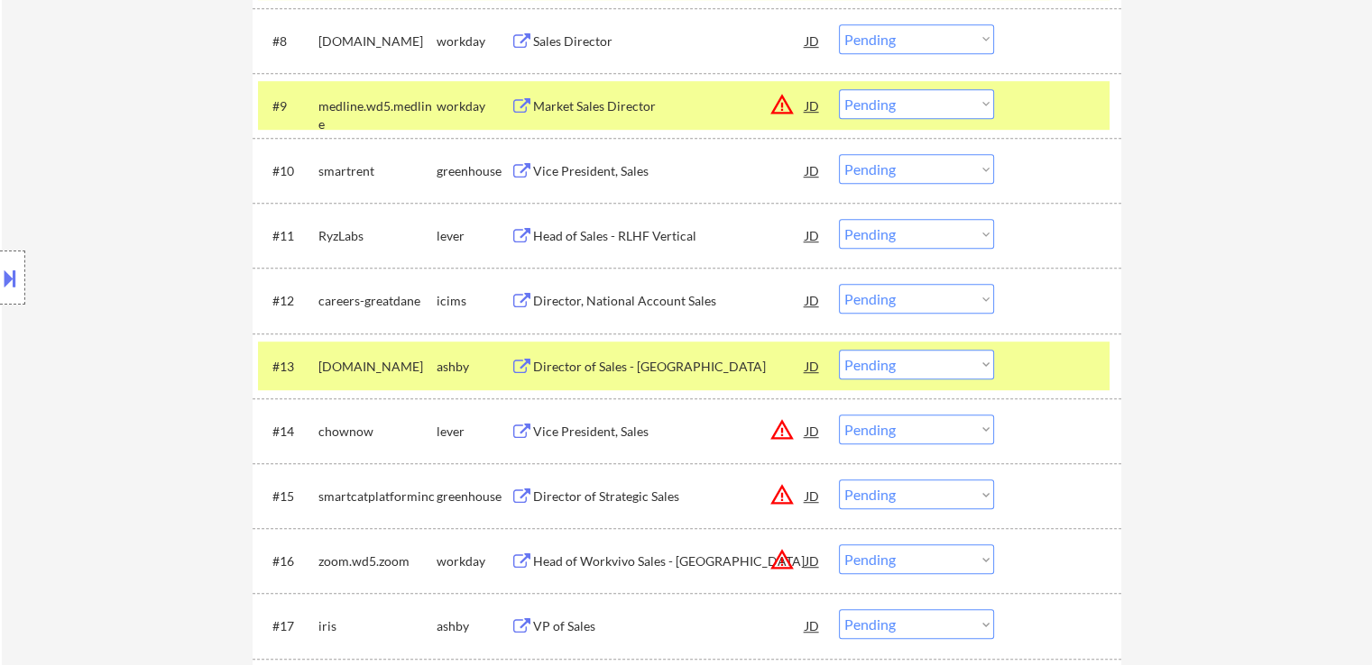
click at [892, 164] on select "Choose an option... Pending Applied Excluded (Questions) Excluded (Expired) Exc…" at bounding box center [916, 169] width 155 height 30
click at [839, 154] on select "Choose an option... Pending Applied Excluded (Questions) Excluded (Expired) Exc…" at bounding box center [916, 169] width 155 height 30
click at [592, 232] on div "Head of Sales - RLHF Vertical" at bounding box center [669, 236] width 272 height 18
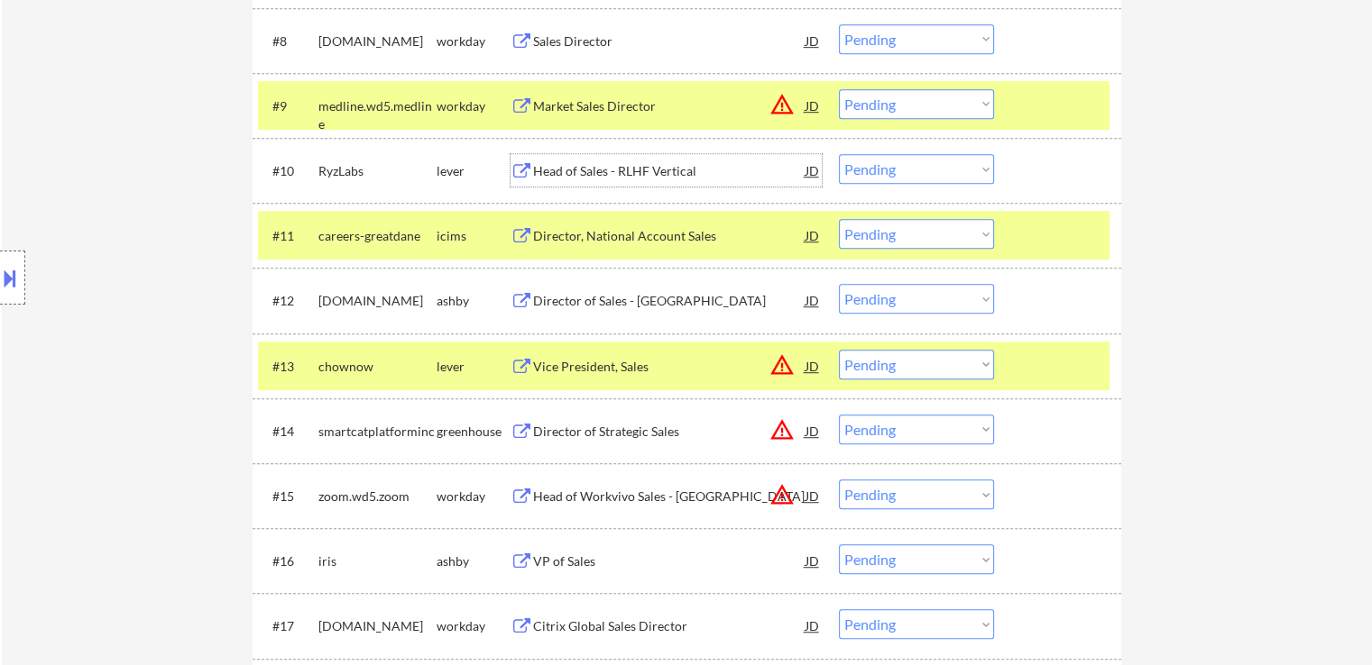
click at [620, 169] on div "Head of Sales - RLHF Vertical" at bounding box center [669, 171] width 272 height 18
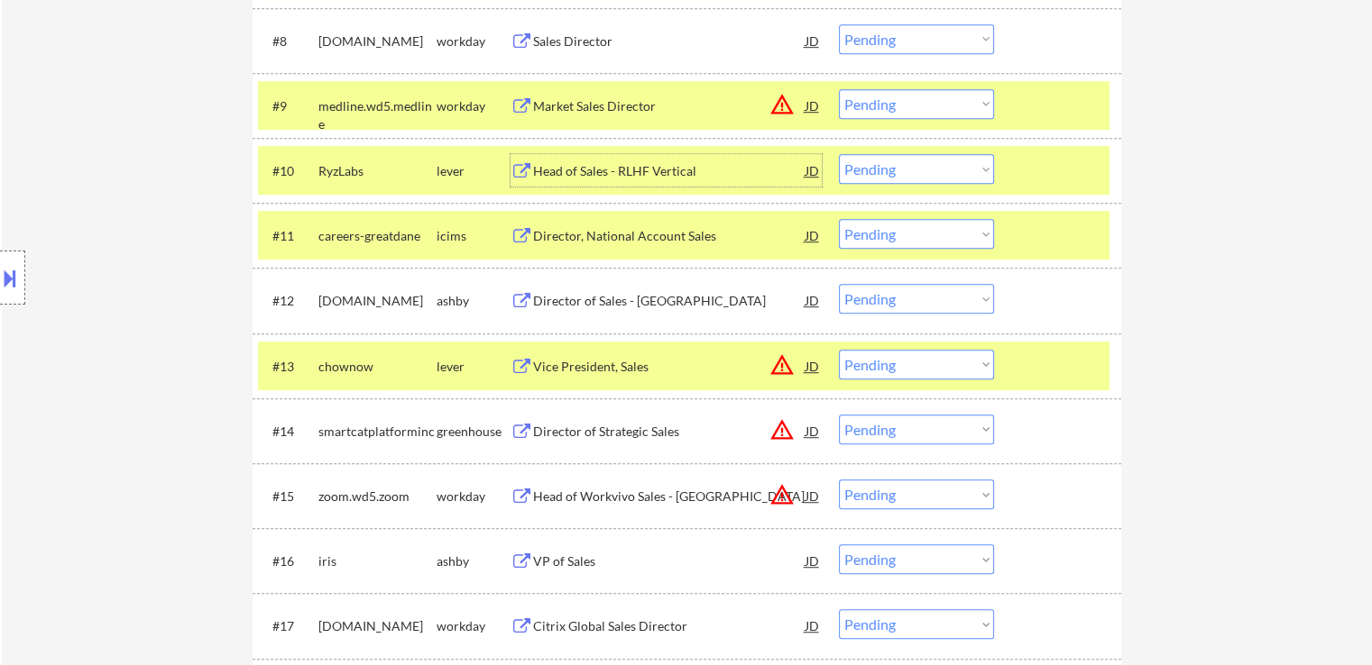
click at [912, 172] on select "Choose an option... Pending Applied Excluded (Questions) Excluded (Expired) Exc…" at bounding box center [916, 169] width 155 height 30
click at [839, 154] on select "Choose an option... Pending Applied Excluded (Questions) Excluded (Expired) Exc…" at bounding box center [916, 169] width 155 height 30
click at [571, 304] on div "Director of Sales - [GEOGRAPHIC_DATA]" at bounding box center [669, 301] width 272 height 18
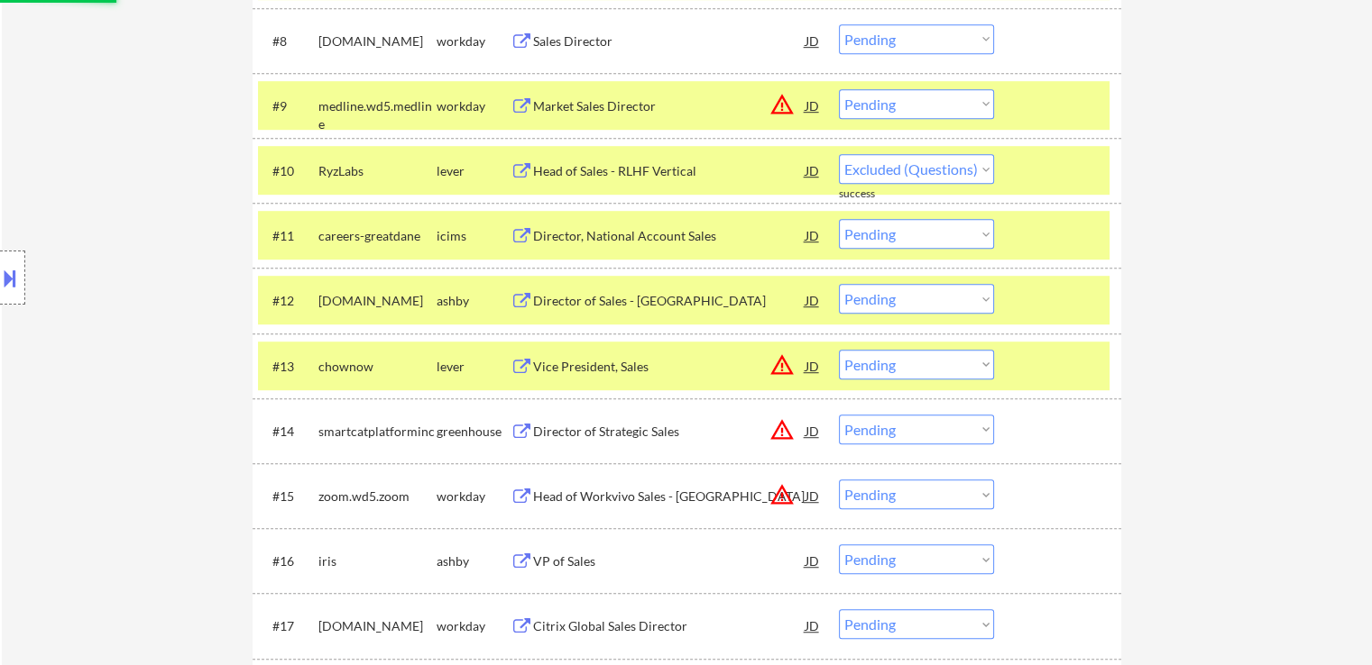
select select ""pending""
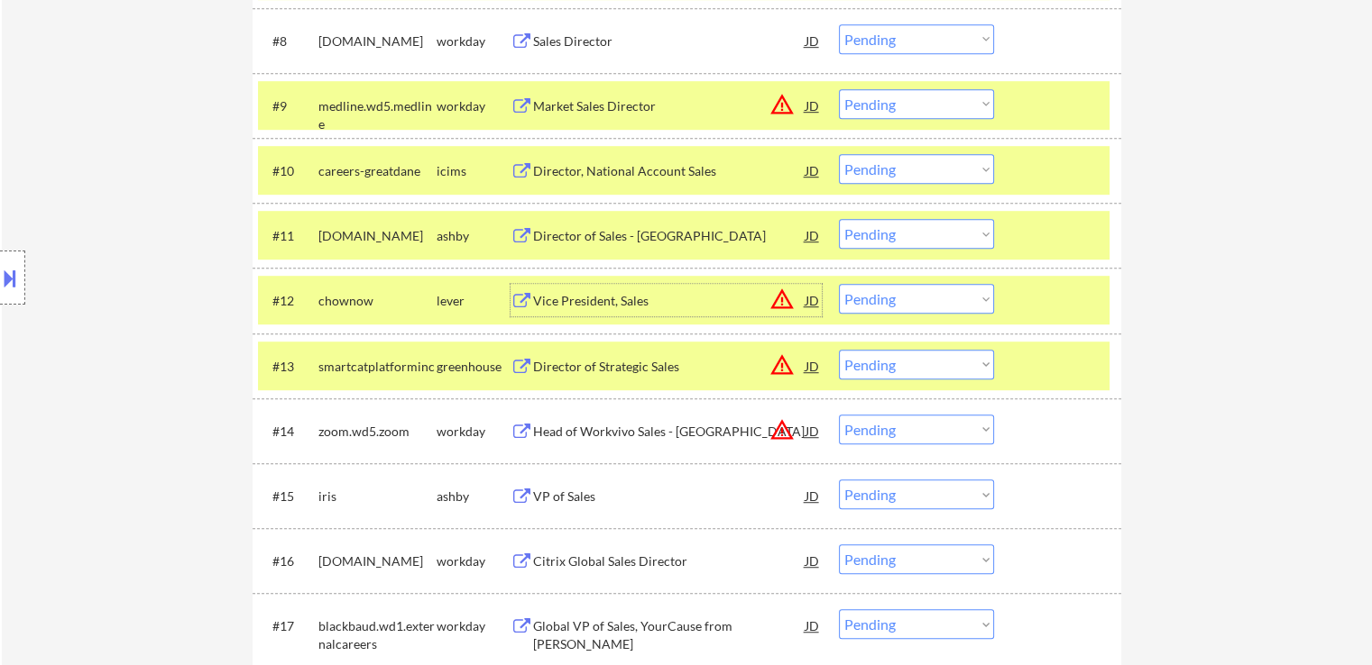
click at [895, 222] on select "Choose an option... Pending Applied Excluded (Questions) Excluded (Expired) Exc…" at bounding box center [916, 234] width 155 height 30
click at [839, 219] on select "Choose an option... Pending Applied Excluded (Questions) Excluded (Expired) Exc…" at bounding box center [916, 234] width 155 height 30
select select ""pending""
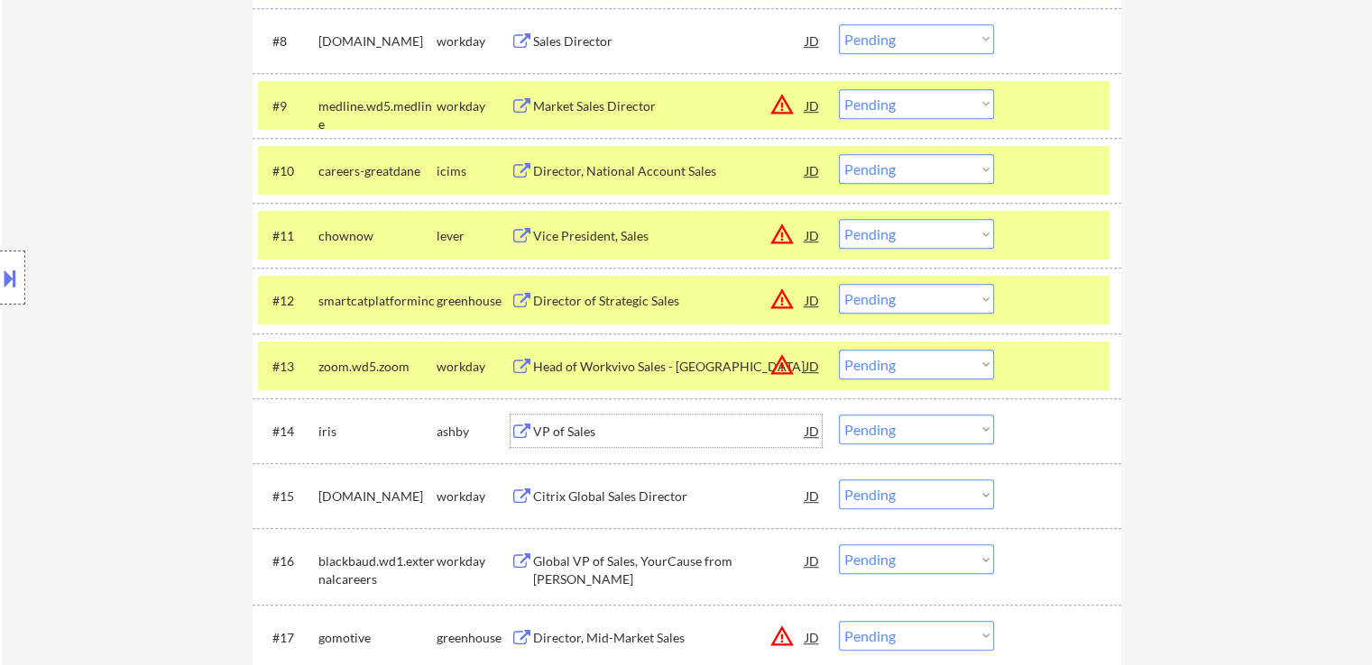
click at [547, 428] on div "VP of Sales" at bounding box center [669, 432] width 272 height 18
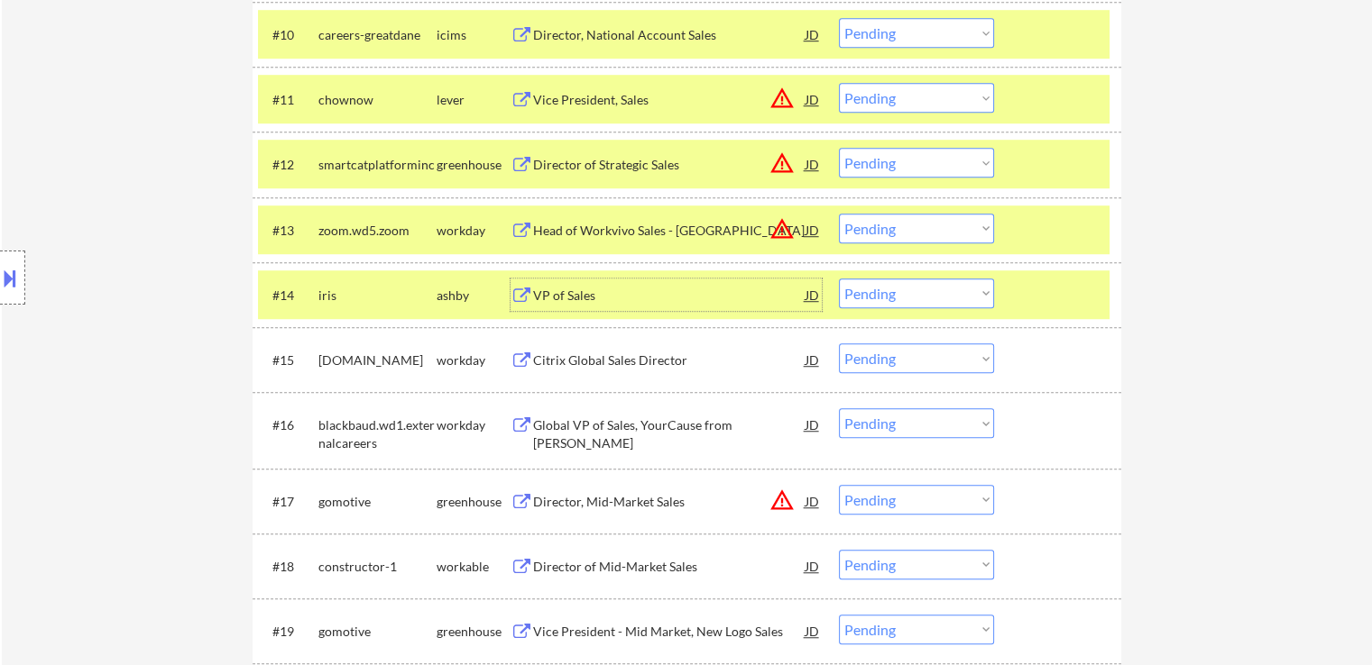
scroll to position [1262, 0]
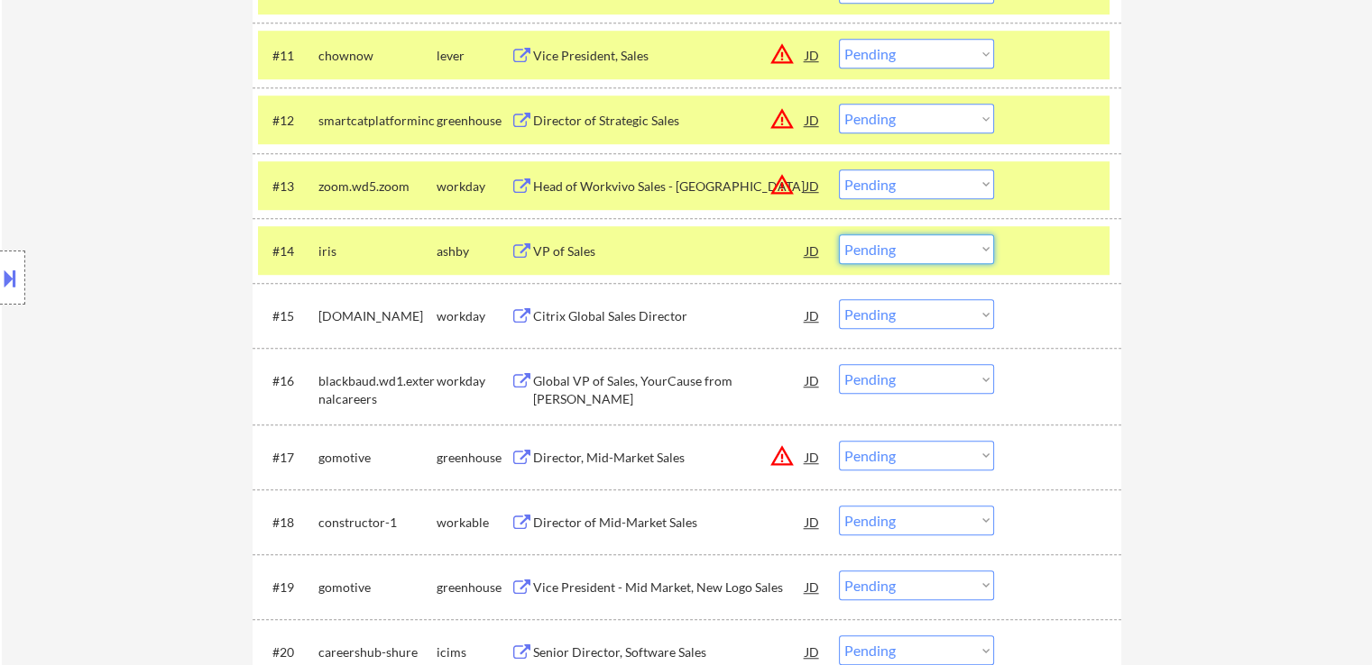
click at [901, 257] on select "Choose an option... Pending Applied Excluded (Questions) Excluded (Expired) Exc…" at bounding box center [916, 249] width 155 height 30
click at [839, 234] on select "Choose an option... Pending Applied Excluded (Questions) Excluded (Expired) Exc…" at bounding box center [916, 249] width 155 height 30
select select ""pending""
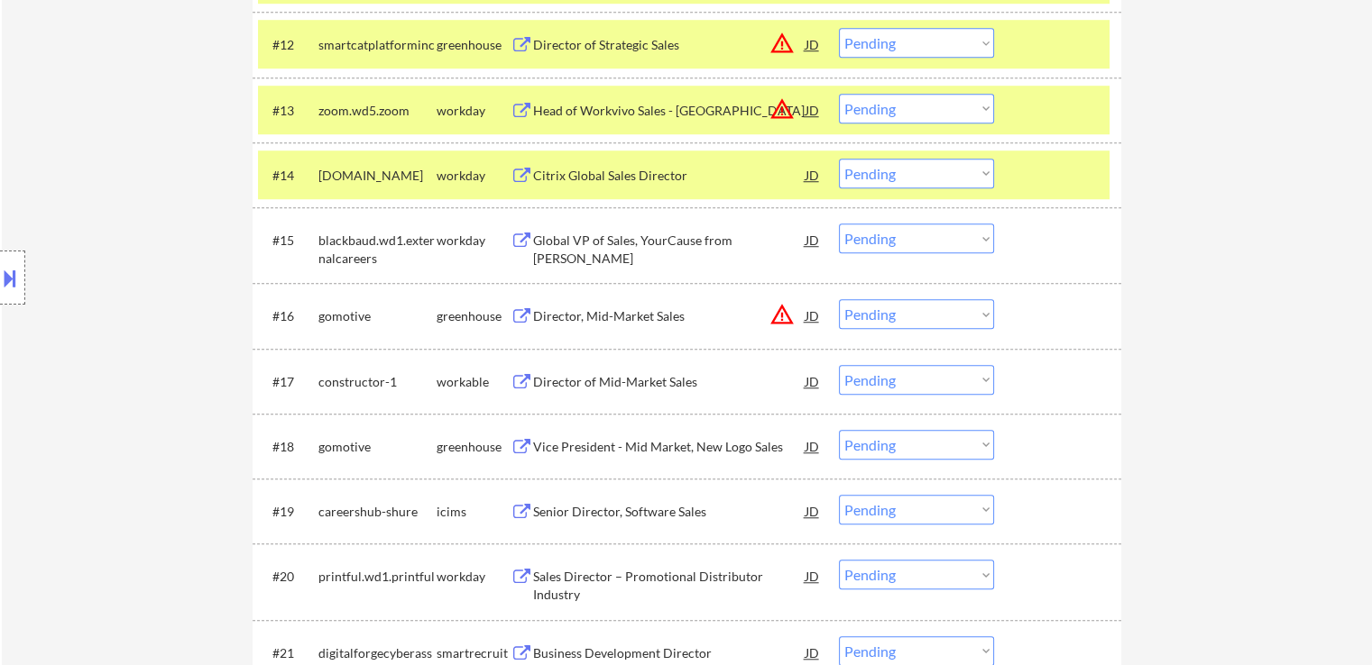
scroll to position [1443, 0]
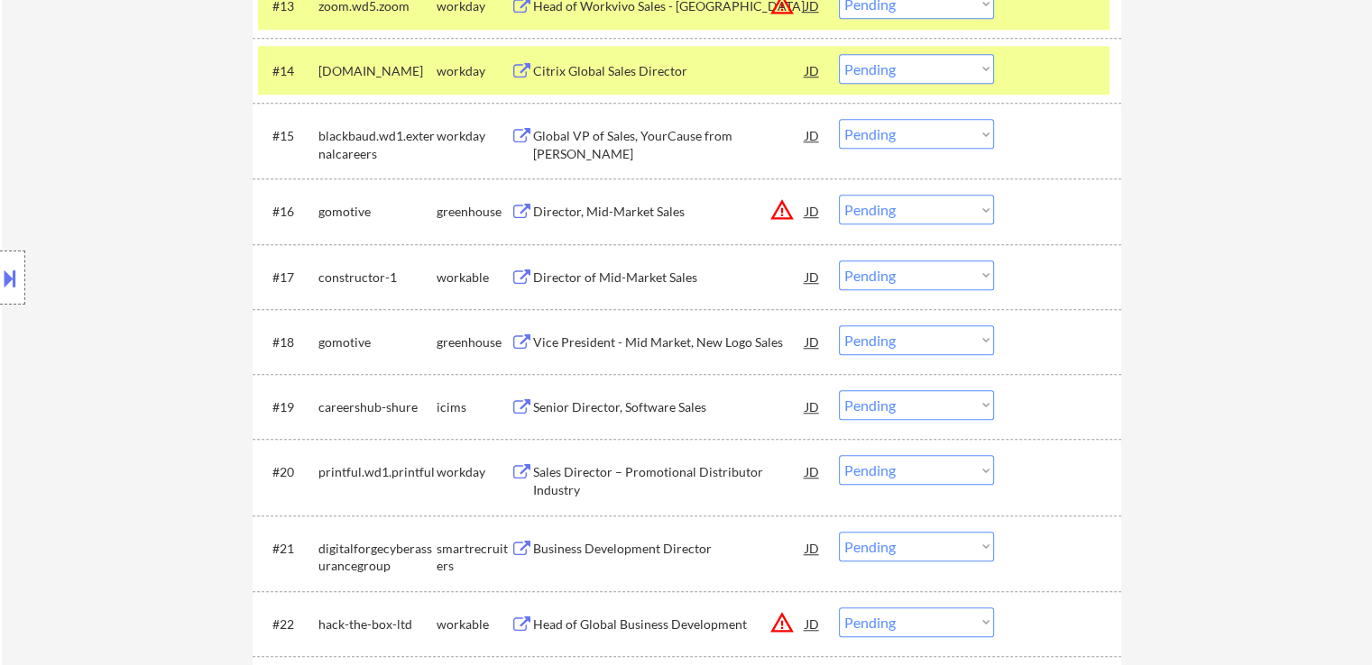
click at [564, 279] on div "Director of Mid-Market Sales" at bounding box center [669, 278] width 272 height 18
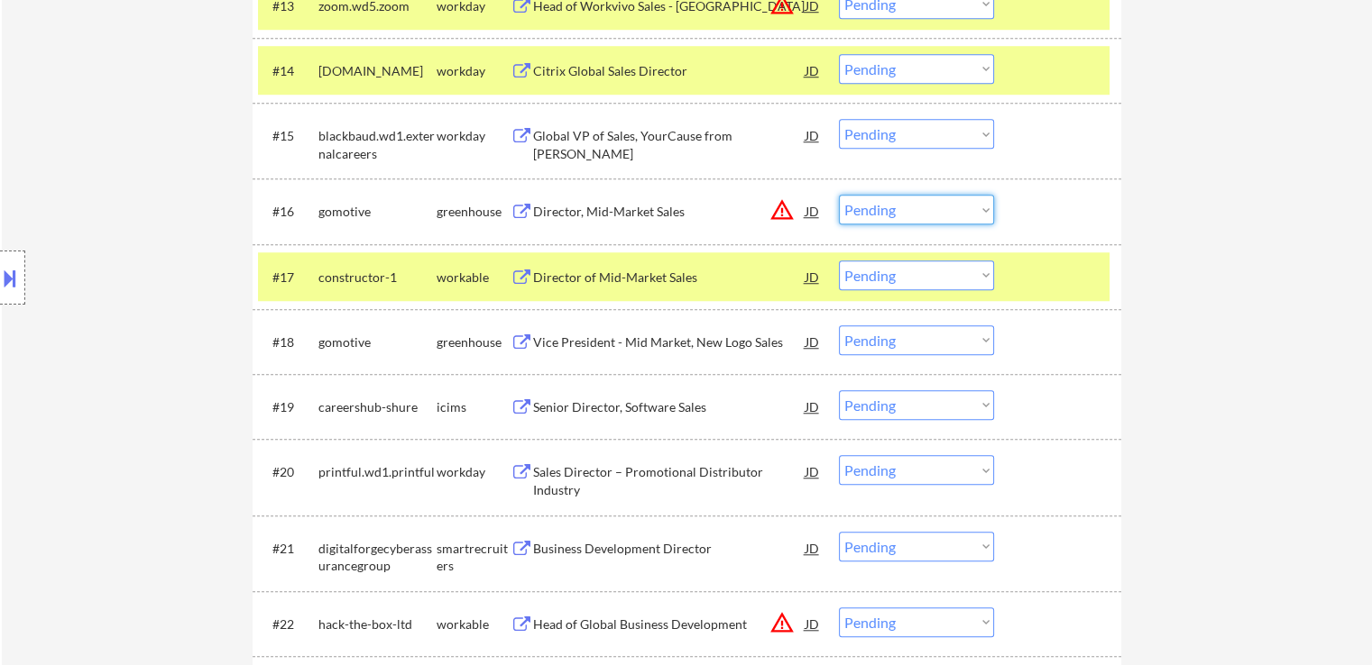
click at [907, 213] on select "Choose an option... Pending Applied Excluded (Questions) Excluded (Expired) Exc…" at bounding box center [916, 210] width 155 height 30
click at [839, 195] on select "Choose an option... Pending Applied Excluded (Questions) Excluded (Expired) Exc…" at bounding box center [916, 210] width 155 height 30
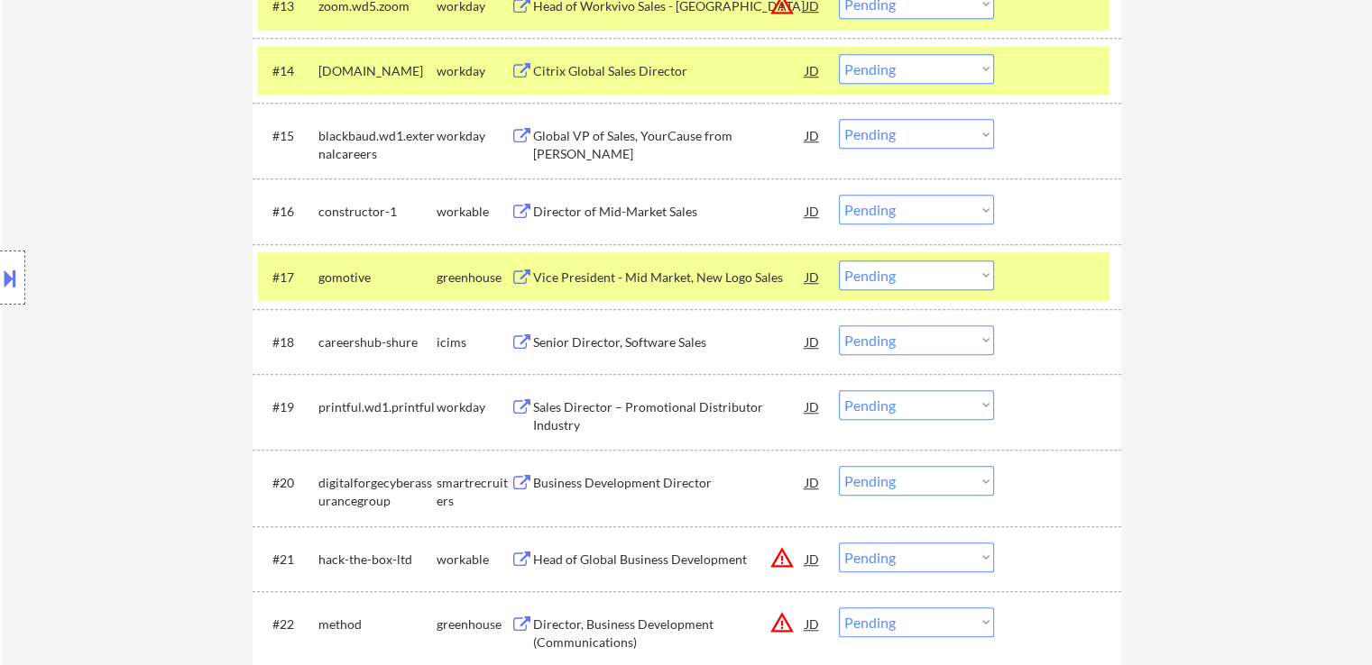
click at [817, 215] on div "JD" at bounding box center [812, 211] width 18 height 32
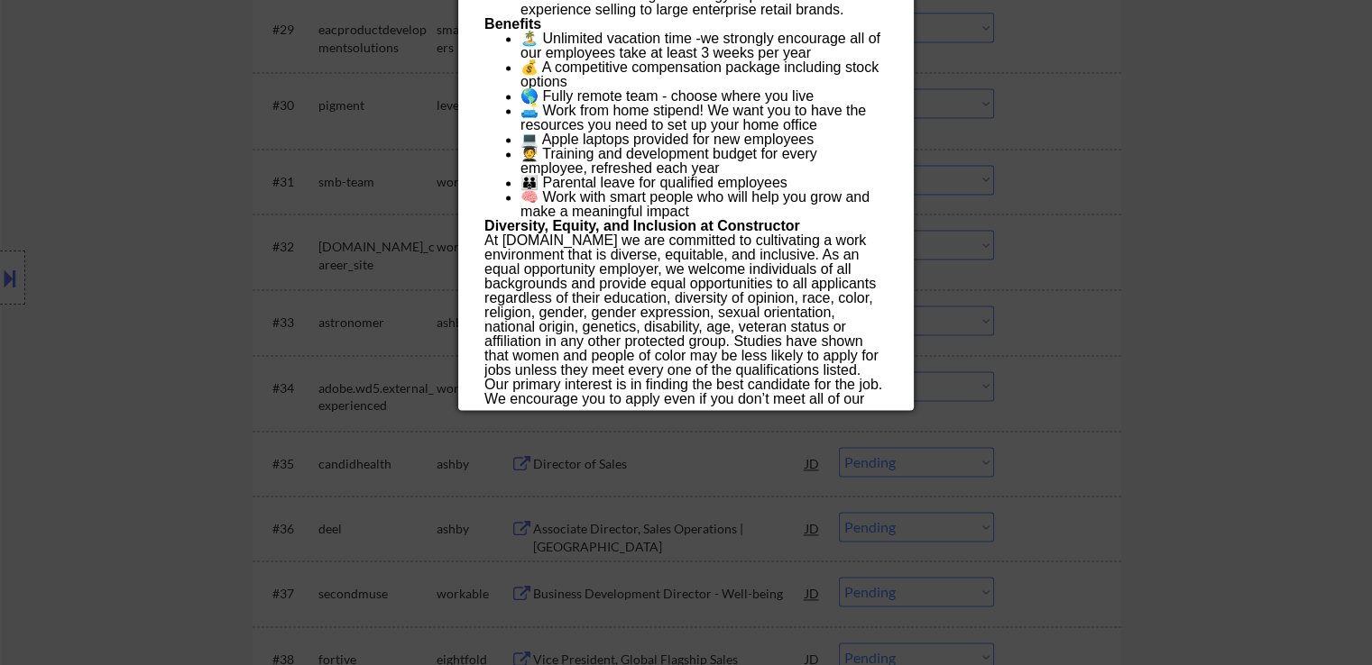
scroll to position [2579, 0]
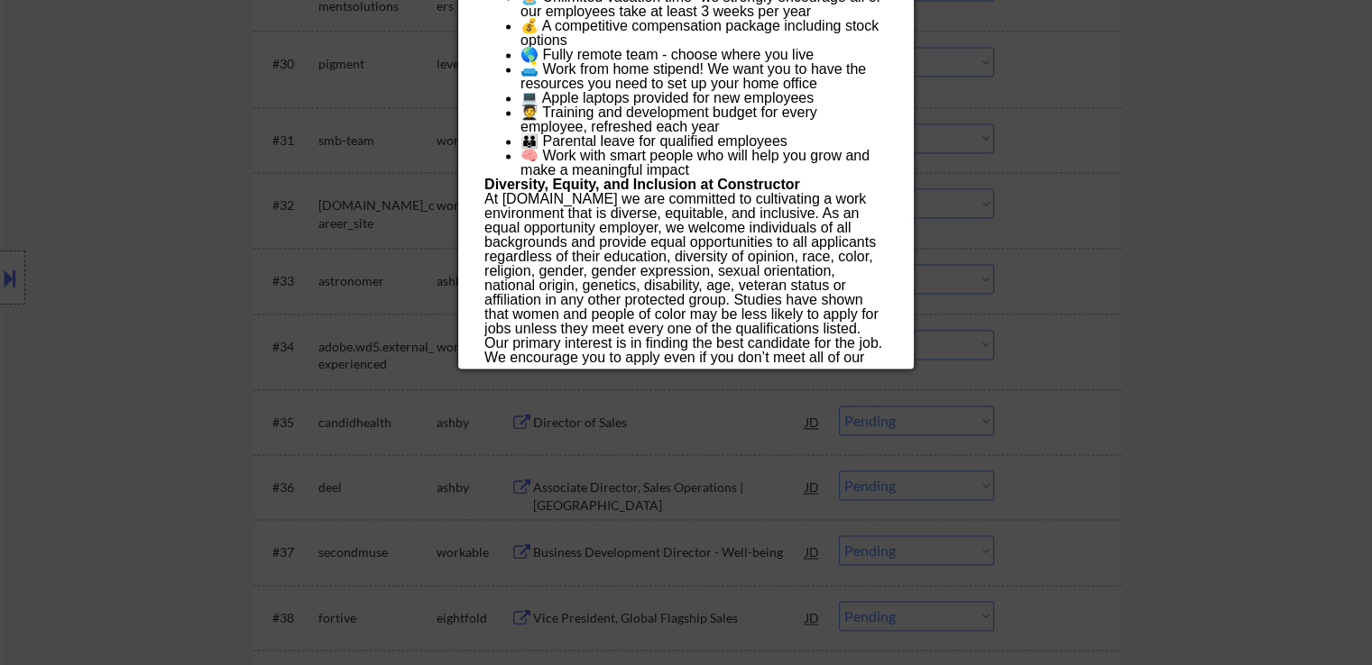
click at [1085, 235] on div at bounding box center [686, 332] width 1372 height 665
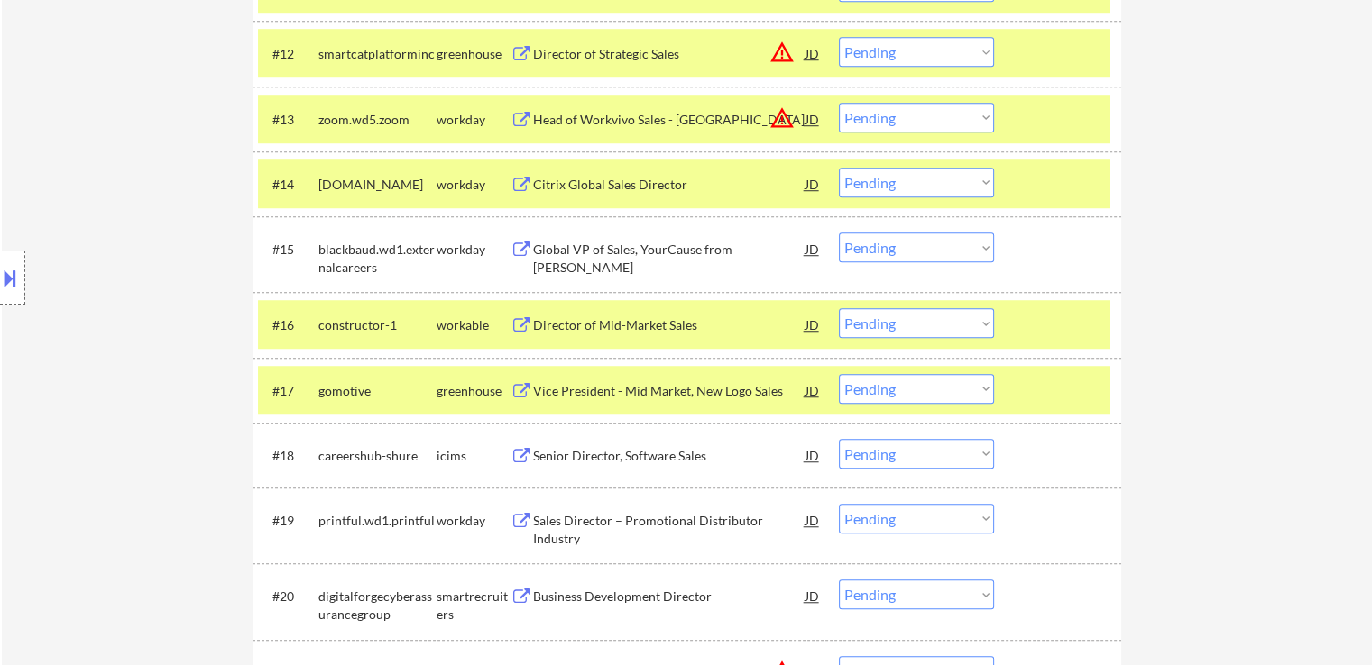
scroll to position [1407, 0]
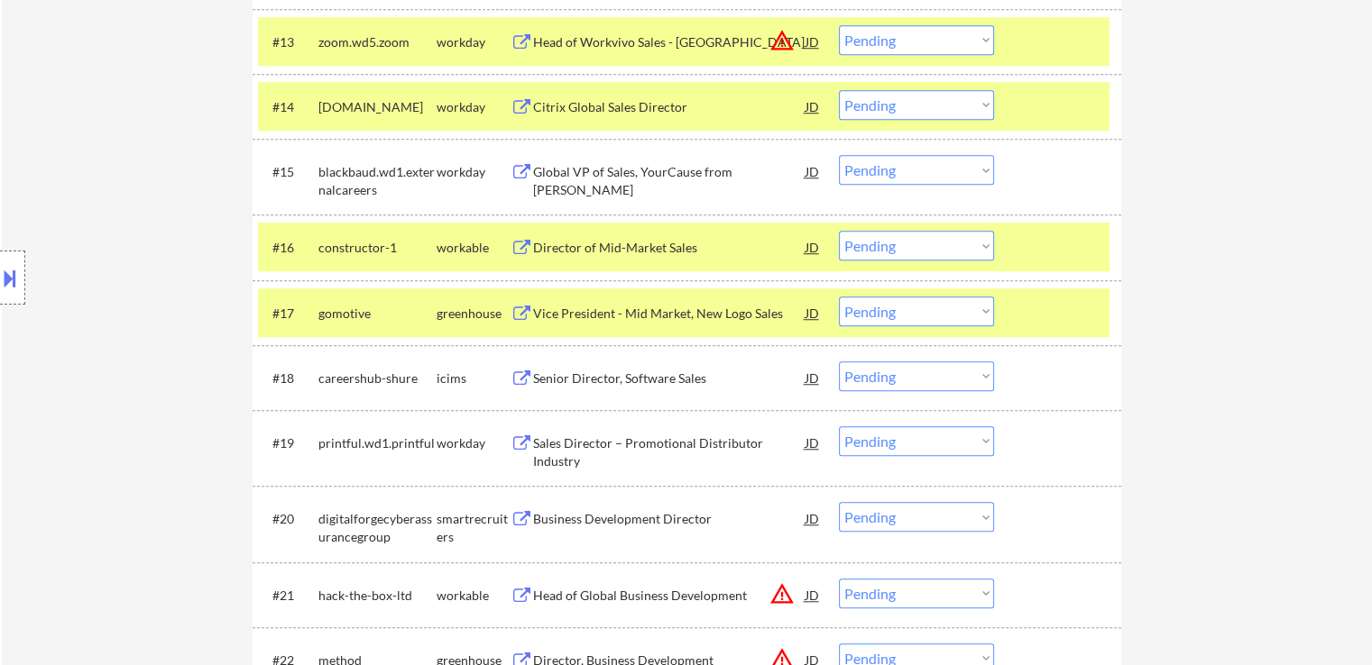
click at [922, 246] on select "Choose an option... Pending Applied Excluded (Questions) Excluded (Expired) Exc…" at bounding box center [916, 246] width 155 height 30
click at [839, 231] on select "Choose an option... Pending Applied Excluded (Questions) Excluded (Expired) Exc…" at bounding box center [916, 246] width 155 height 30
select select ""pending""
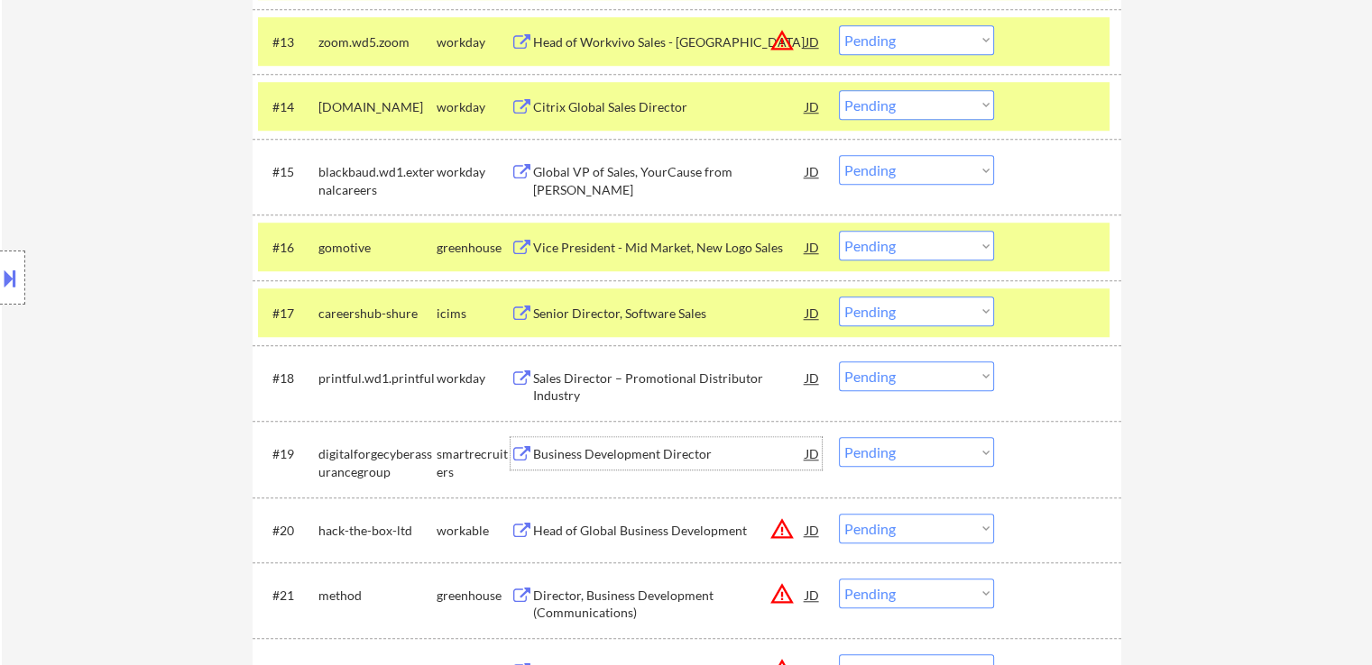
click at [531, 438] on div "Business Development Director JD warning_amber" at bounding box center [665, 453] width 311 height 32
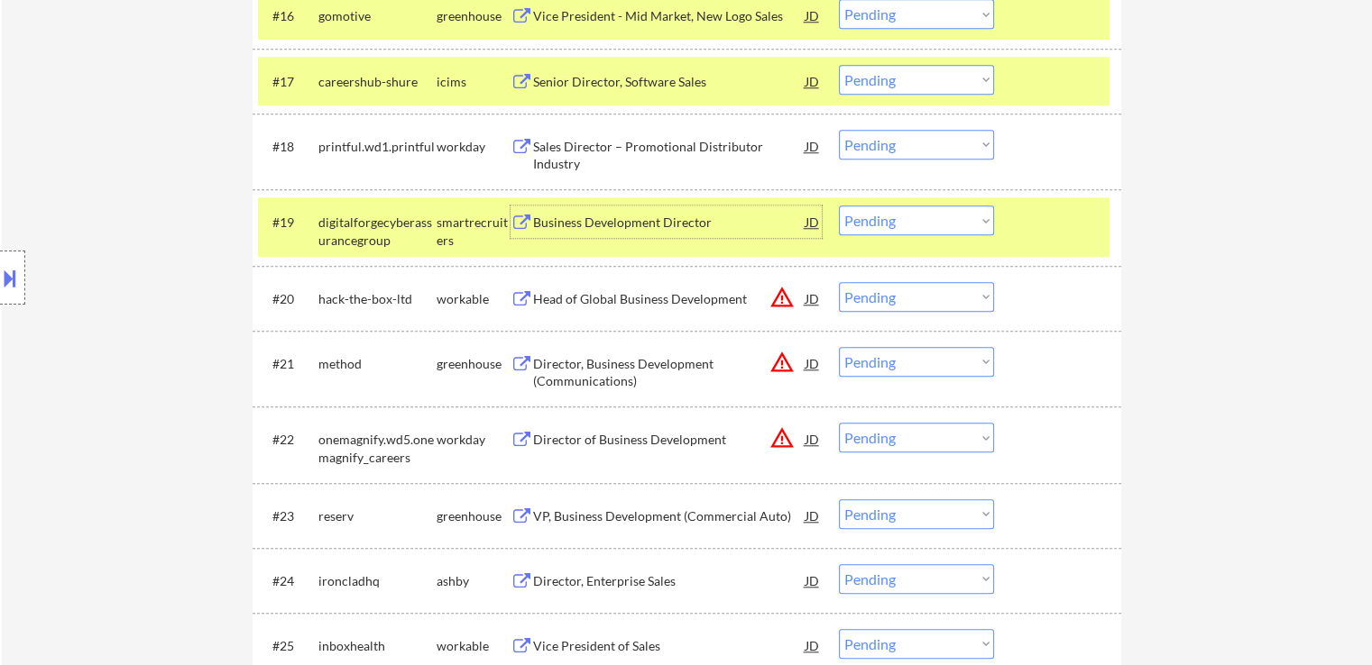
scroll to position [1677, 0]
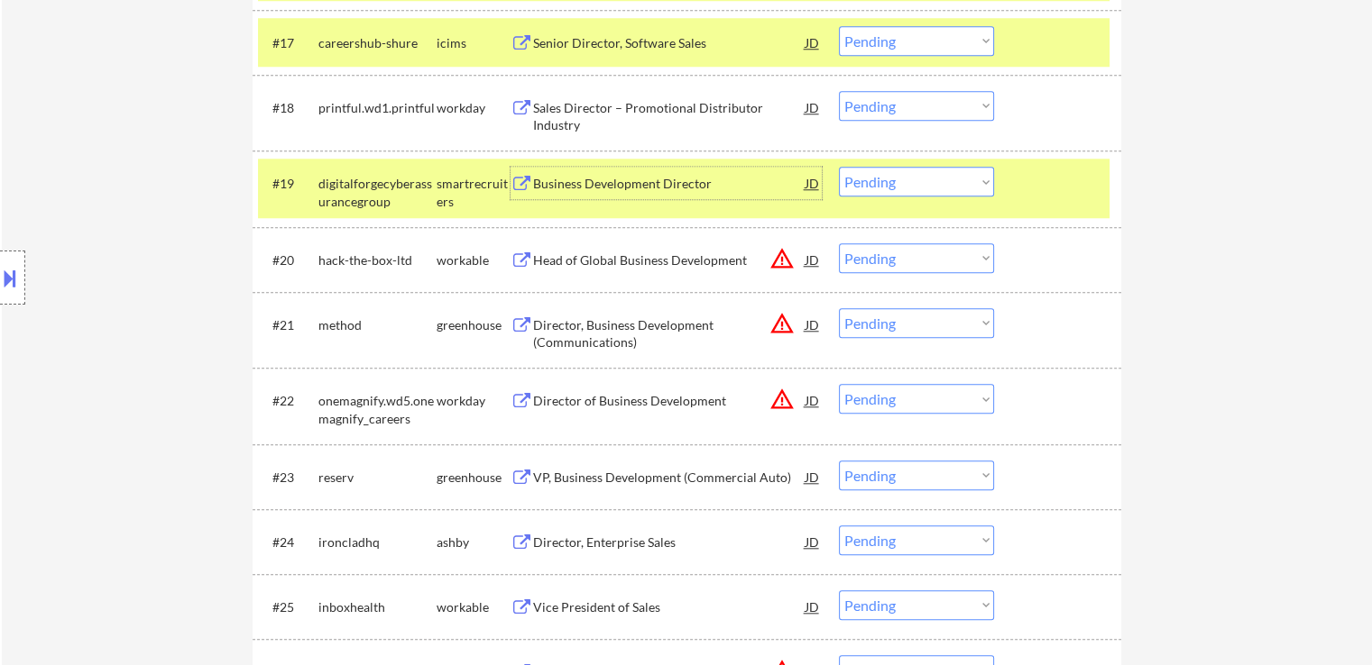
click at [883, 186] on select "Choose an option... Pending Applied Excluded (Questions) Excluded (Expired) Exc…" at bounding box center [916, 182] width 155 height 30
click at [839, 167] on select "Choose an option... Pending Applied Excluded (Questions) Excluded (Expired) Exc…" at bounding box center [916, 182] width 155 height 30
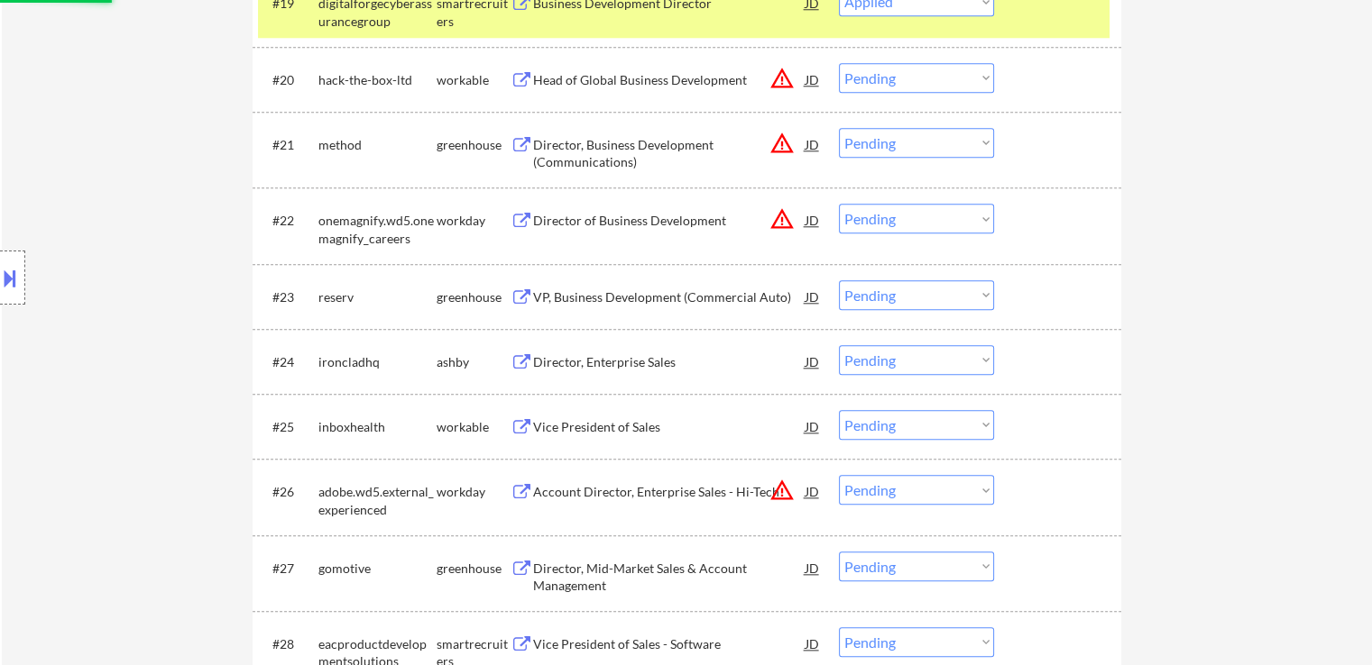
scroll to position [1948, 0]
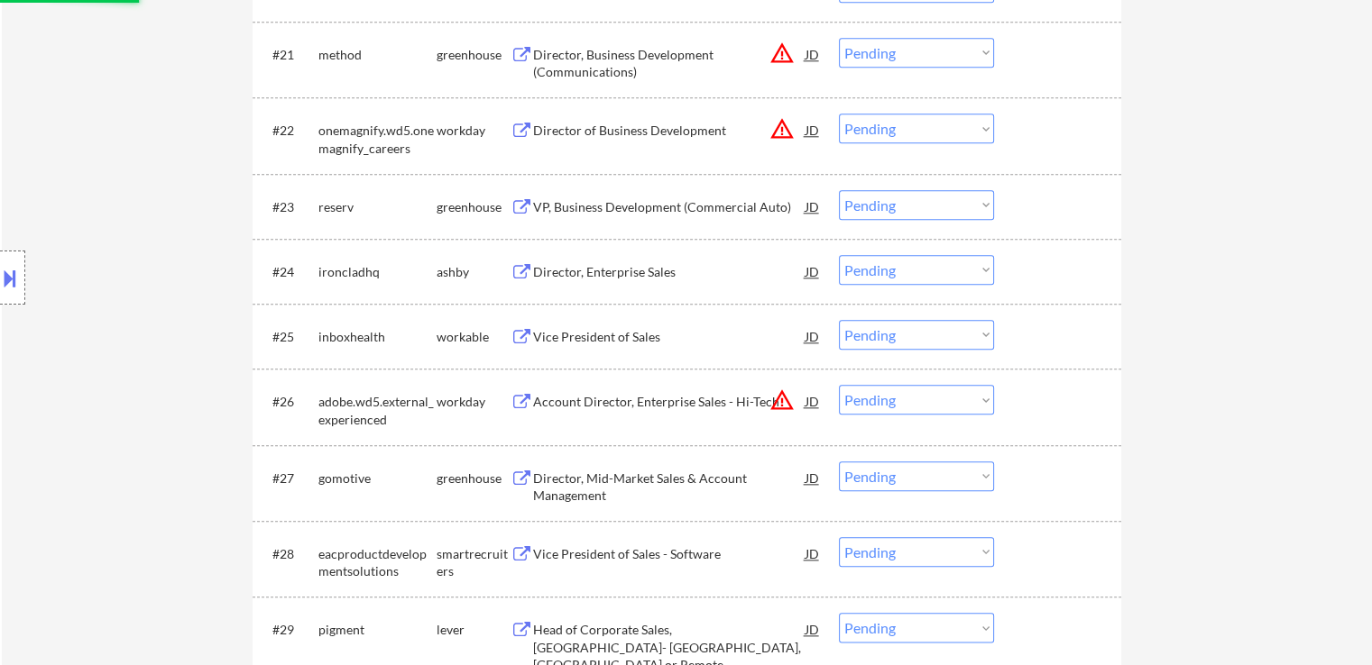
click at [573, 212] on div "VP, Business Development (Commercial Auto)" at bounding box center [669, 207] width 272 height 18
select select ""pending""
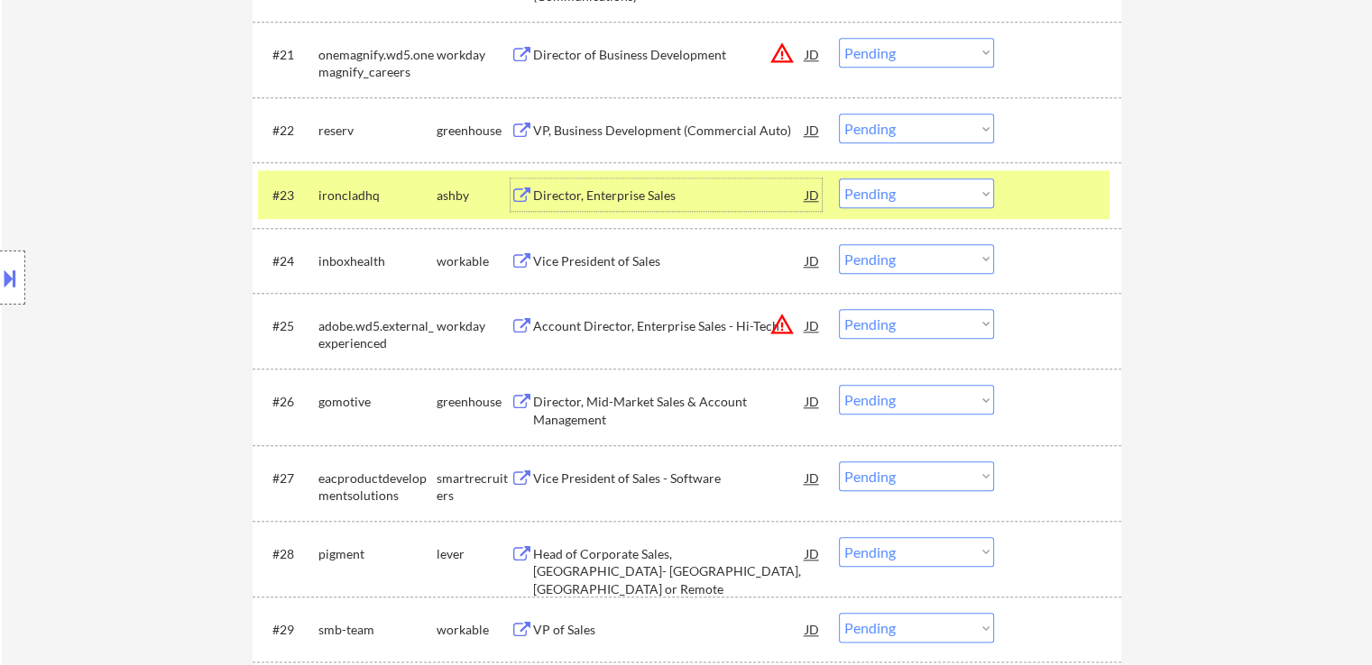
click at [592, 246] on div "Vice President of Sales" at bounding box center [669, 260] width 272 height 32
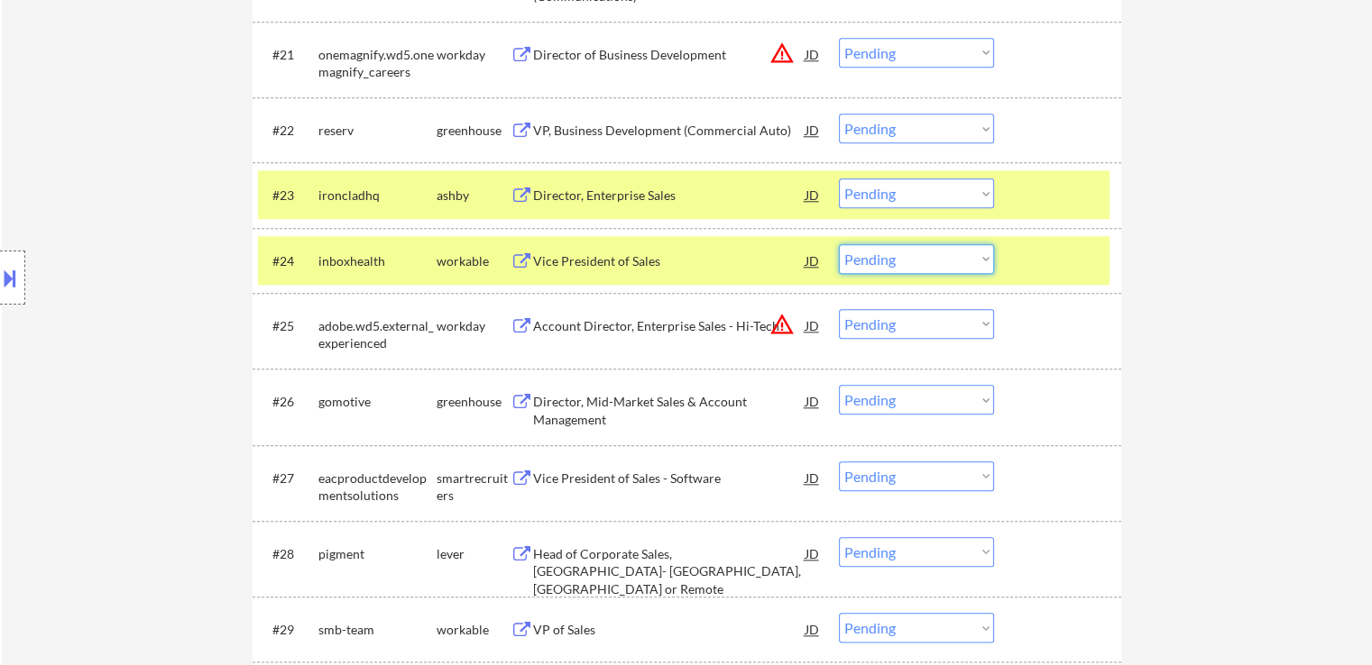
drag, startPoint x: 875, startPoint y: 262, endPoint x: 876, endPoint y: 271, distance: 10.1
click at [876, 263] on select "Choose an option... Pending Applied Excluded (Questions) Excluded (Expired) Exc…" at bounding box center [916, 259] width 155 height 30
select select ""applied""
click at [839, 244] on select "Choose an option... Pending Applied Excluded (Questions) Excluded (Expired) Exc…" at bounding box center [916, 259] width 155 height 30
click at [891, 192] on select "Choose an option... Pending Applied Excluded (Questions) Excluded (Expired) Exc…" at bounding box center [916, 194] width 155 height 30
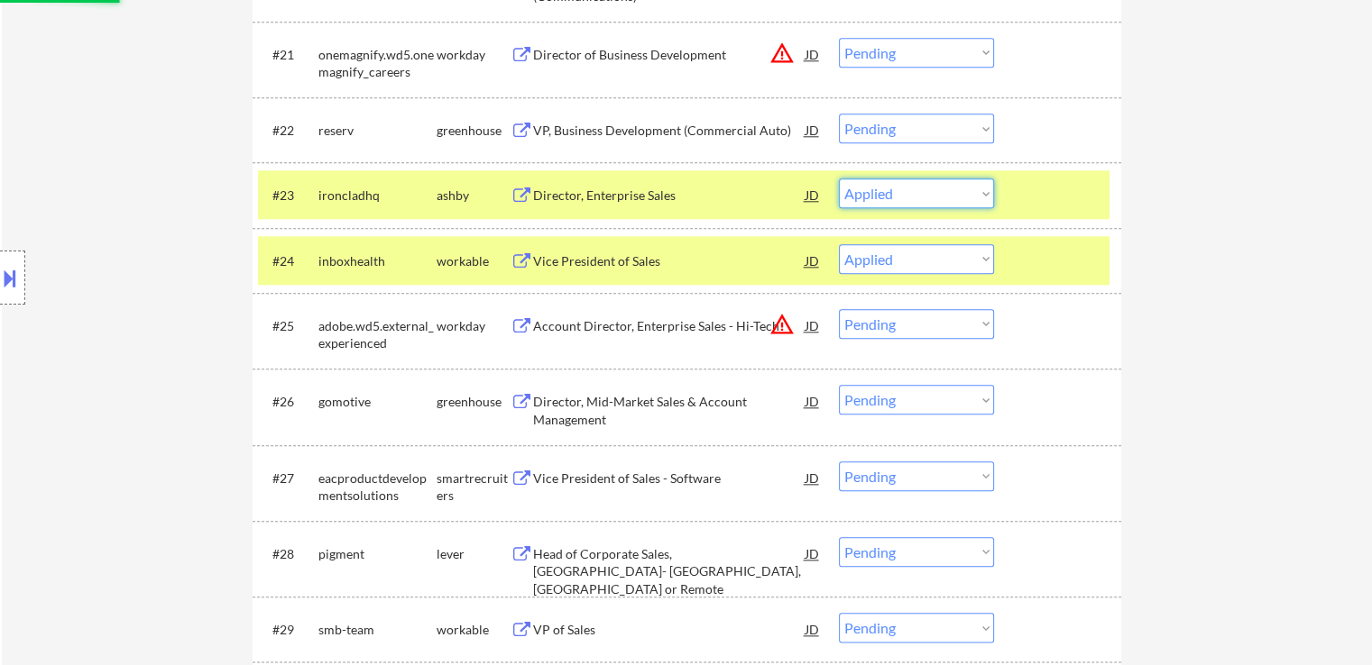
click at [839, 179] on select "Choose an option... Pending Applied Excluded (Questions) Excluded (Expired) Exc…" at bounding box center [916, 194] width 155 height 30
select select ""pending""
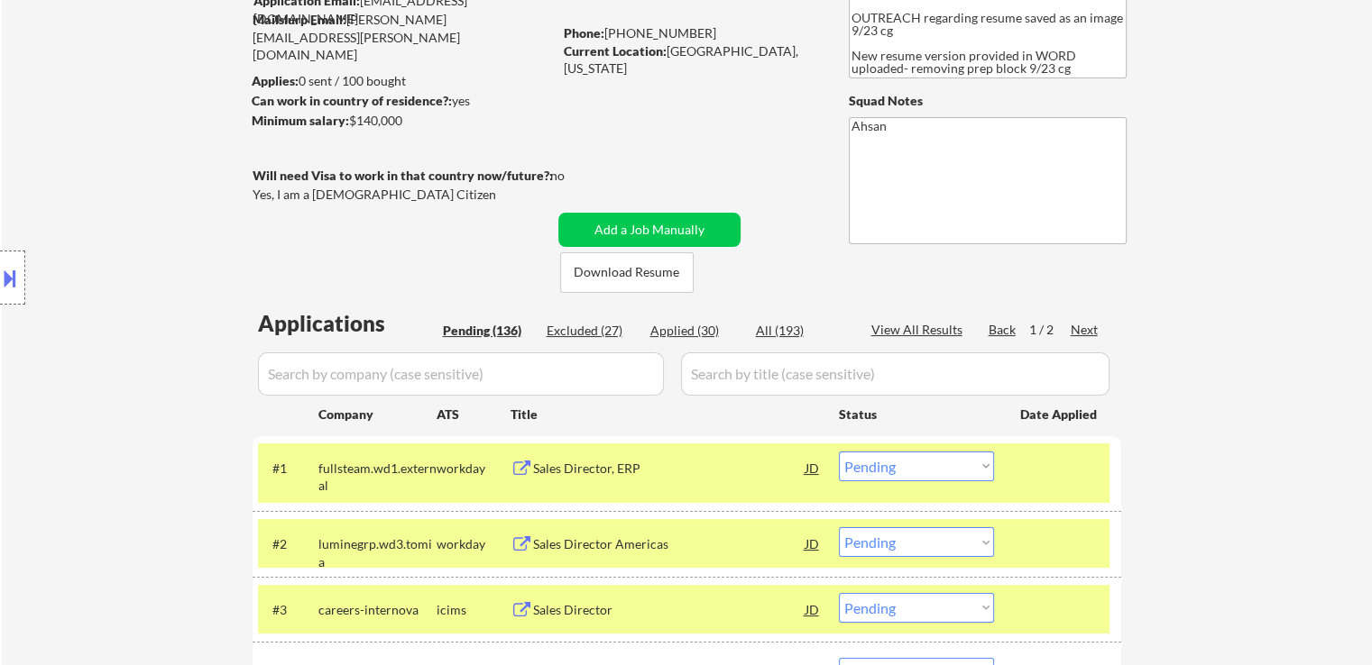
scroll to position [180, 0]
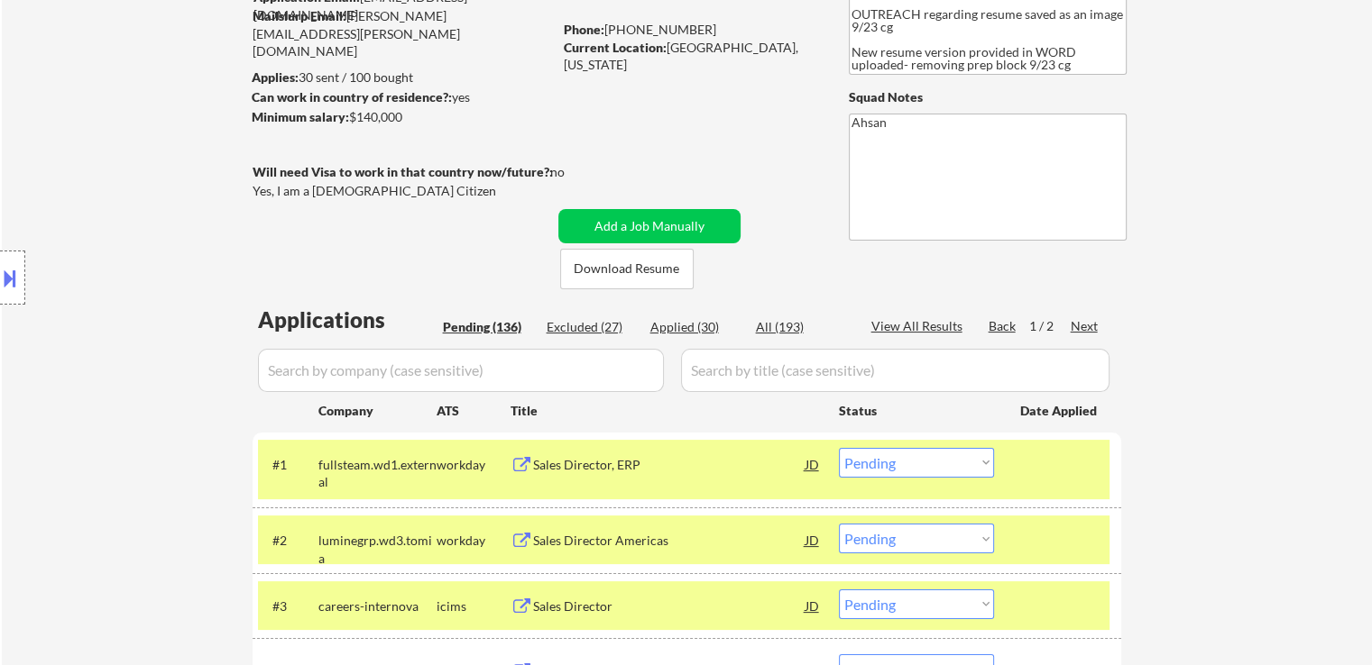
click at [1076, 469] on div at bounding box center [1059, 464] width 79 height 32
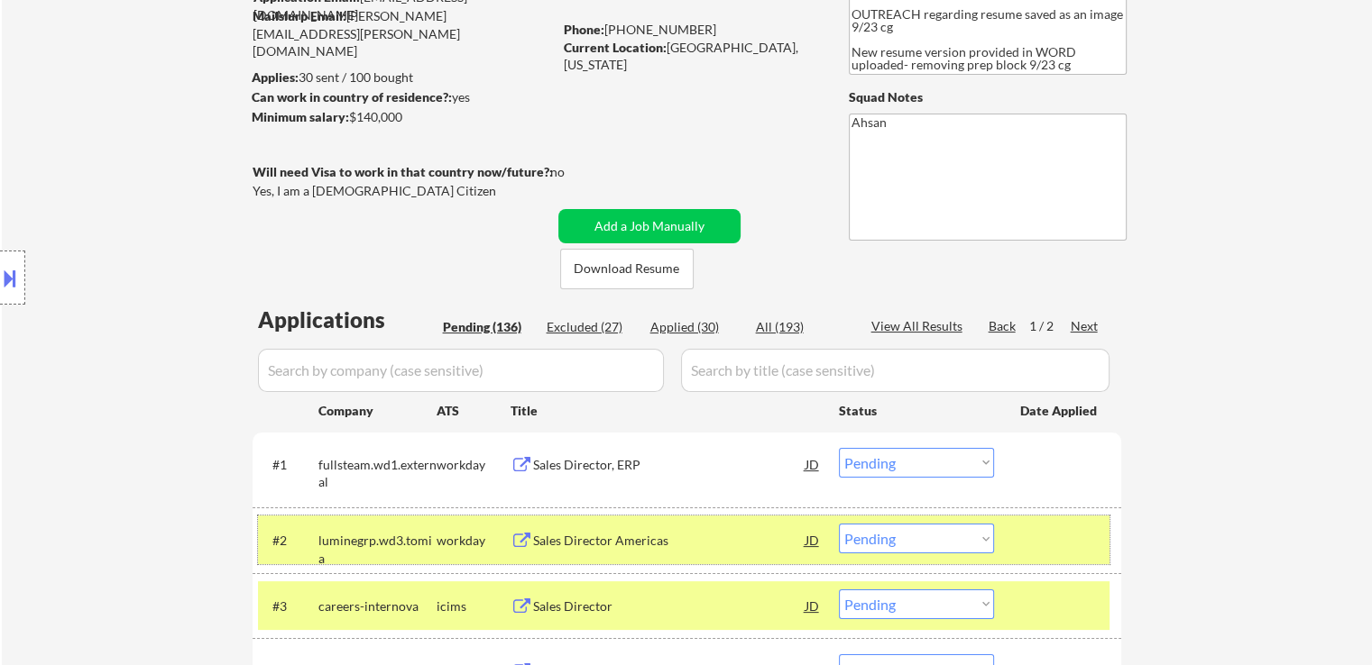
click at [1077, 517] on div "#2 luminegrp.wd3.[PERSON_NAME] workday Sales Director Americas JD warning_amber…" at bounding box center [683, 540] width 851 height 49
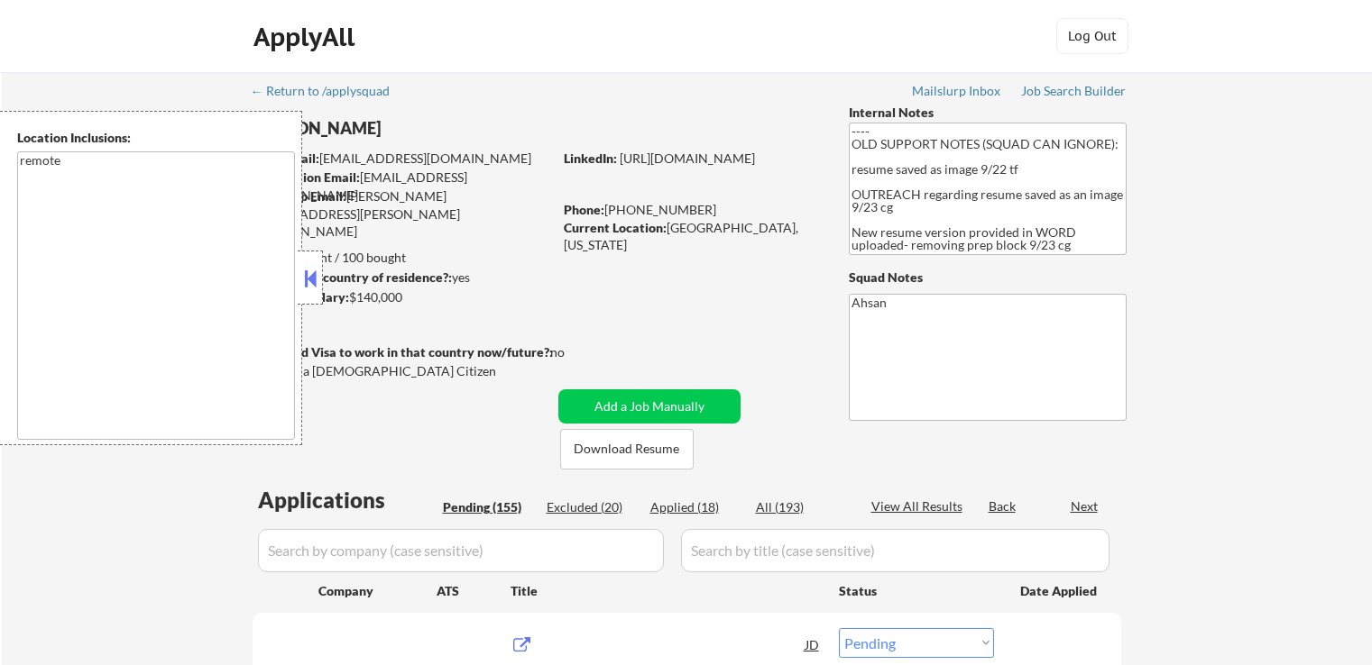
select select ""pending""
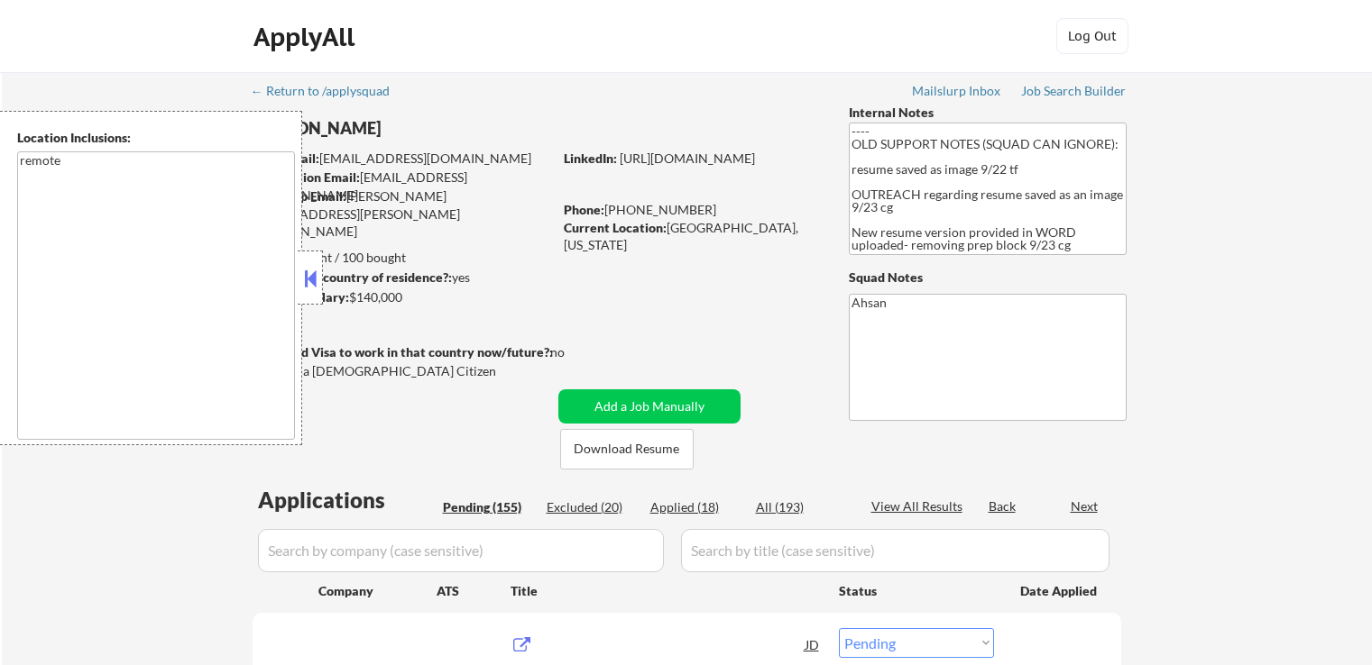
select select ""pending""
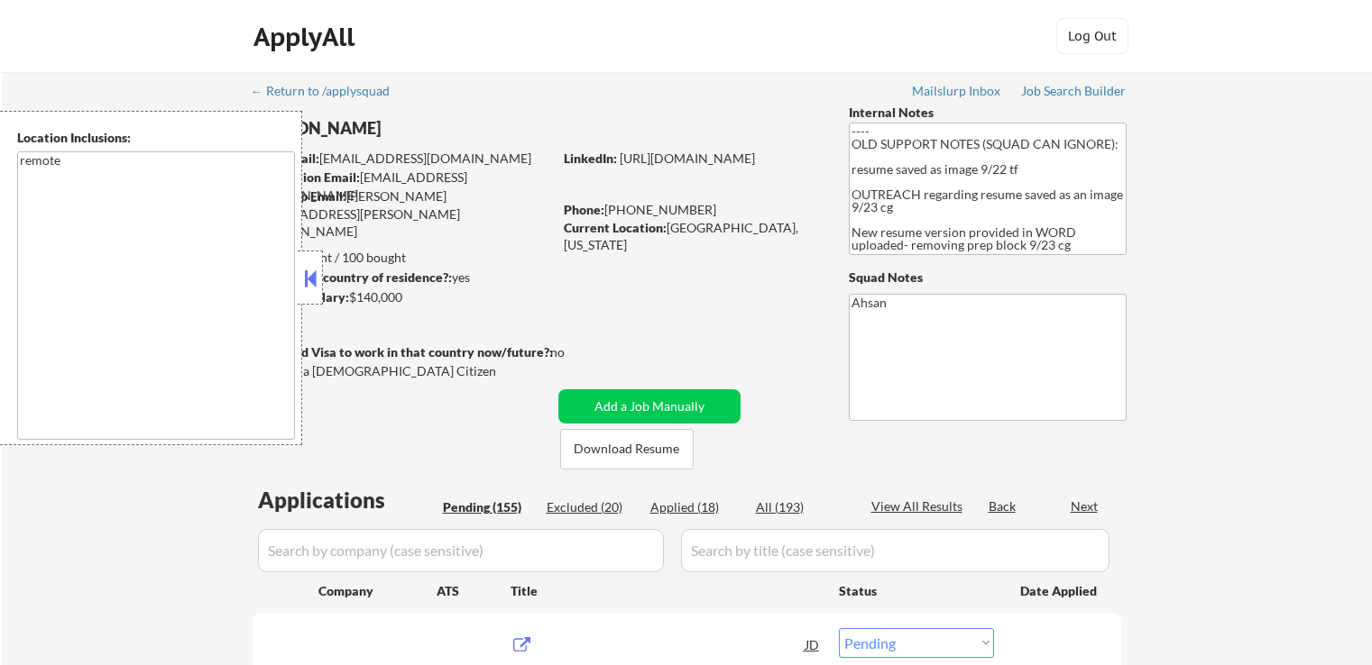
select select ""pending""
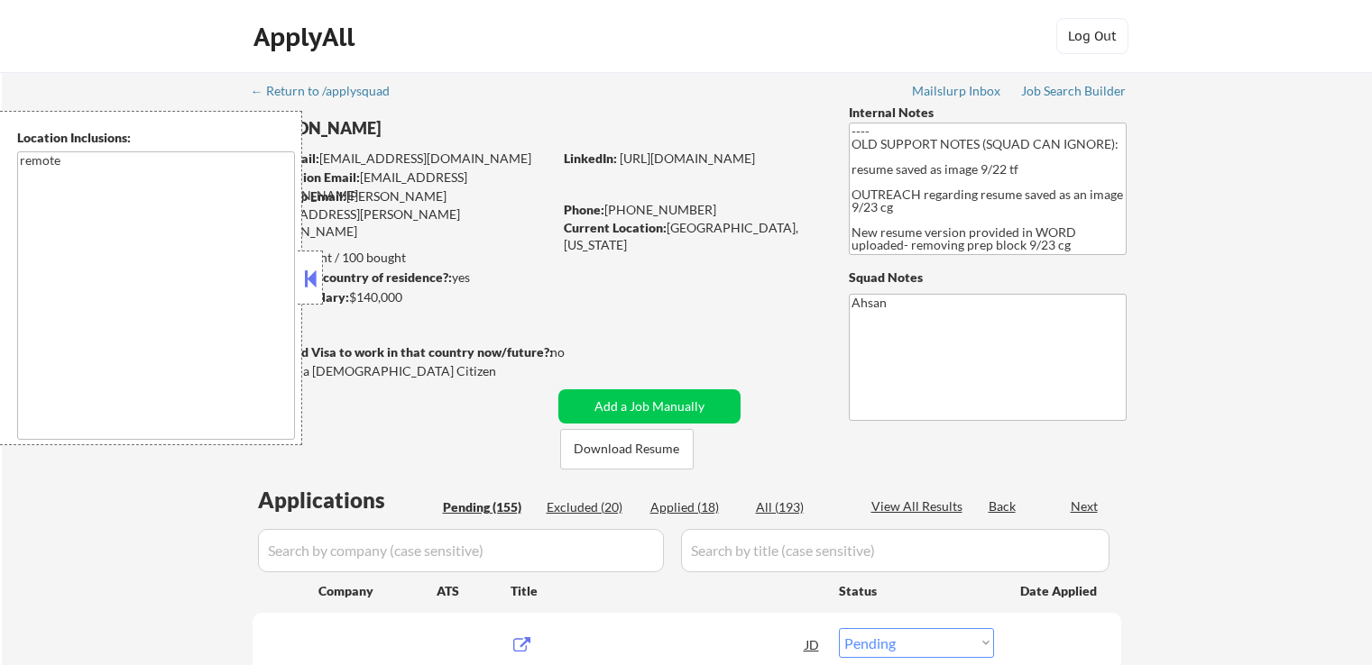
select select ""pending""
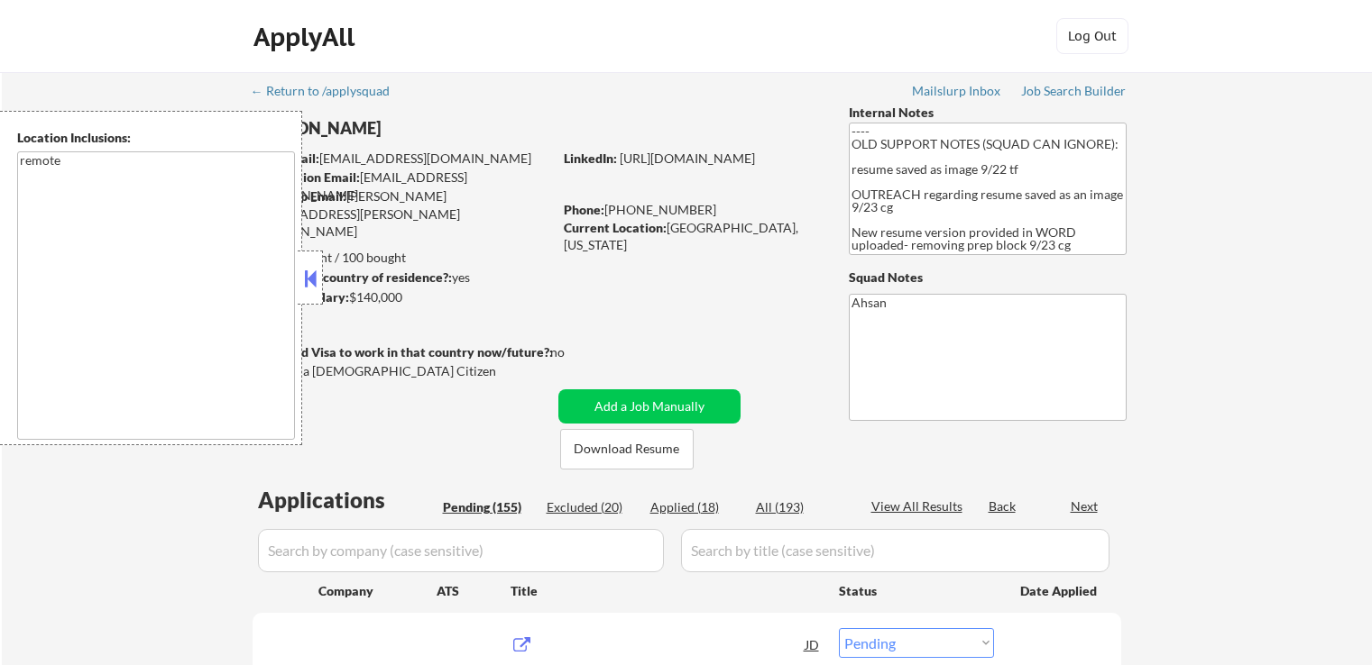
select select ""pending""
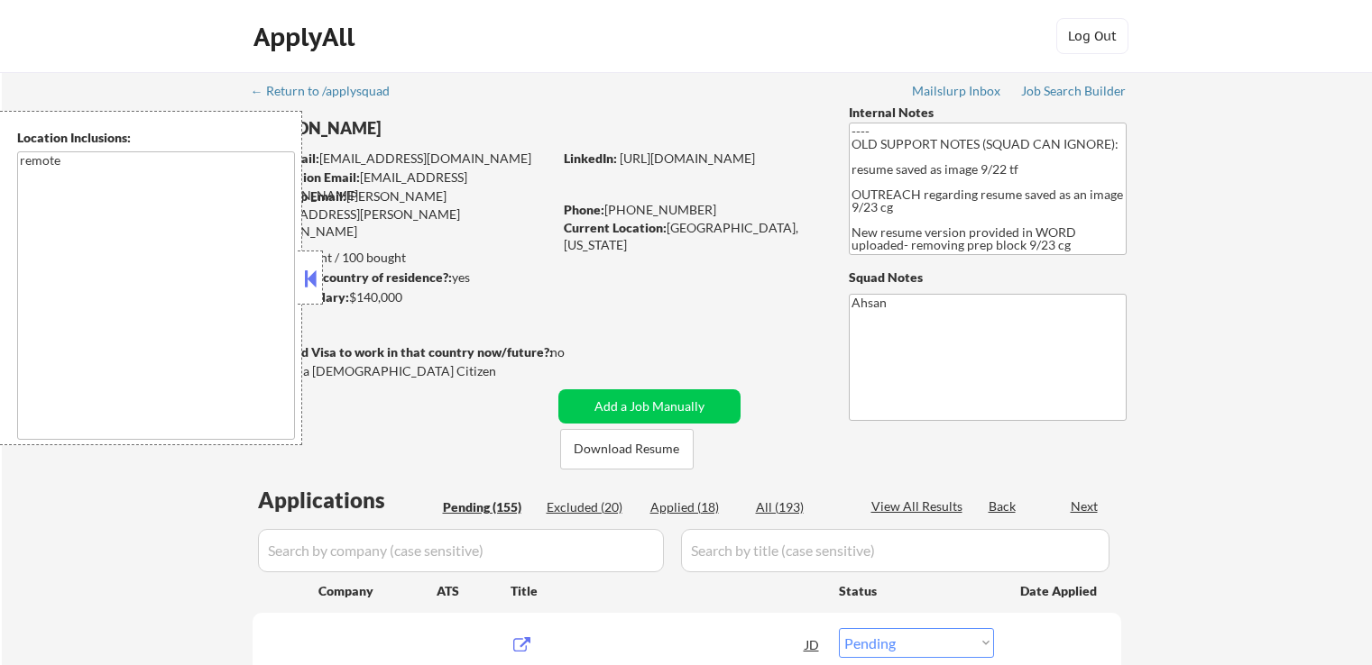
select select ""pending""
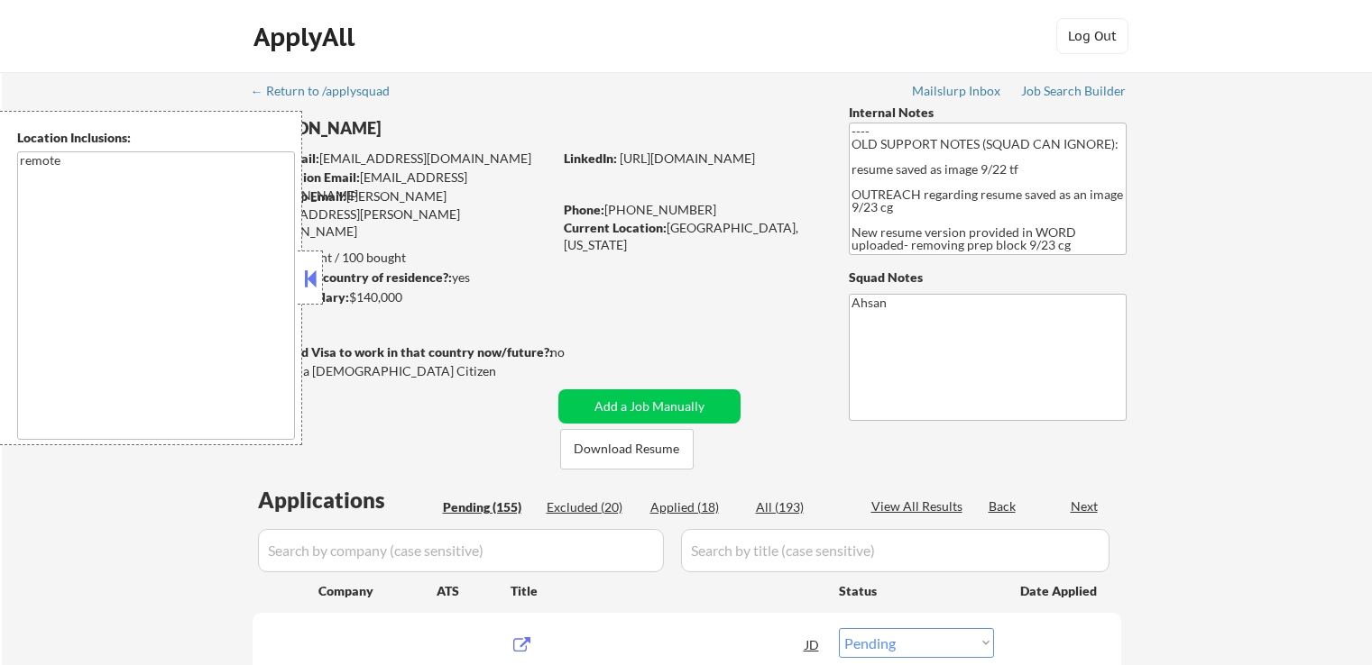
select select ""pending""
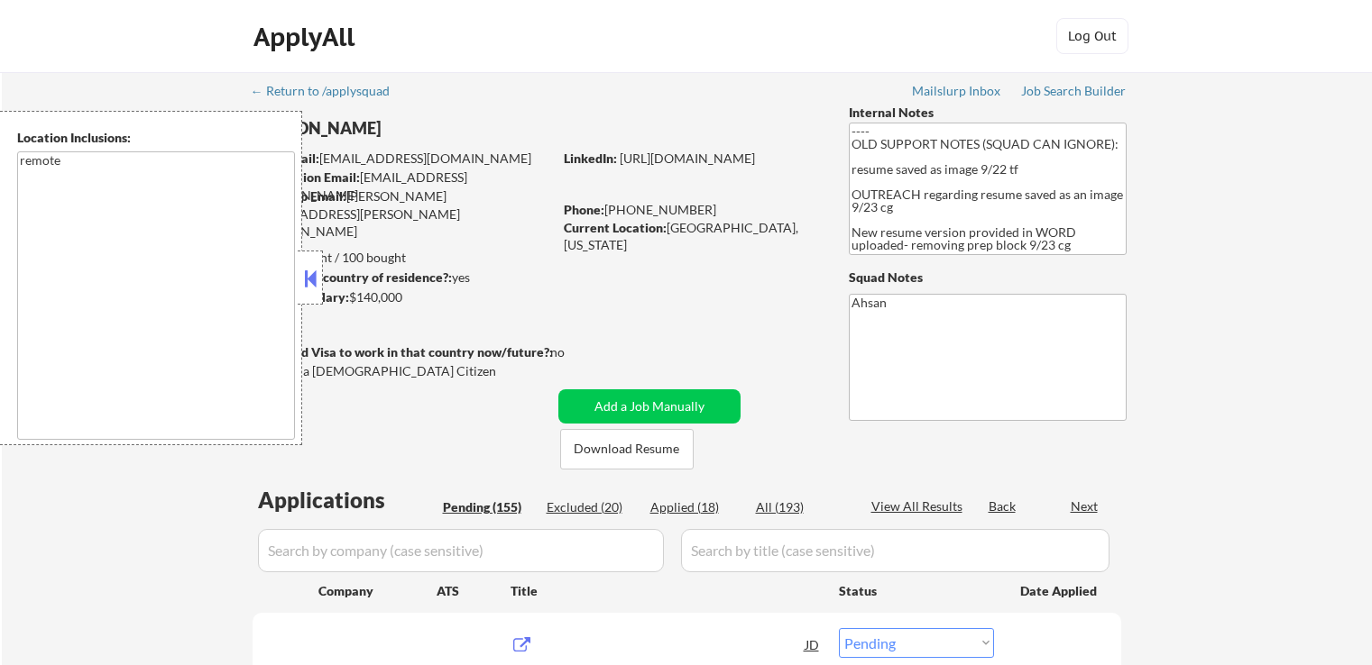
select select ""pending""
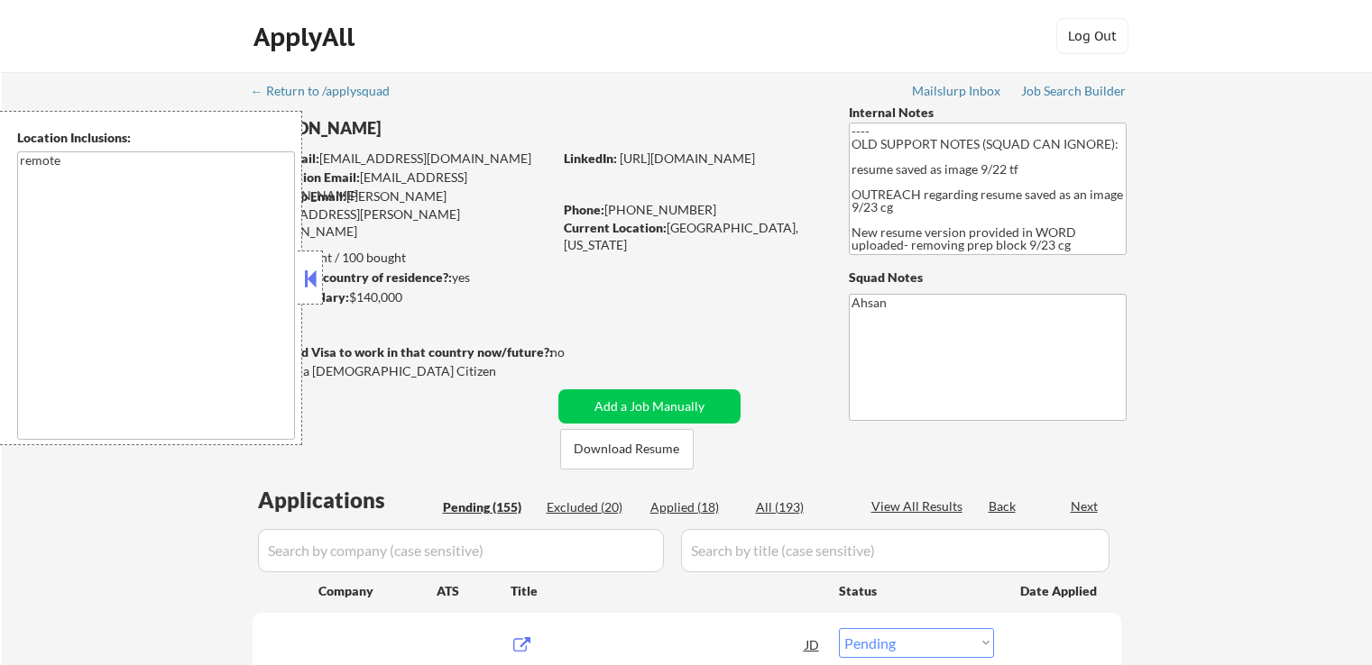
select select ""pending""
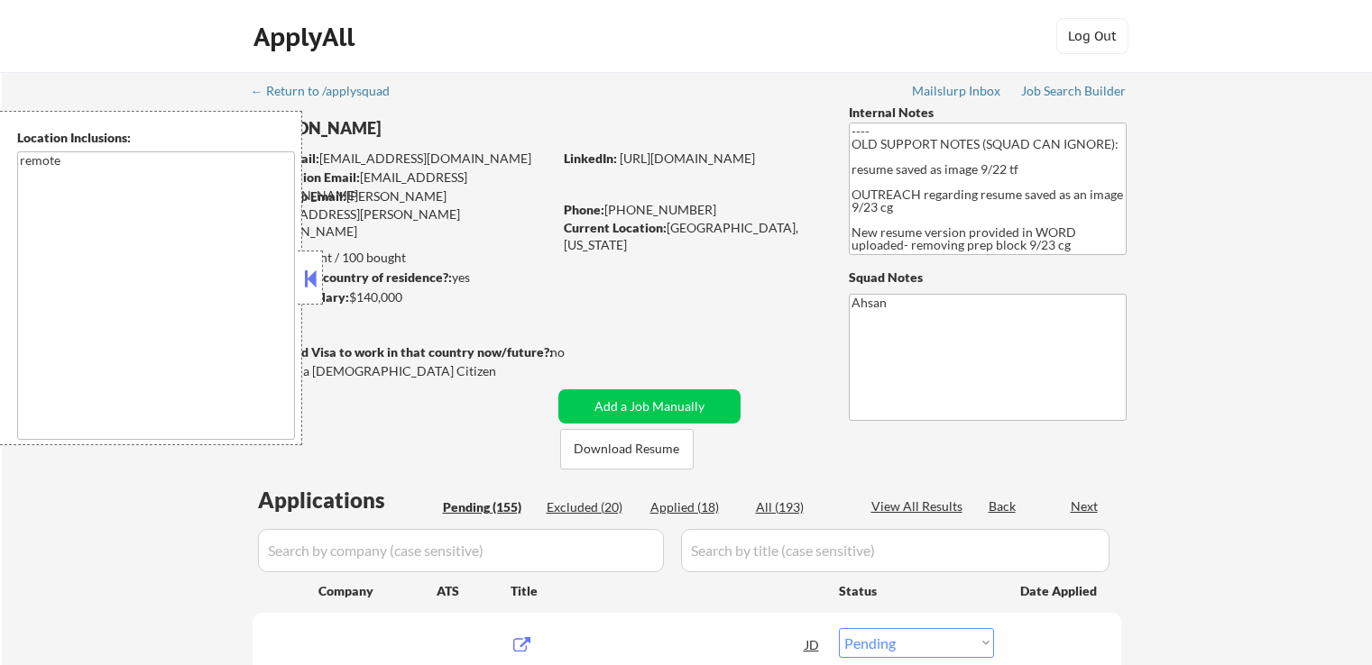
select select ""pending""
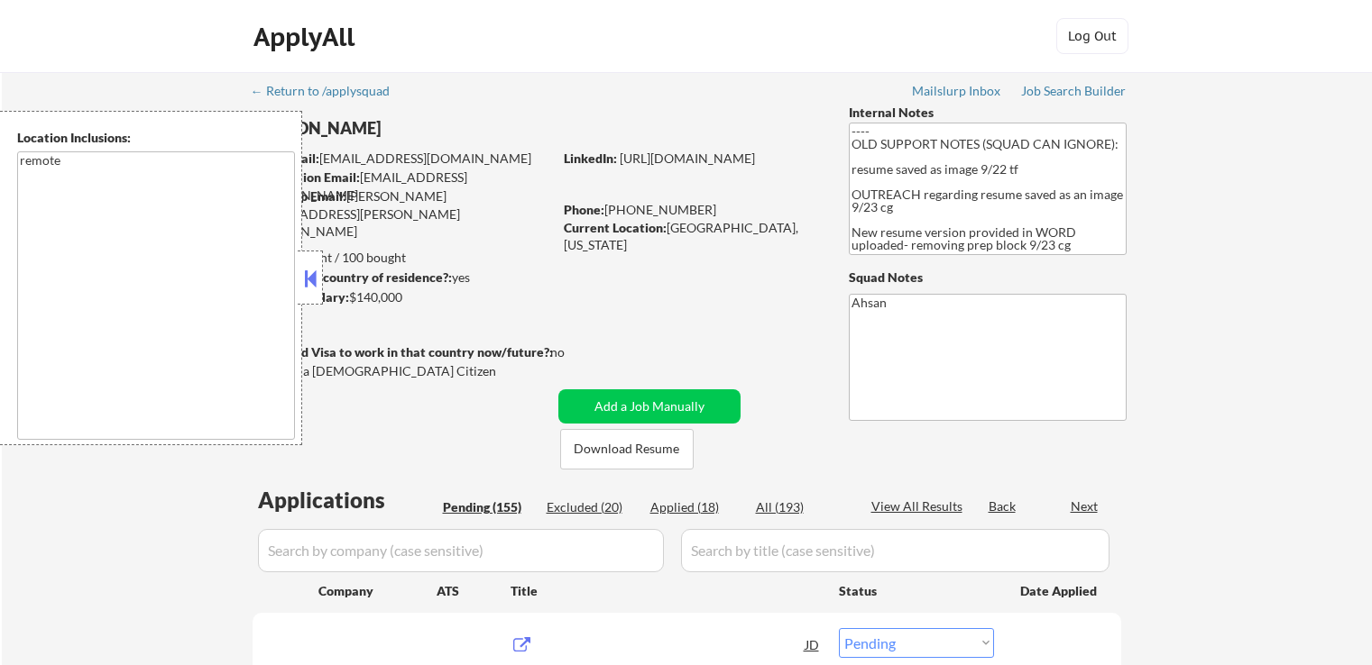
select select ""pending""
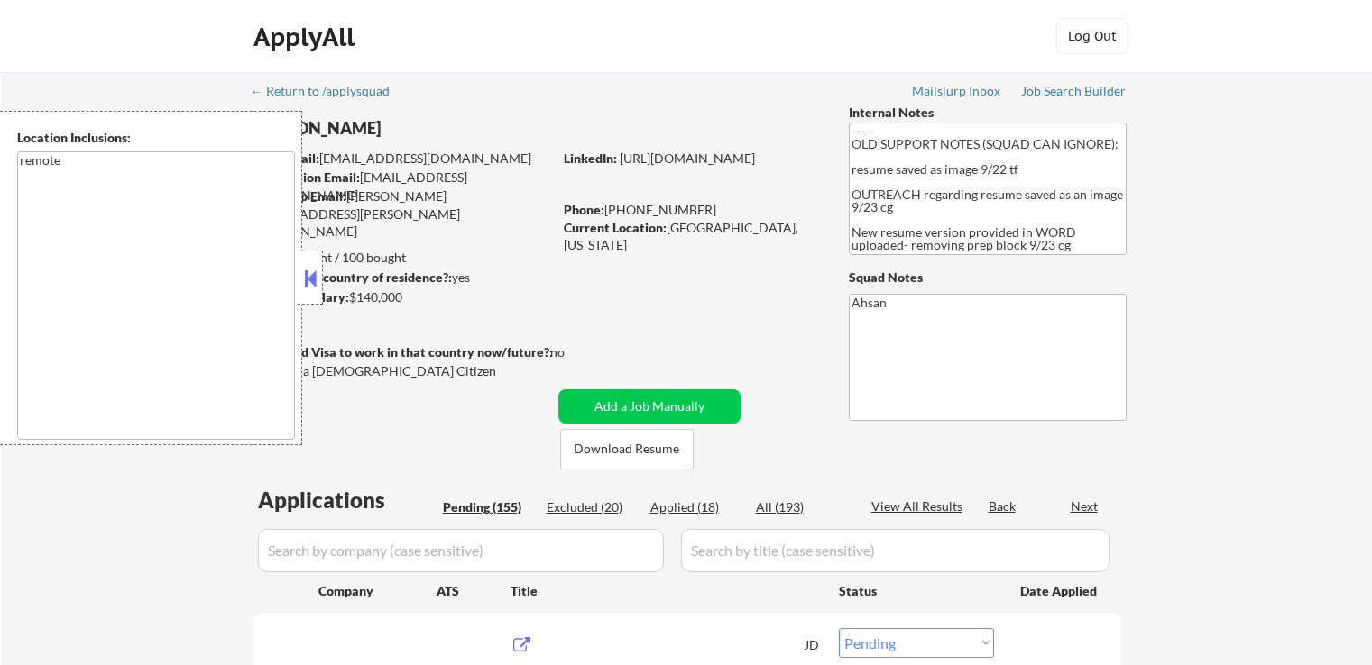
select select ""pending""
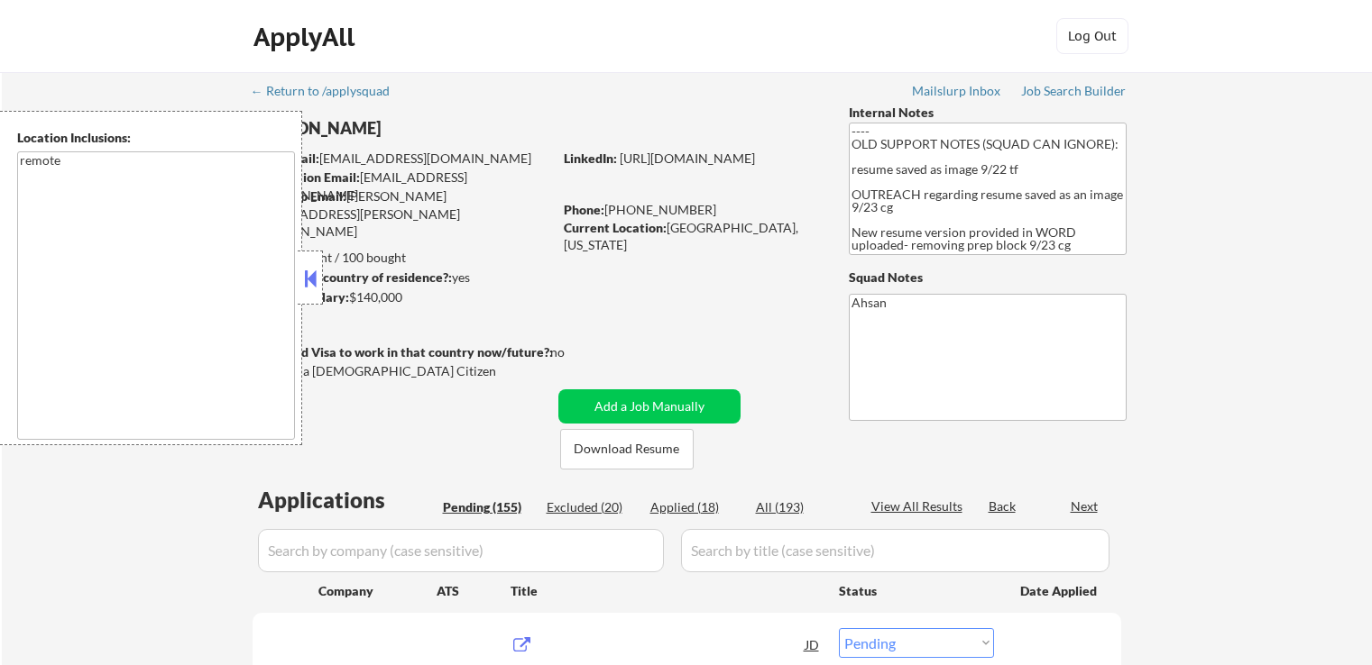
select select ""pending""
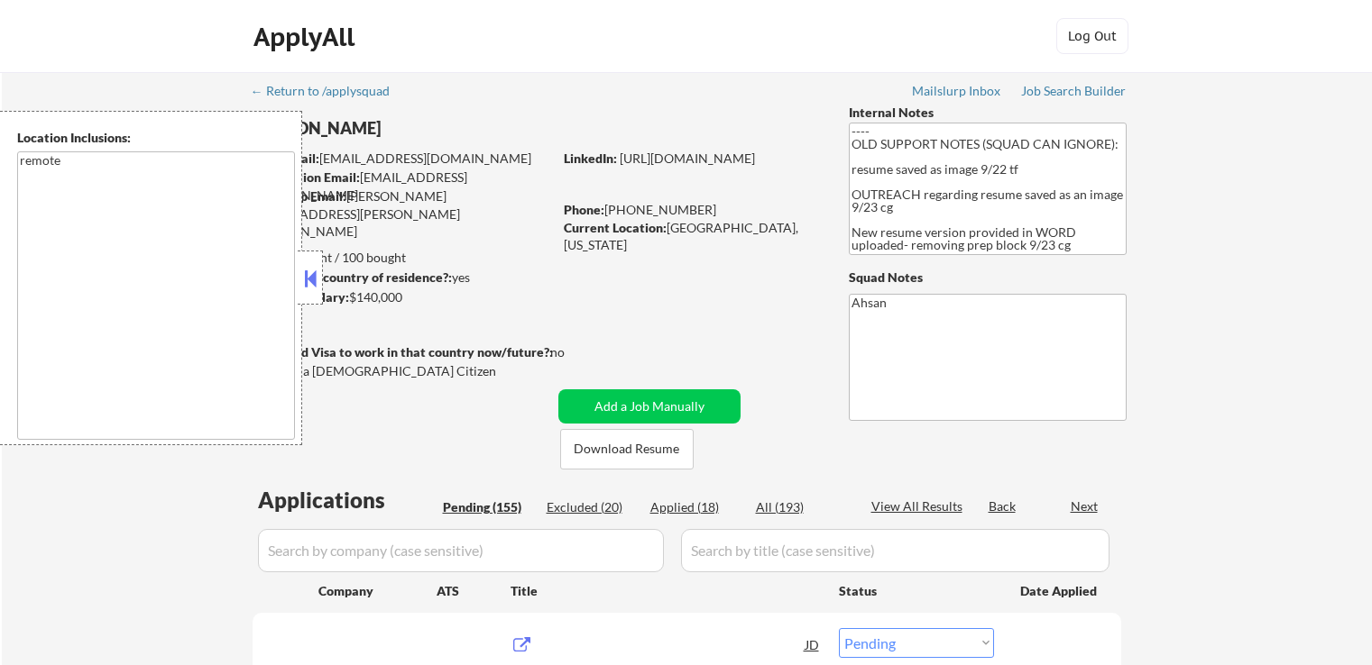
select select ""pending""
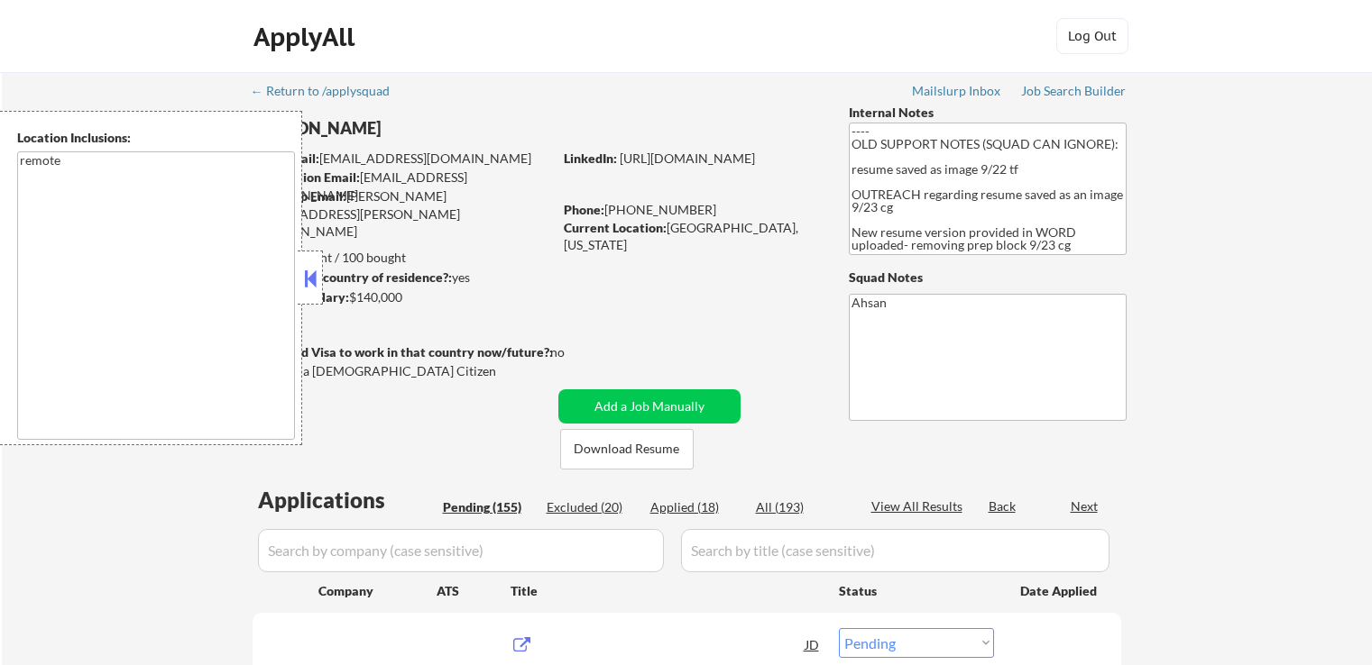
select select ""pending""
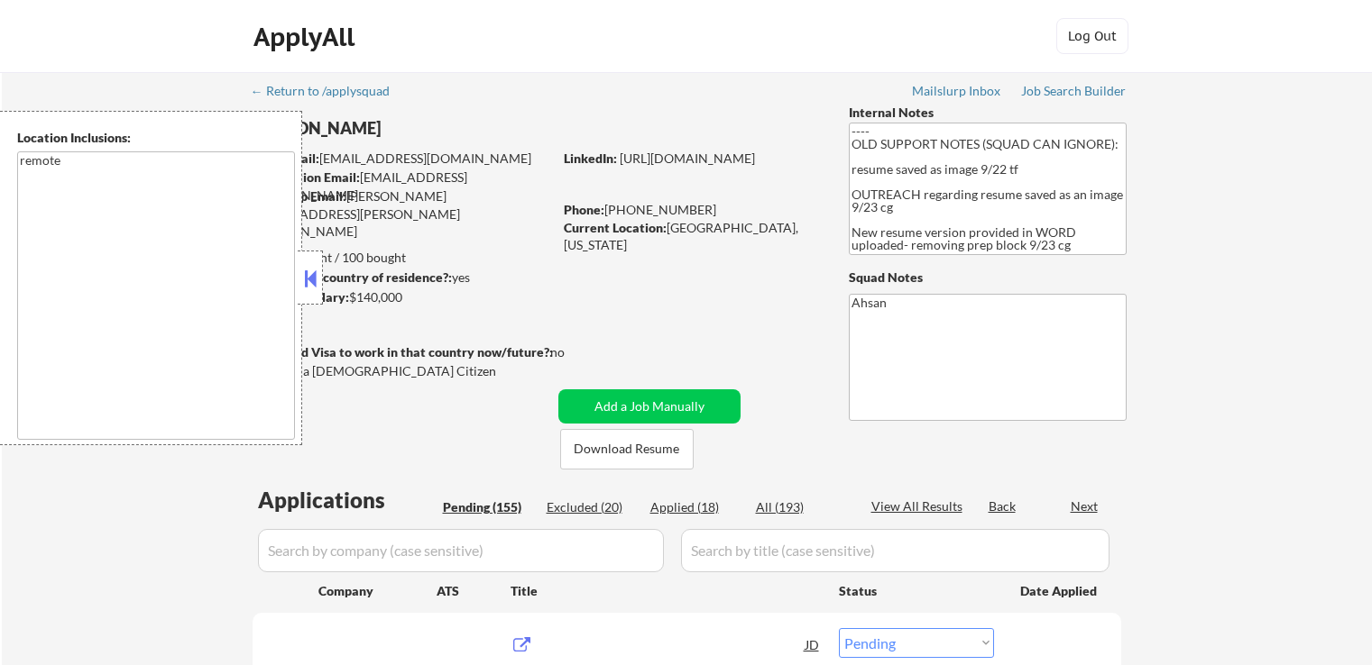
select select ""pending""
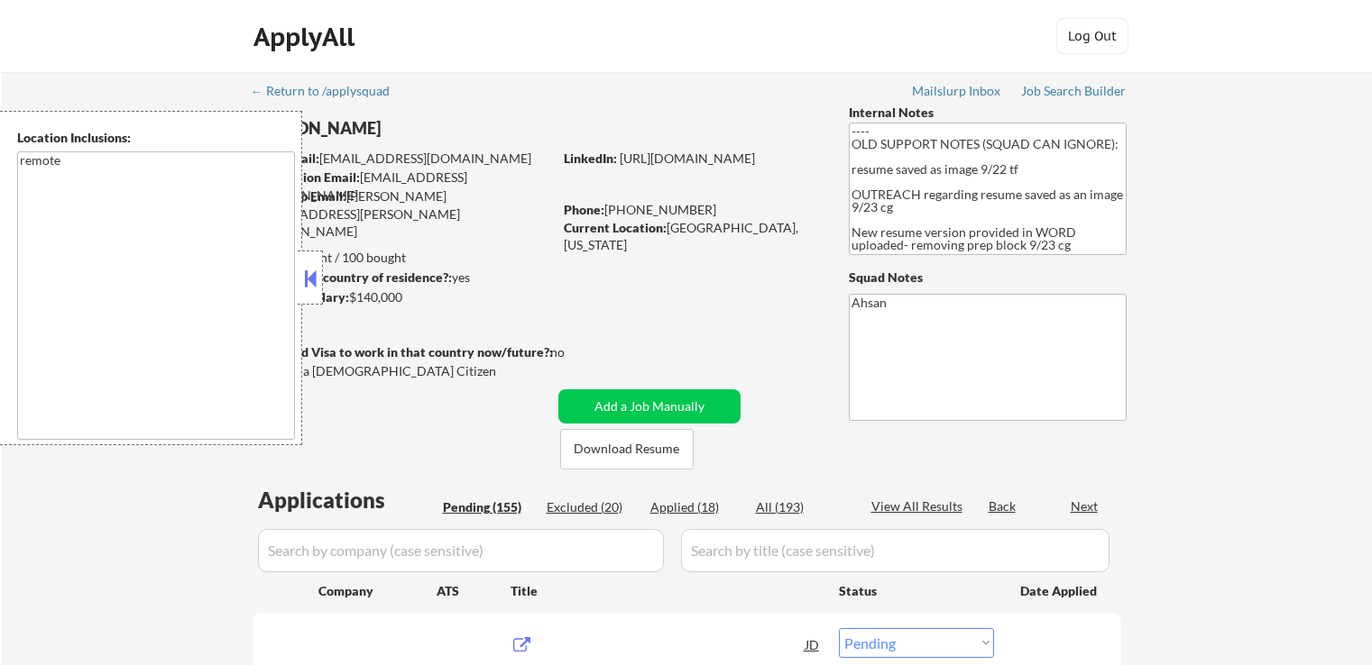
select select ""pending""
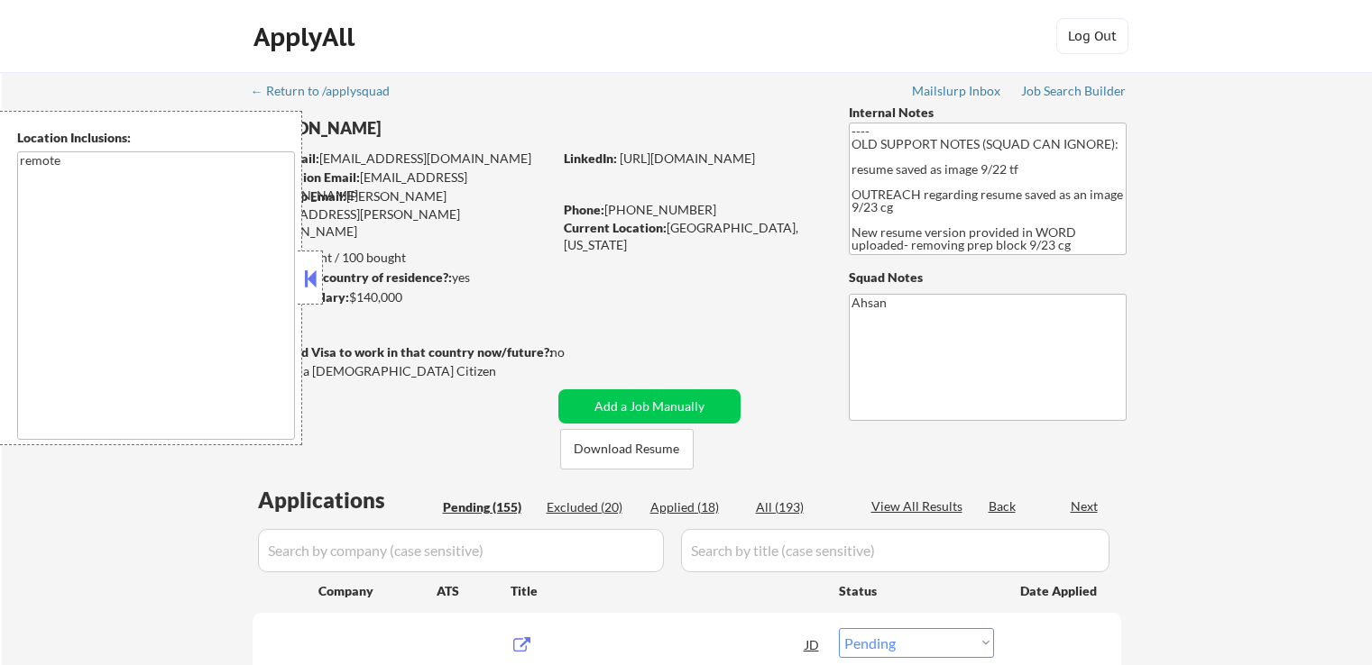
select select ""pending""
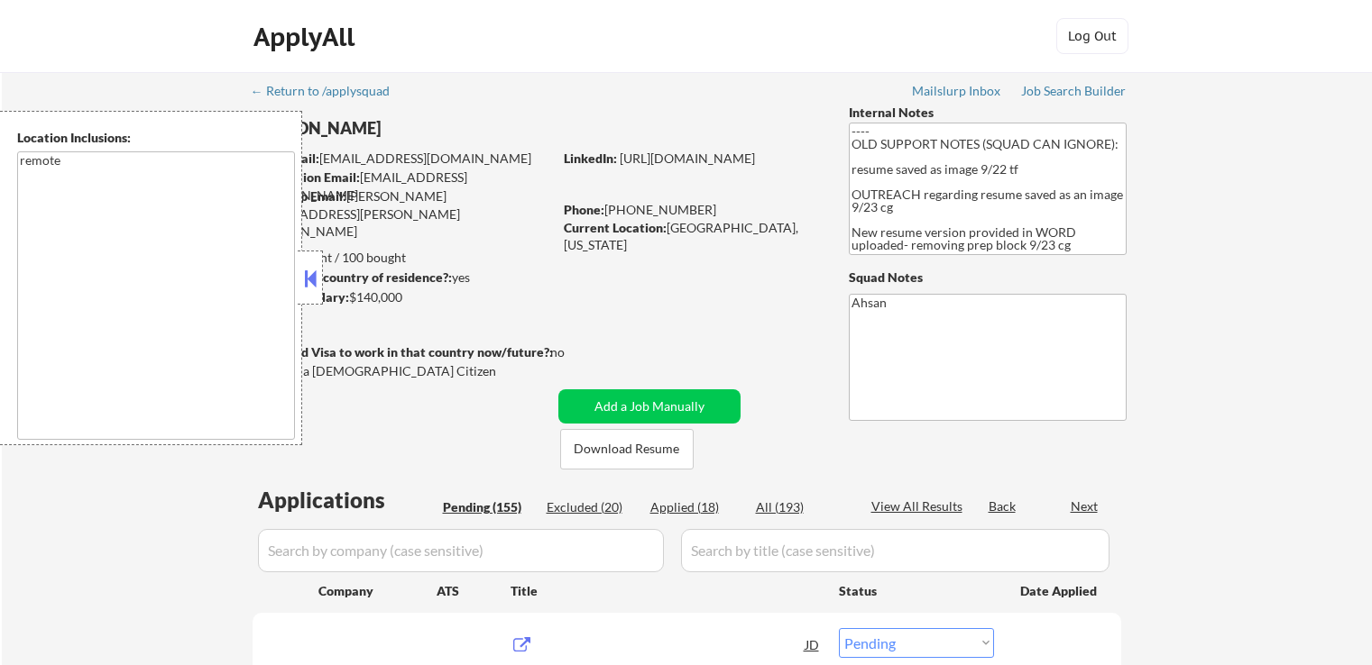
select select ""pending""
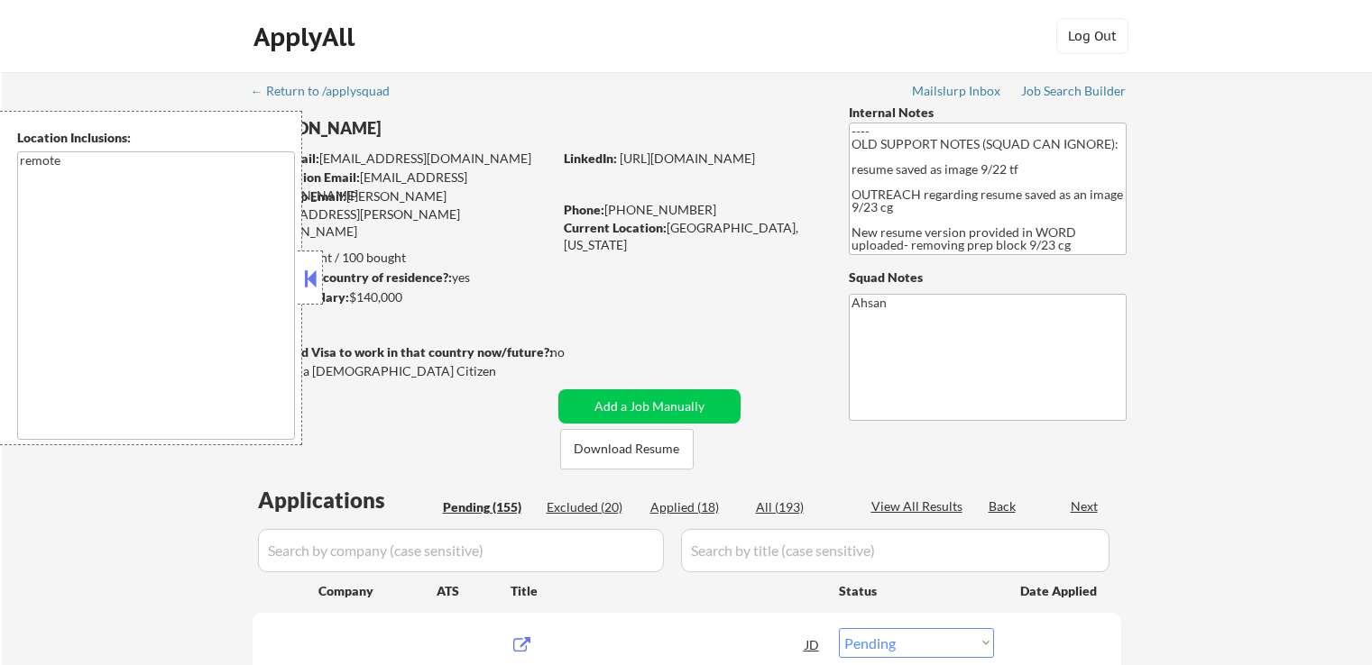
select select ""pending""
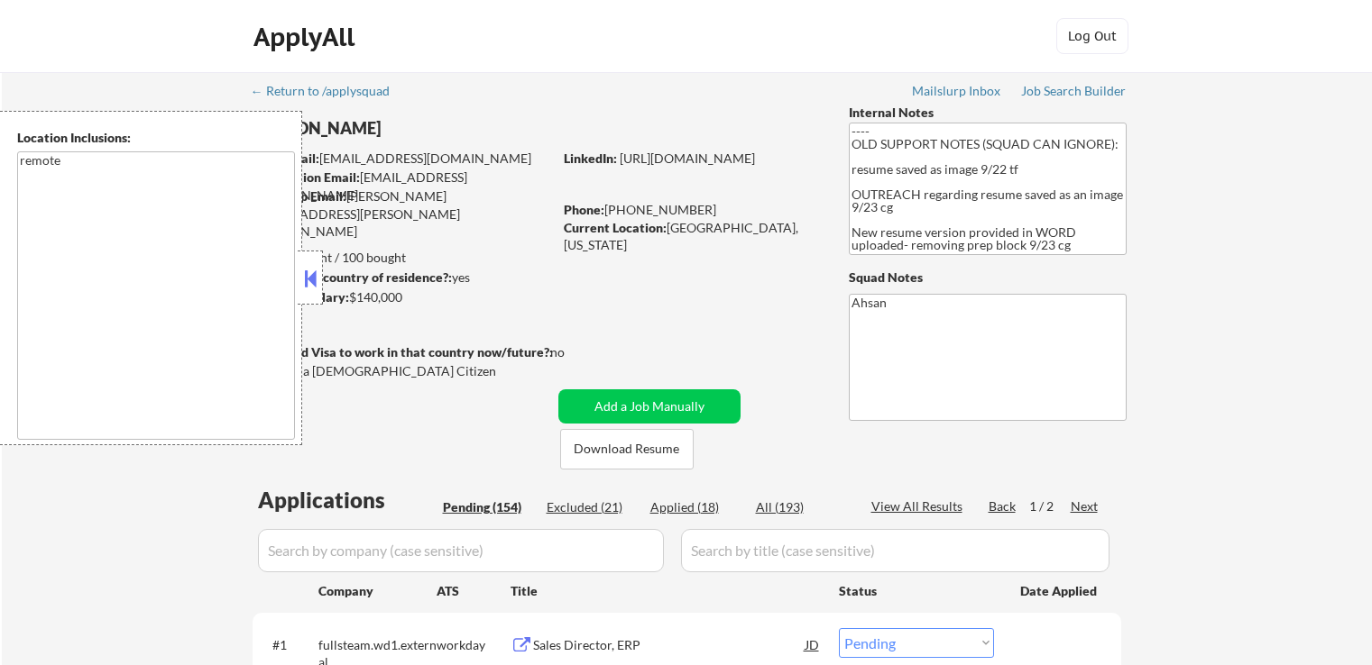
select select ""pending""
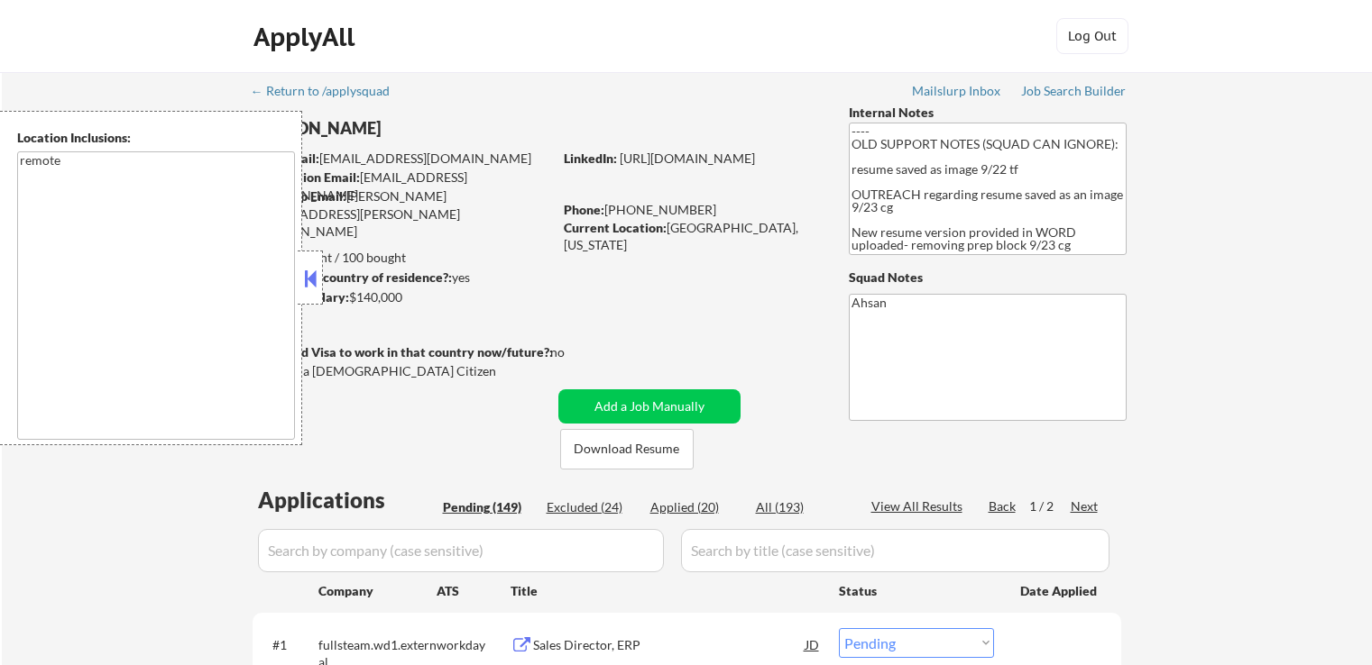
select select ""pending""
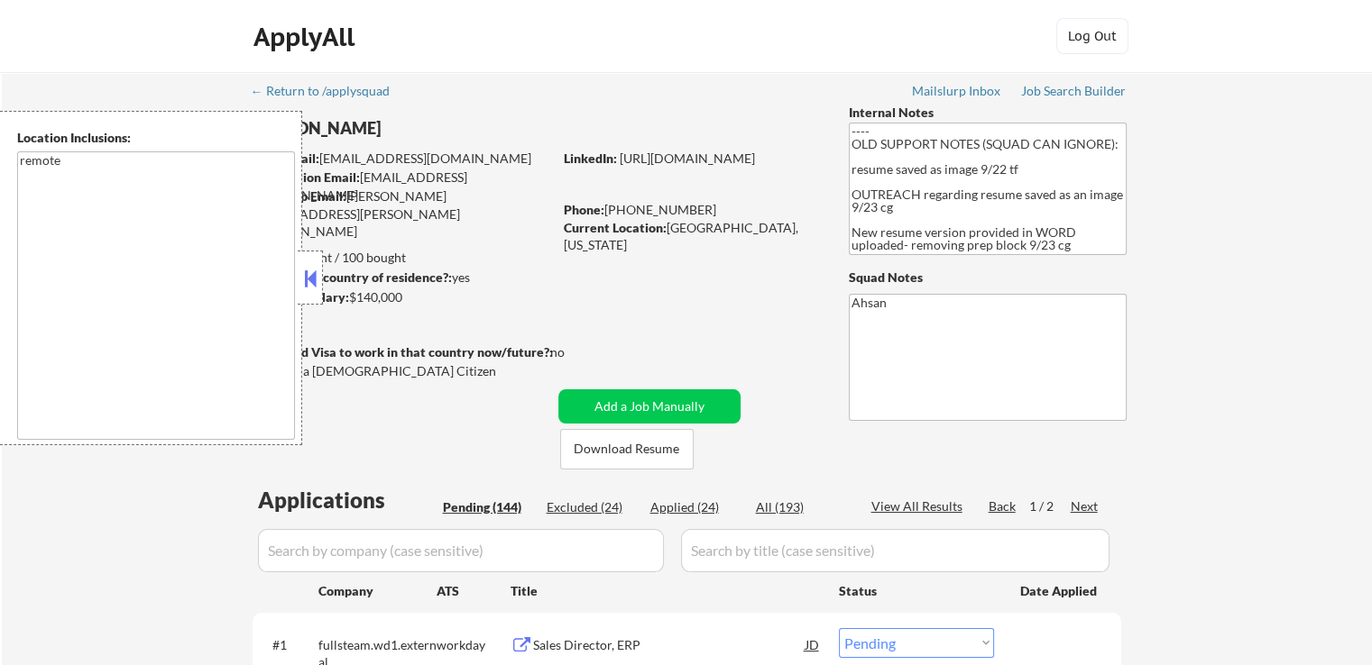
select select ""pending""
